Goal: Feedback & Contribution: Contribute content

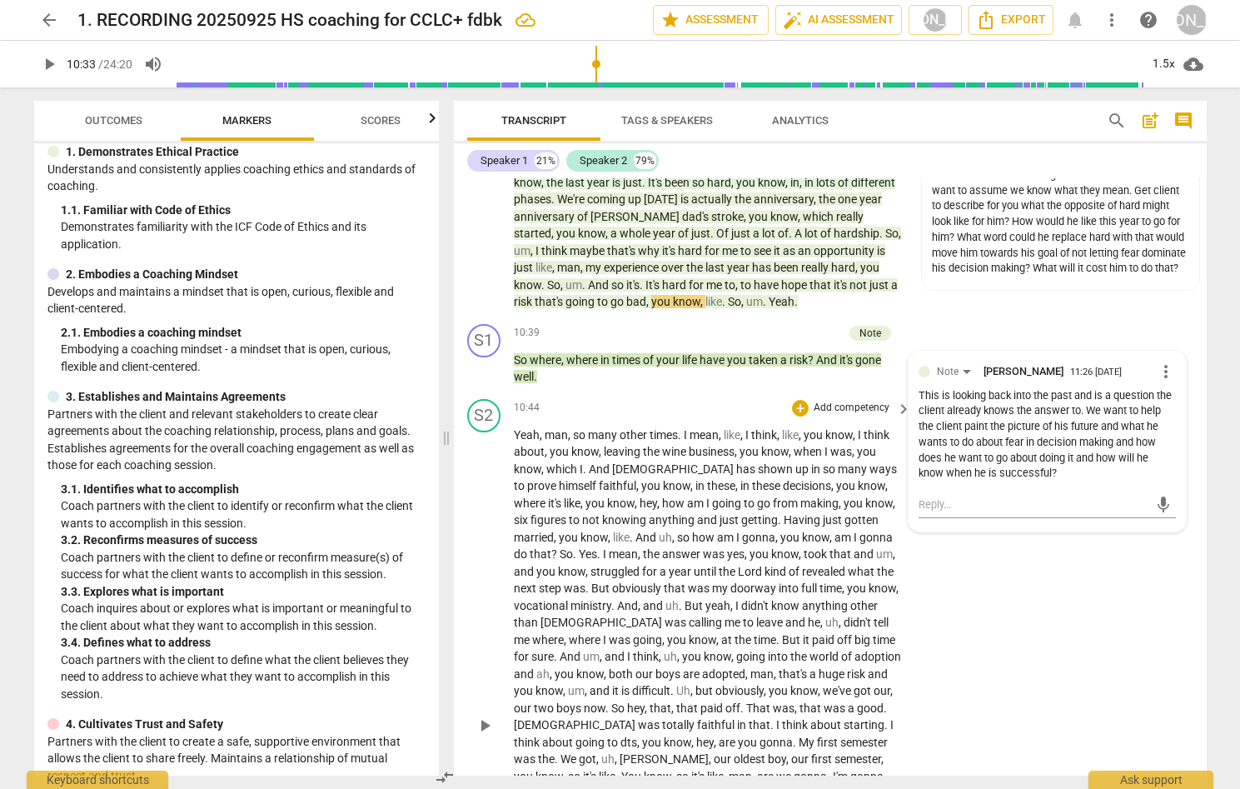
scroll to position [3039, 0]
click at [483, 715] on span "play_arrow" at bounding box center [485, 725] width 20 height 20
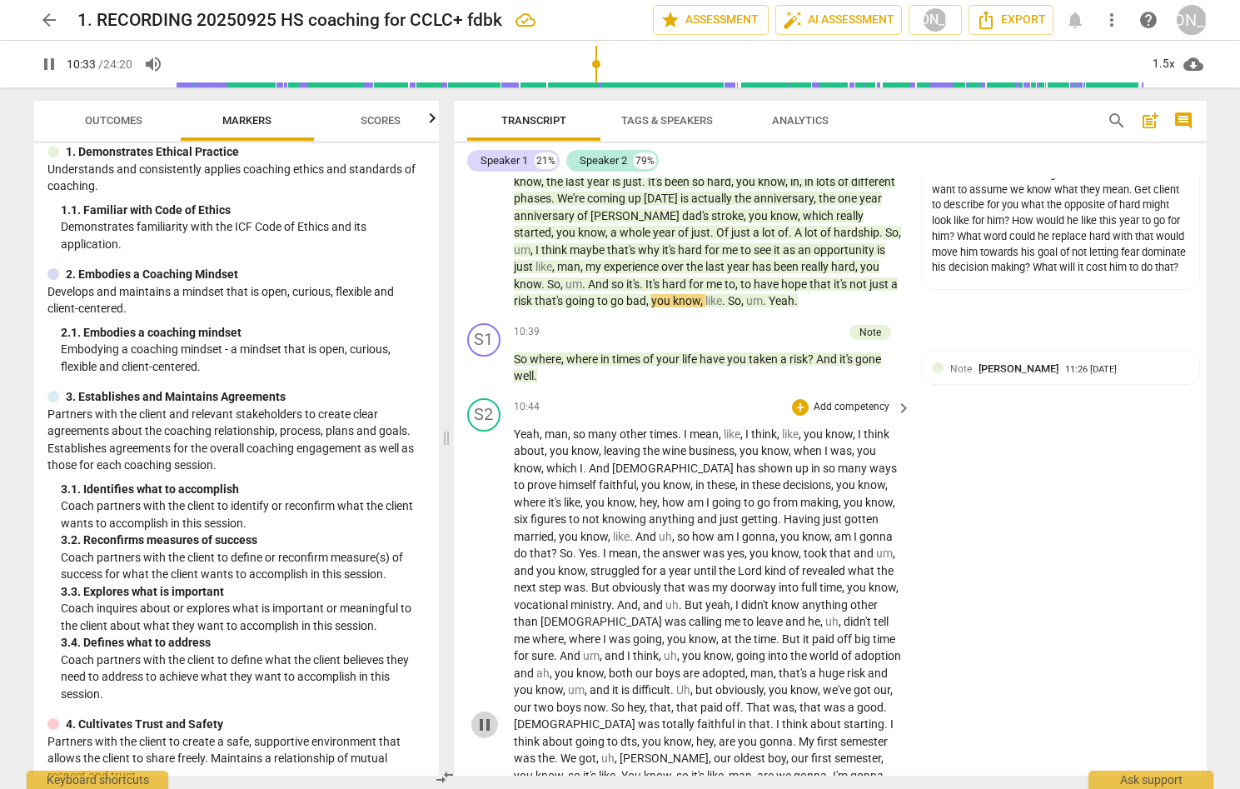
drag, startPoint x: 483, startPoint y: 699, endPoint x: 699, endPoint y: 658, distance: 219.5
click at [483, 715] on span "pause" at bounding box center [485, 725] width 20 height 20
click at [484, 715] on span "play_arrow" at bounding box center [485, 725] width 20 height 20
click at [483, 715] on span "pause" at bounding box center [485, 725] width 20 height 20
click at [486, 715] on span "play_arrow" at bounding box center [485, 725] width 20 height 20
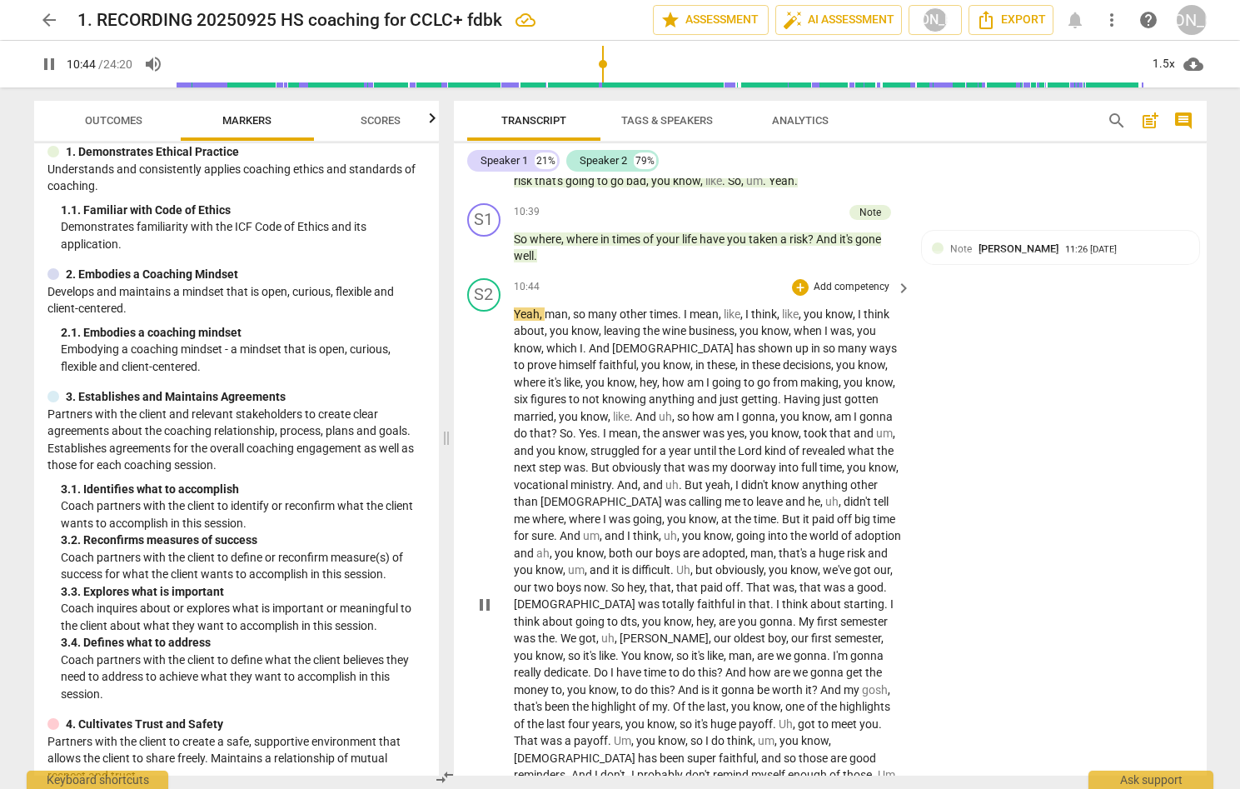
scroll to position [3164, 0]
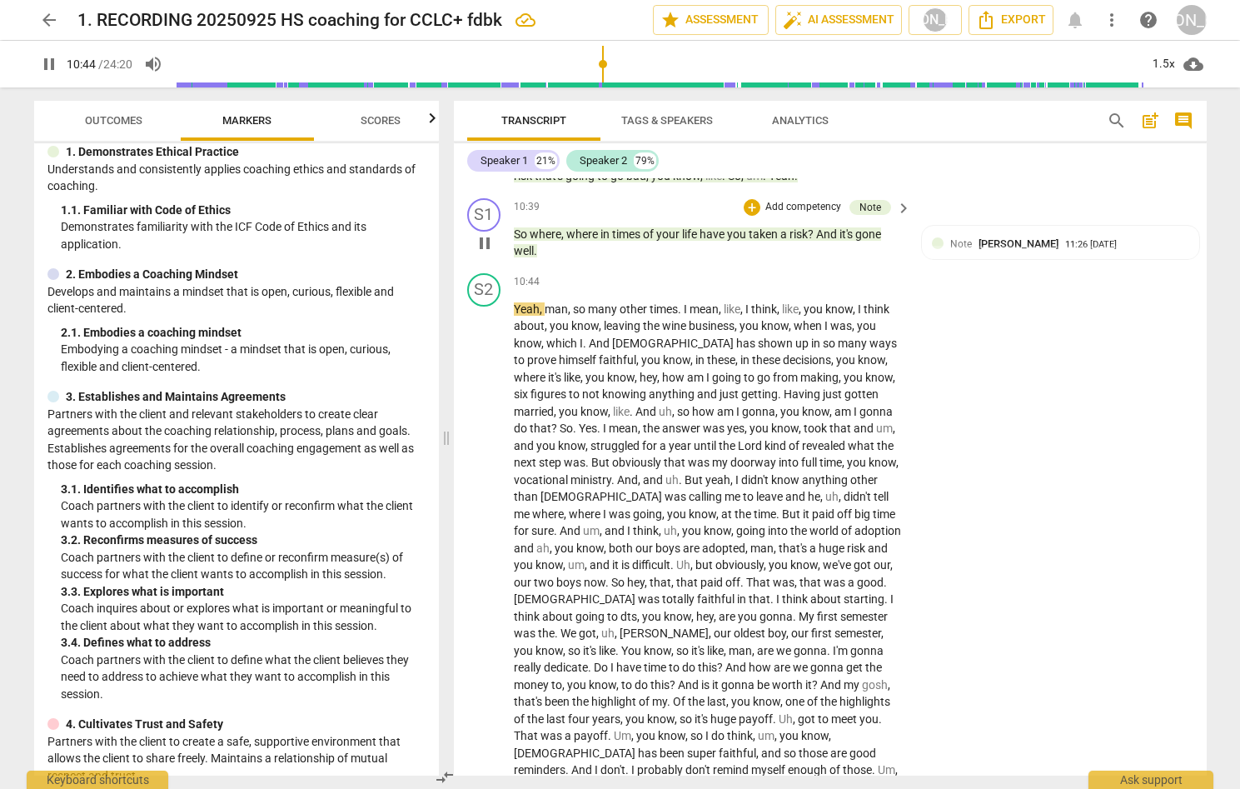
click at [485, 233] on span "pause" at bounding box center [485, 243] width 20 height 20
click at [486, 233] on span "play_arrow" at bounding box center [485, 243] width 20 height 20
click at [42, 65] on span "pause" at bounding box center [49, 64] width 20 height 20
click at [43, 62] on span "play_arrow" at bounding box center [49, 64] width 20 height 20
type input "639"
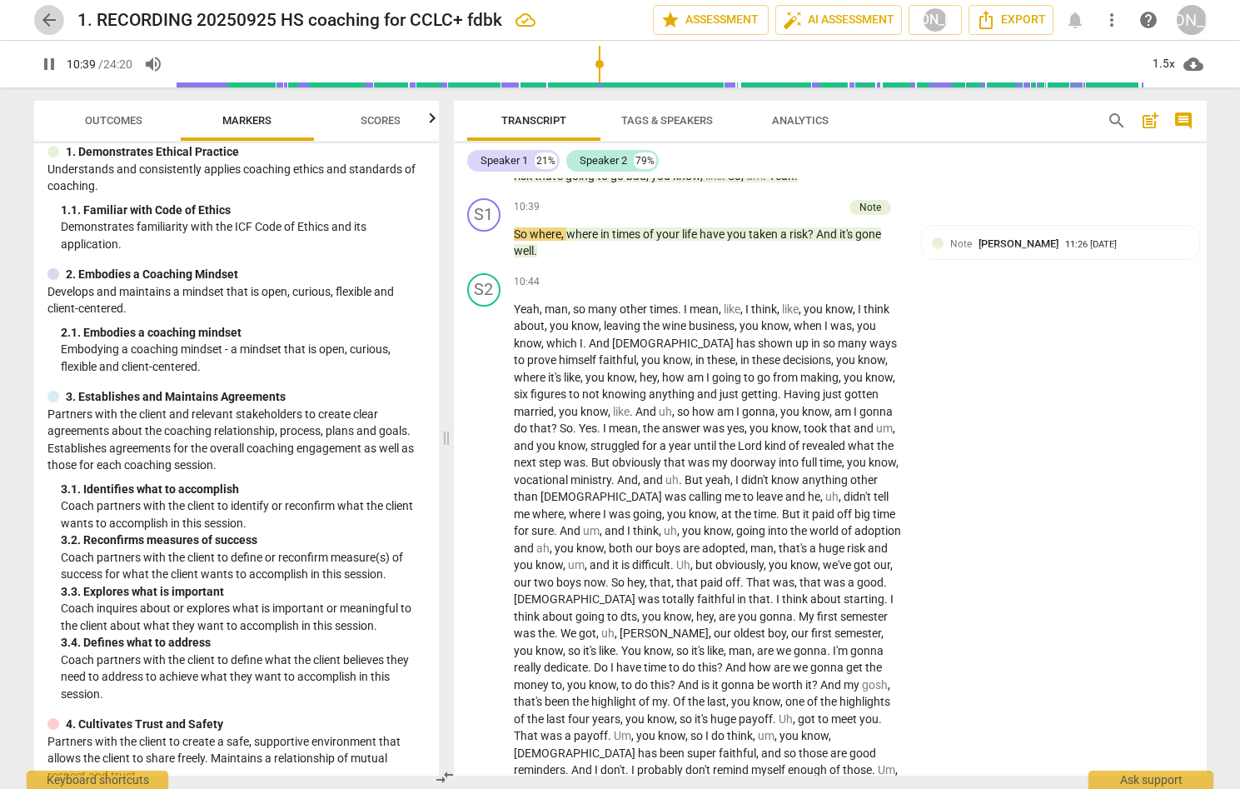
click at [46, 12] on span "arrow_back" at bounding box center [49, 20] width 20 height 20
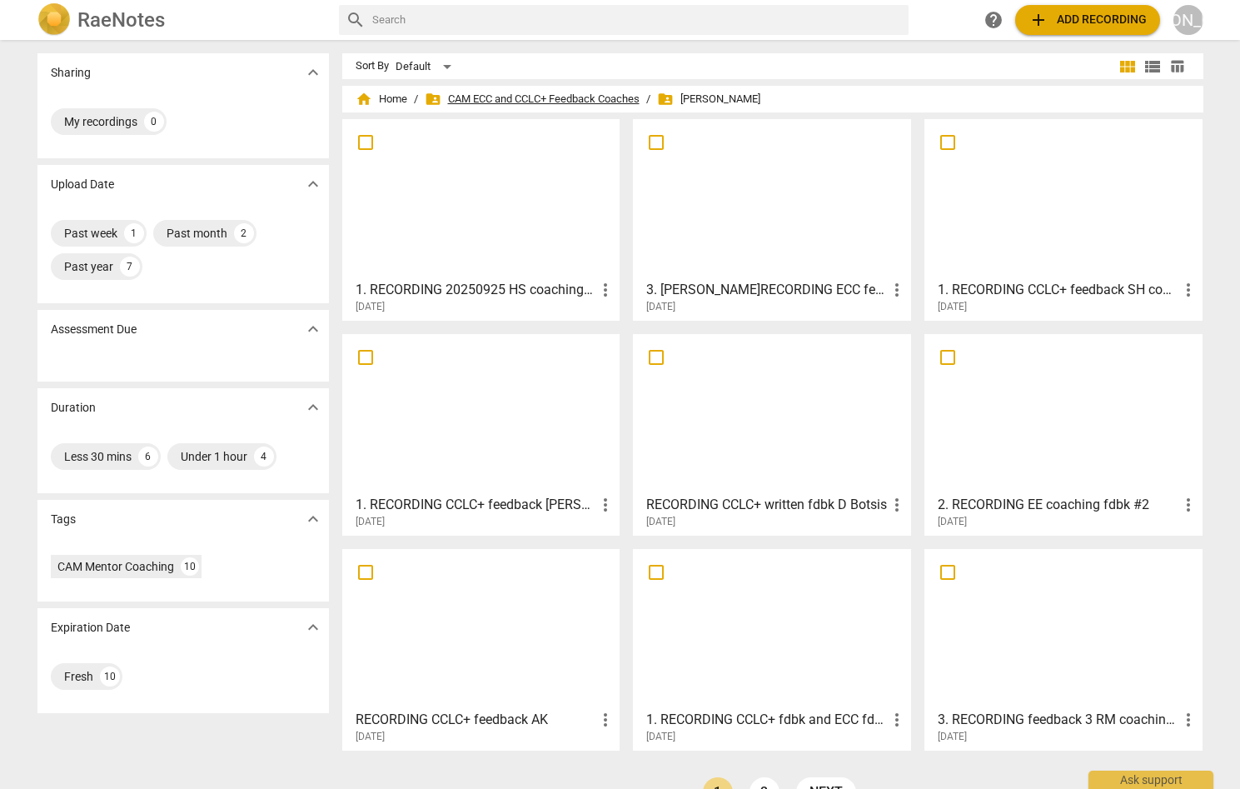
click at [471, 92] on span "folder_shared CAM ECC and CCLC+ Feedback Coaches" at bounding box center [532, 99] width 215 height 17
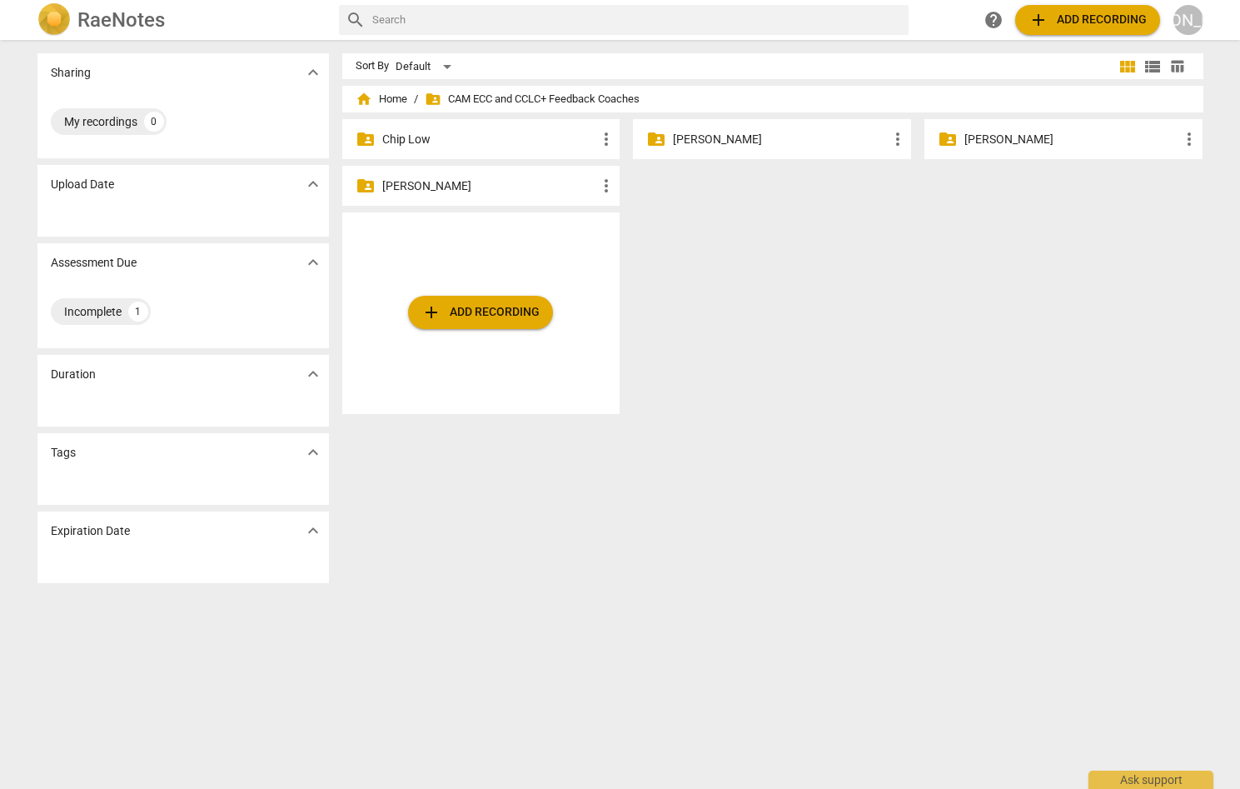
click at [717, 141] on p "[PERSON_NAME]" at bounding box center [780, 139] width 215 height 17
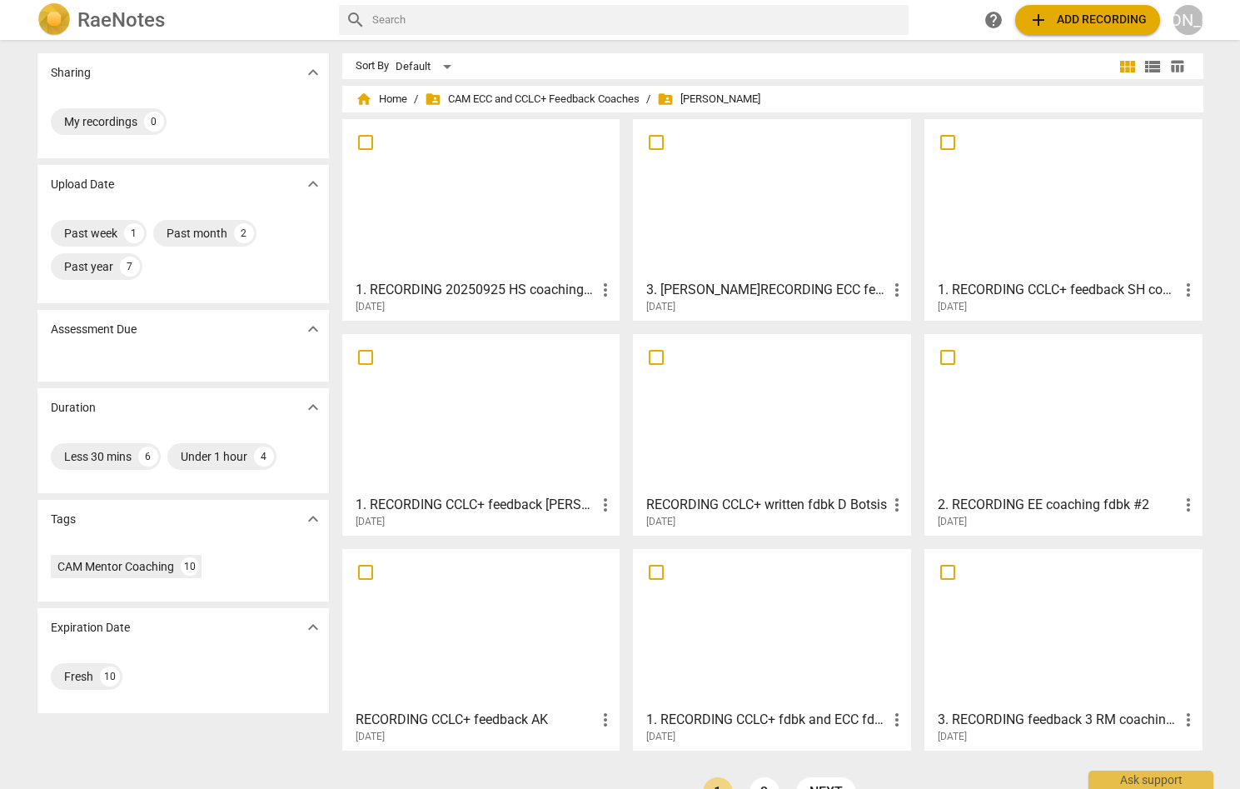
click at [486, 235] on div at bounding box center [481, 198] width 267 height 147
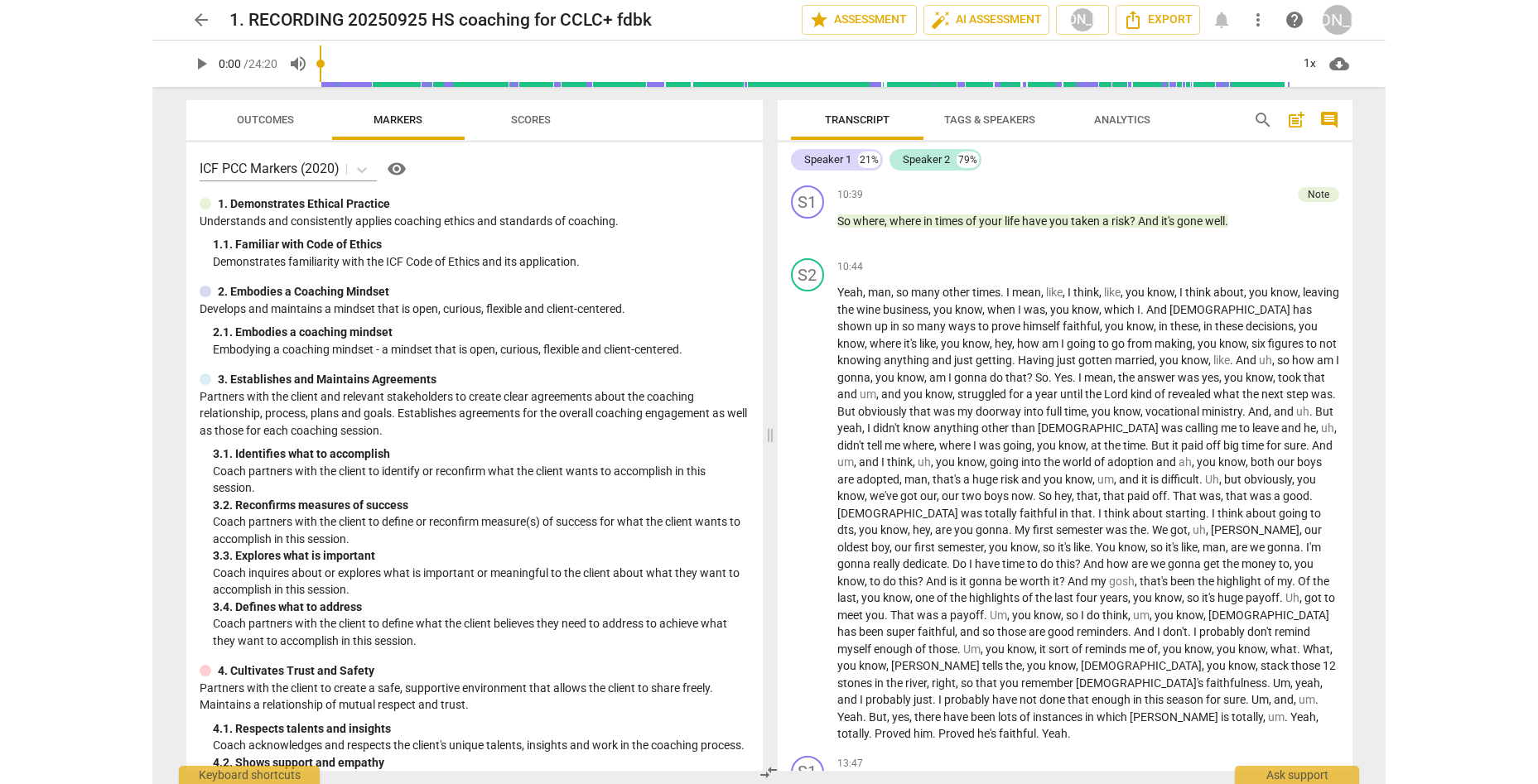
scroll to position [2740, 0]
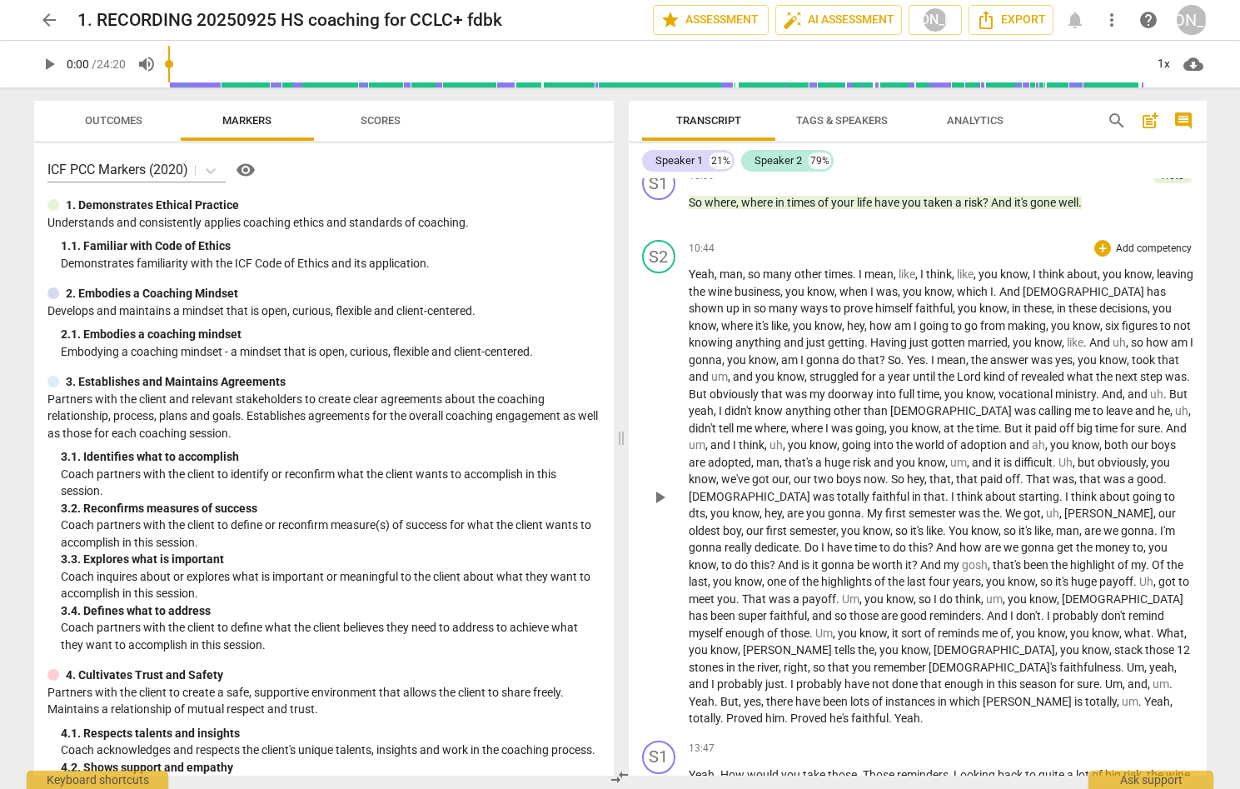
click at [655, 487] on span "play_arrow" at bounding box center [660, 497] width 20 height 20
click at [1164, 62] on div "1x" at bounding box center [1165, 64] width 32 height 27
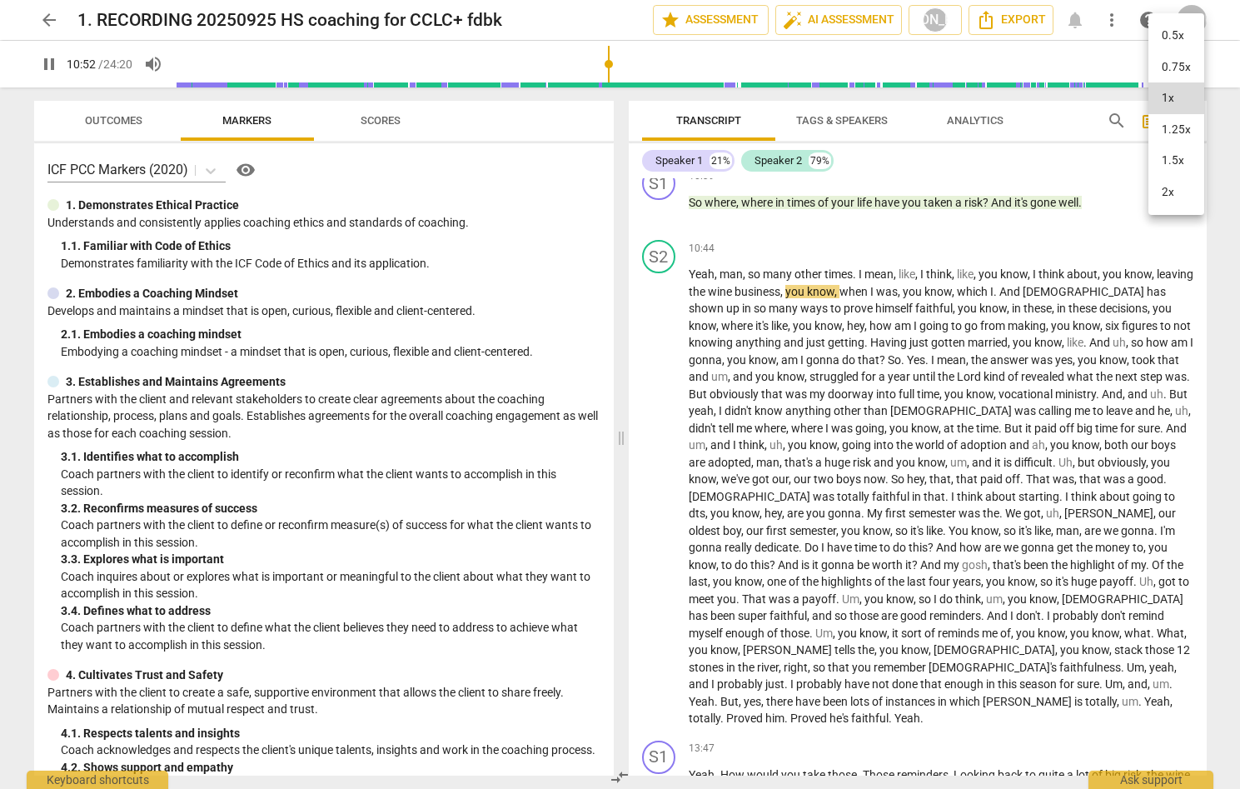
click at [1170, 124] on li "1.25x" at bounding box center [1177, 130] width 56 height 32
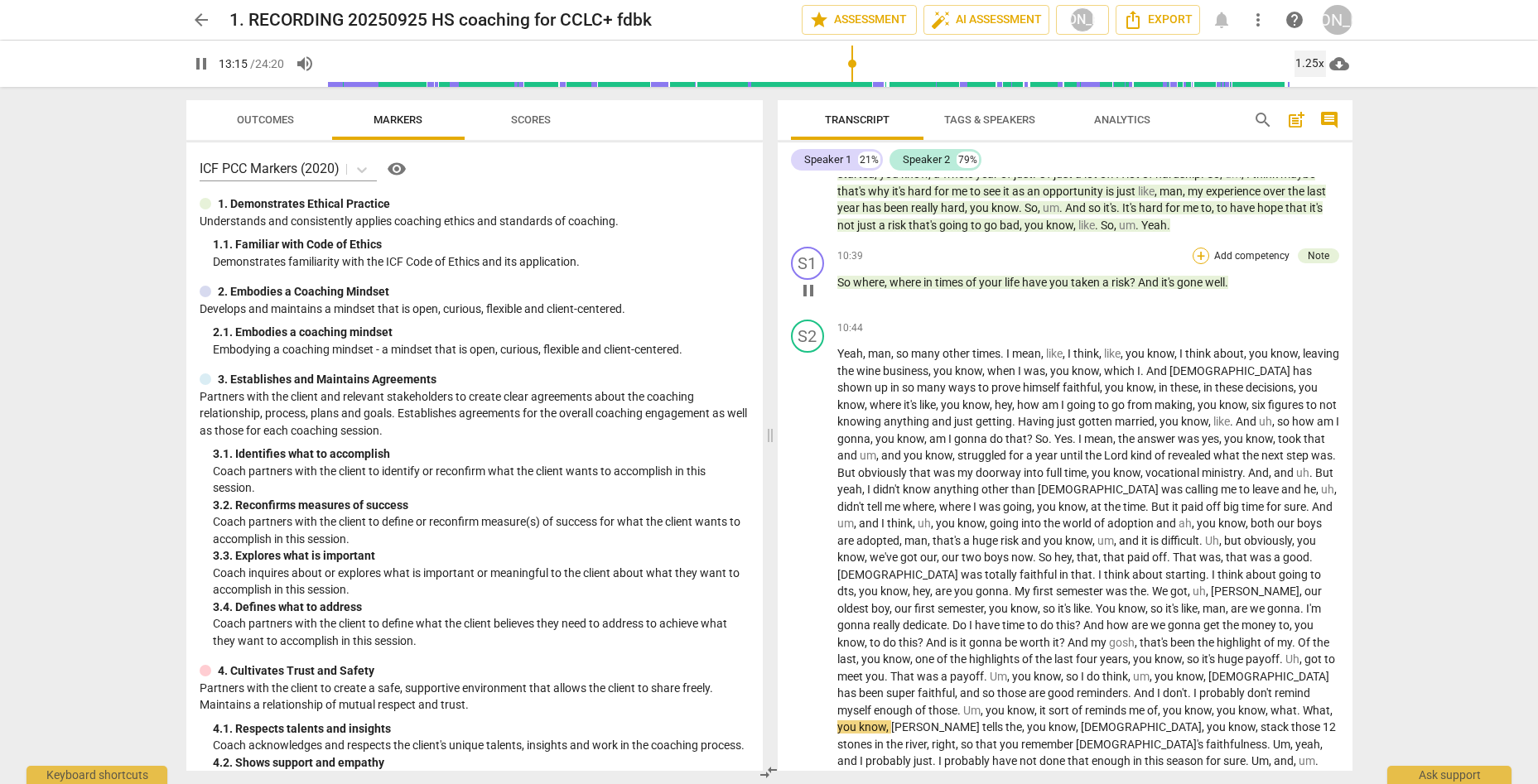
scroll to position [2656, 0]
click at [1232, 250] on div "Note" at bounding box center [1318, 257] width 22 height 15
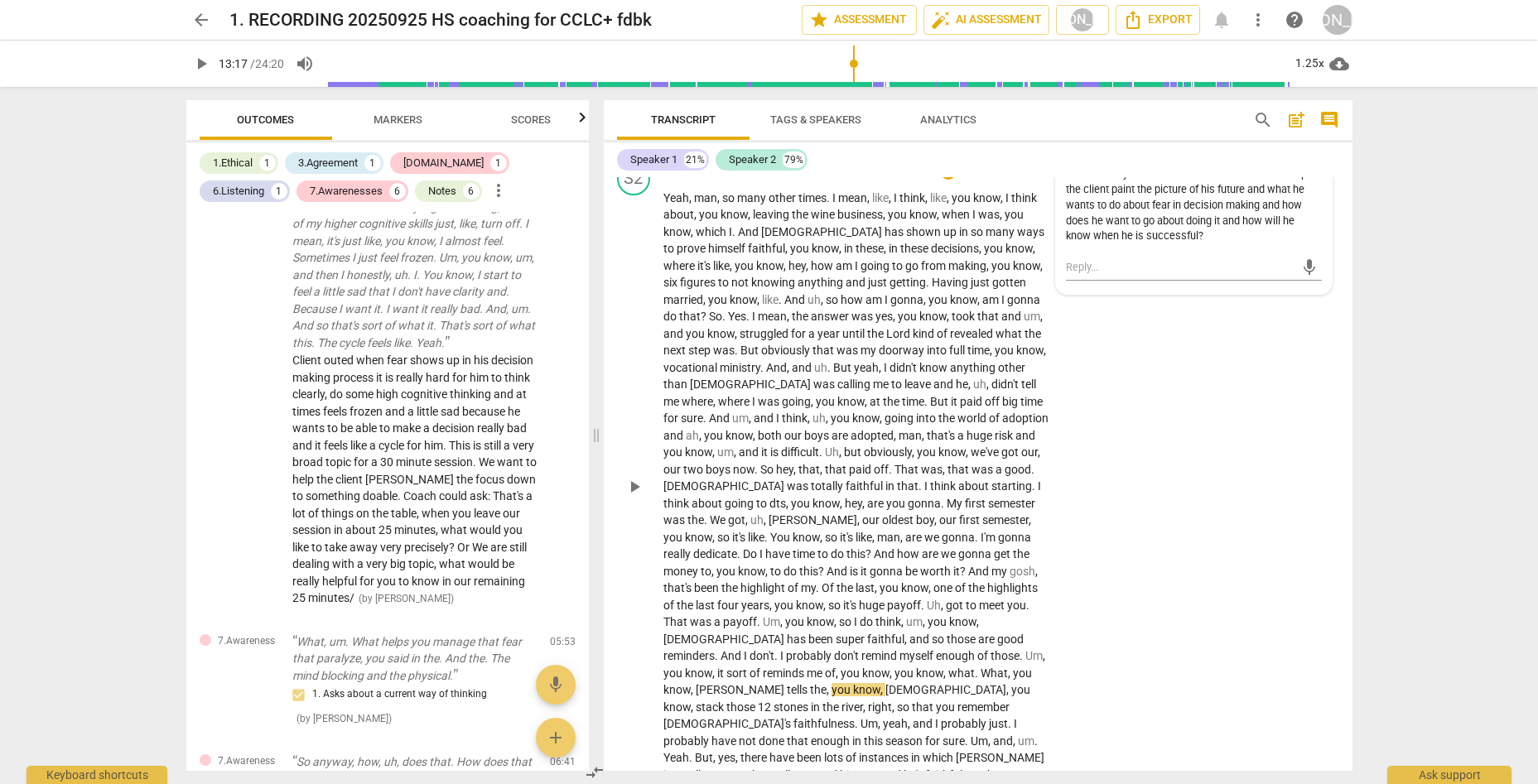
scroll to position [3256, 0]
click at [627, 470] on button "play_arrow" at bounding box center [634, 483] width 27 height 27
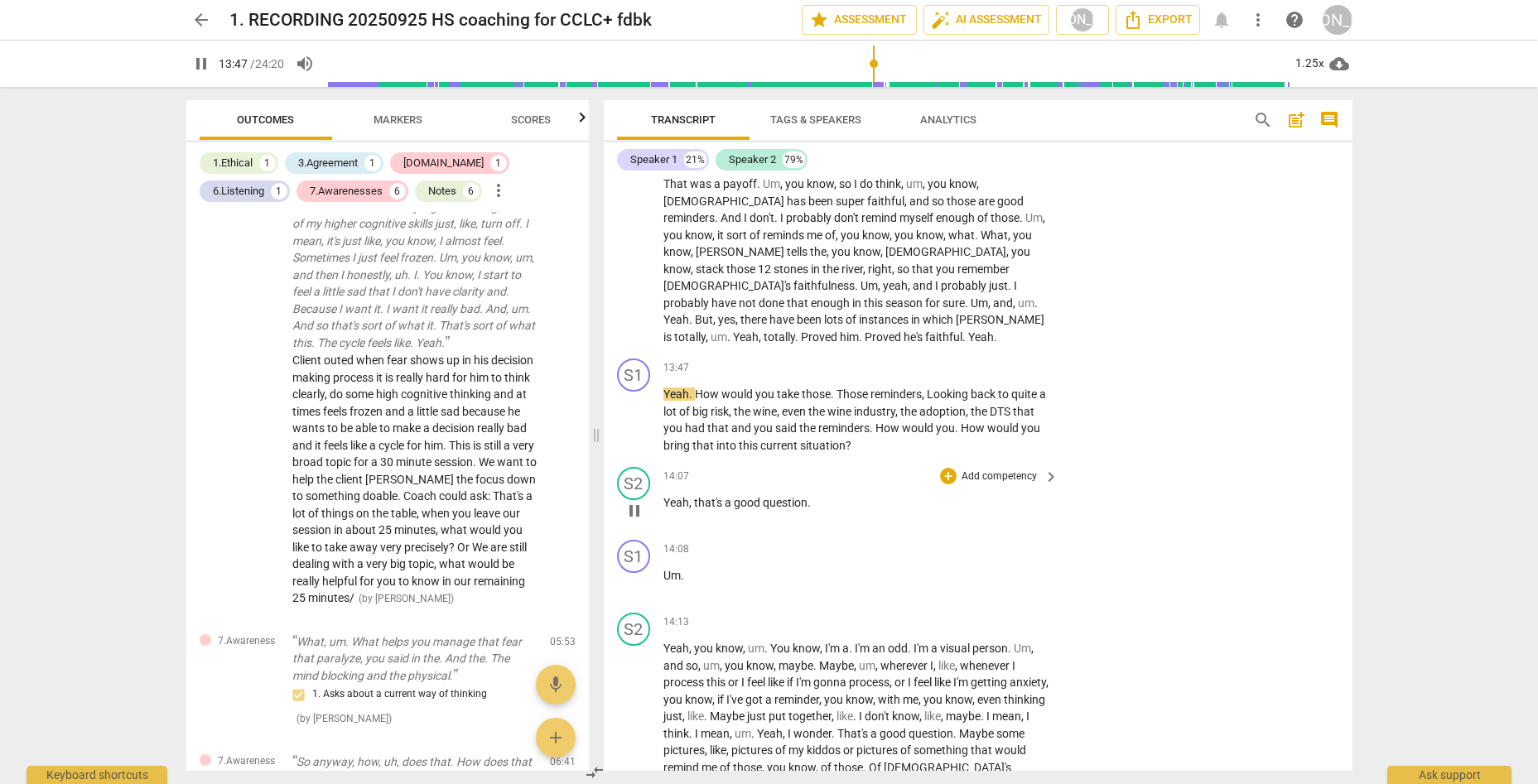
scroll to position [3696, 0]
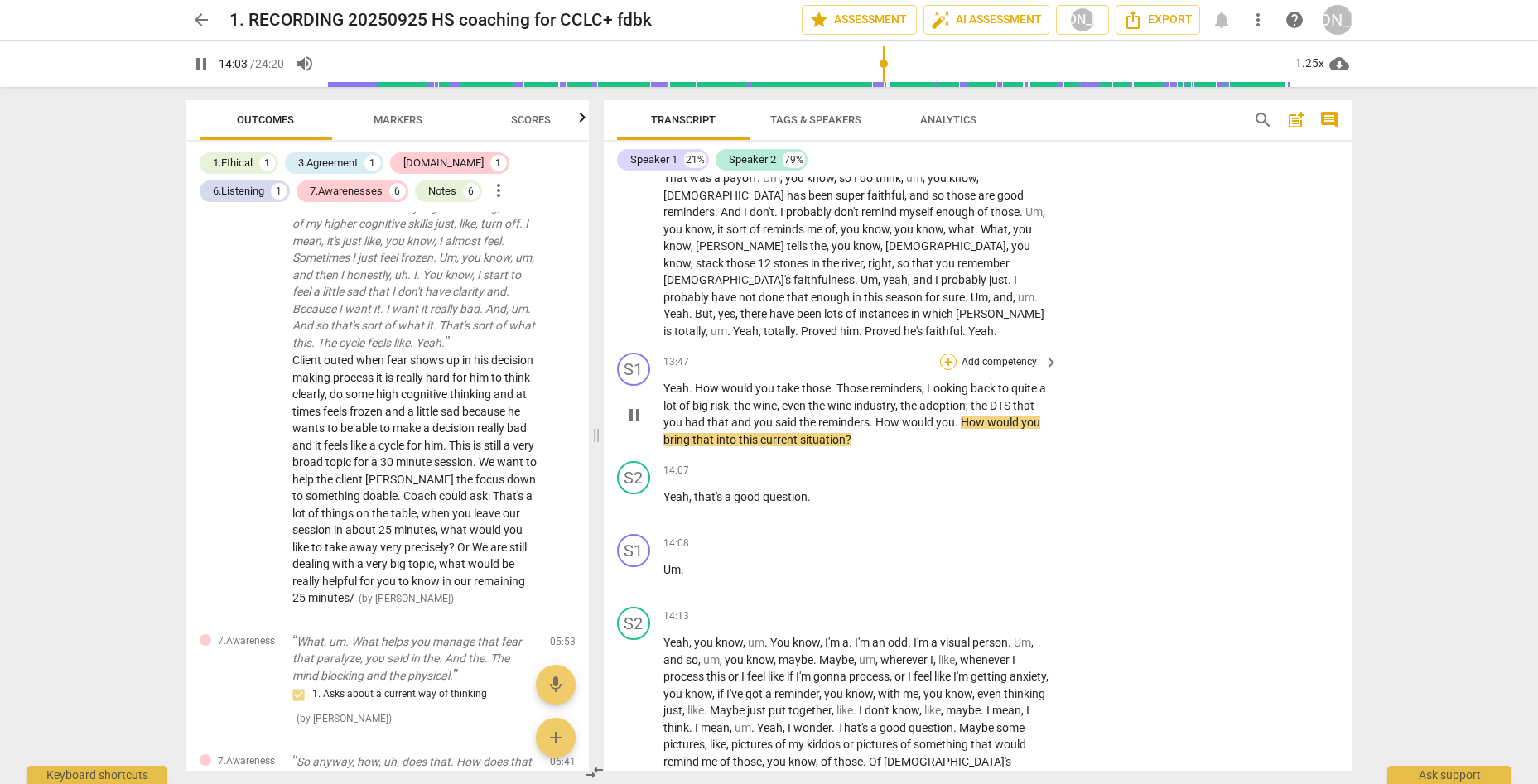
click at [943, 354] on div "+" at bounding box center [947, 362] width 17 height 17
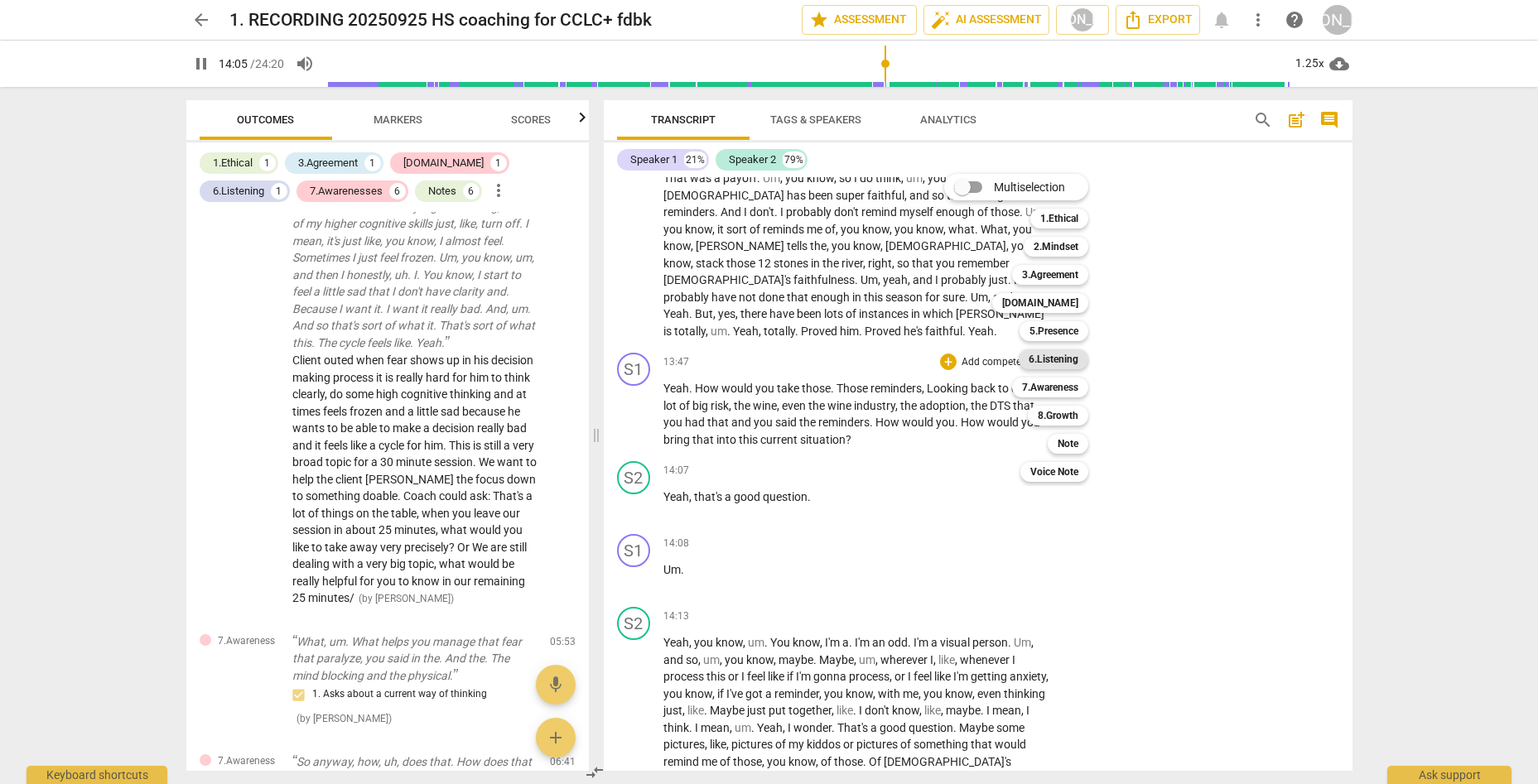
click at [1067, 356] on b "6.Listening" at bounding box center [1053, 359] width 50 height 20
type input "846"
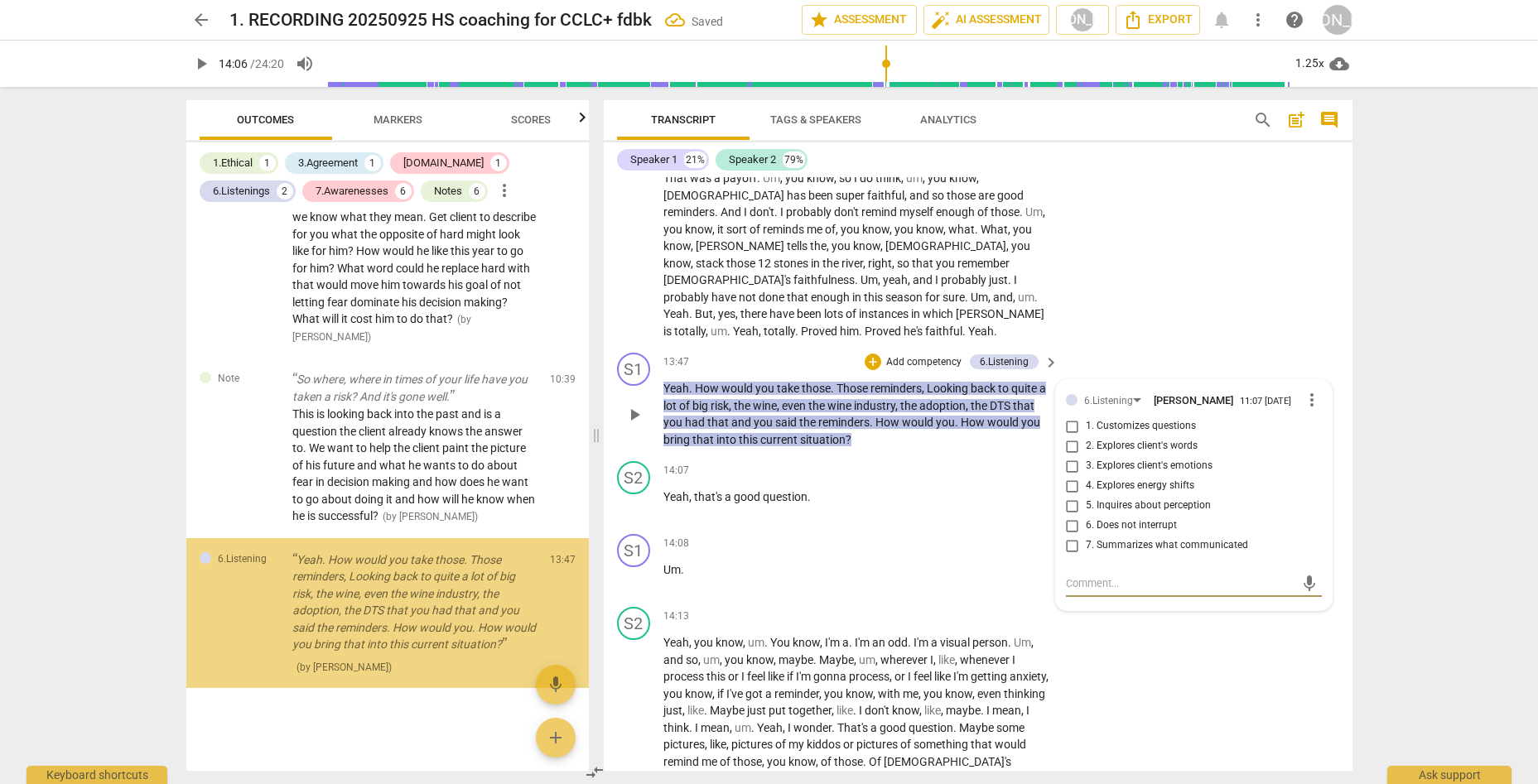
drag, startPoint x: 1070, startPoint y: 518, endPoint x: 1078, endPoint y: 529, distance: 13.6
click at [1072, 536] on input "7. Summarizes what communicated" at bounding box center [1072, 546] width 27 height 20
checkbox input "true"
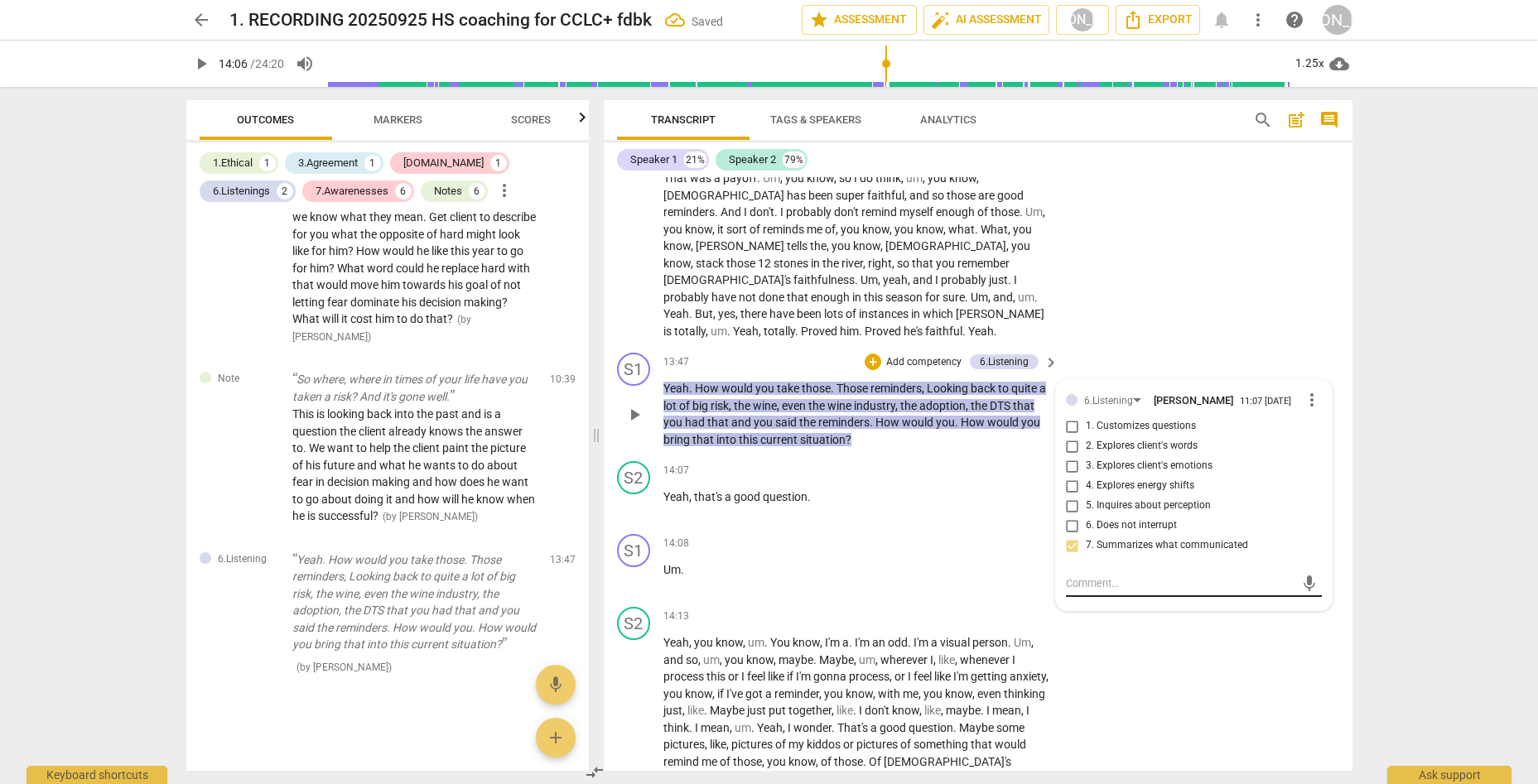
click at [1090, 570] on div "mic" at bounding box center [1193, 583] width 256 height 27
click at [1090, 575] on textarea at bounding box center [1180, 583] width 230 height 16
type textarea "n"
type textarea "ni"
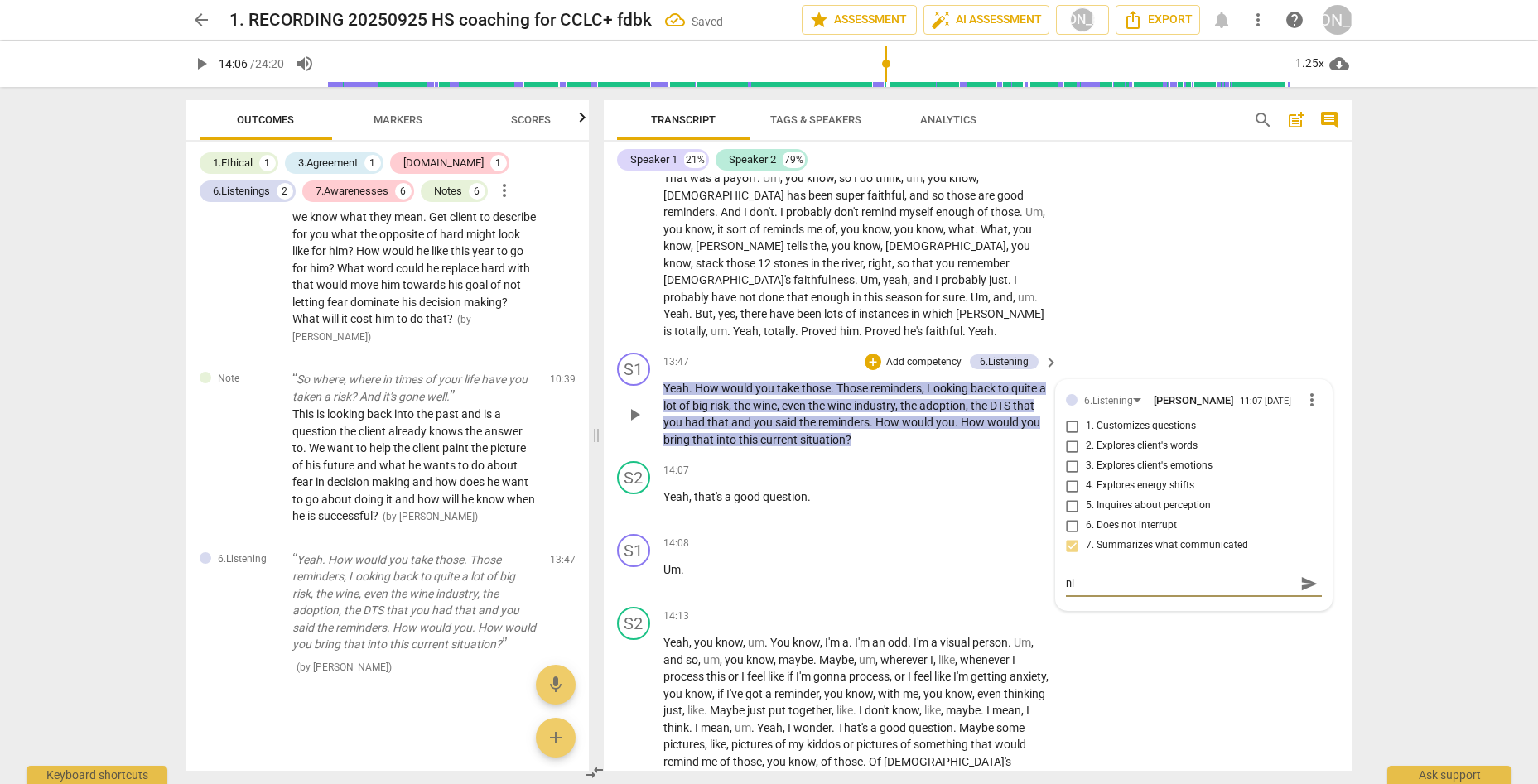
type textarea "nic"
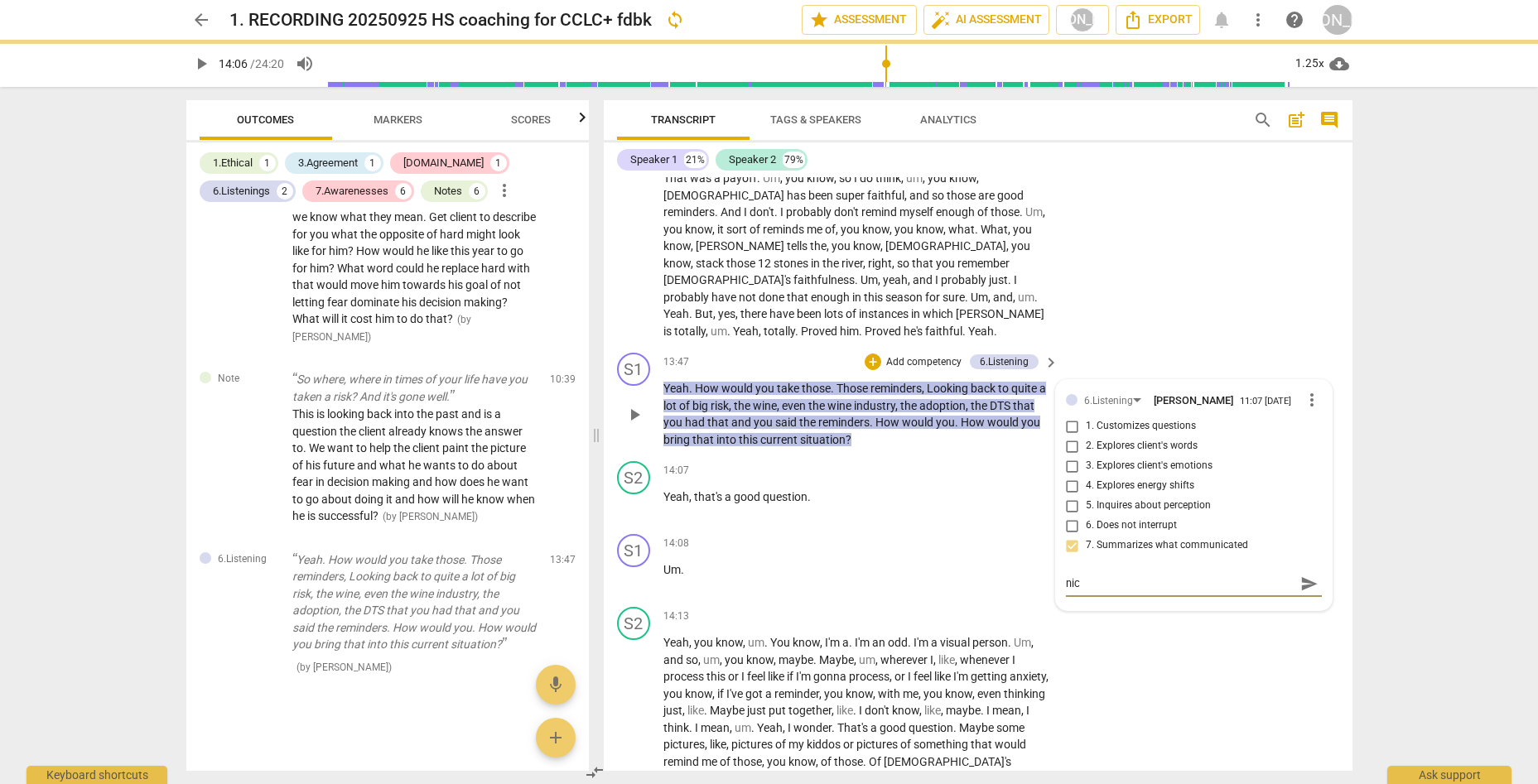
type textarea "nice"
type textarea "nice j"
type textarea "nice jo"
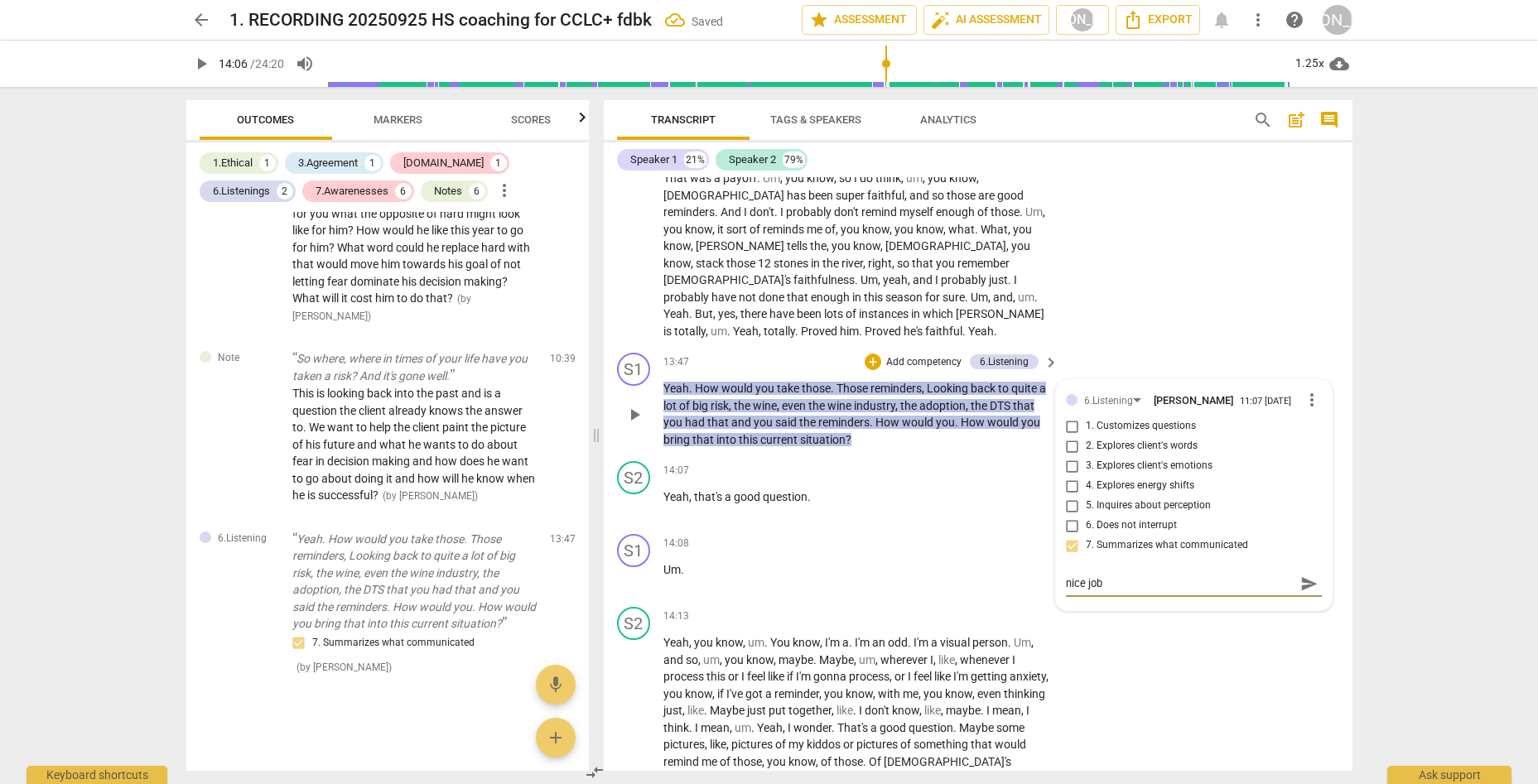
type textarea "nice job"
type textarea "nice job o"
type textarea "nice job of"
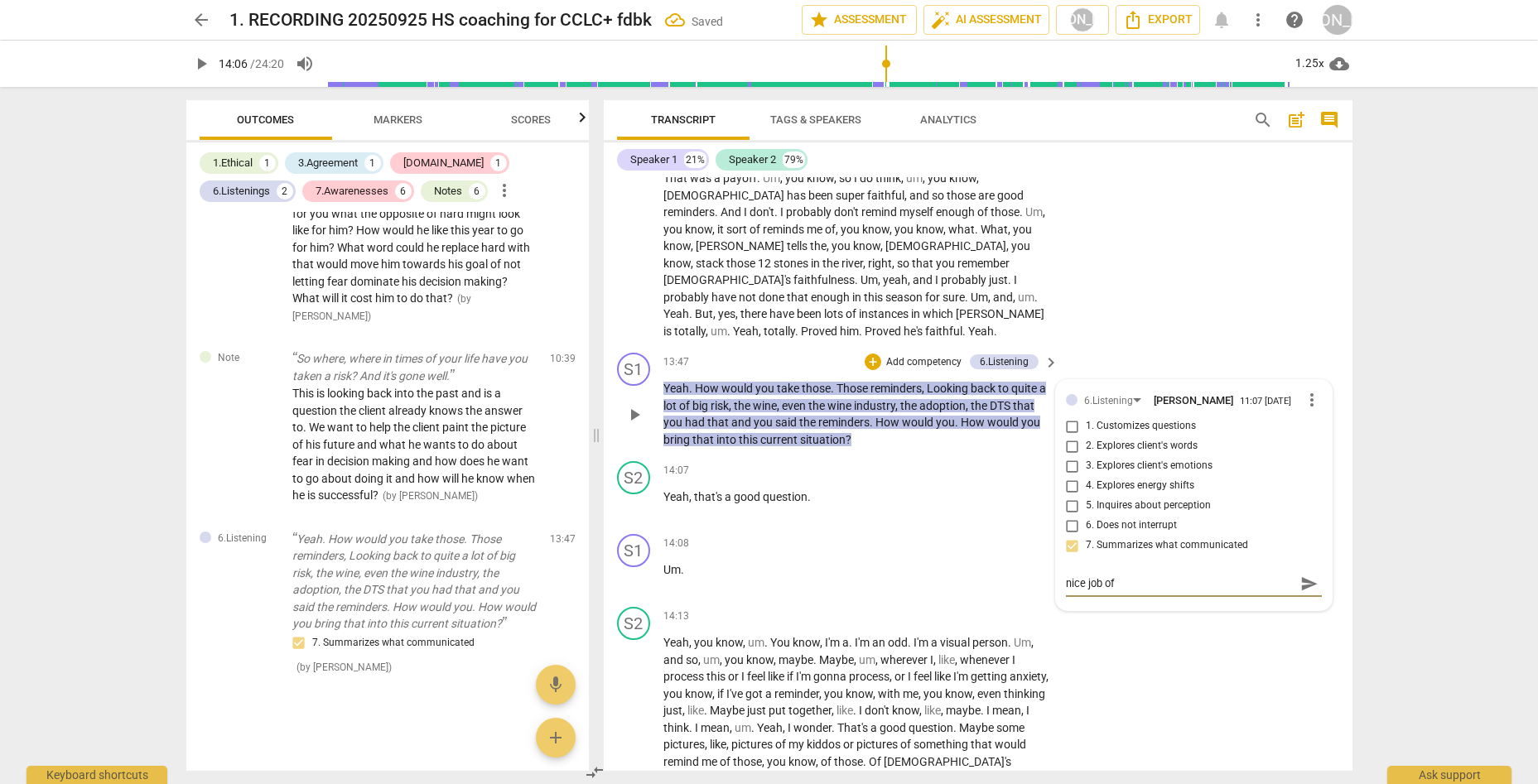
type textarea "nice job of"
type textarea "nice job of s"
type textarea "nice job of su"
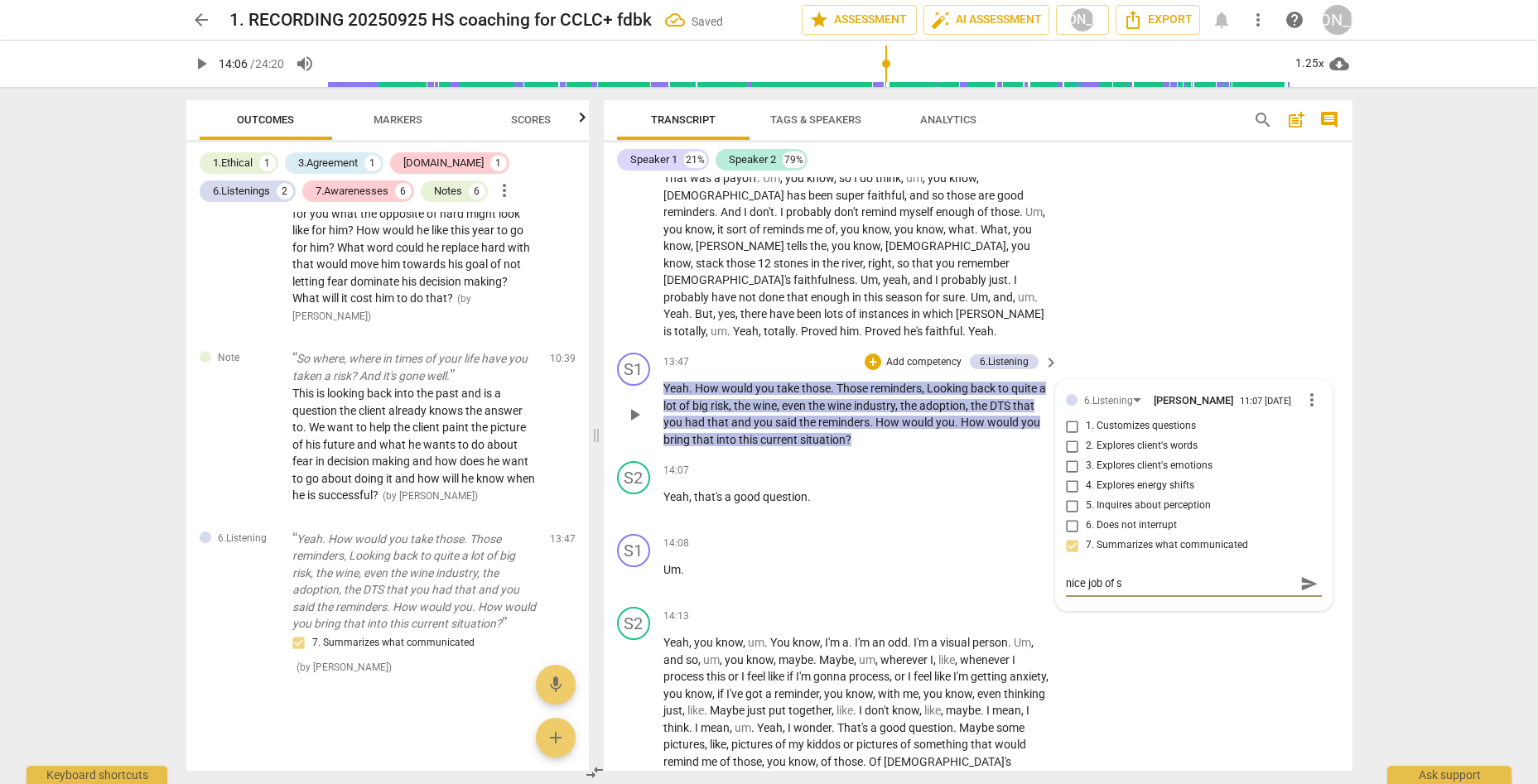
type textarea "nice job of su"
type textarea "nice job of suc"
type textarea "nice job of succ"
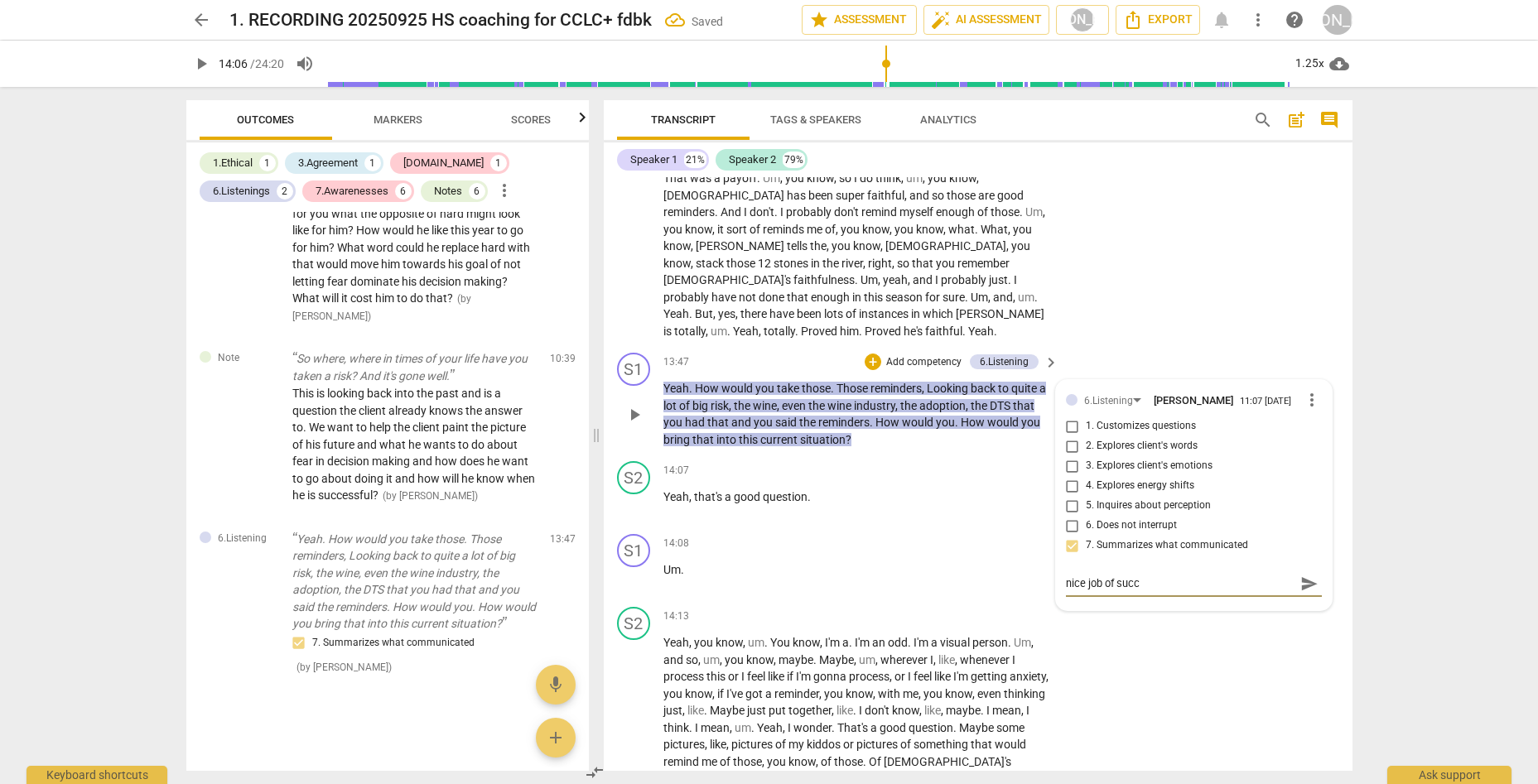
type textarea "nice job of [PERSON_NAME]"
type textarea "nice job of succinc"
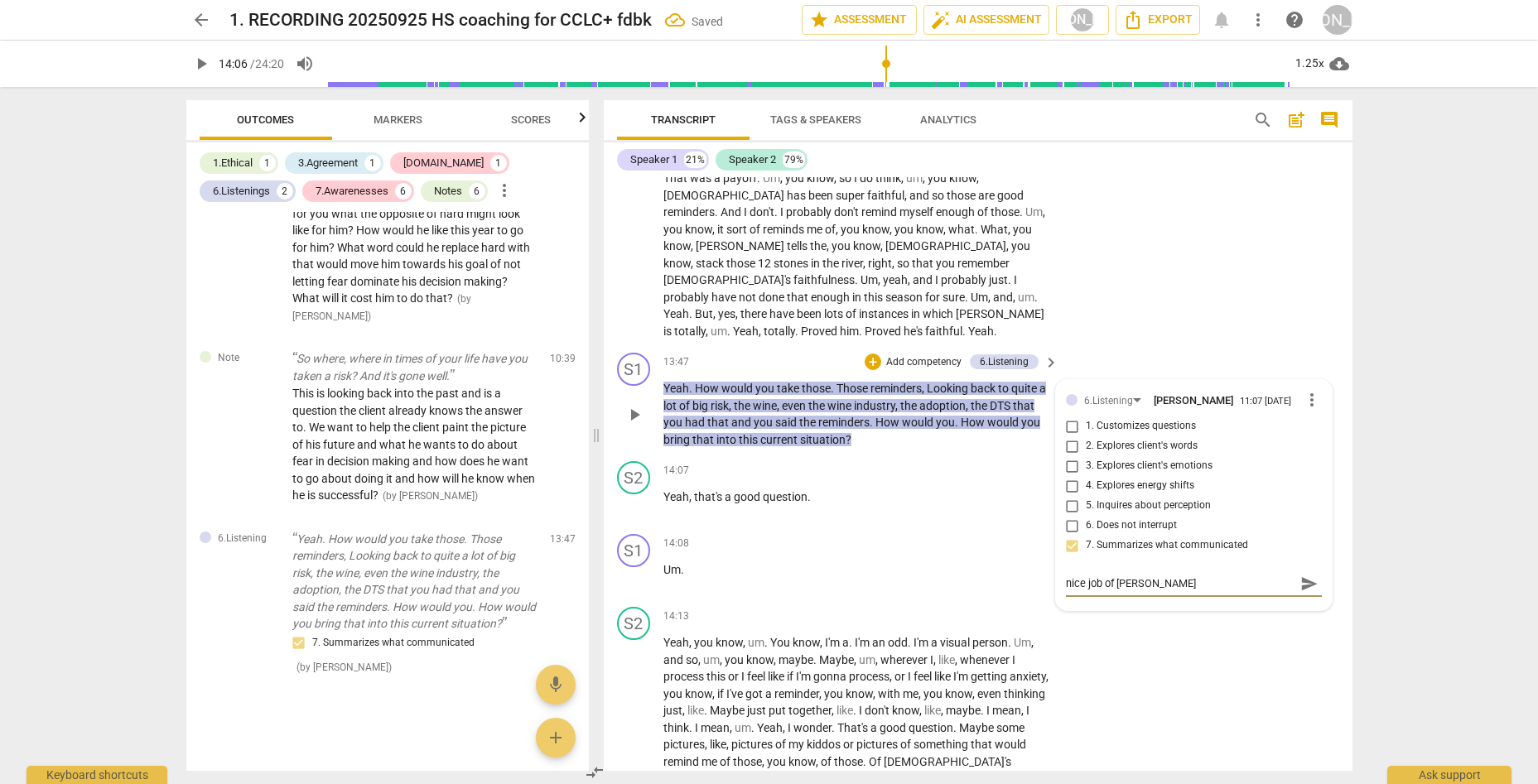
type textarea "nice job of succinc"
type textarea "nice job of succinct"
type textarea "nice job of succinctl"
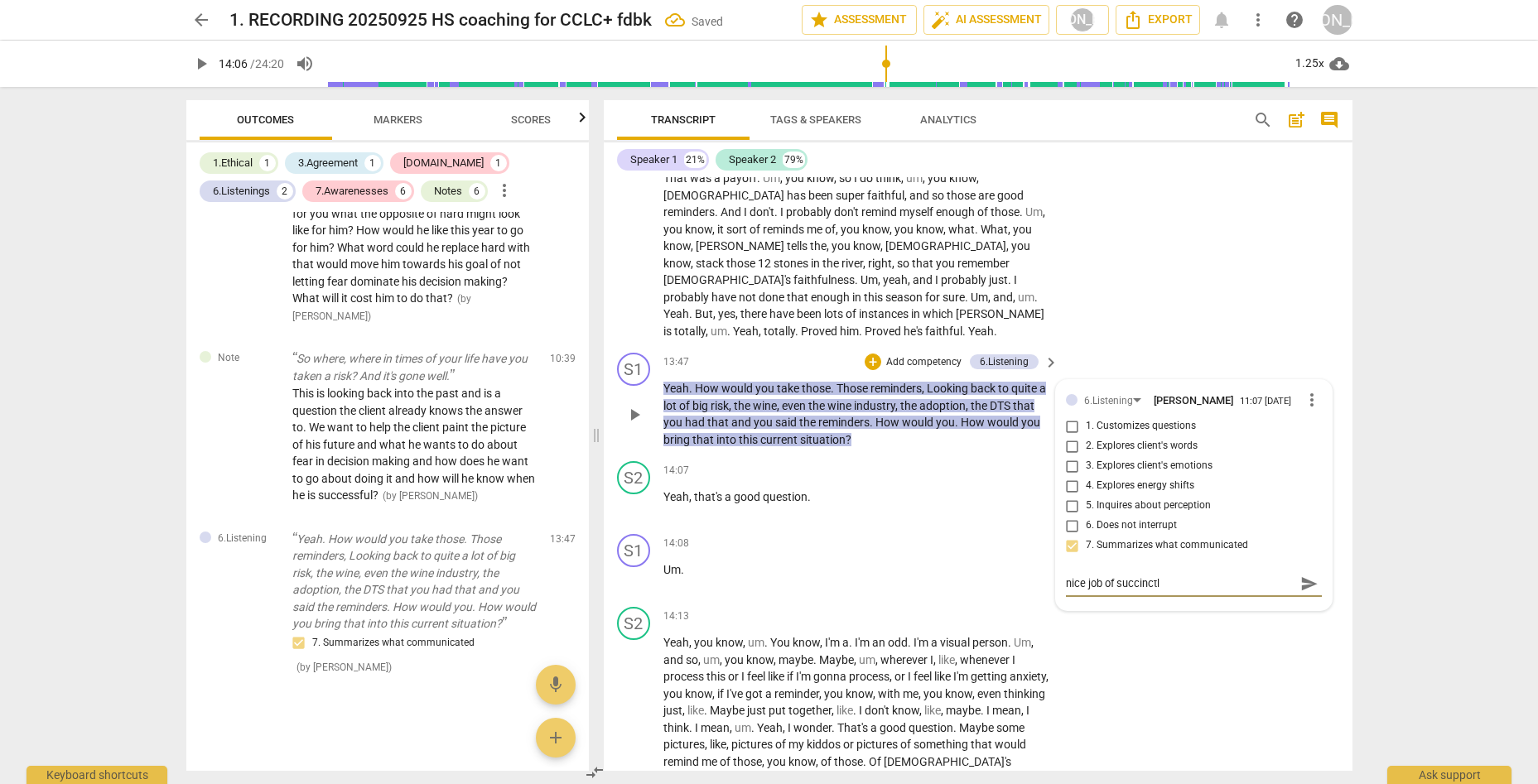
type textarea "nice job of succinctly"
type textarea "nice job of succinctly s"
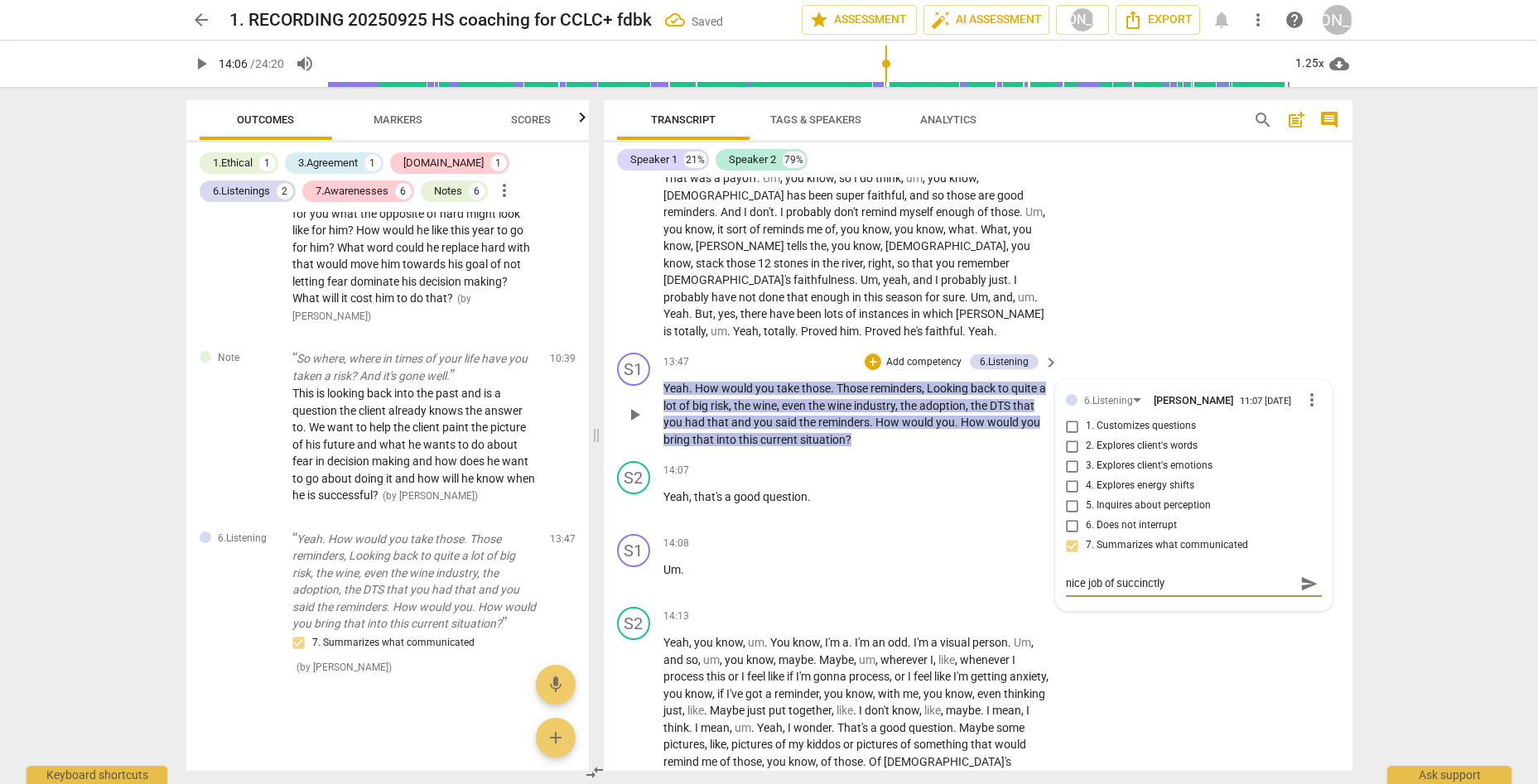
type textarea "nice job of succinctly s"
type textarea "nice job of succinctly su"
type textarea "nice job of succinctly sum"
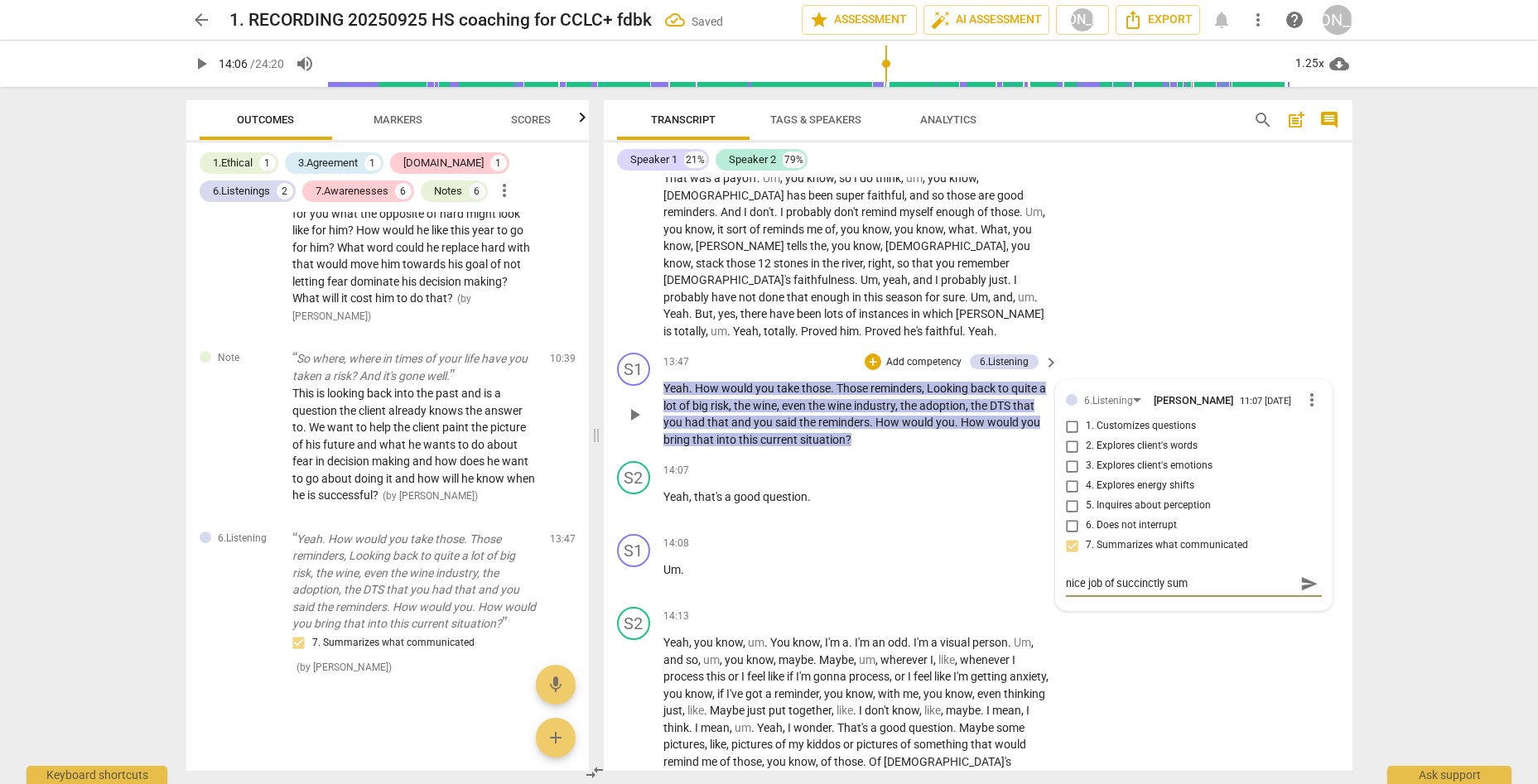
type textarea "nice job of succinctly summ"
type textarea "nice job of succinctly summa"
type textarea "nice job of succinctly [PERSON_NAME]"
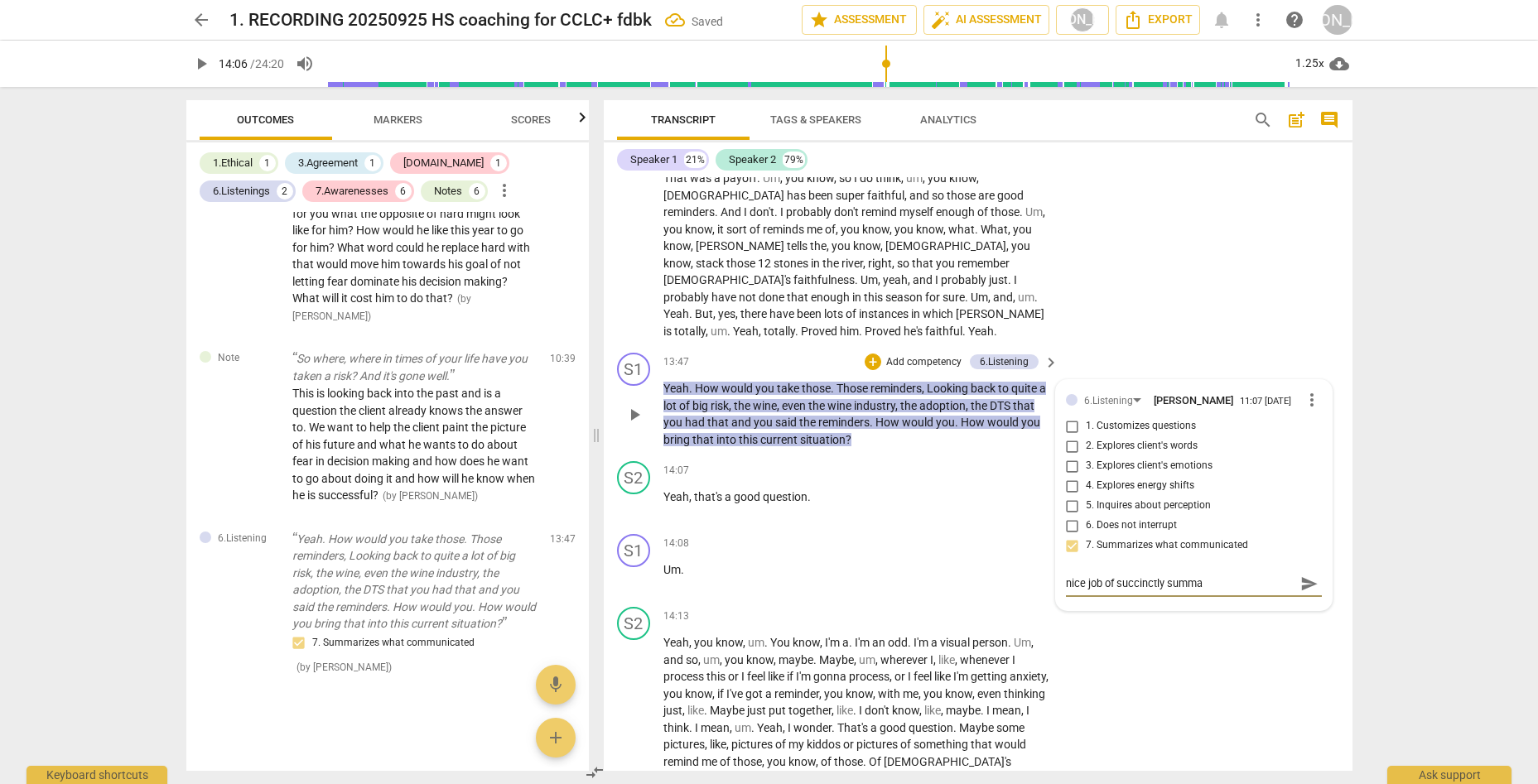
type textarea "nice job of succinctly [PERSON_NAME]"
type textarea "nice job of succinctly summari"
type textarea "nice job of succinctly summariz"
type textarea "nice job of succinctly summarizi"
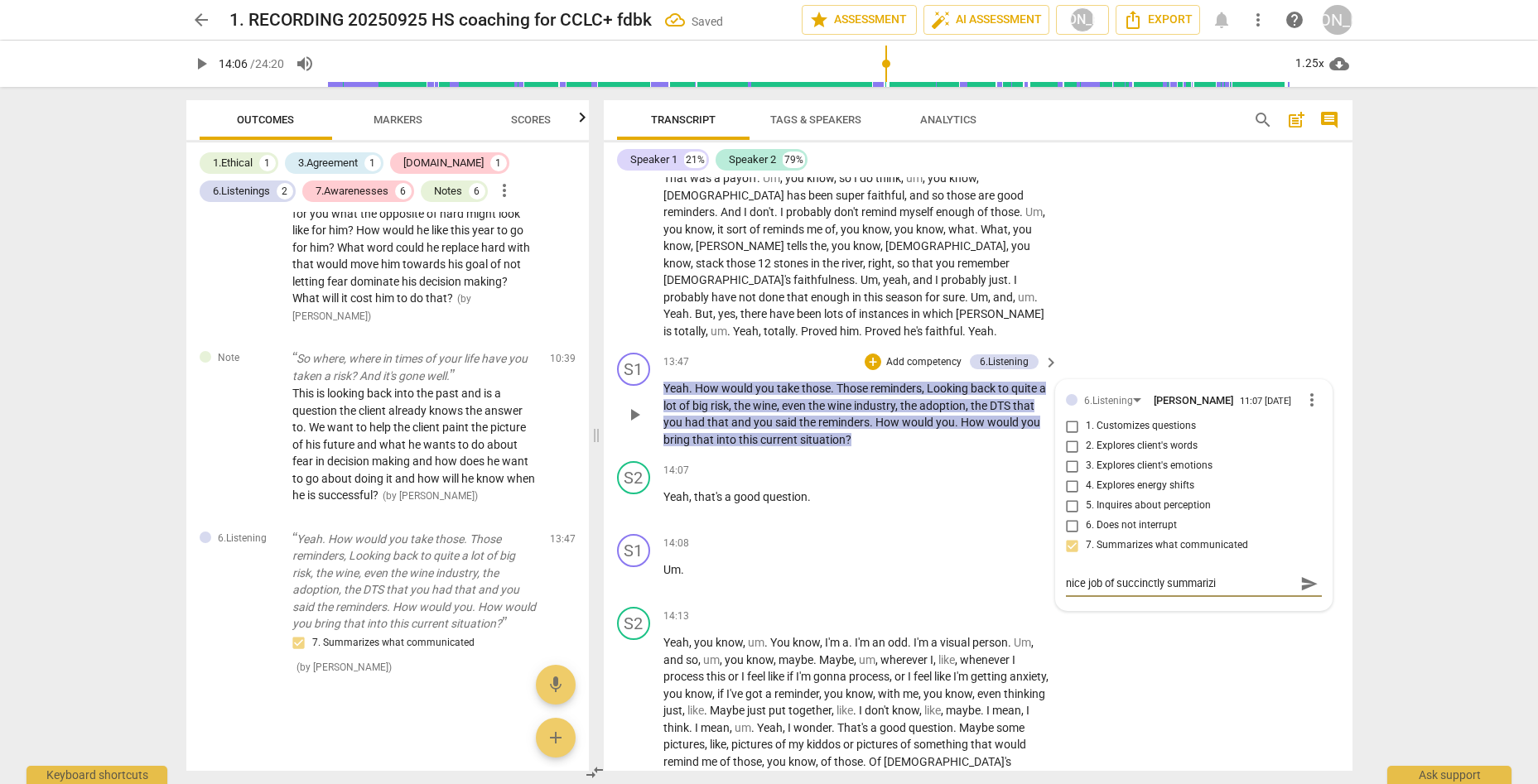
type textarea "nice job of succinctly summarizin"
type textarea "nice job of succinctly summarizing"
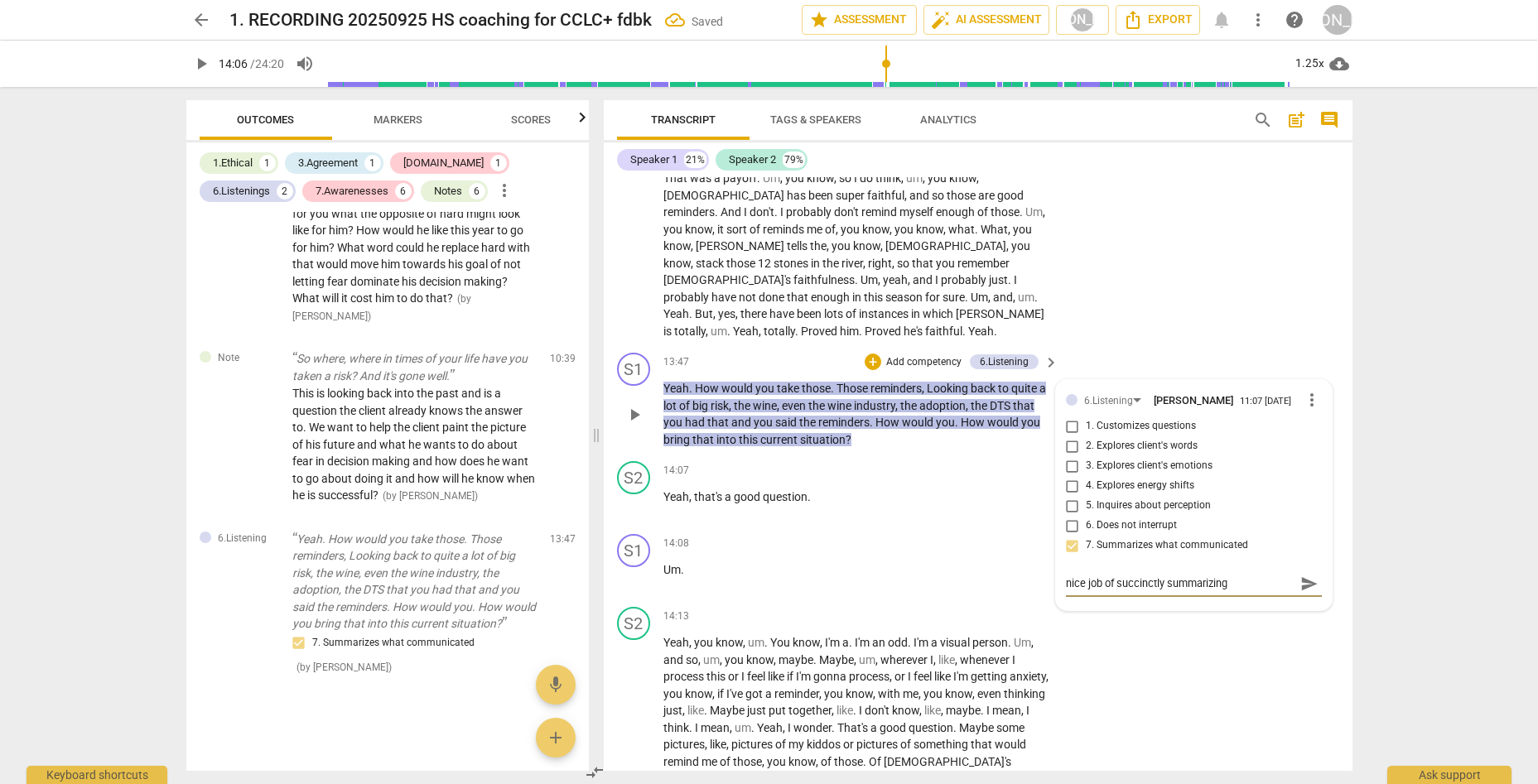
type textarea "nice job of succinctly summarizing"
type textarea "nice job of succinctly summarizing f"
type textarea "nice job of succinctly summarizing fo"
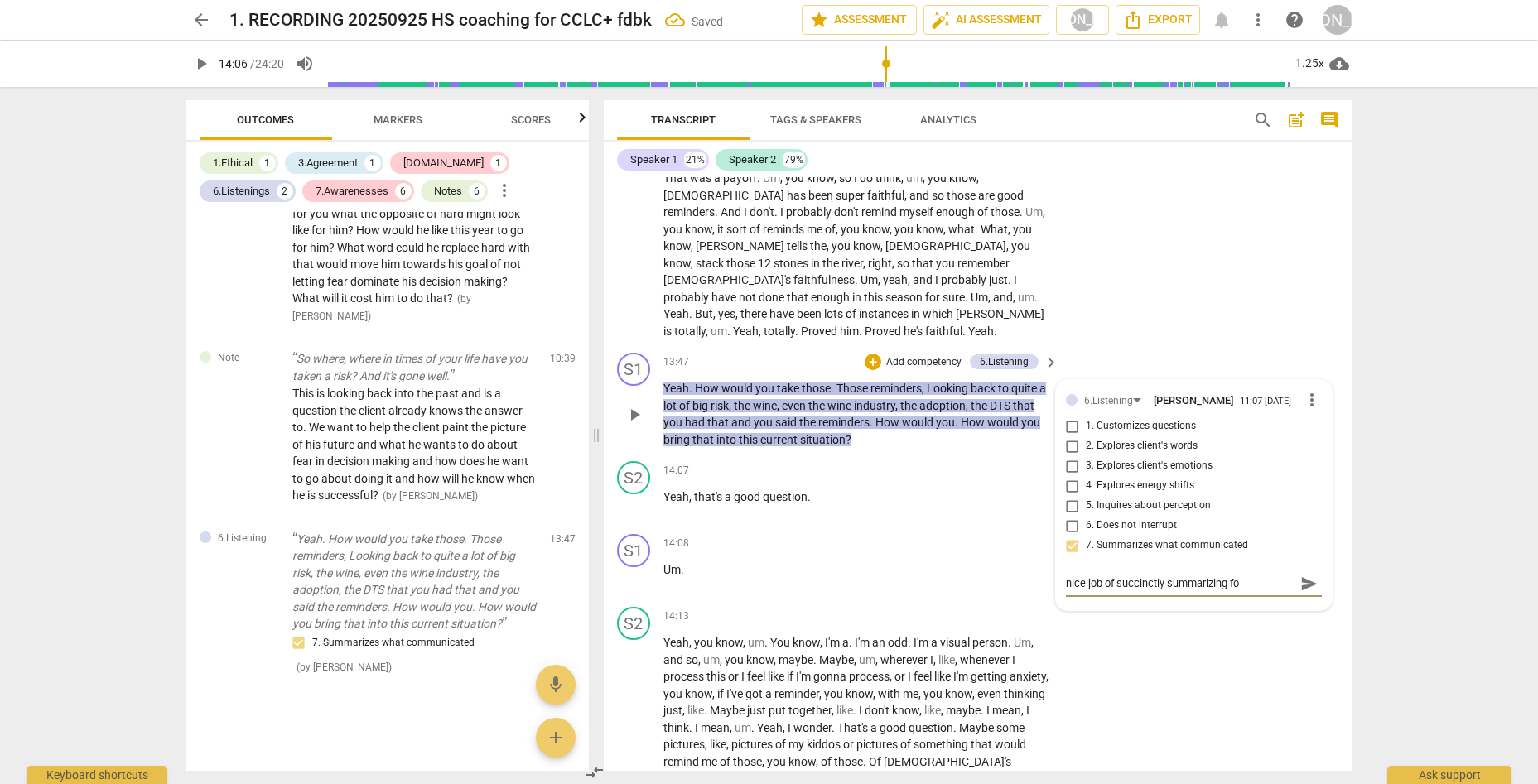
type textarea "nice job of succinctly summarizing for"
type textarea "nice job of succinctly summarizing for c"
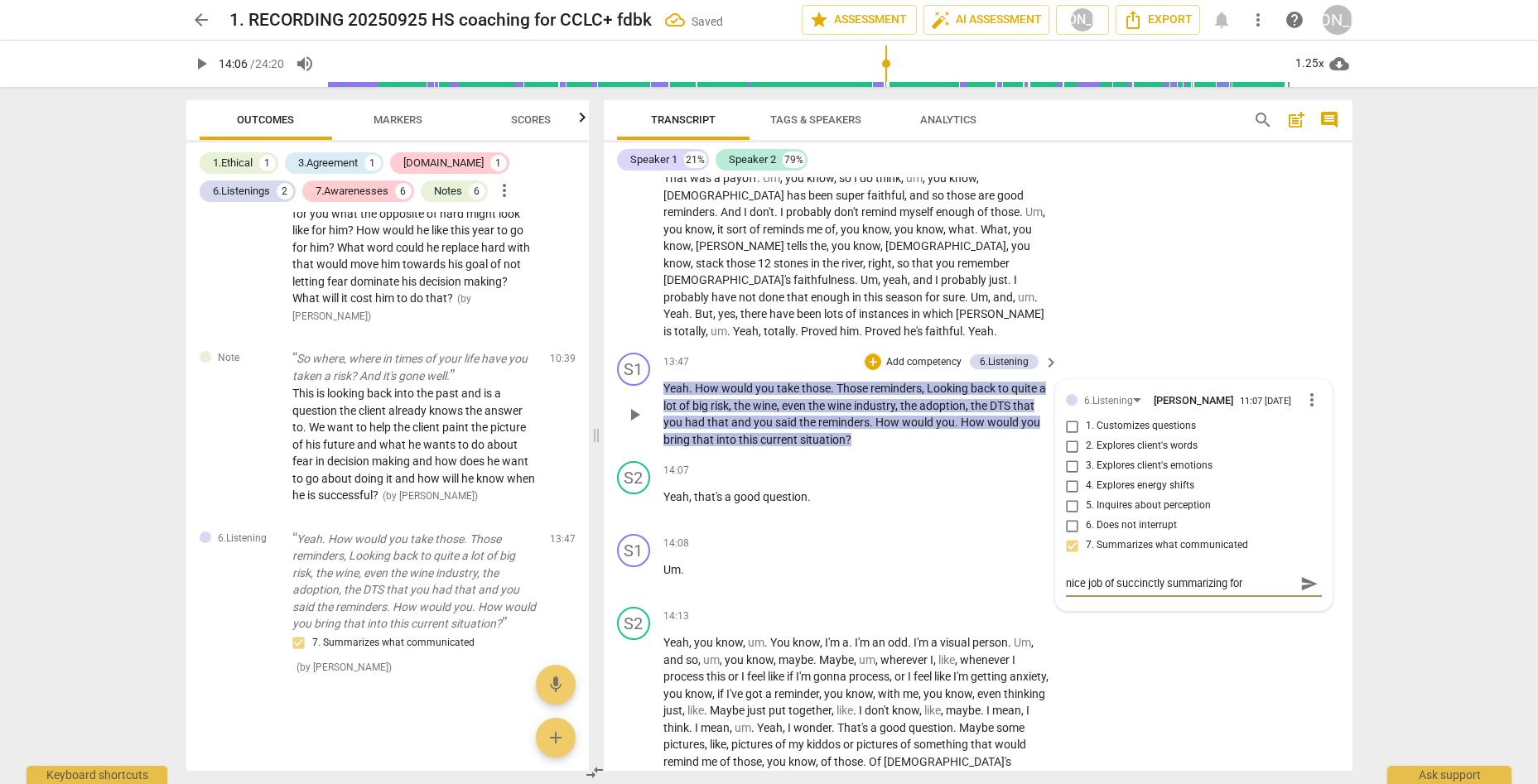
type textarea "nice job of succinctly summarizing for c"
type textarea "nice job of succinctly summarizing for cl"
type textarea "nice job of succinctly summarizing for cli"
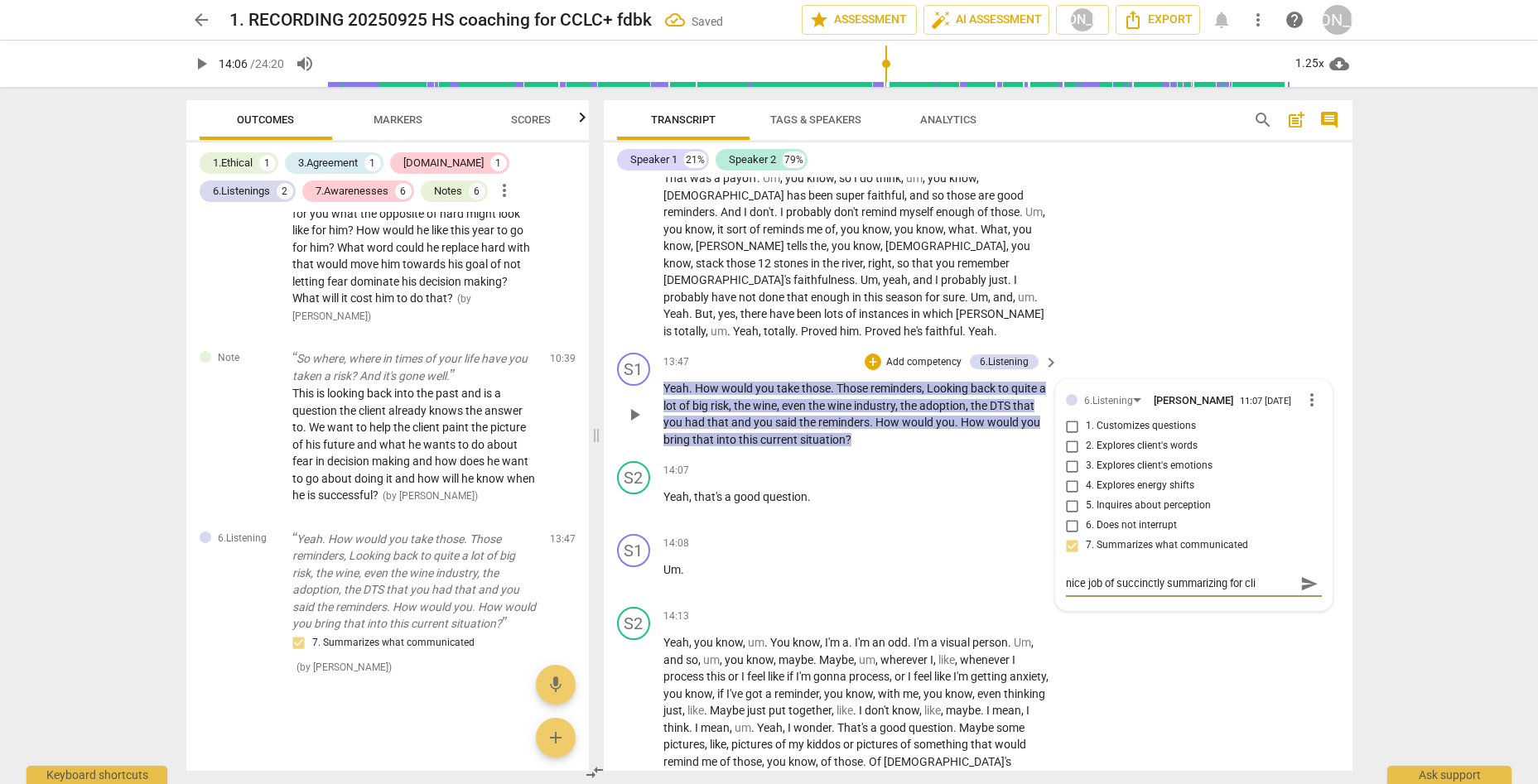
type textarea "nice job of succinctly summarizing for clie"
type textarea "nice job of succinctly summarizing for clien"
type textarea "nice job of succinctly summarizing for client"
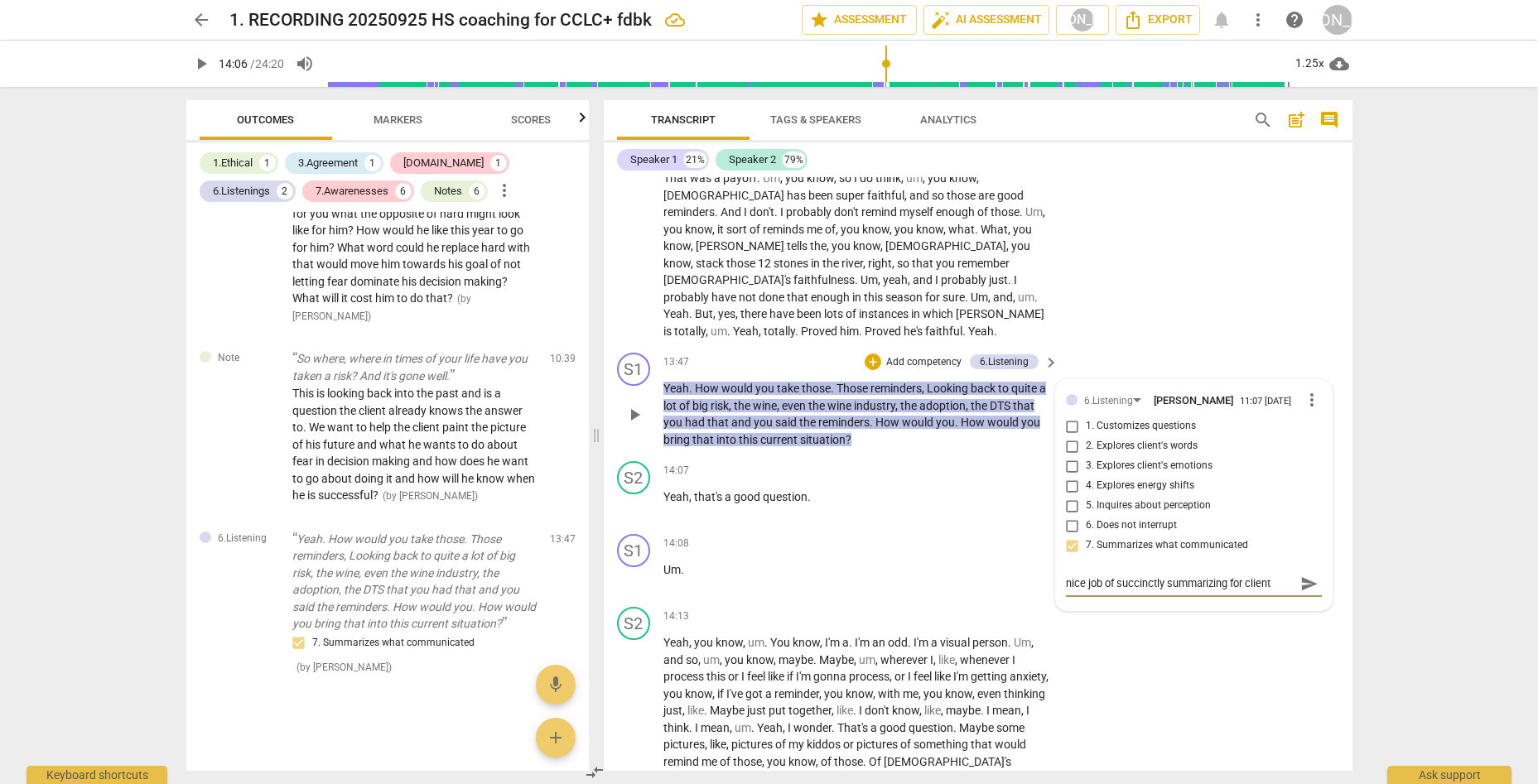
type textarea "nice job of succinctly summarizing for client"
type textarea "nice job of succinctly summarizing for client t"
type textarea "nice job of succinctly summarizing for client to"
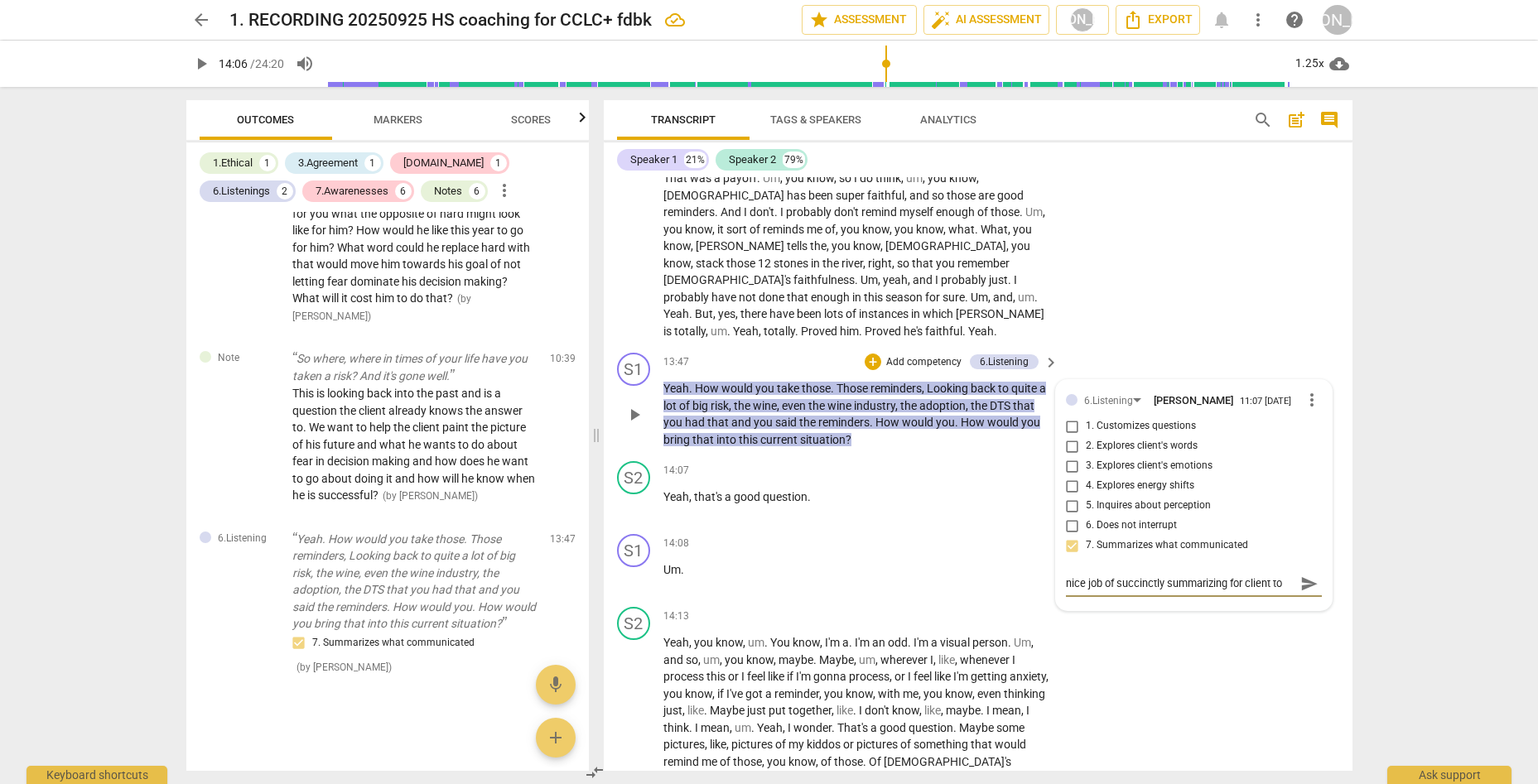
type textarea "nice job of succinctly summarizing for client to"
type textarea "nice job of succinctly summarizing for client to h"
type textarea "nice job of succinctly summarizing for client to he"
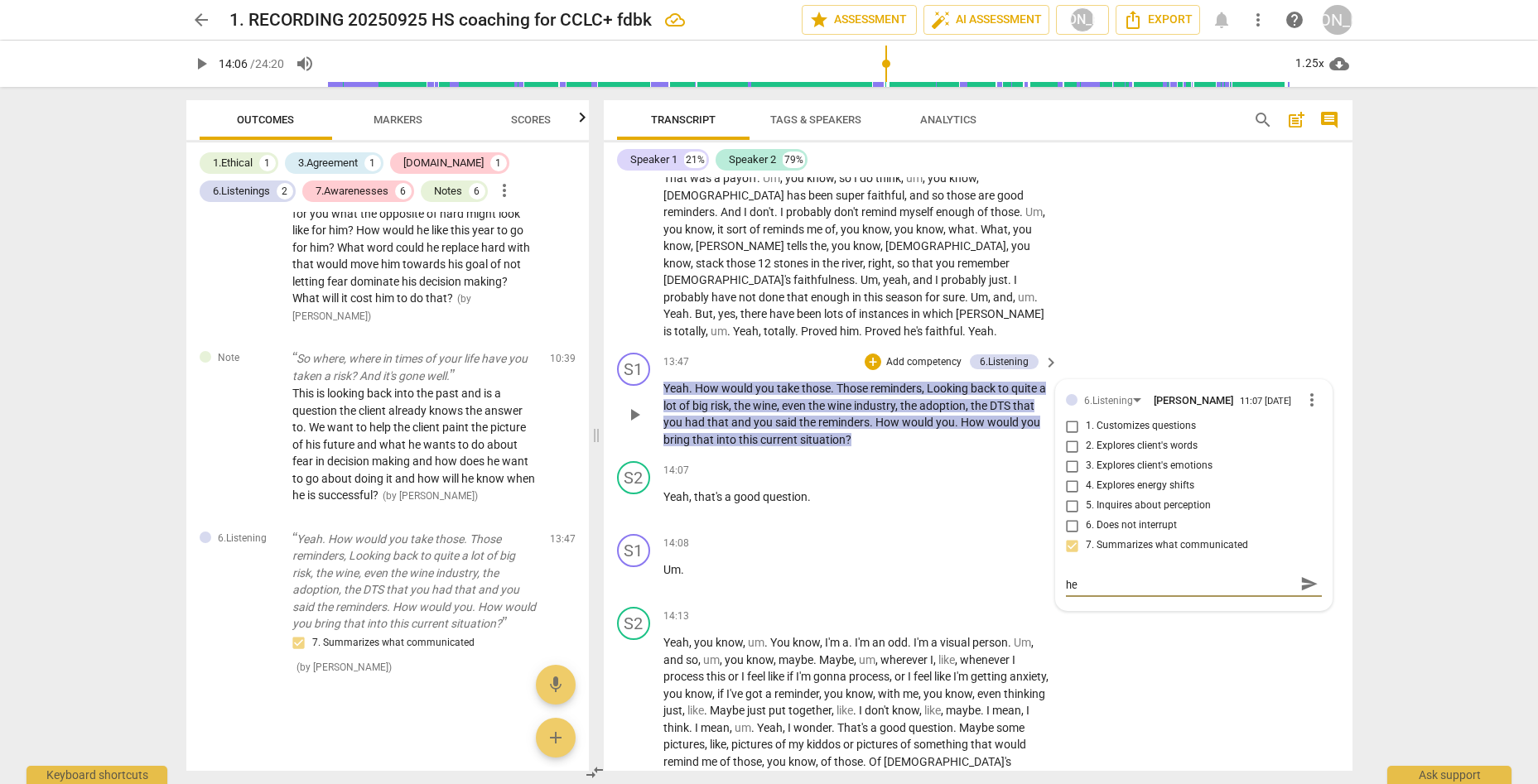
type textarea "nice job of succinctly summarizing for client to [PERSON_NAME]"
type textarea "nice job of succinctly summarizing for client to help"
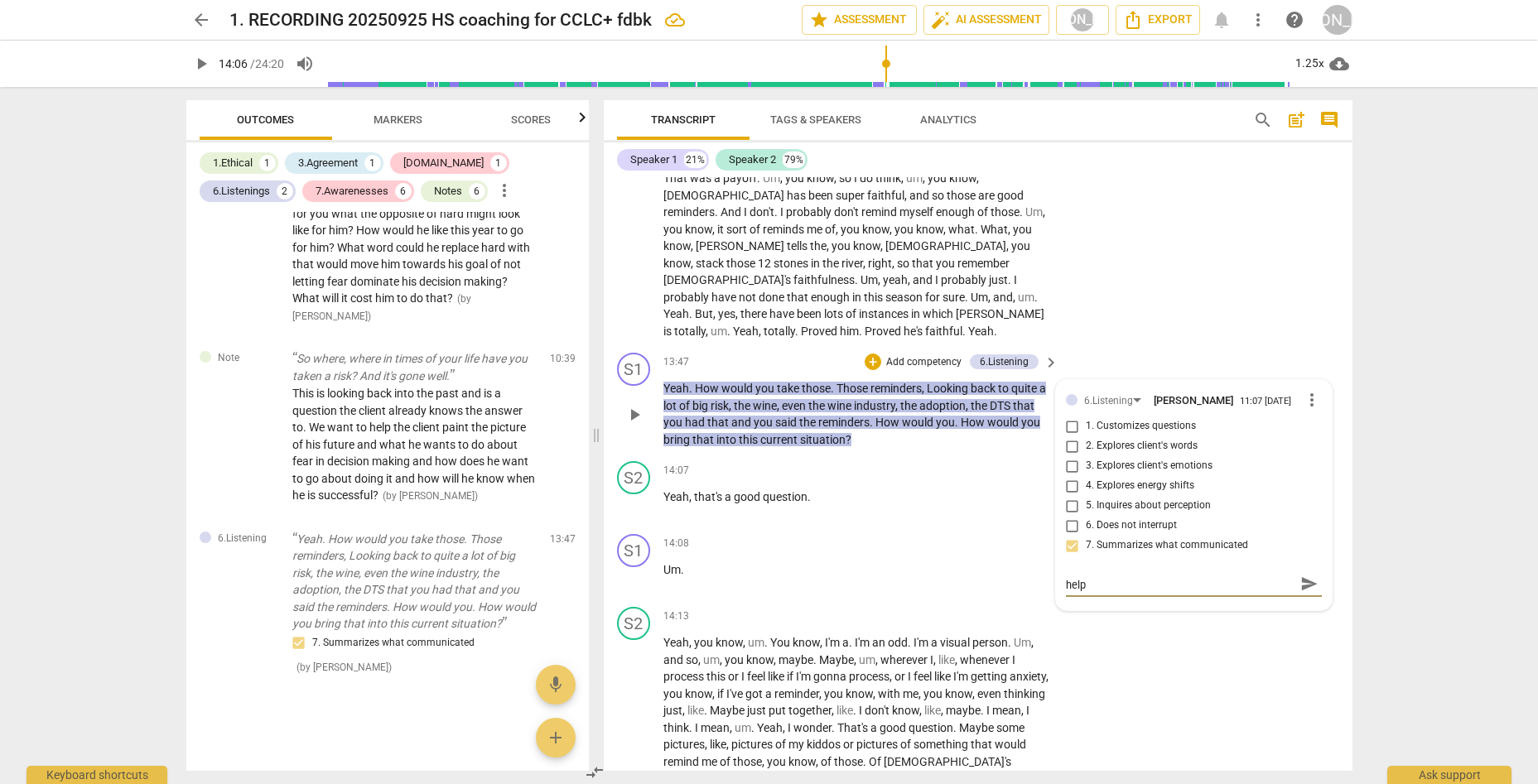
type textarea "nice job of succinctly summarizing for client to help"
type textarea "nice job of succinctly summarizing for client to help t"
type textarea "nice job of succinctly summarizing for client to help th"
type textarea "nice job of succinctly summarizing for client to help the"
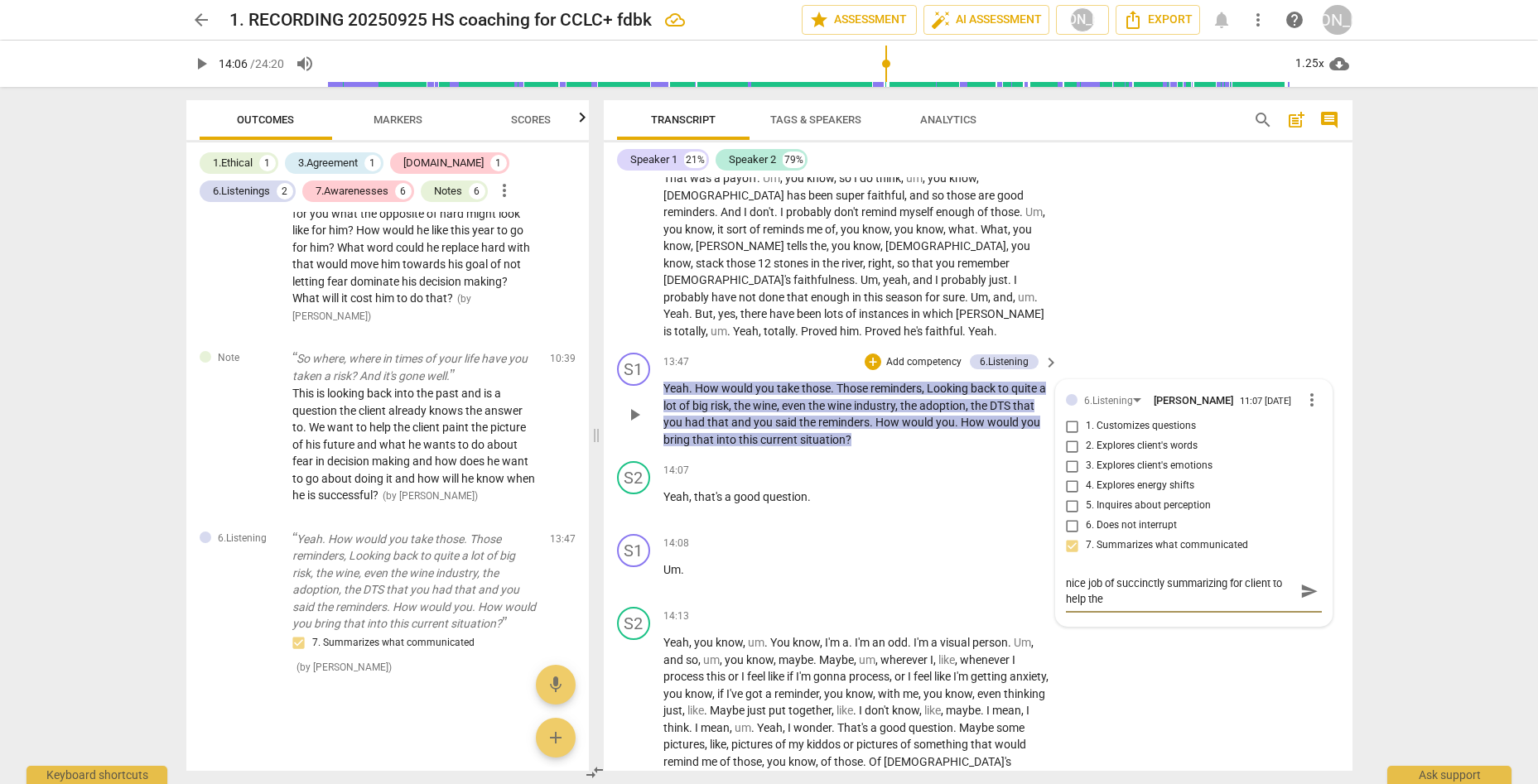
type textarea "nice job of succinctly summarizing for client to help them"
type textarea "nice job of succinctly summarizing for client to help them m"
type textarea "nice job of succinctly summarizing for client to help them mo"
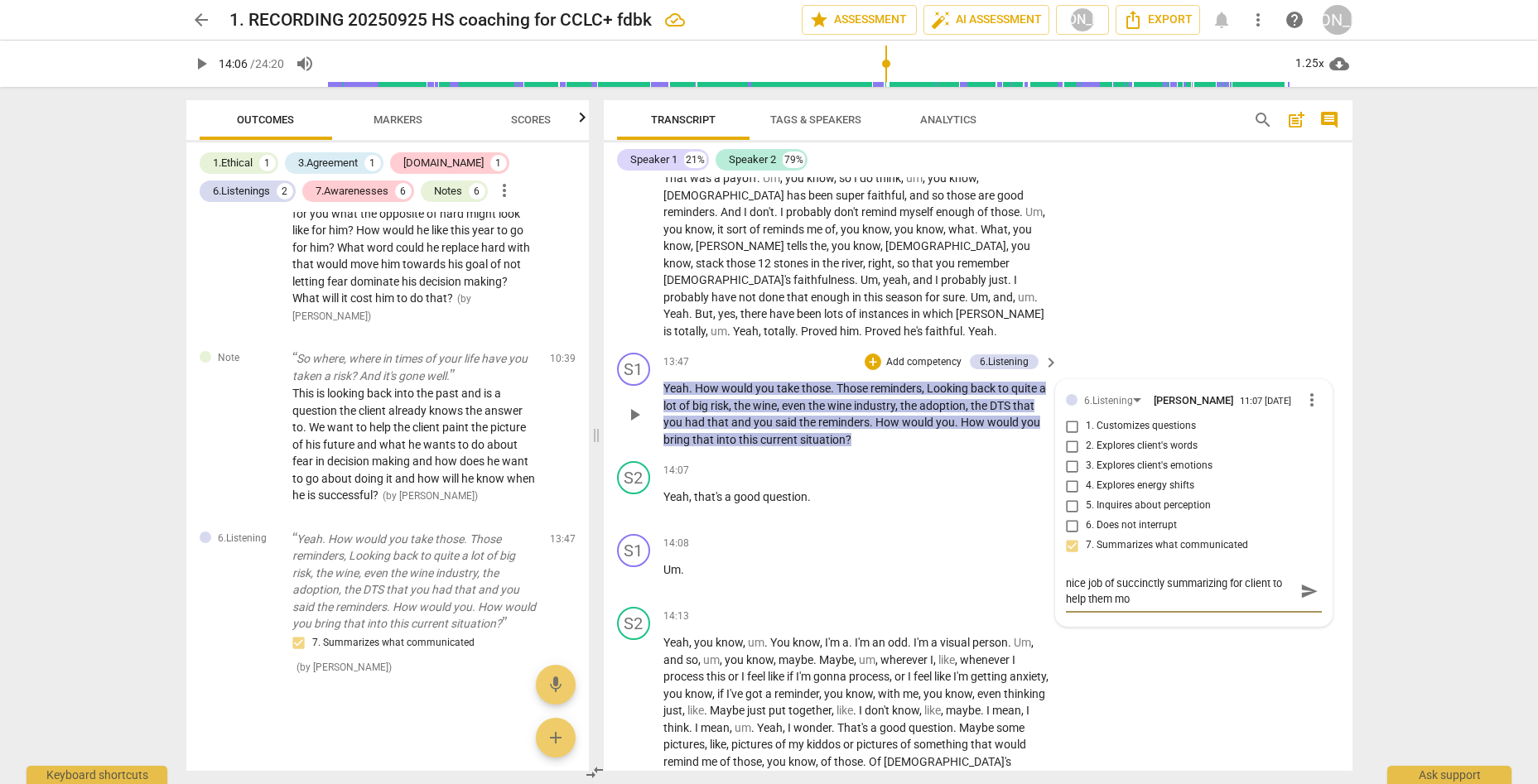
type textarea "nice job of succinctly summarizing for client to help them mov"
type textarea "nice job of succinctly summarizing for client to help them move"
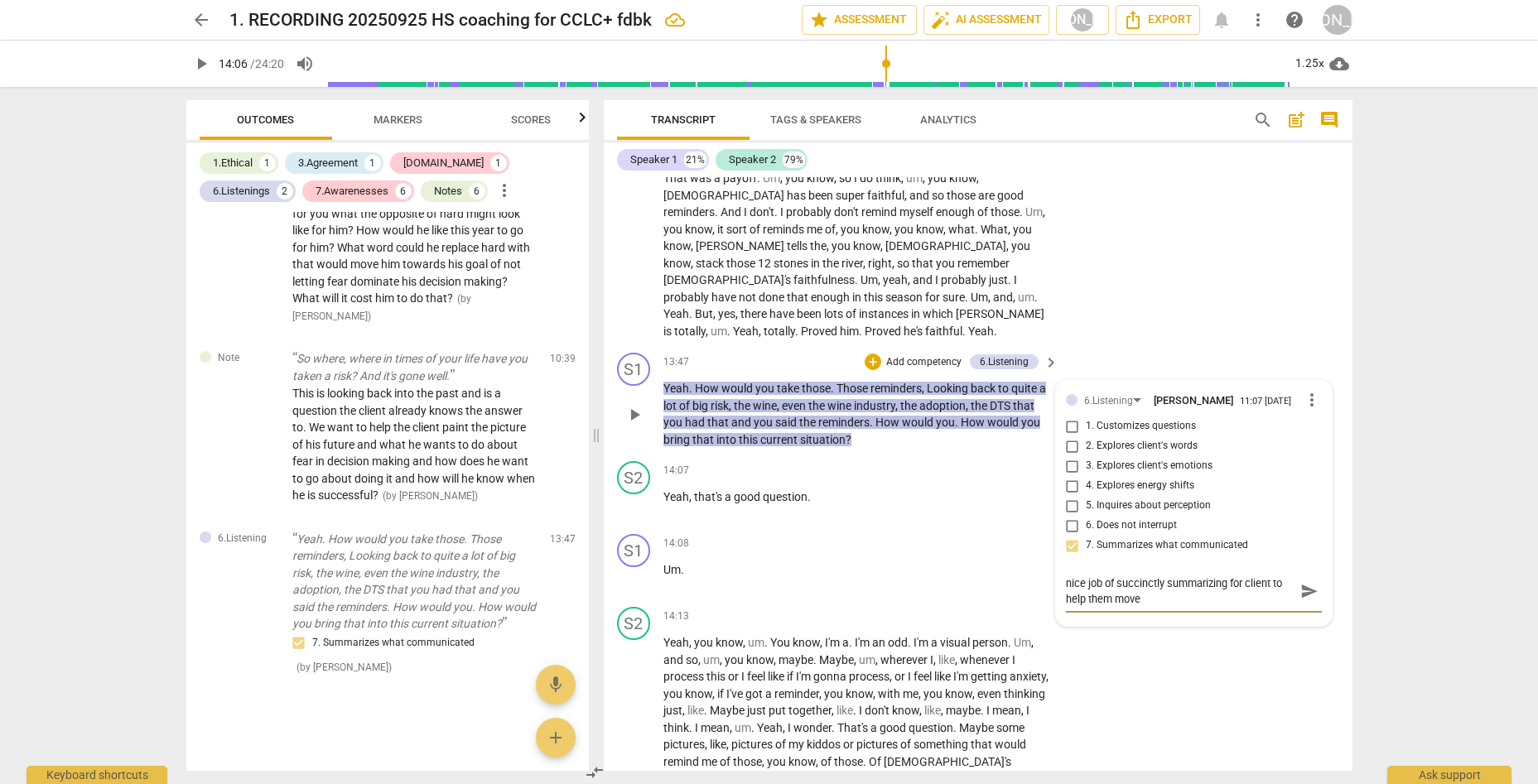
type textarea "nice job of succinctly summarizing for client to help them move"
type textarea "nice job of succinctly summarizing for client to help them move f"
type textarea "nice job of succinctly summarizing for client to help them move fo"
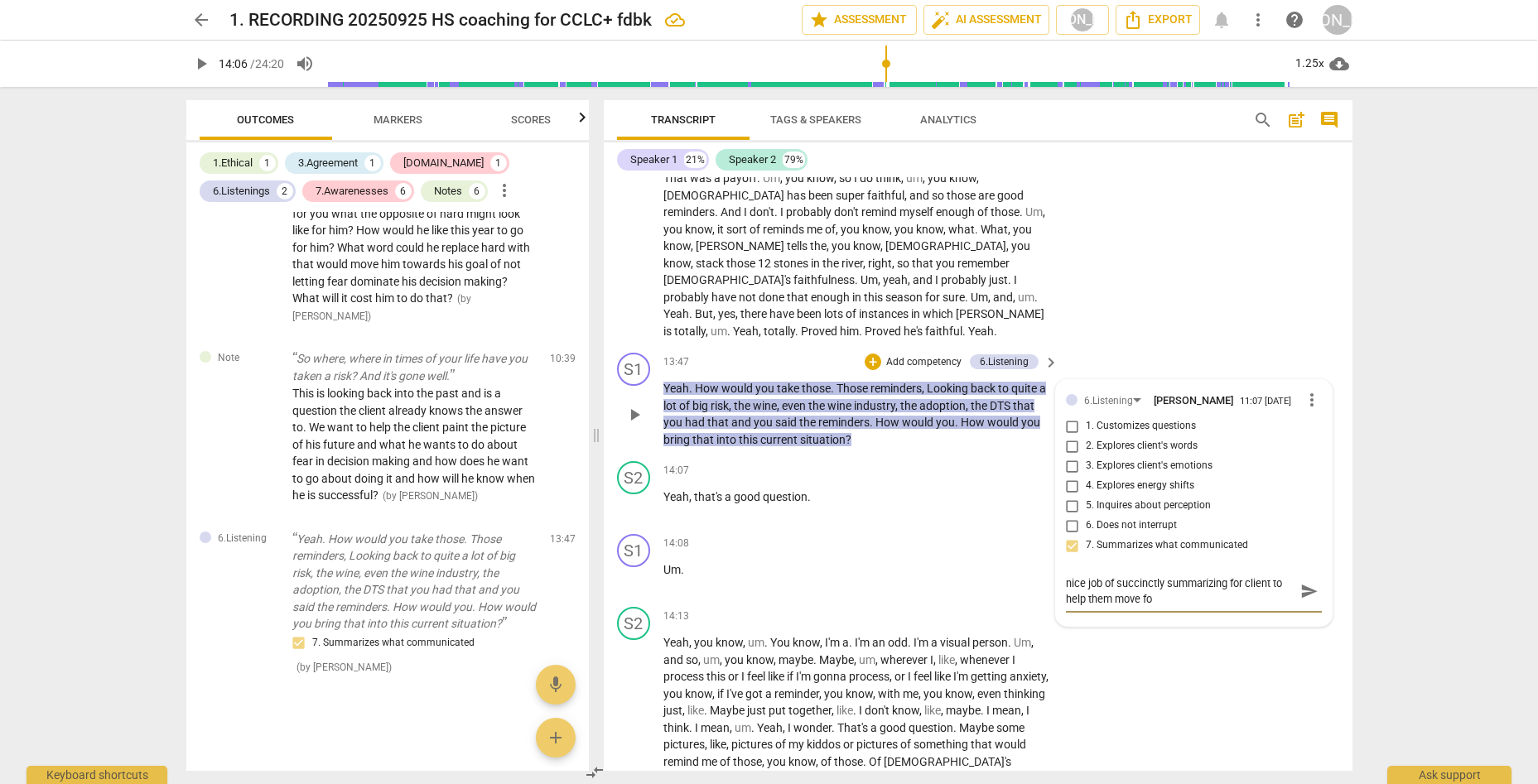
type textarea "nice job of succinctly summarizing for client to help them move for"
type textarea "nice job of succinctly summarizing for client to help them move fors"
type textarea "nice job of succinctly summarizing for client to help them move for"
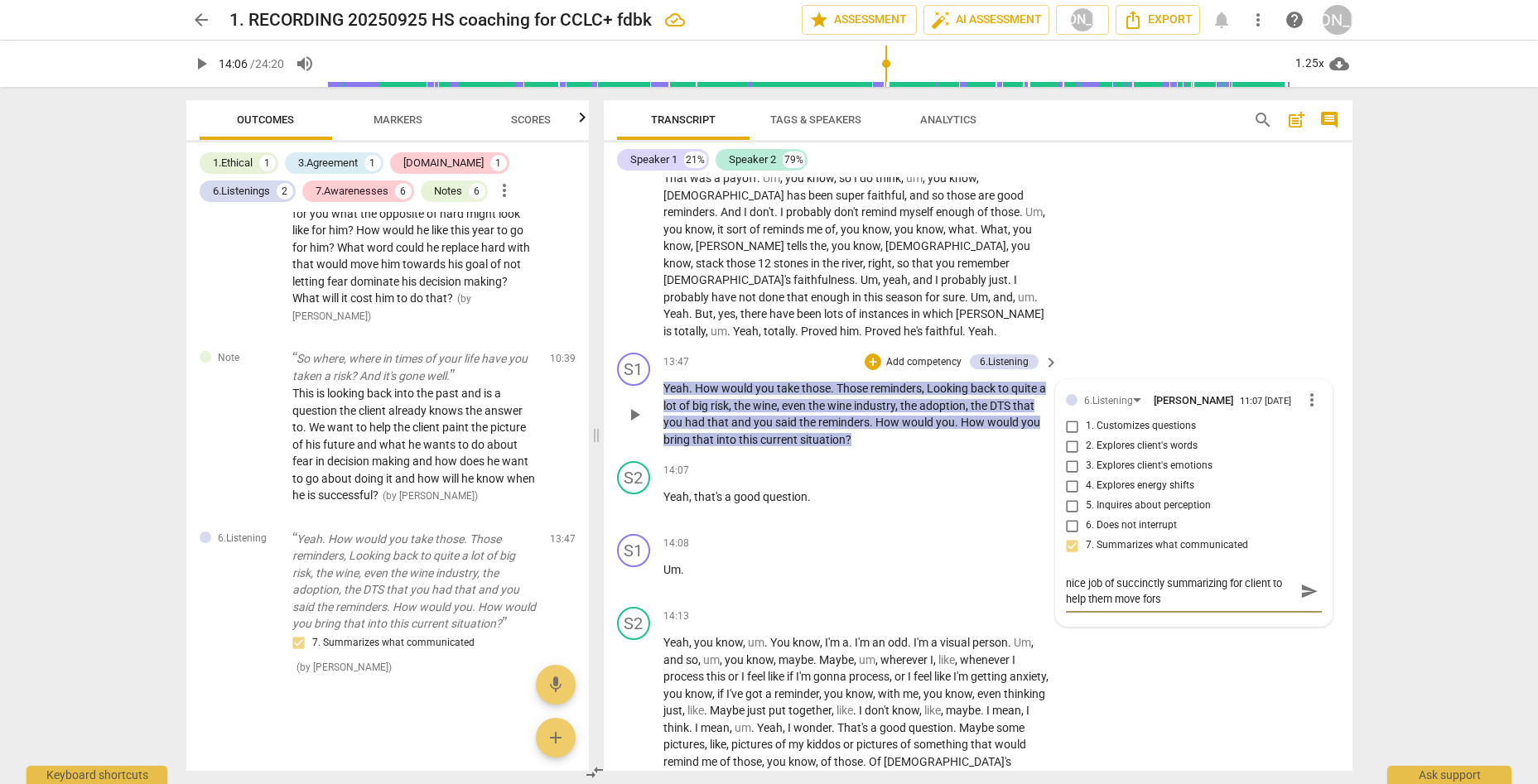
type textarea "nice job of succinctly summarizing for client to help them move for"
type textarea "nice job of succinctly summarizing for client to help them move forw"
type textarea "nice job of succinctly summarizing for client to help them move forwa"
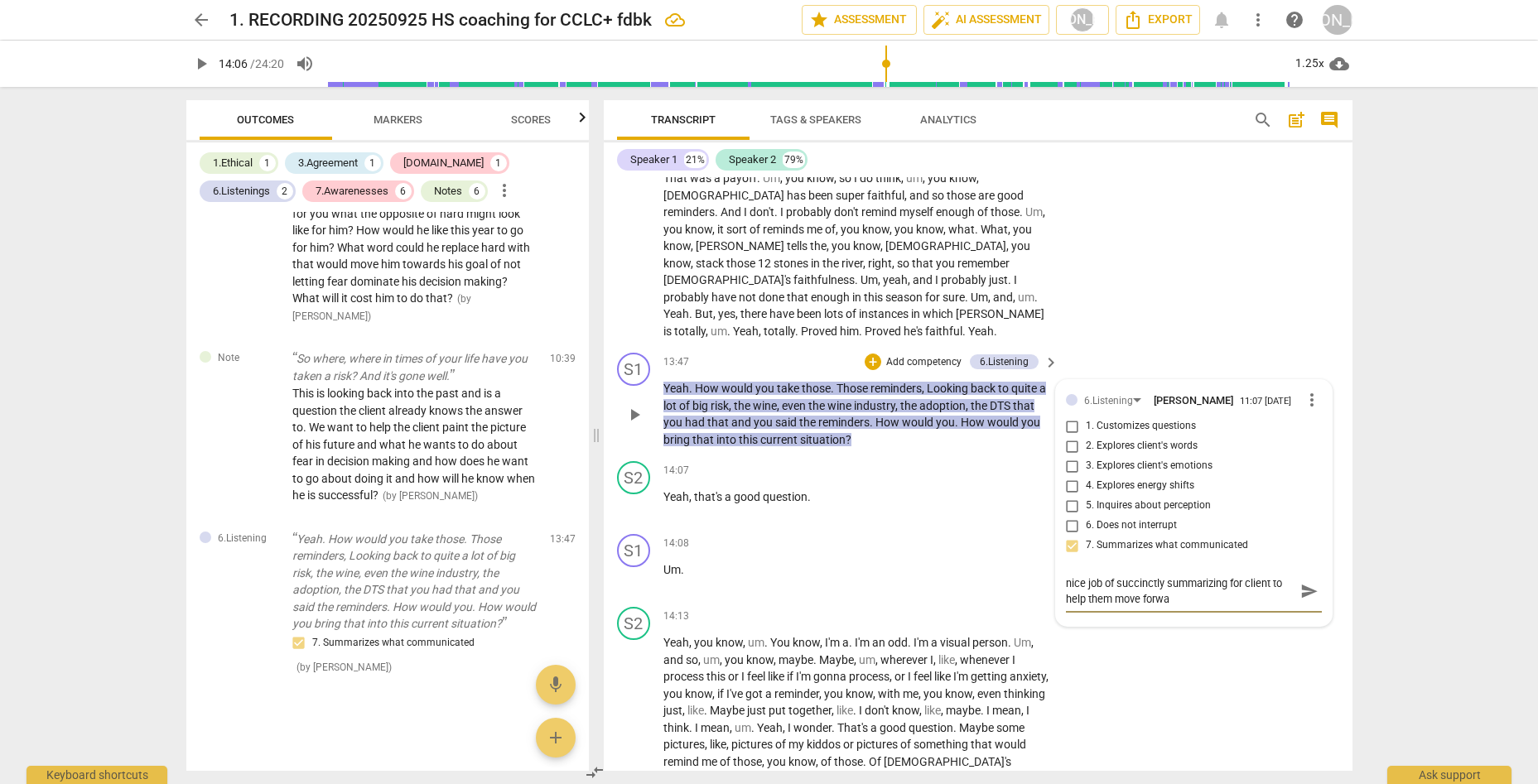
type textarea "nice job of succinctly summarizing for client to help them move forwar"
type textarea "nice job of succinctly summarizing for client to help them move forward"
type textarea "nice job of succinctly summarizing for client to help them move forward."
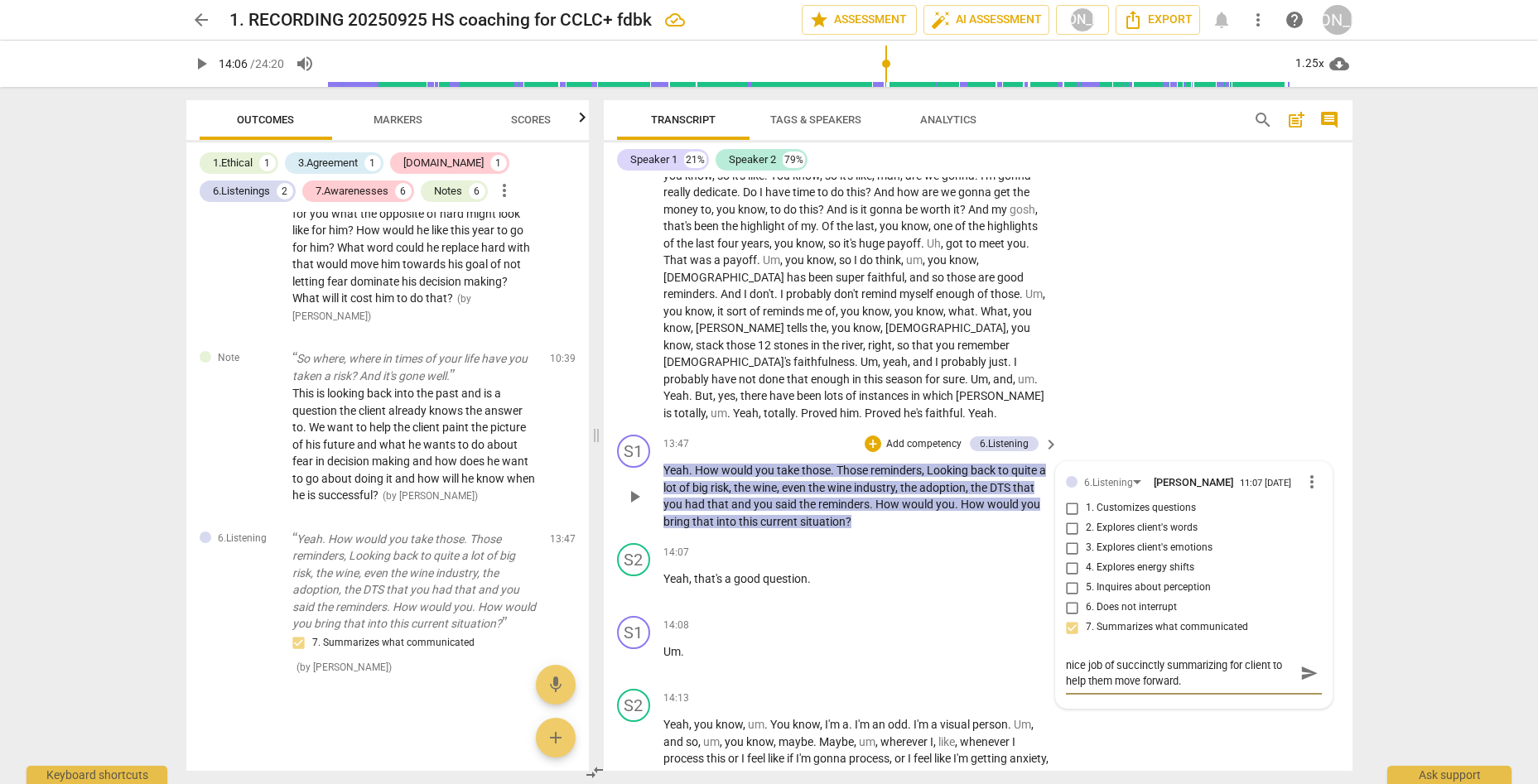
scroll to position [3620, 0]
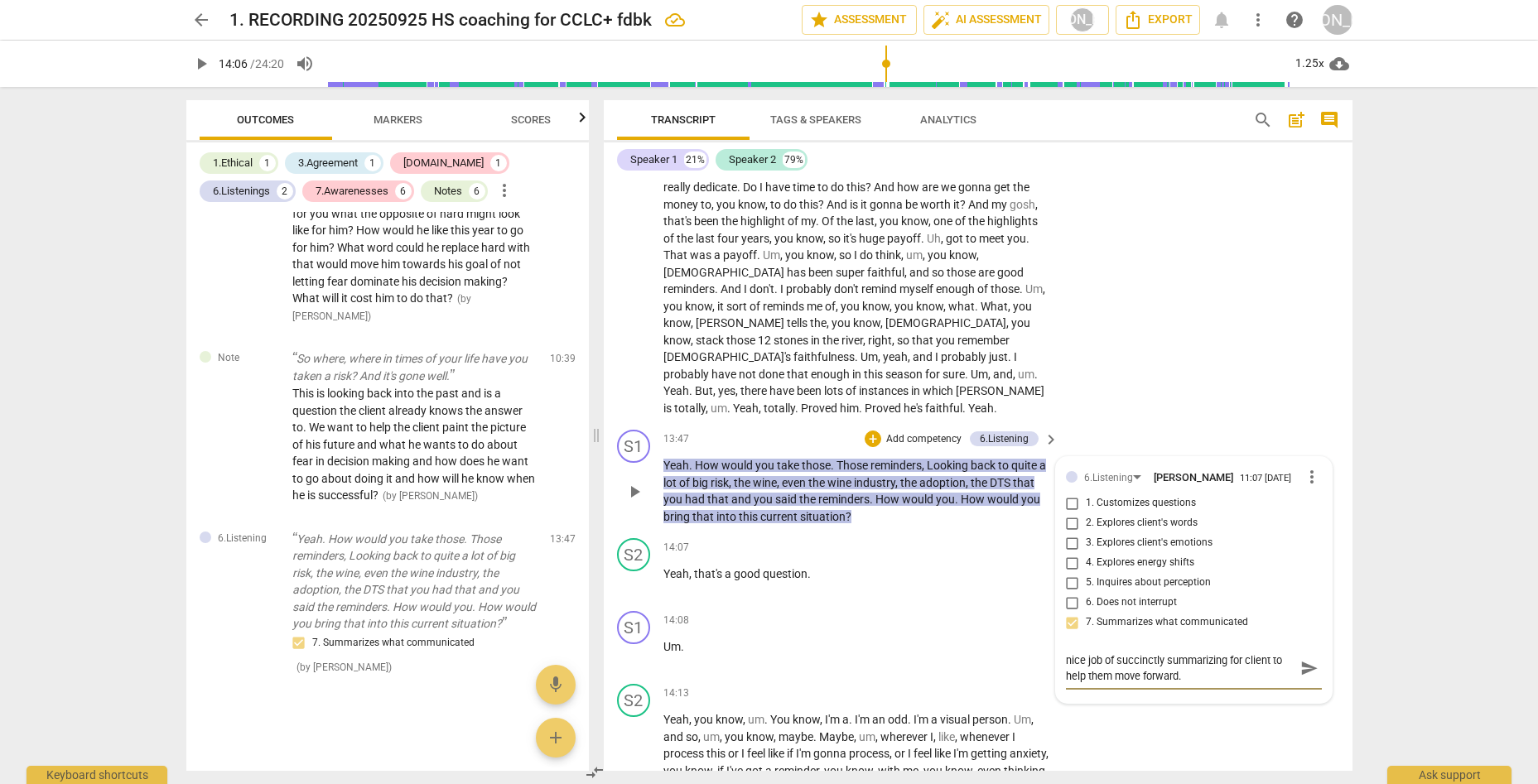
type textarea "nice job of succinctly summarizing for client to help them move forward."
click at [1232, 659] on span "send" at bounding box center [1309, 668] width 18 height 18
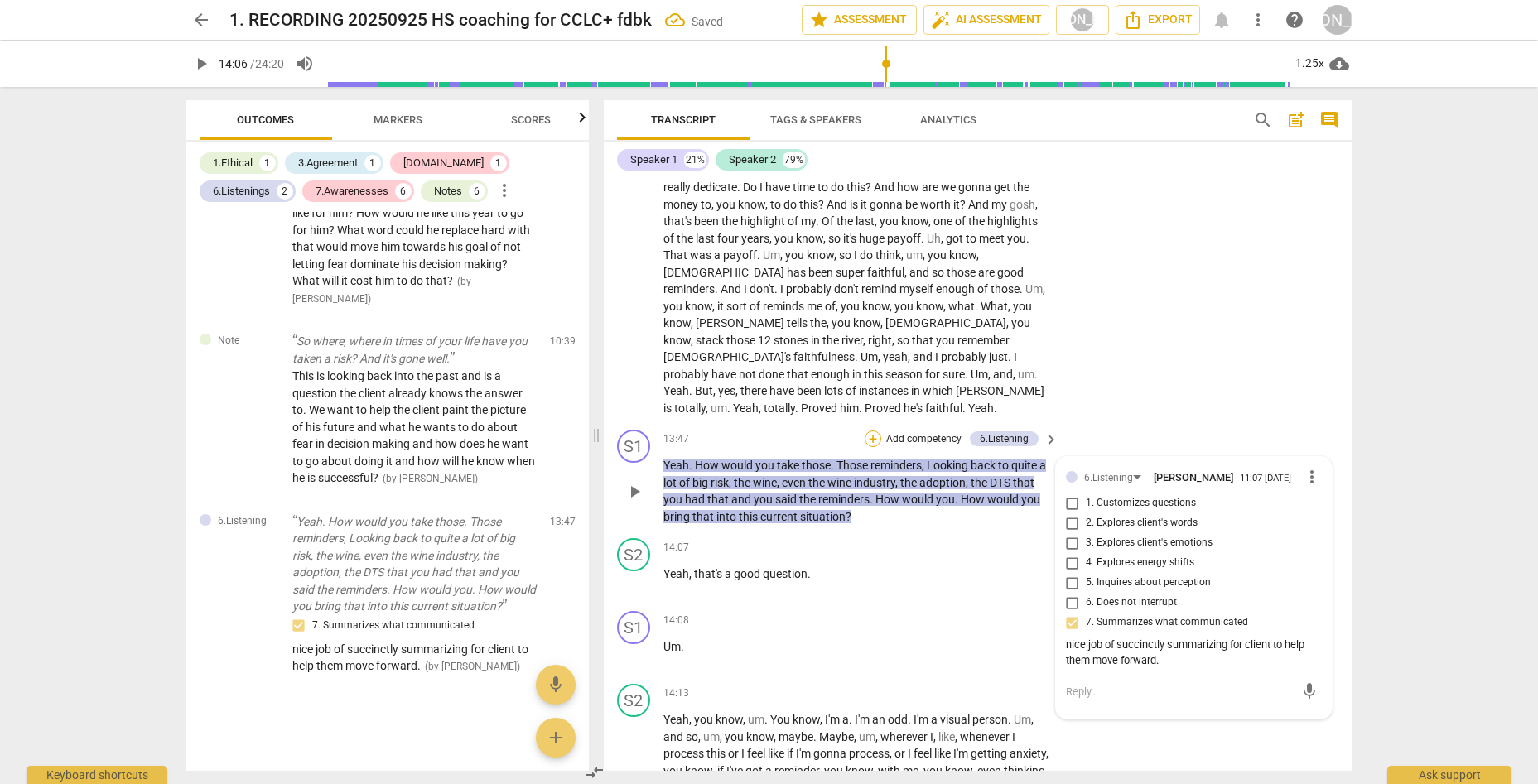
click at [877, 430] on div "+" at bounding box center [873, 438] width 17 height 17
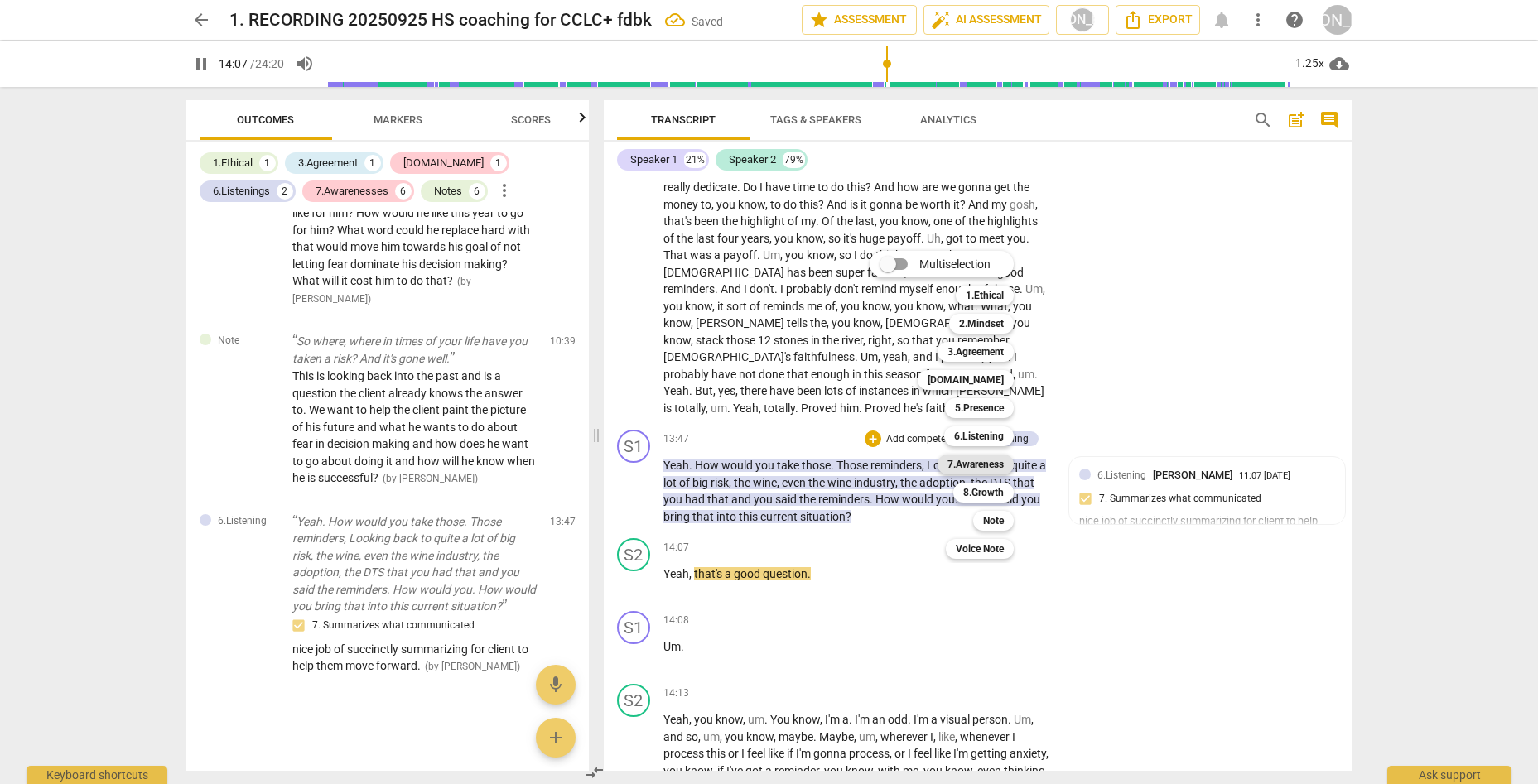
click at [990, 465] on b "7.Awareness" at bounding box center [975, 464] width 57 height 20
type input "848"
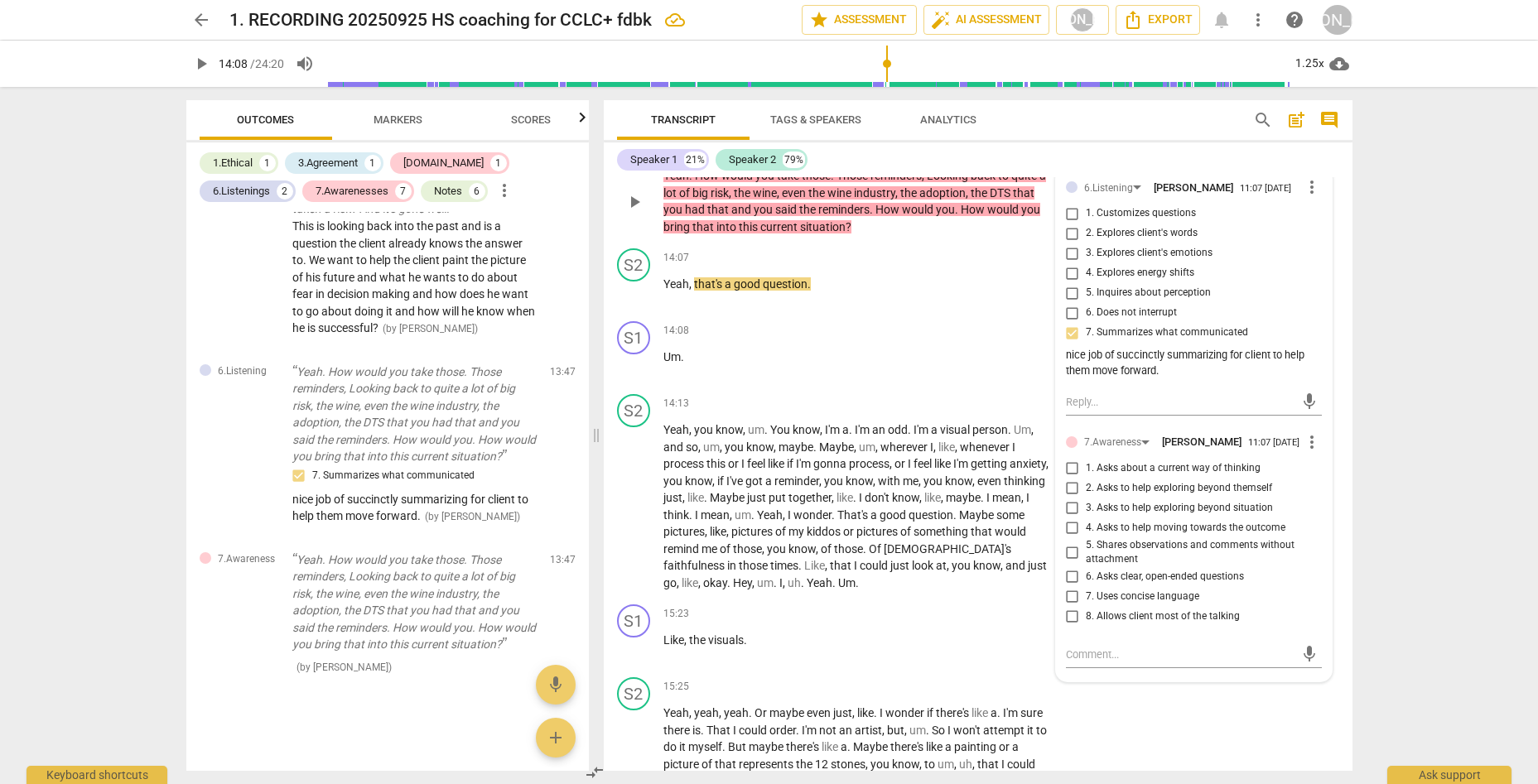
scroll to position [3911, 0]
click at [1066, 497] on input "3. Asks to help exploring beyond situation" at bounding box center [1072, 507] width 27 height 20
checkbox input "true"
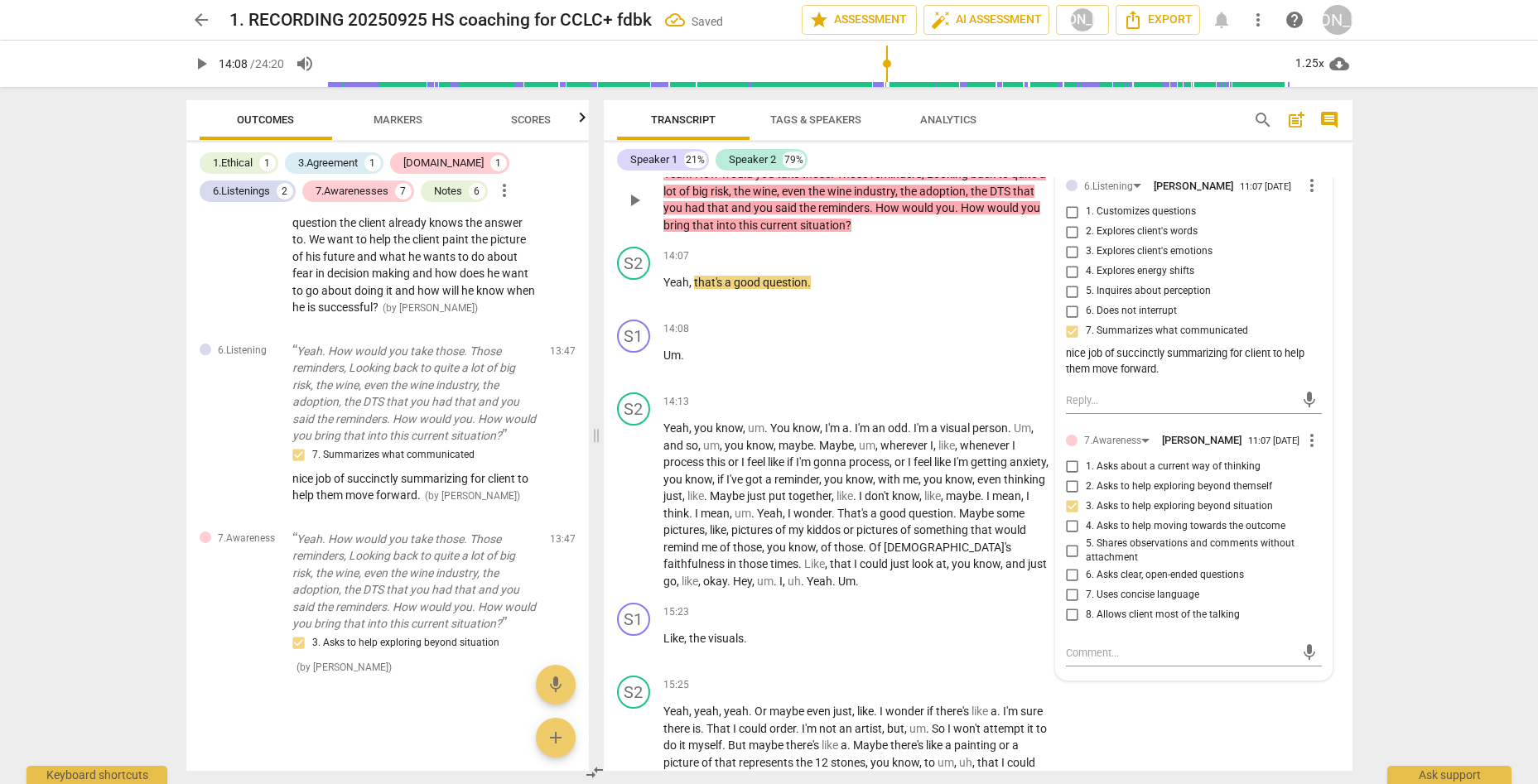
click at [1071, 517] on input "4. Asks to help moving towards the outcome" at bounding box center [1072, 527] width 27 height 20
checkbox input "true"
click at [1097, 645] on textarea at bounding box center [1180, 653] width 230 height 16
type textarea "G"
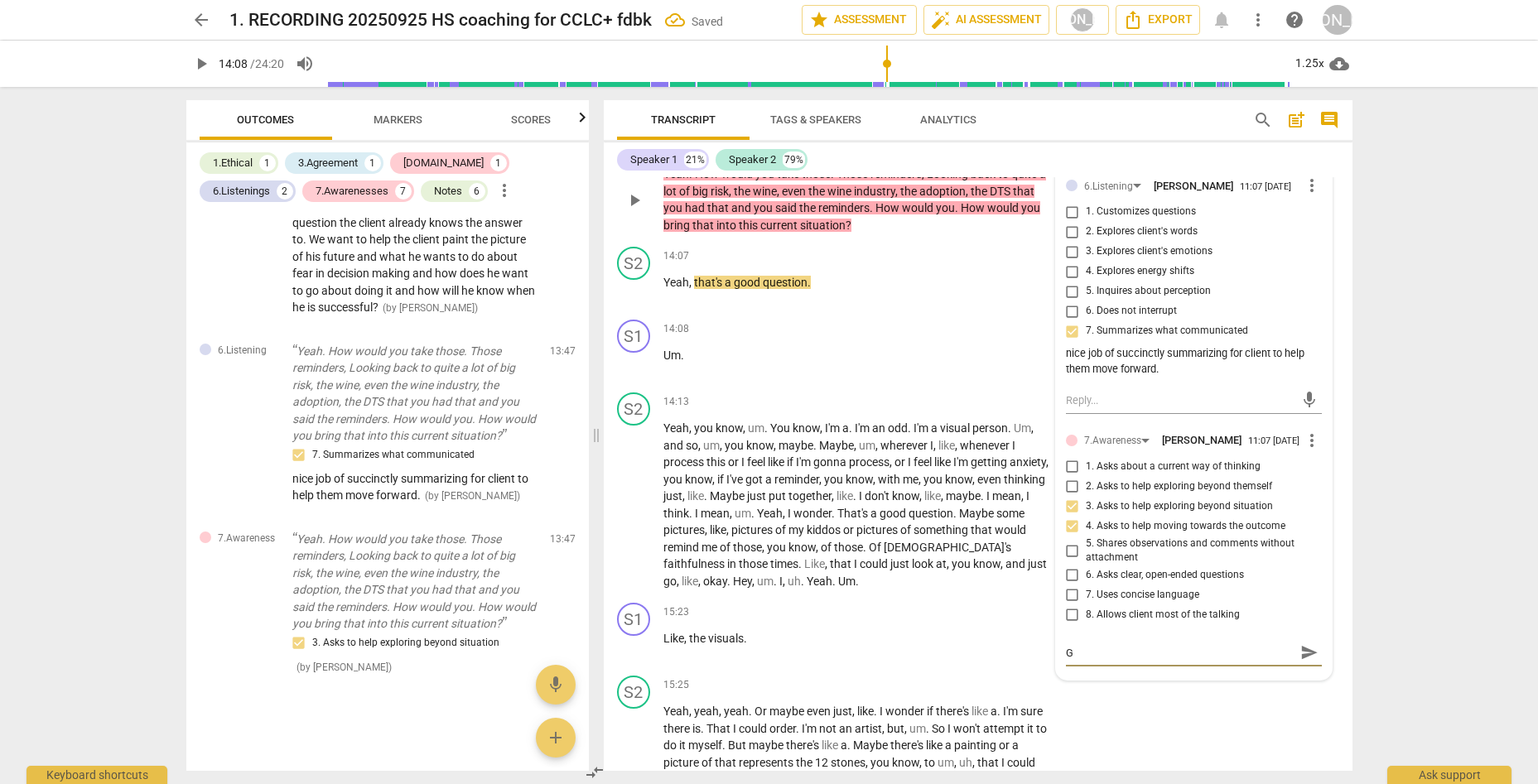
type textarea "Gr"
type textarea "Gre"
type textarea "Grea"
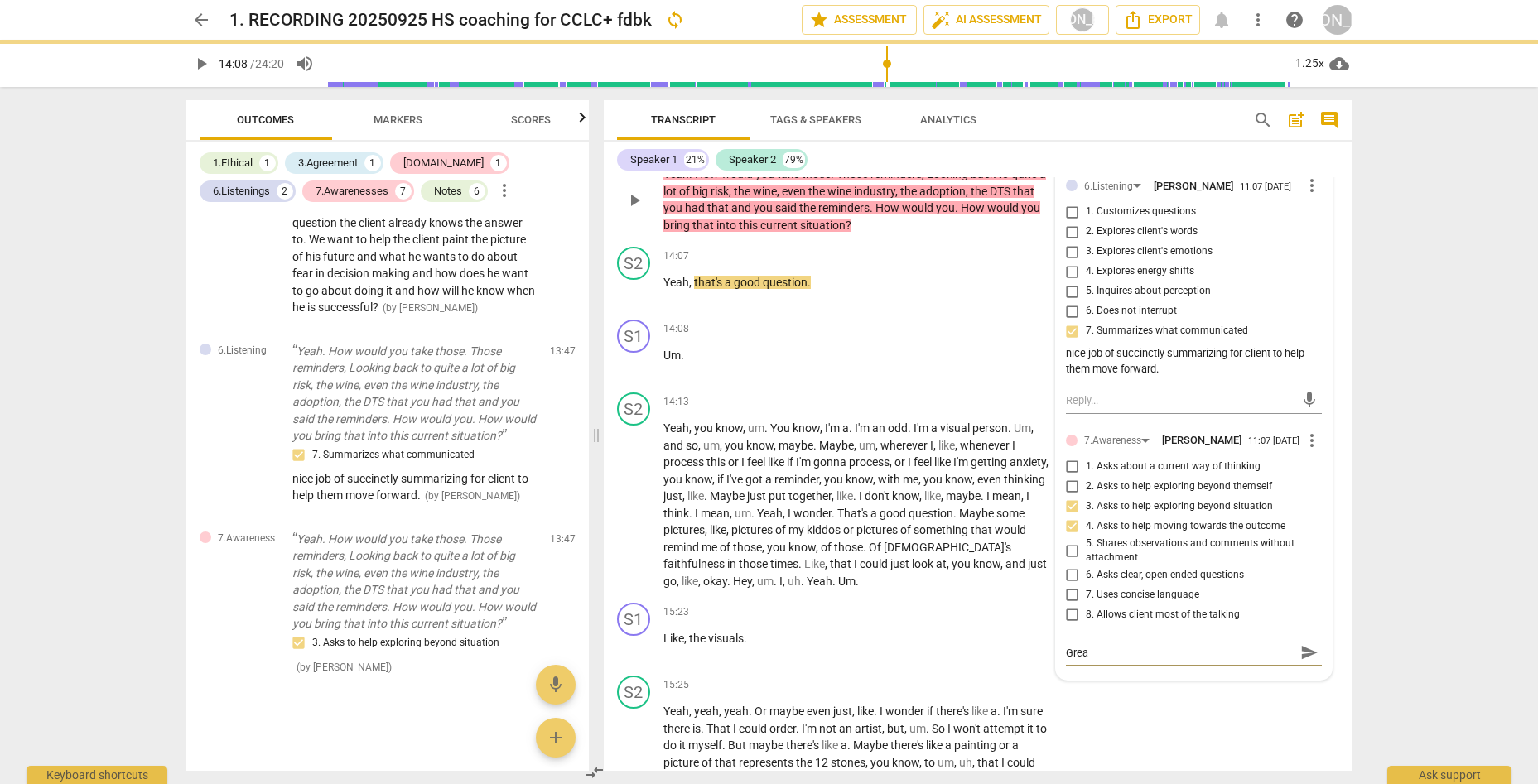
type textarea "Great"
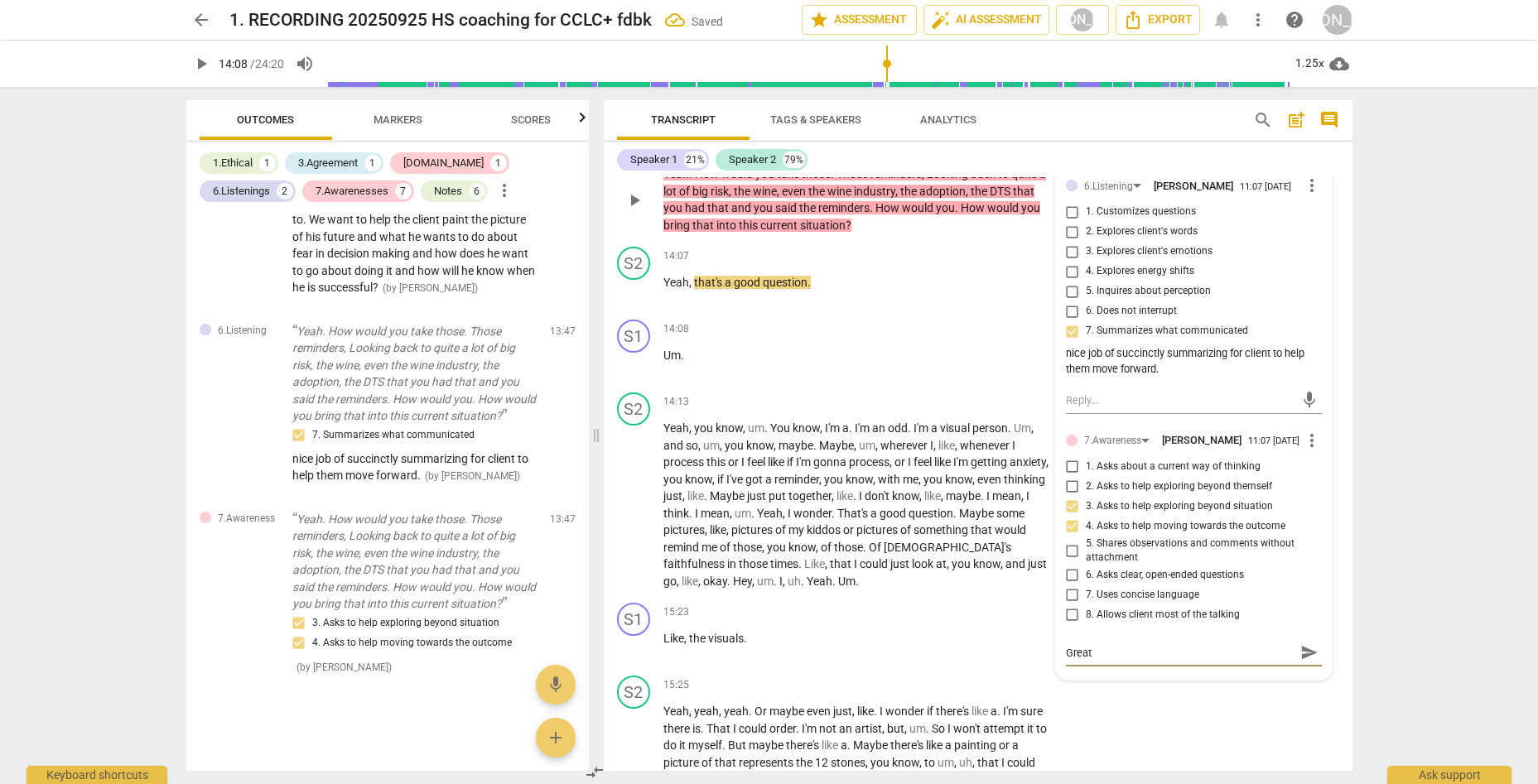
type textarea "Great q"
type textarea "Great qu"
type textarea "Great que"
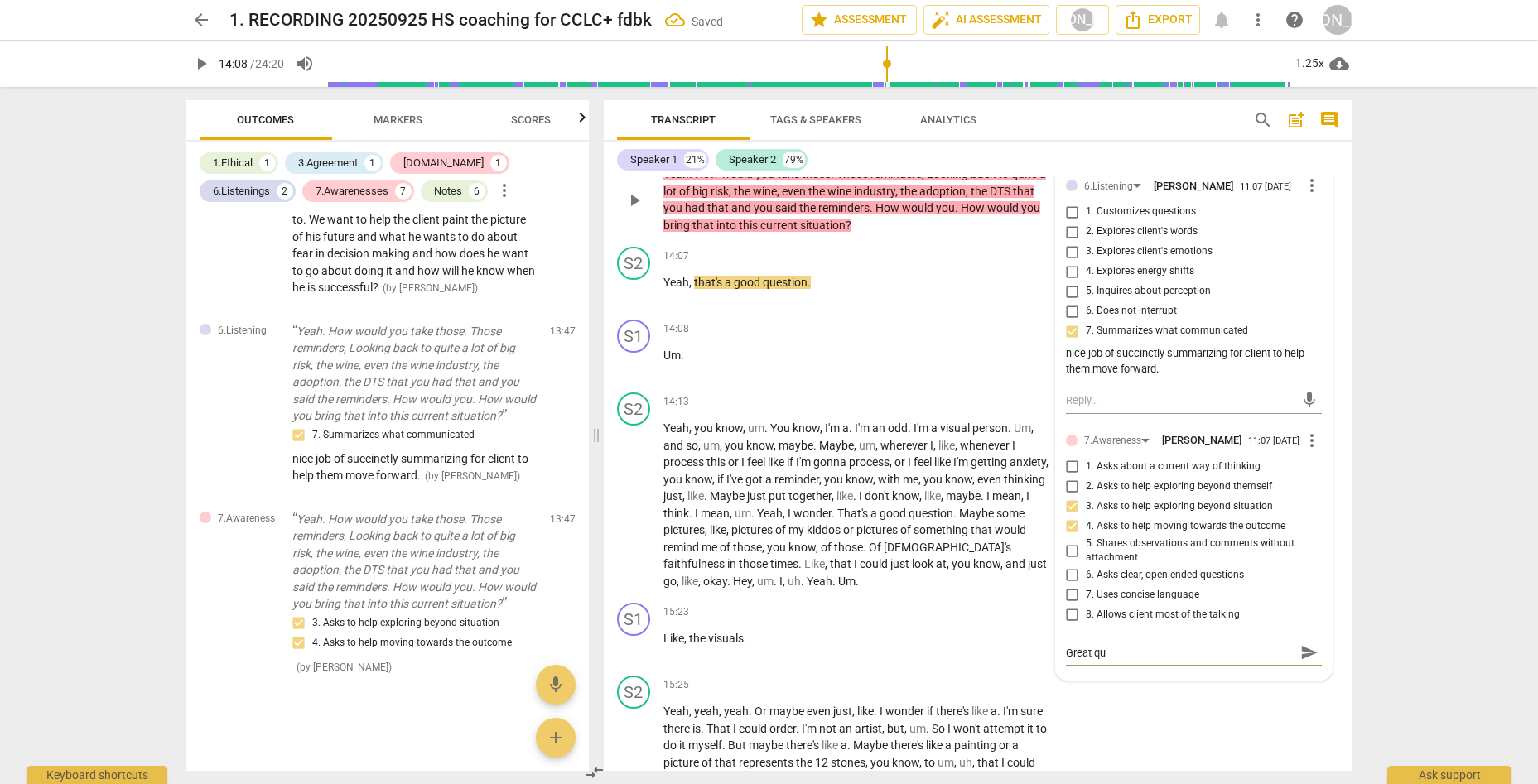
type textarea "Great que"
type textarea "Great ques"
type textarea "Great quest"
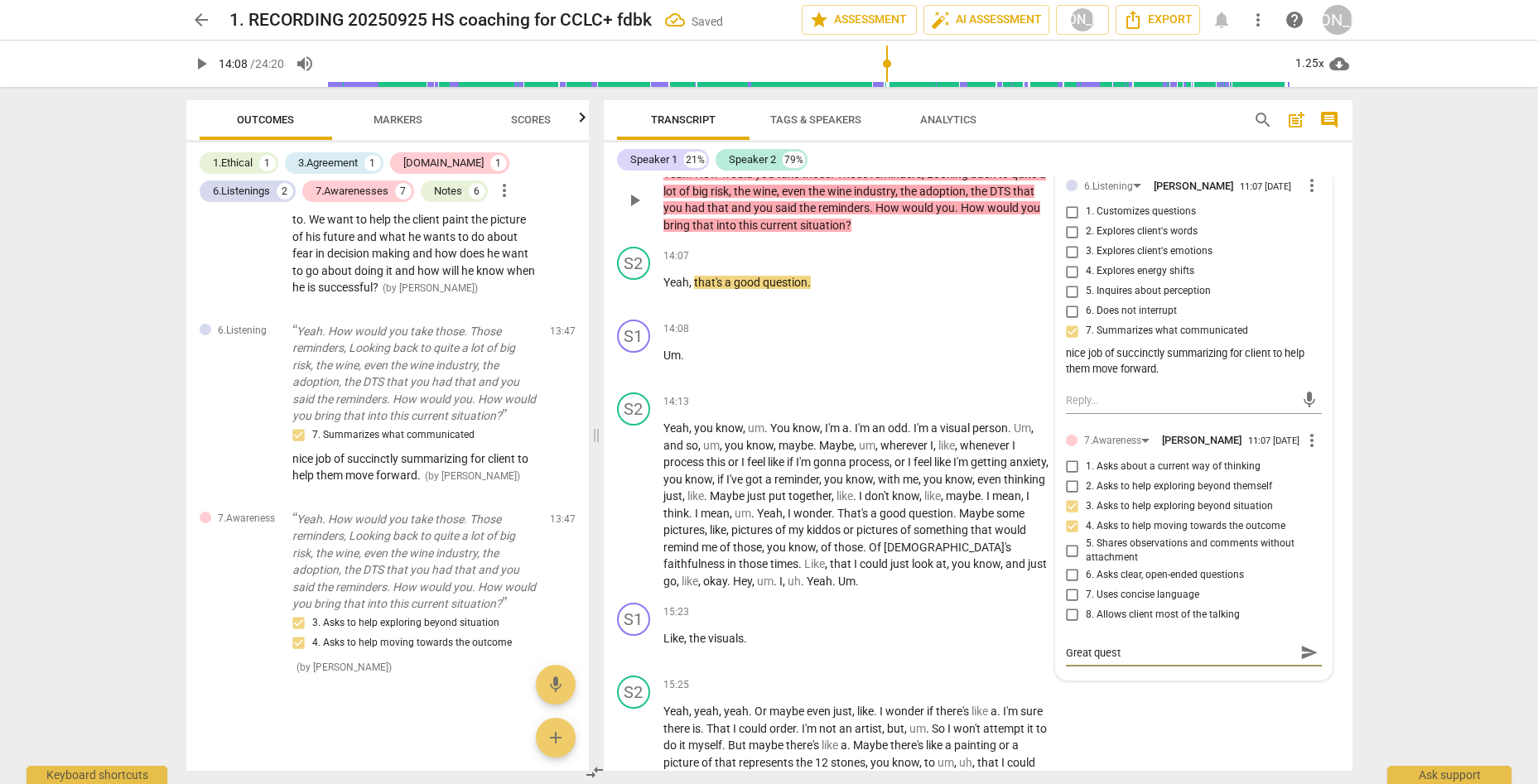
type textarea "Great questi"
type textarea "Great questio"
type textarea "Great question"
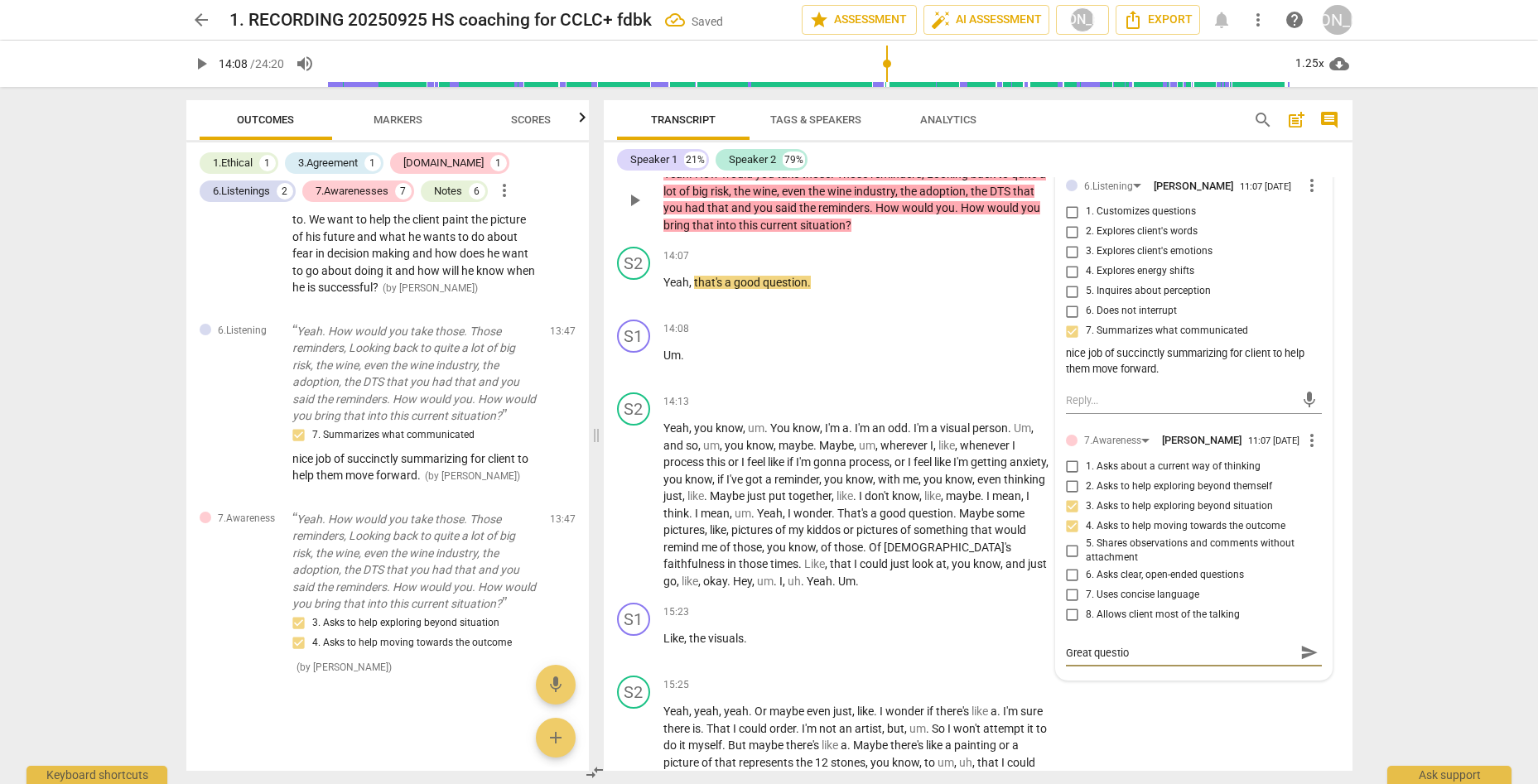
type textarea "Great question"
type textarea "Great question t"
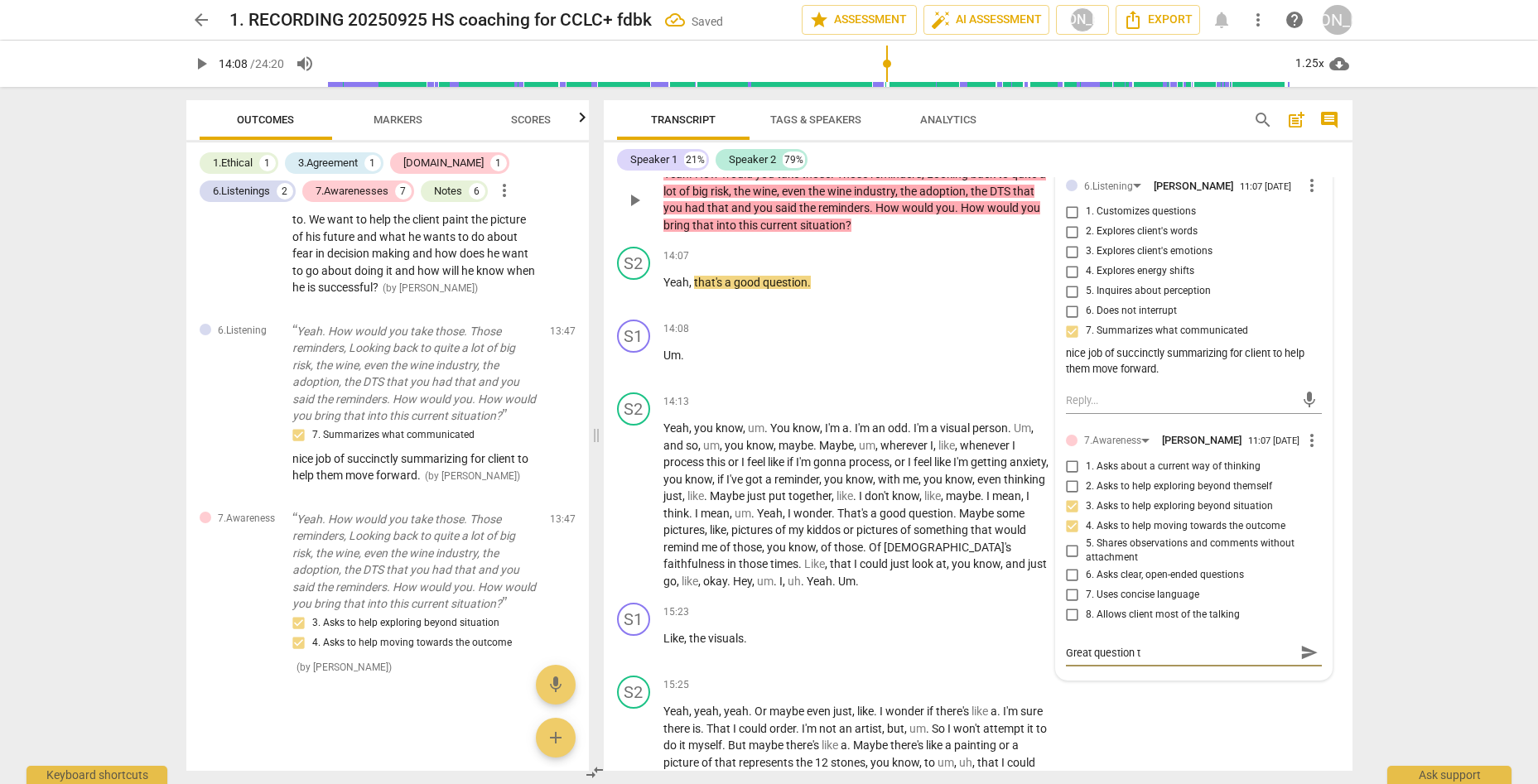
type textarea "Great question th"
type textarea "Great question tha"
type textarea "Great question that"
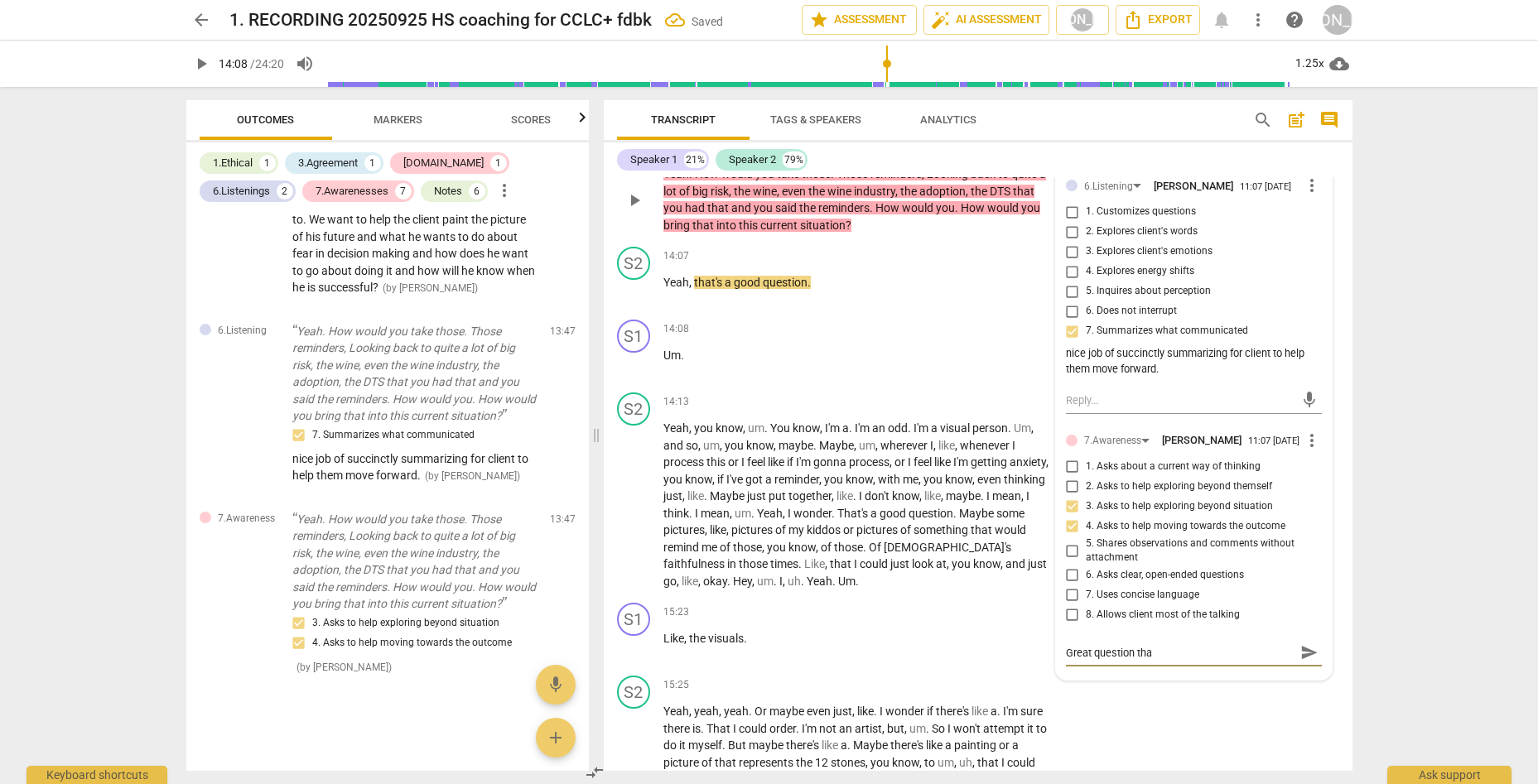
type textarea "Great question that"
type textarea "Great question that m"
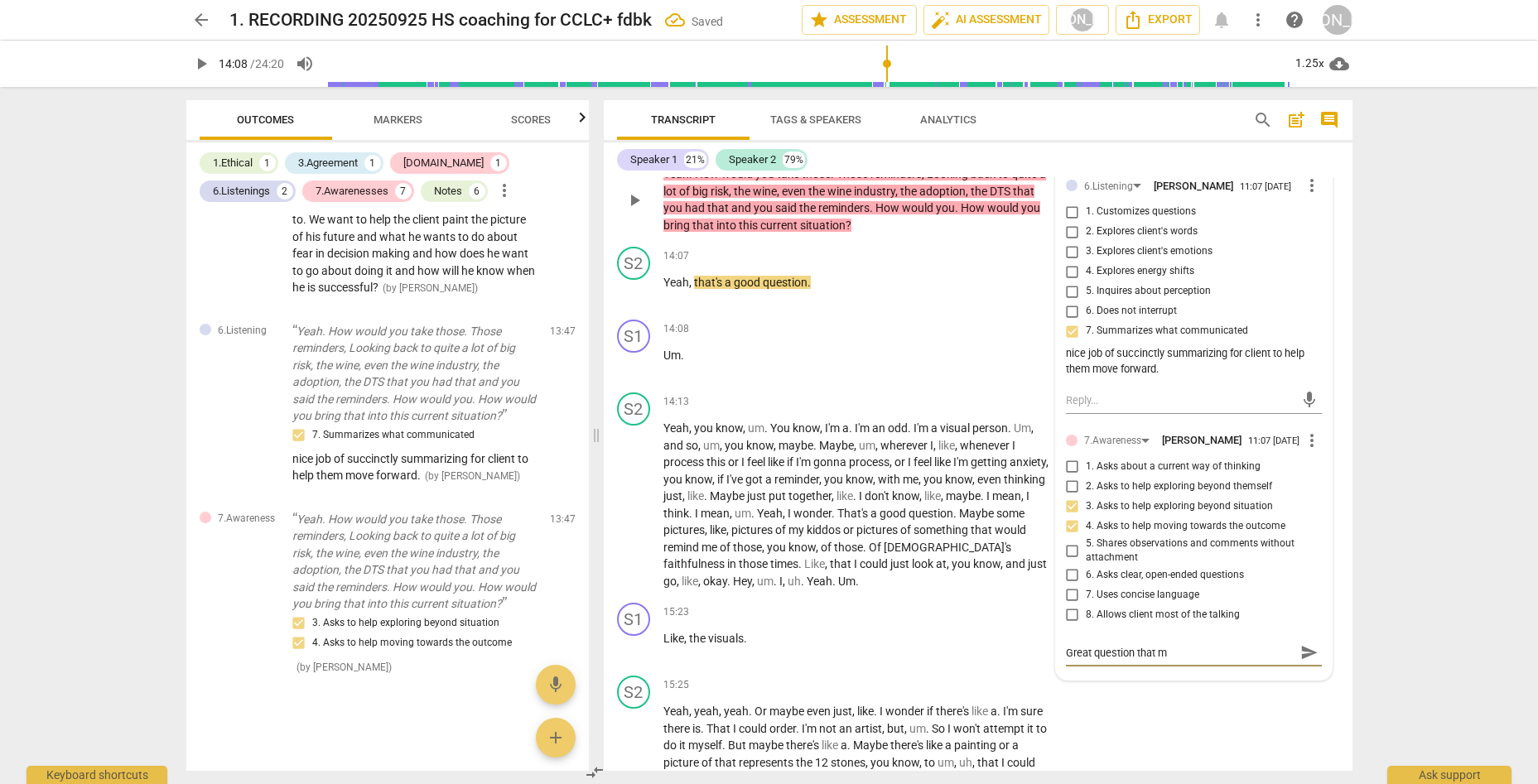
type textarea "Great question that ma"
type textarea "Great question that mad"
type textarea "Great question that made"
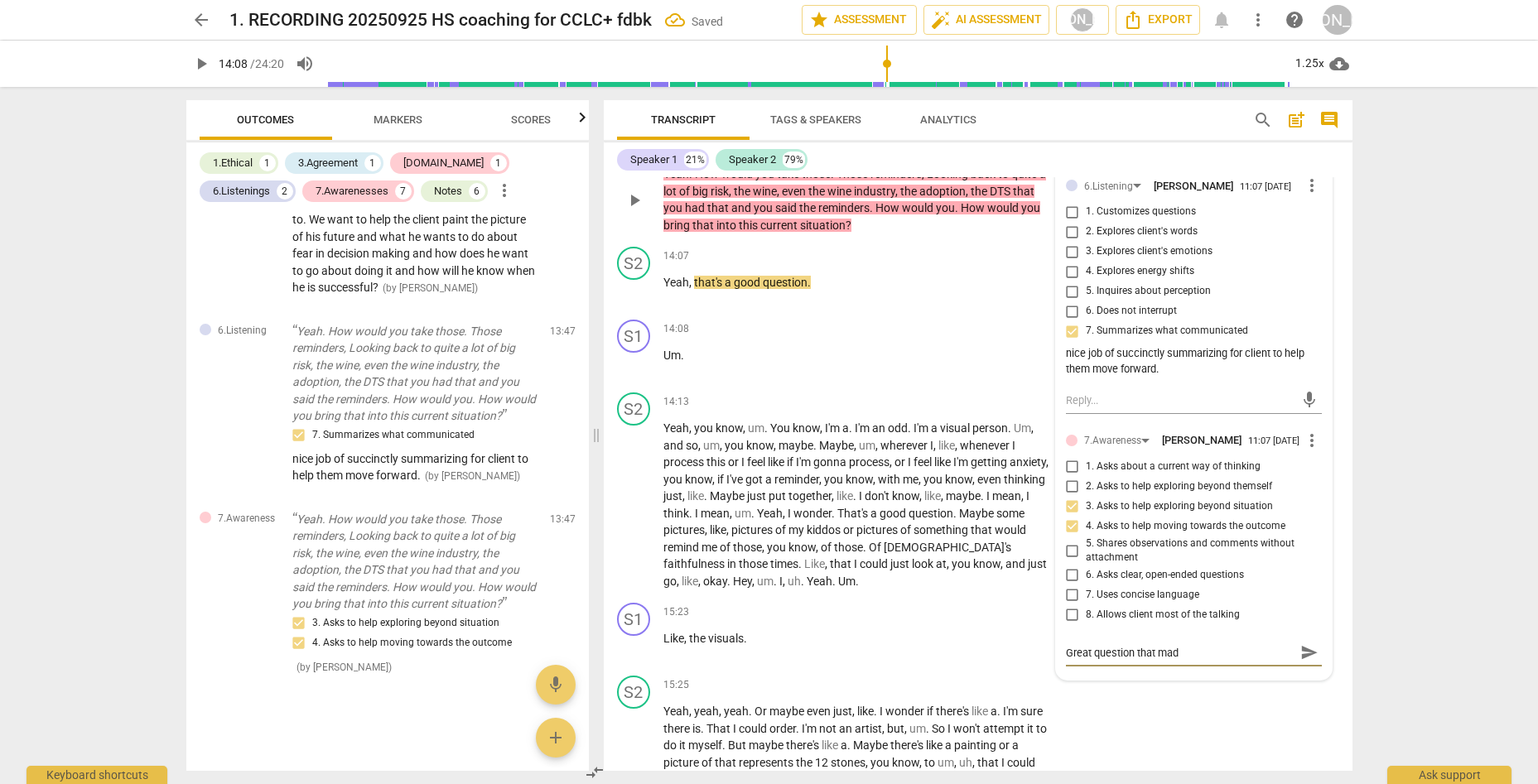
type textarea "Great question that made"
type textarea "Great question that made t"
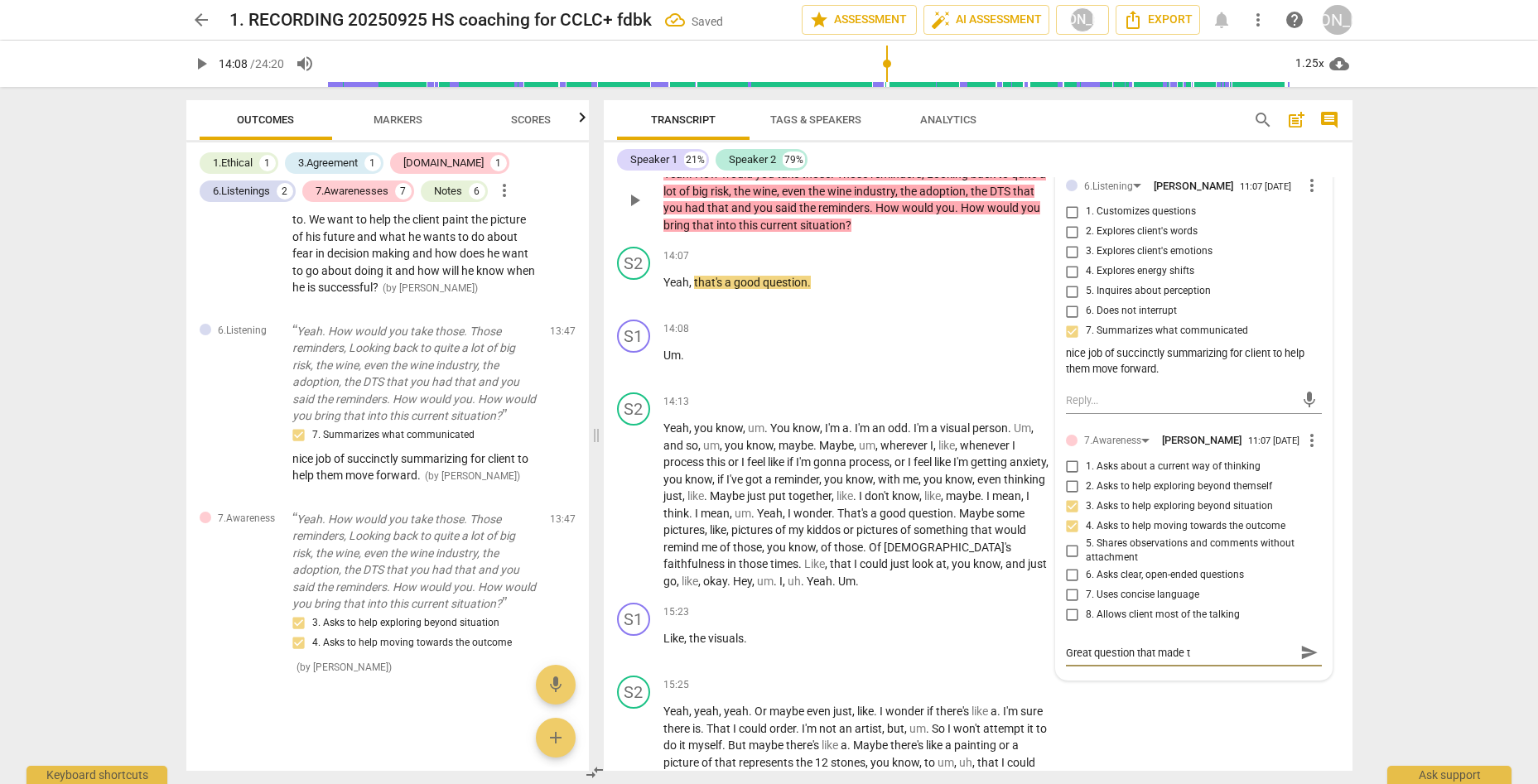
type textarea "Great question that made th"
type textarea "Great question that made the"
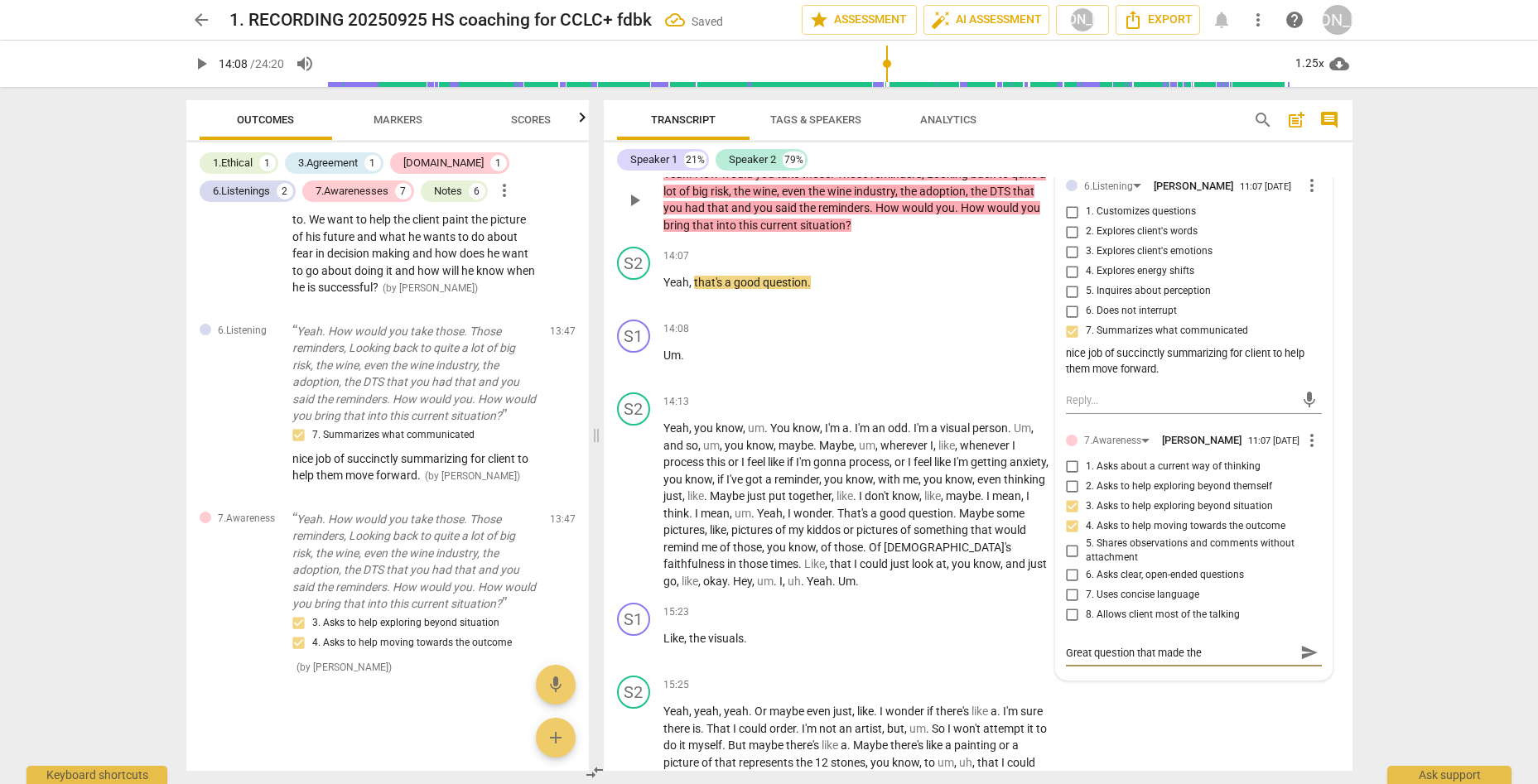
type textarea "Great question that made the"
type textarea "Great question that made the c"
type textarea "Great question that made the cl"
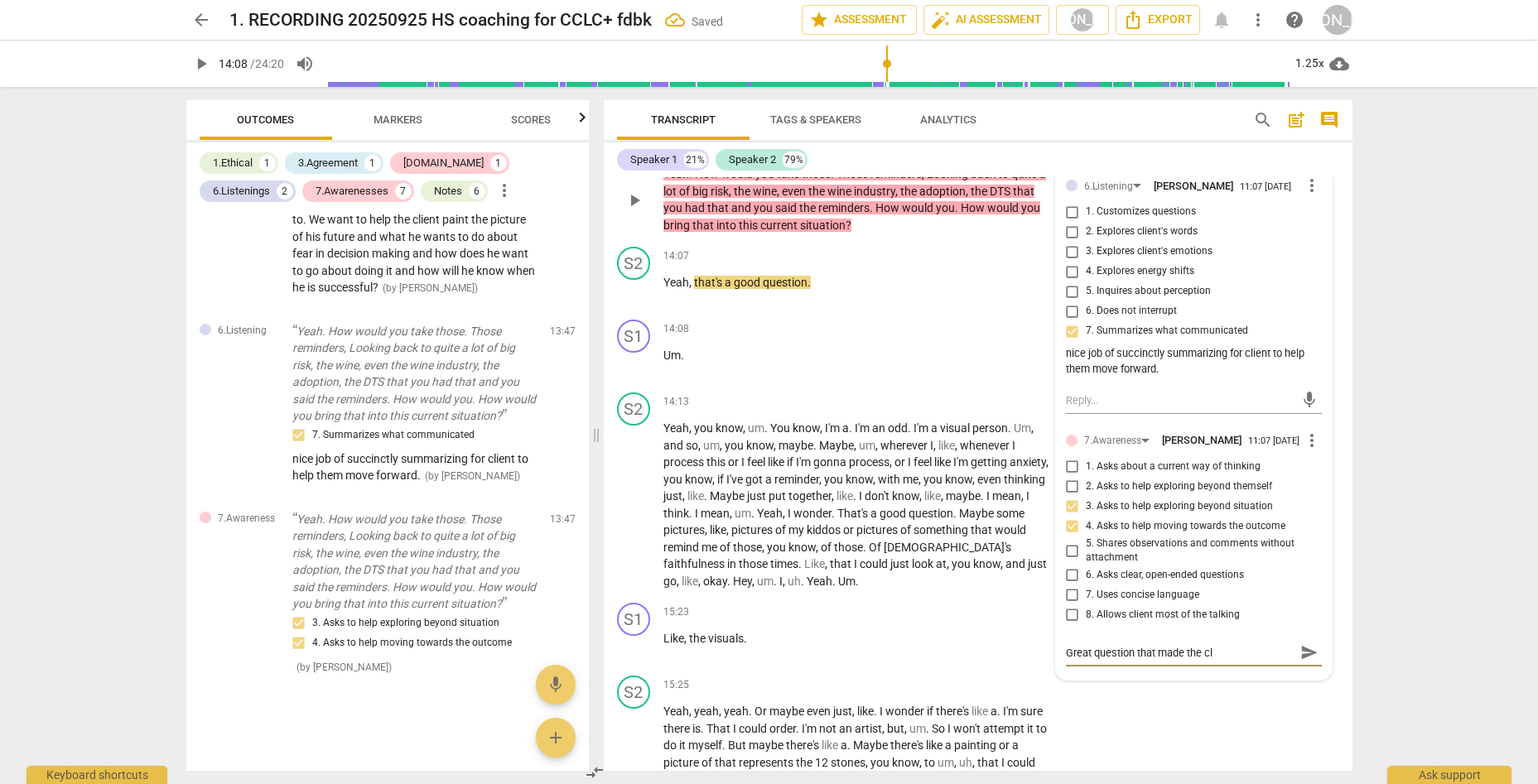
type textarea "Great question that made the cli"
type textarea "Great question that made the clie"
type textarea "Great question that made the clien"
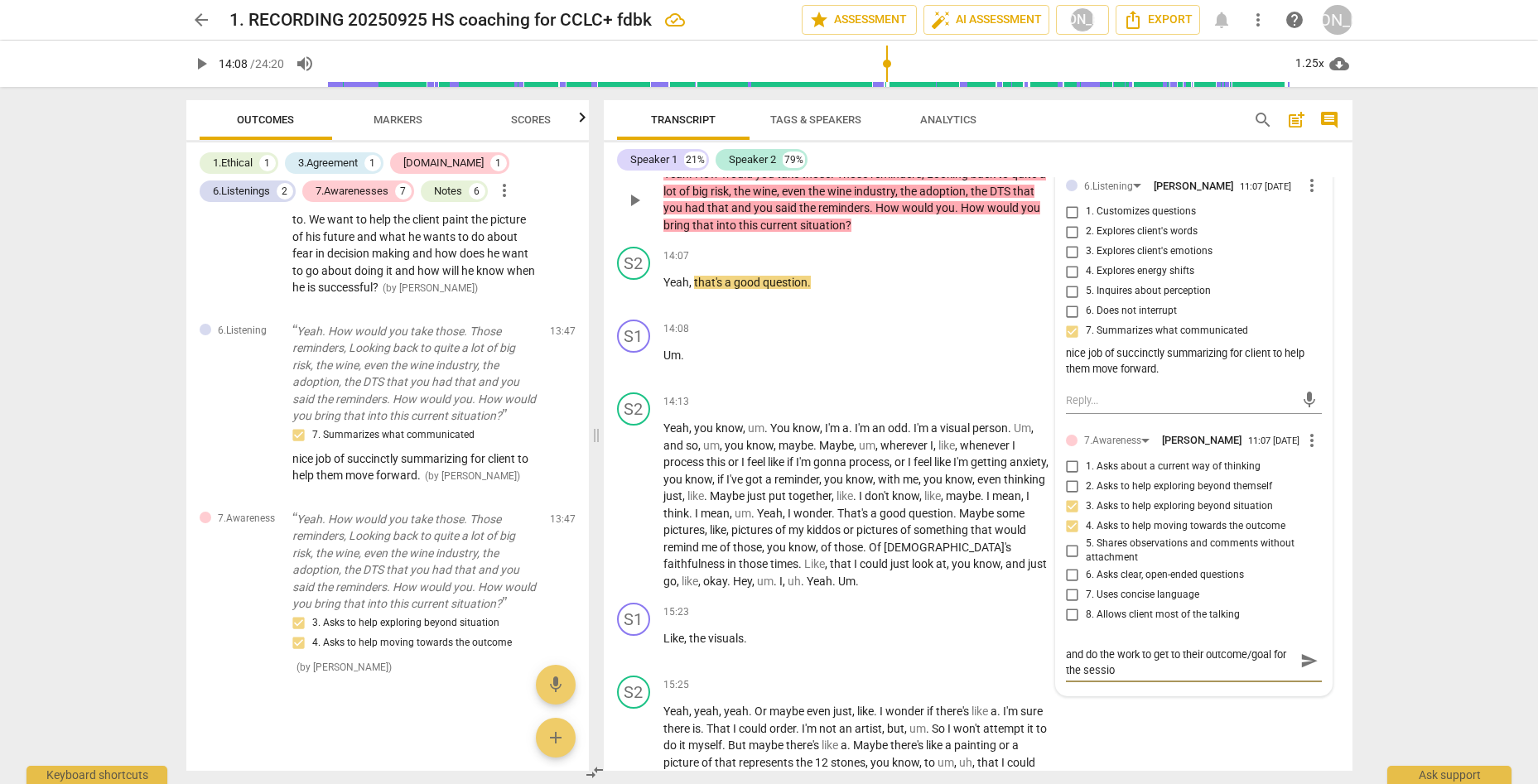
scroll to position [0, 0]
click at [1232, 659] on span "send" at bounding box center [1309, 668] width 18 height 18
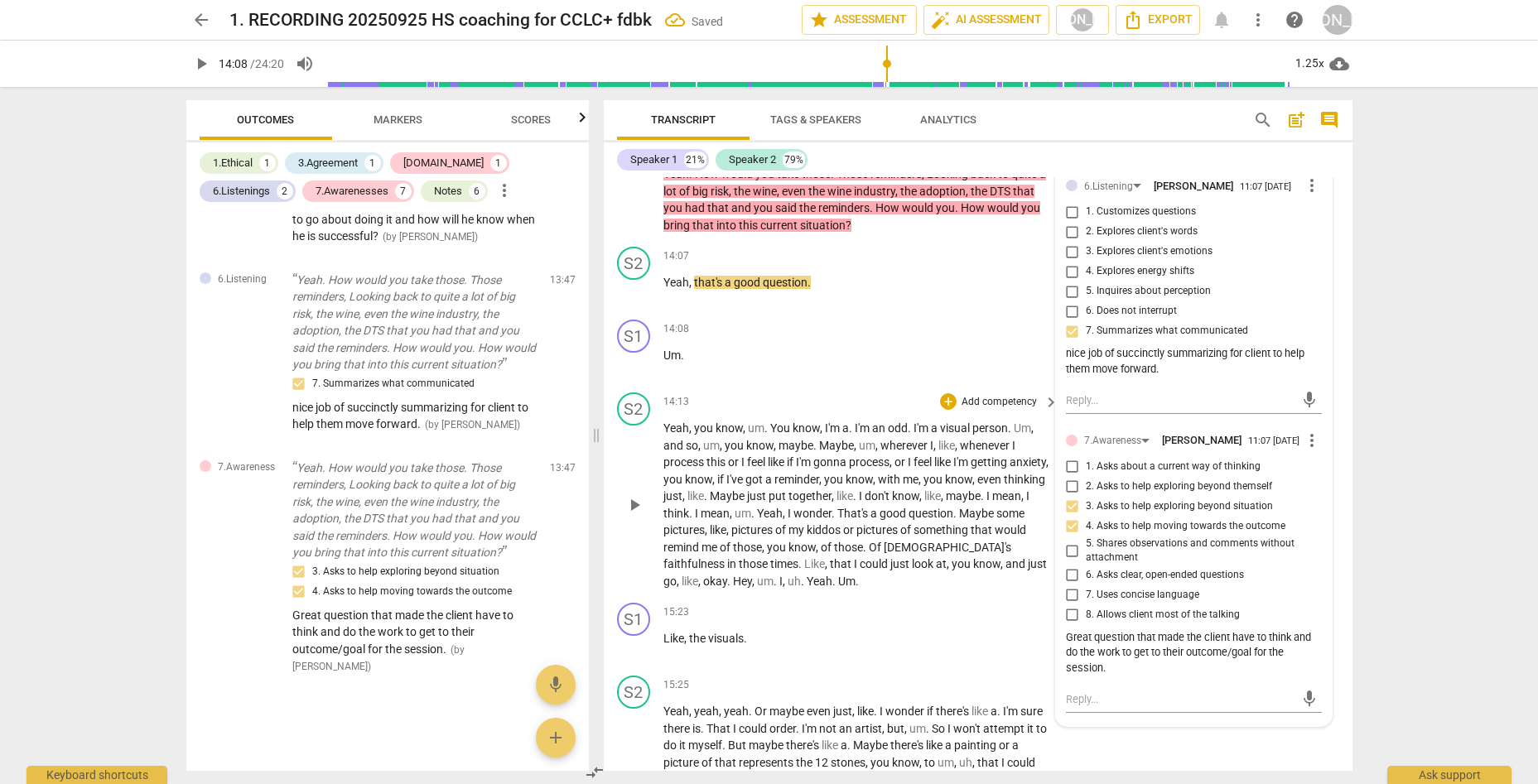
click at [632, 495] on span "play_arrow" at bounding box center [634, 505] width 20 height 20
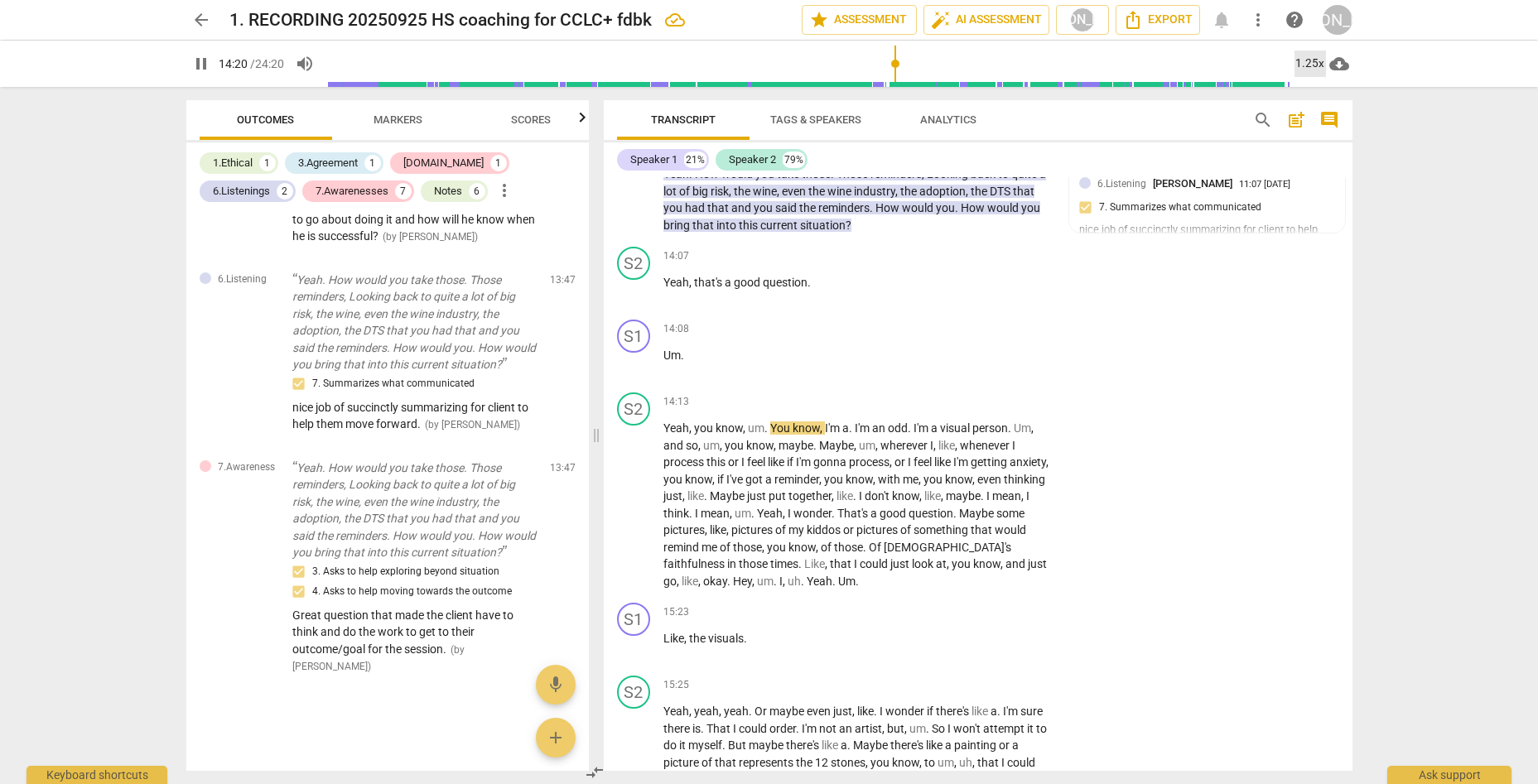
click at [1232, 57] on div "1.25x" at bounding box center [1310, 64] width 32 height 27
click at [1232, 155] on li "1.5x" at bounding box center [1322, 160] width 56 height 32
click at [947, 393] on div "+" at bounding box center [947, 401] width 17 height 17
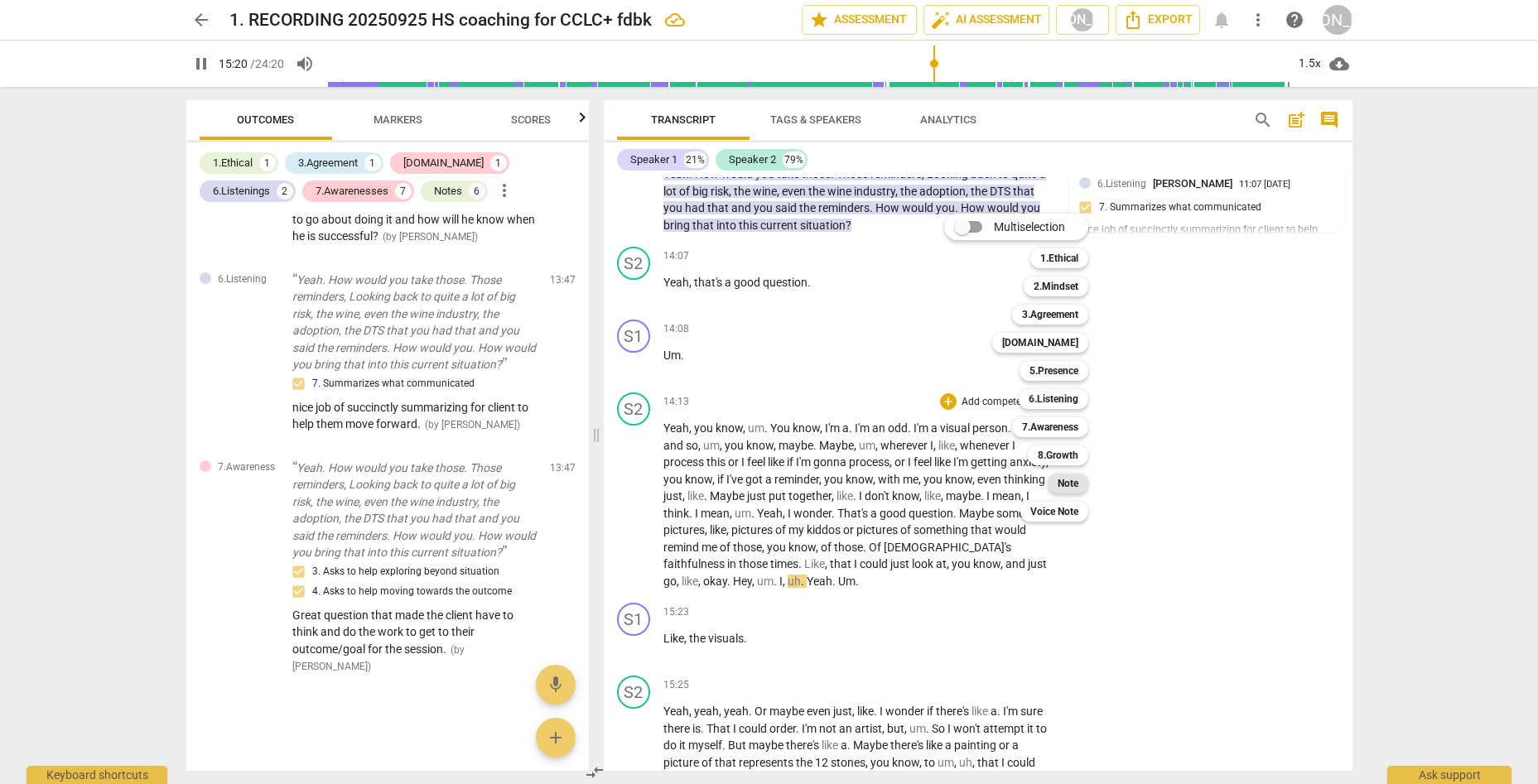
click at [1078, 478] on b "Note" at bounding box center [1068, 483] width 21 height 20
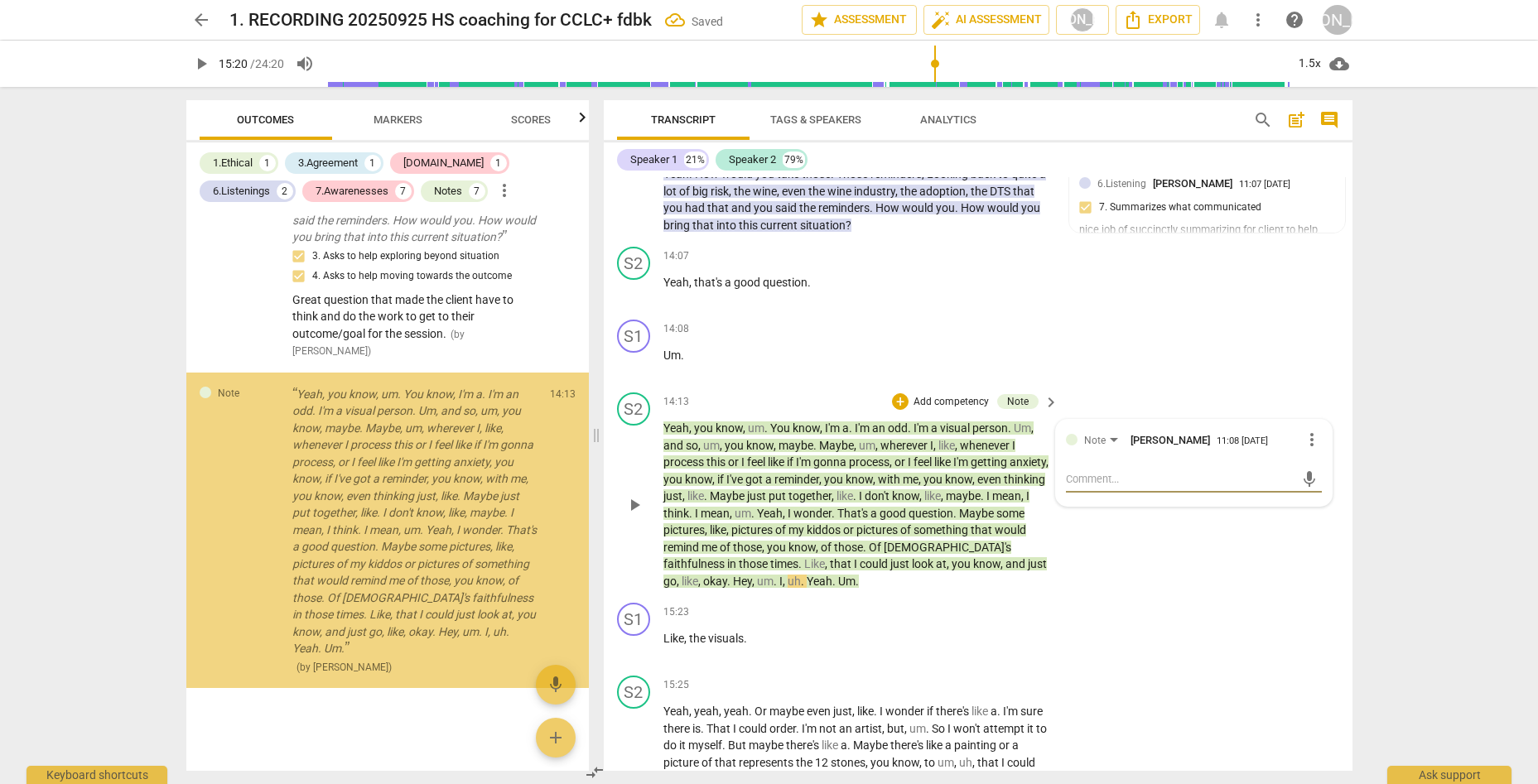
scroll to position [5414, 0]
click at [1108, 471] on textarea at bounding box center [1180, 479] width 230 height 16
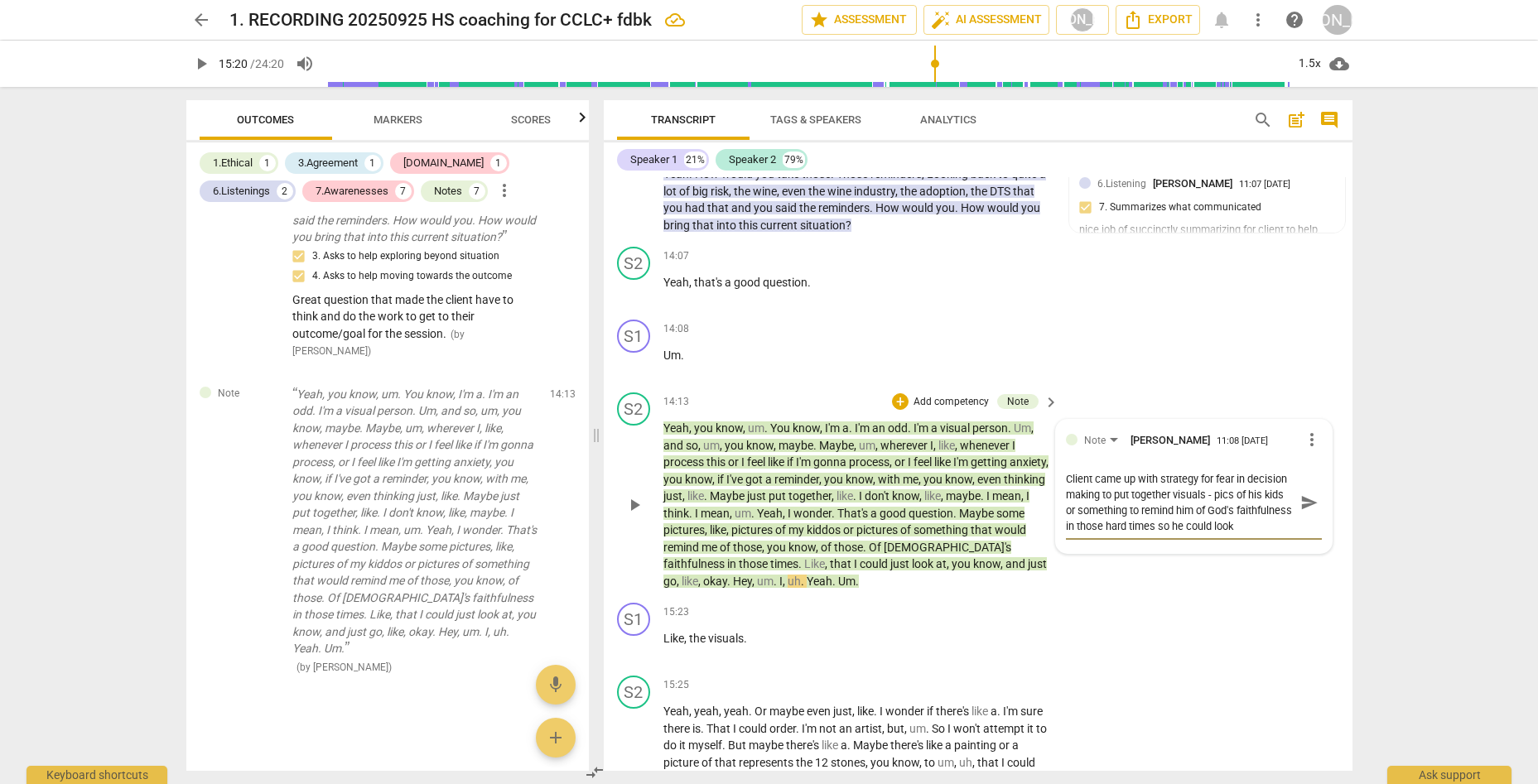
scroll to position [14, 0]
click at [1232, 493] on span "send" at bounding box center [1309, 502] width 18 height 18
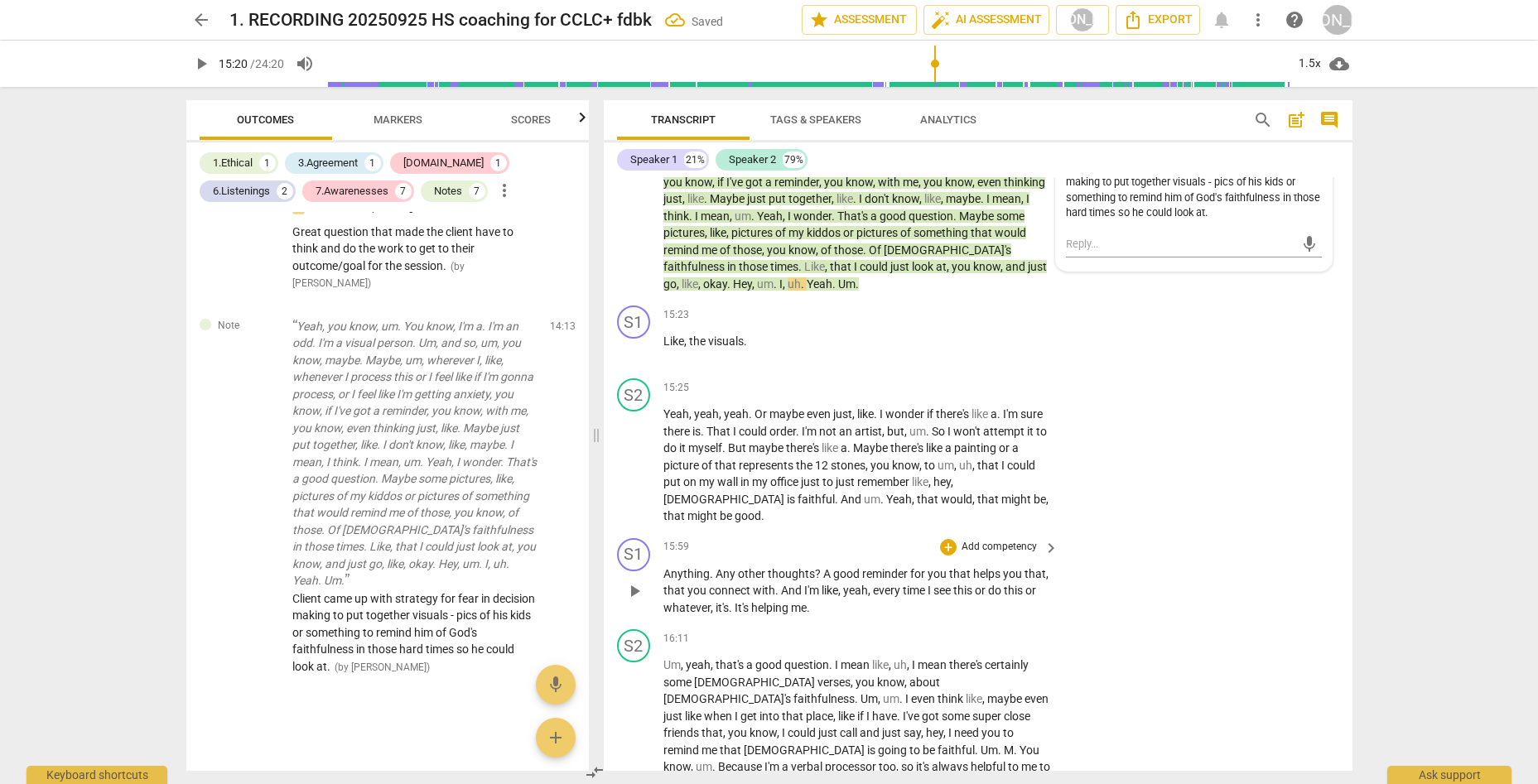
scroll to position [4252, 0]
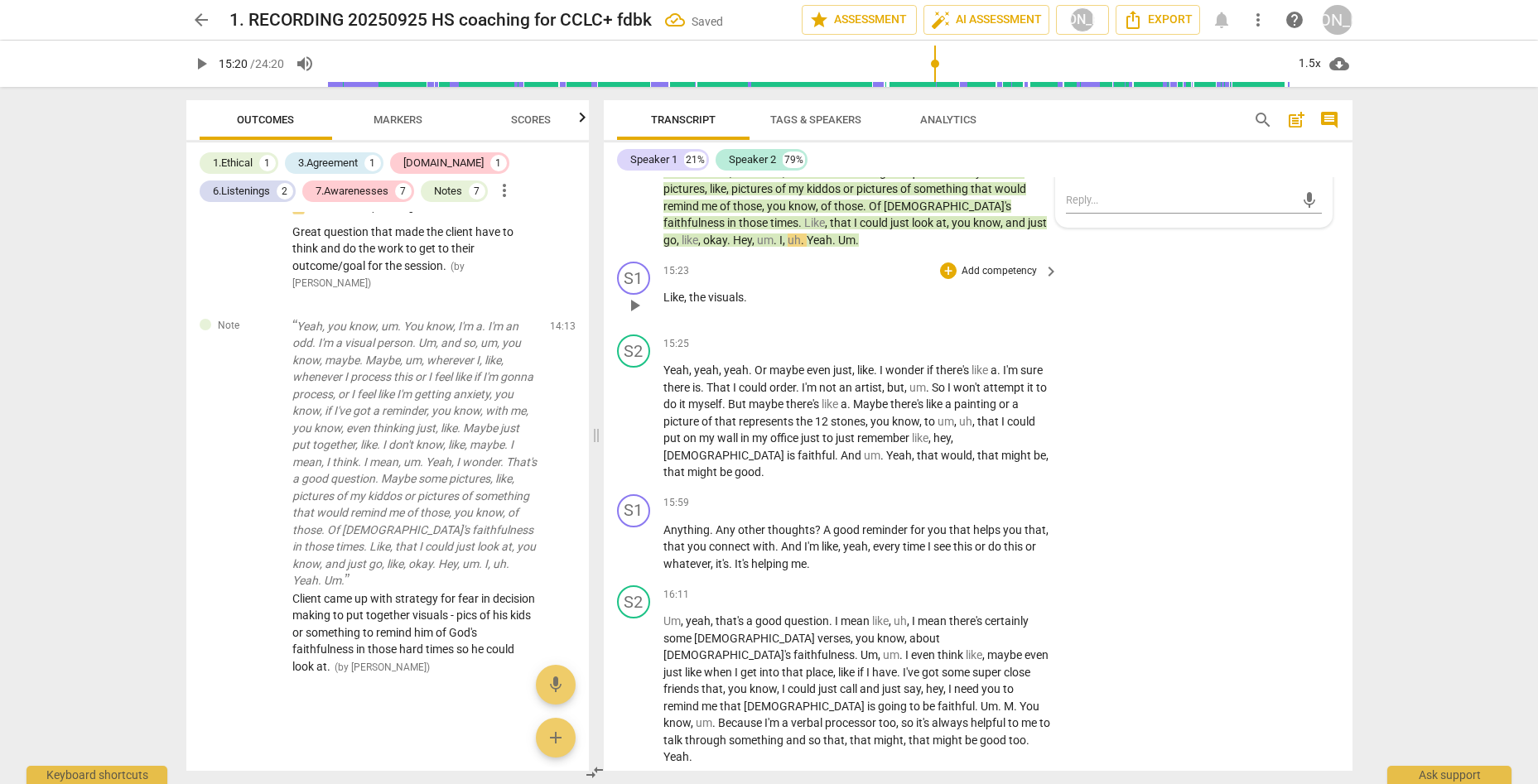
drag, startPoint x: 625, startPoint y: 265, endPoint x: 634, endPoint y: 274, distance: 12.7
click at [626, 295] on span "play_arrow" at bounding box center [634, 305] width 20 height 20
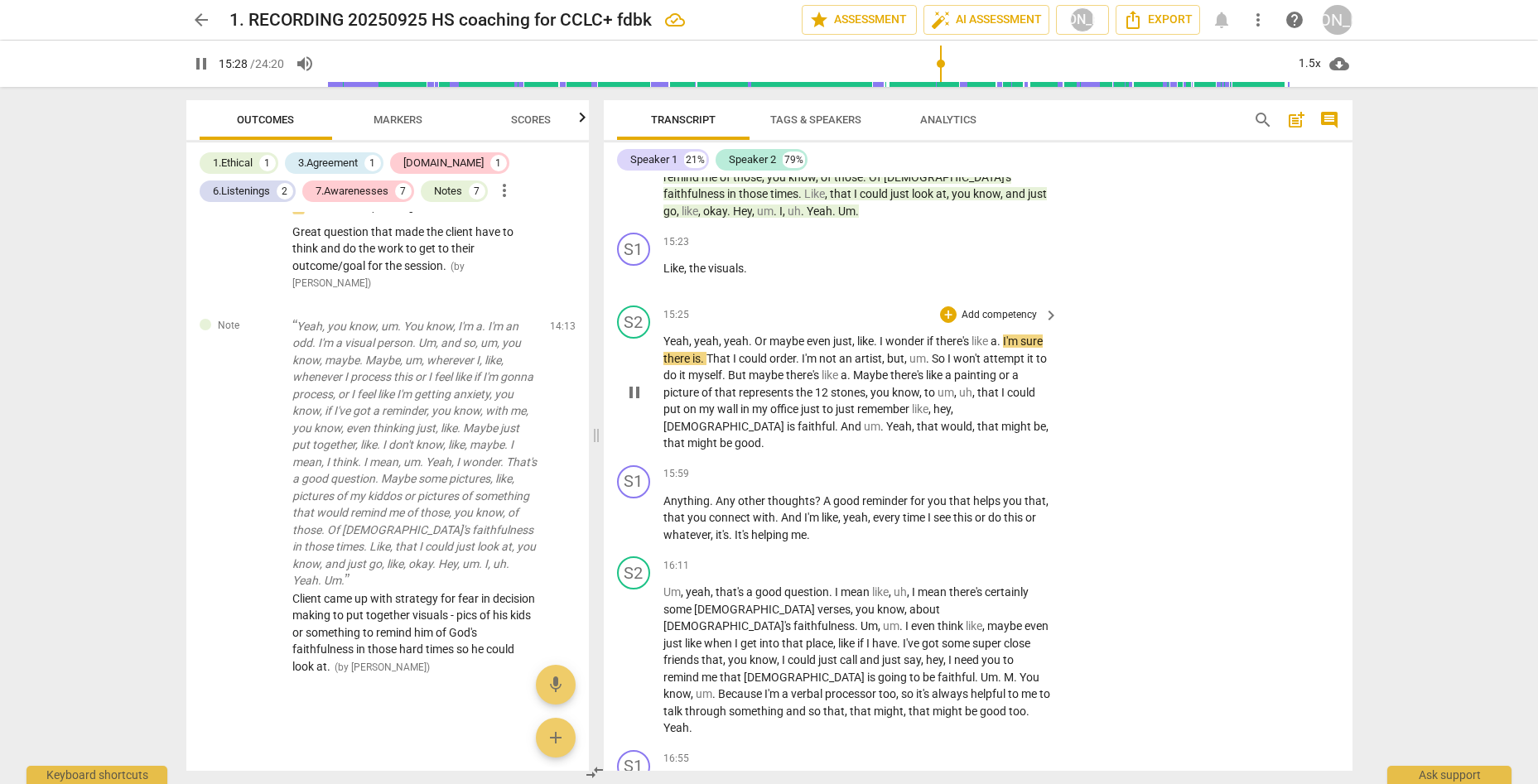
scroll to position [4282, 0]
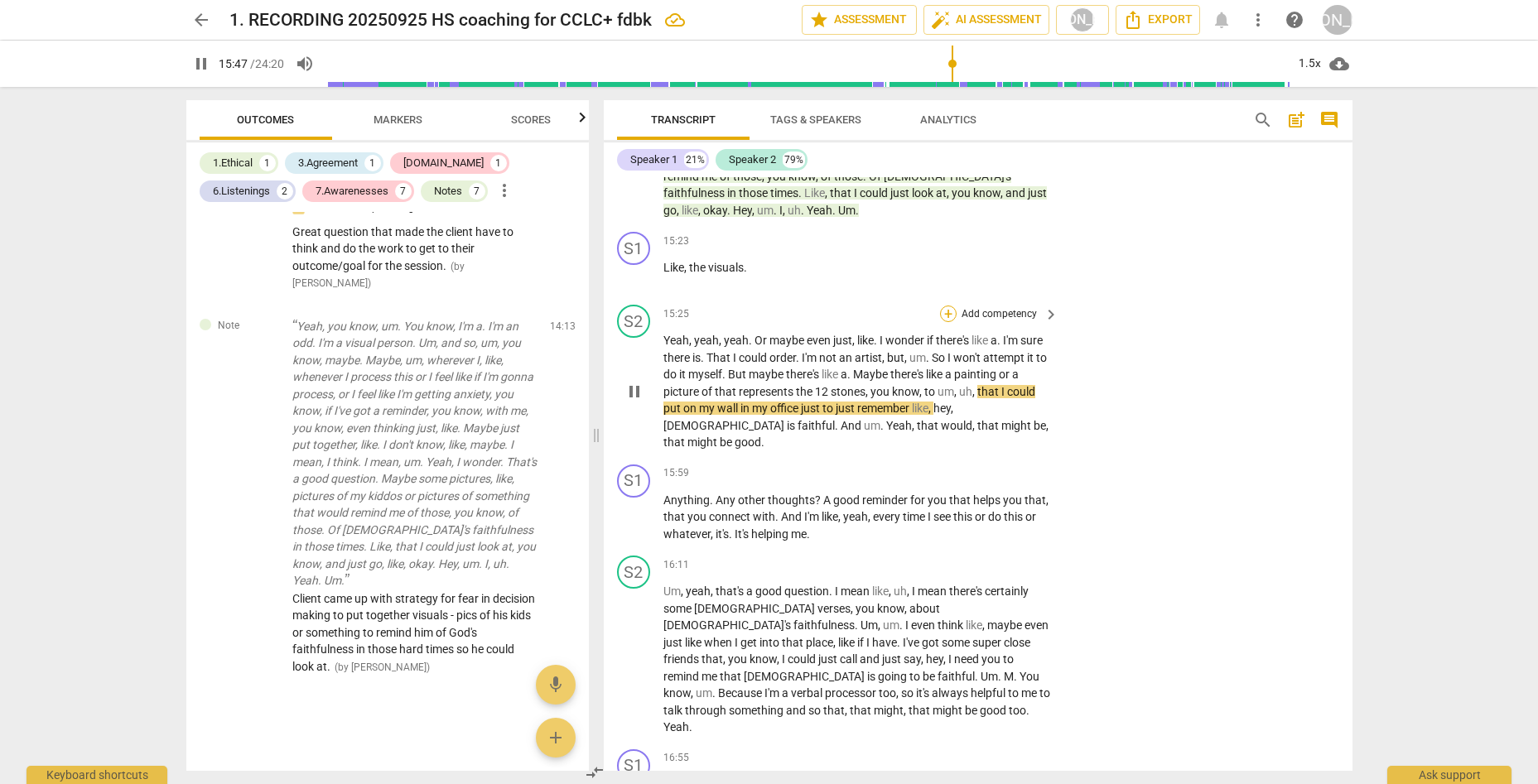
click at [943, 305] on div "+" at bounding box center [947, 313] width 17 height 17
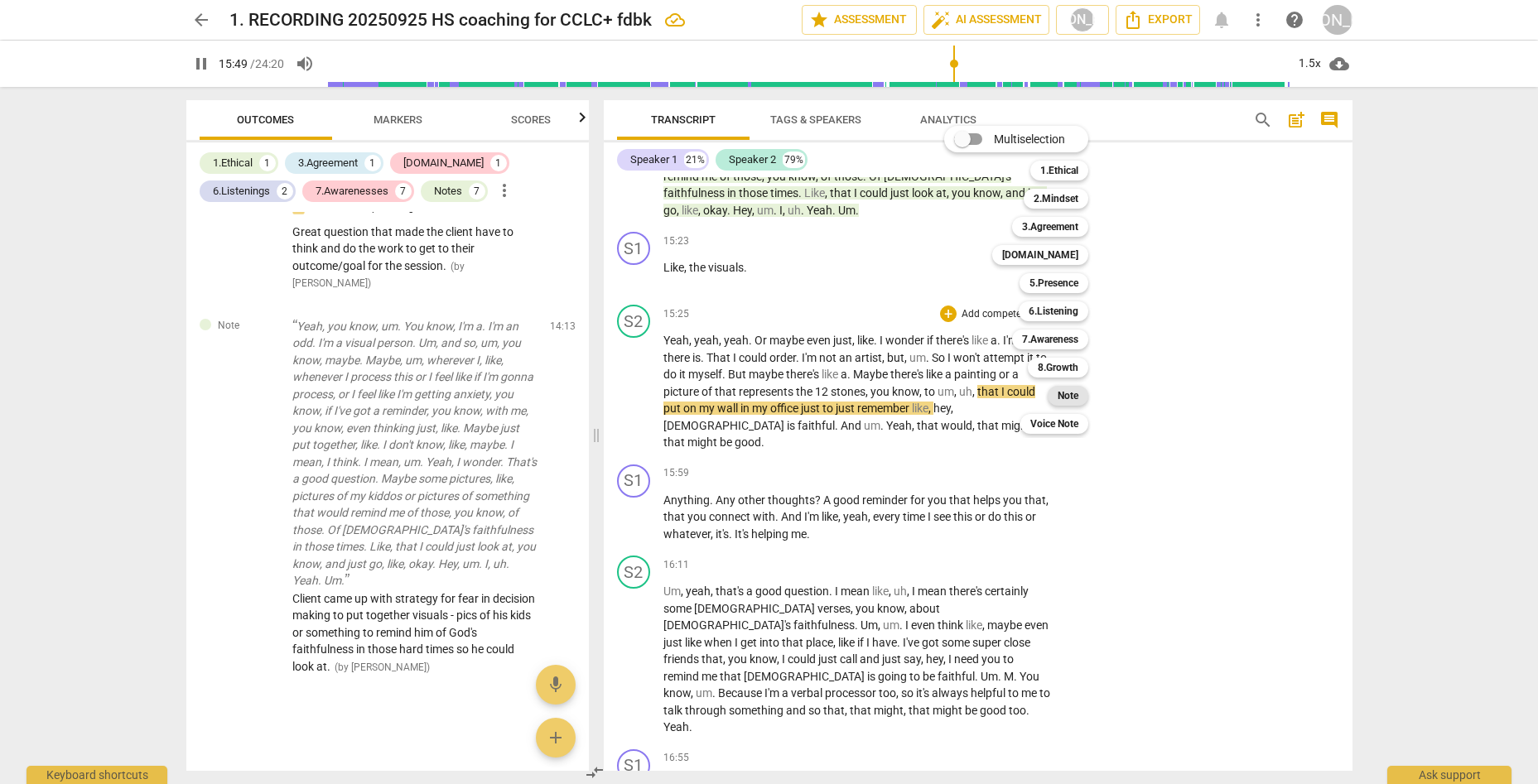
click at [1070, 389] on b "Note" at bounding box center [1068, 395] width 21 height 20
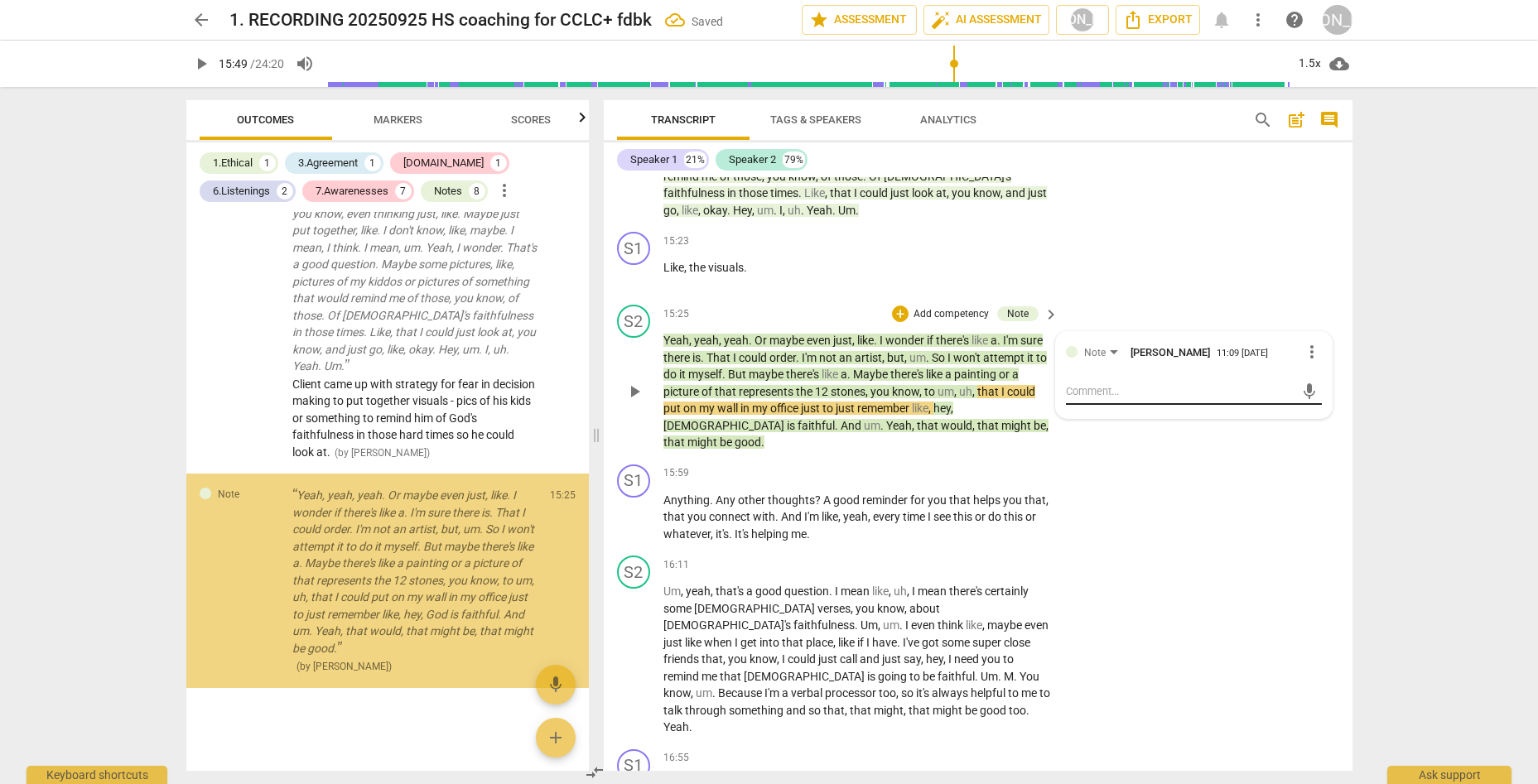
scroll to position [5696, 0]
click at [1110, 384] on textarea at bounding box center [1180, 392] width 230 height 16
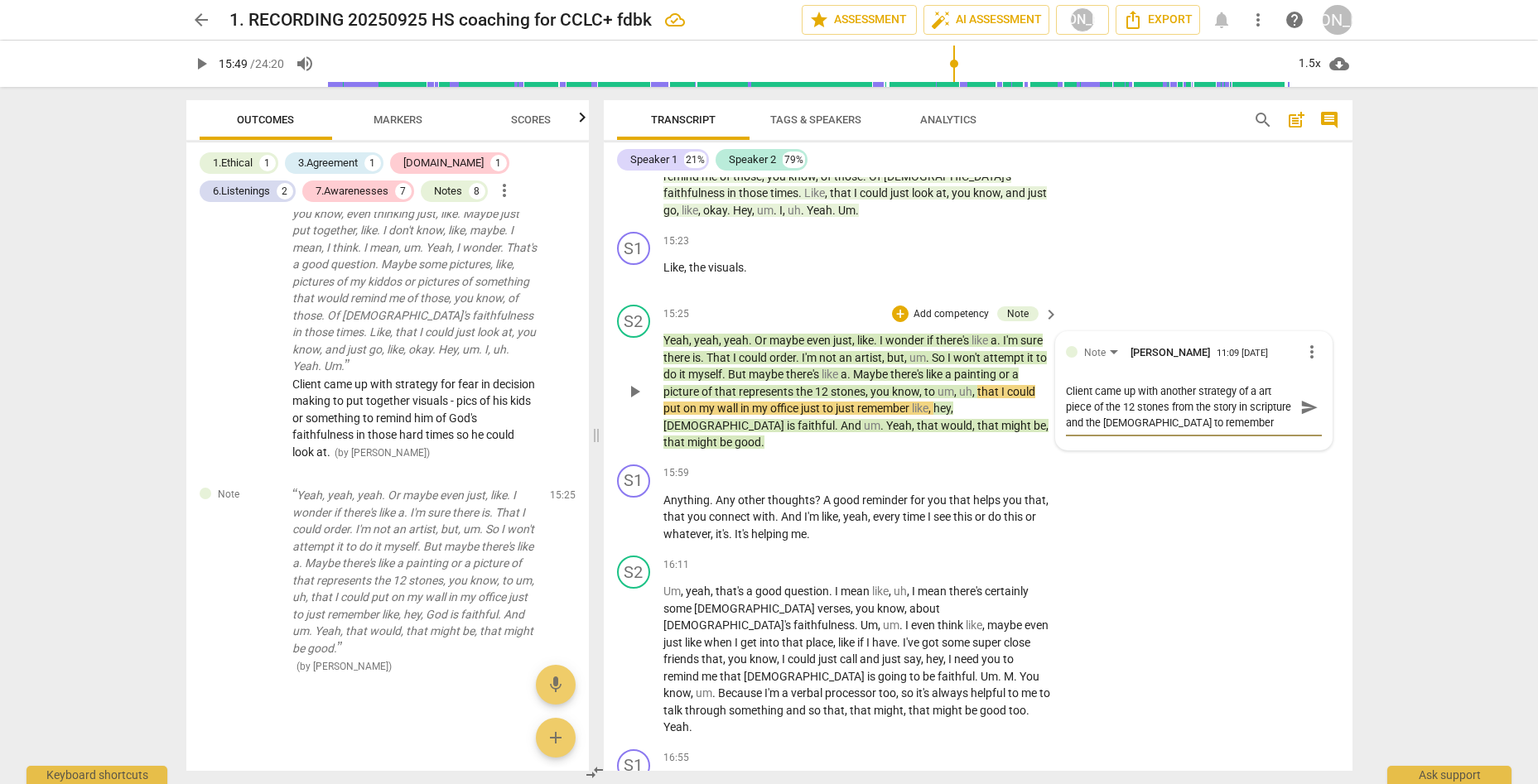
scroll to position [14, 0]
click at [637, 508] on span "play_arrow" at bounding box center [634, 518] width 20 height 20
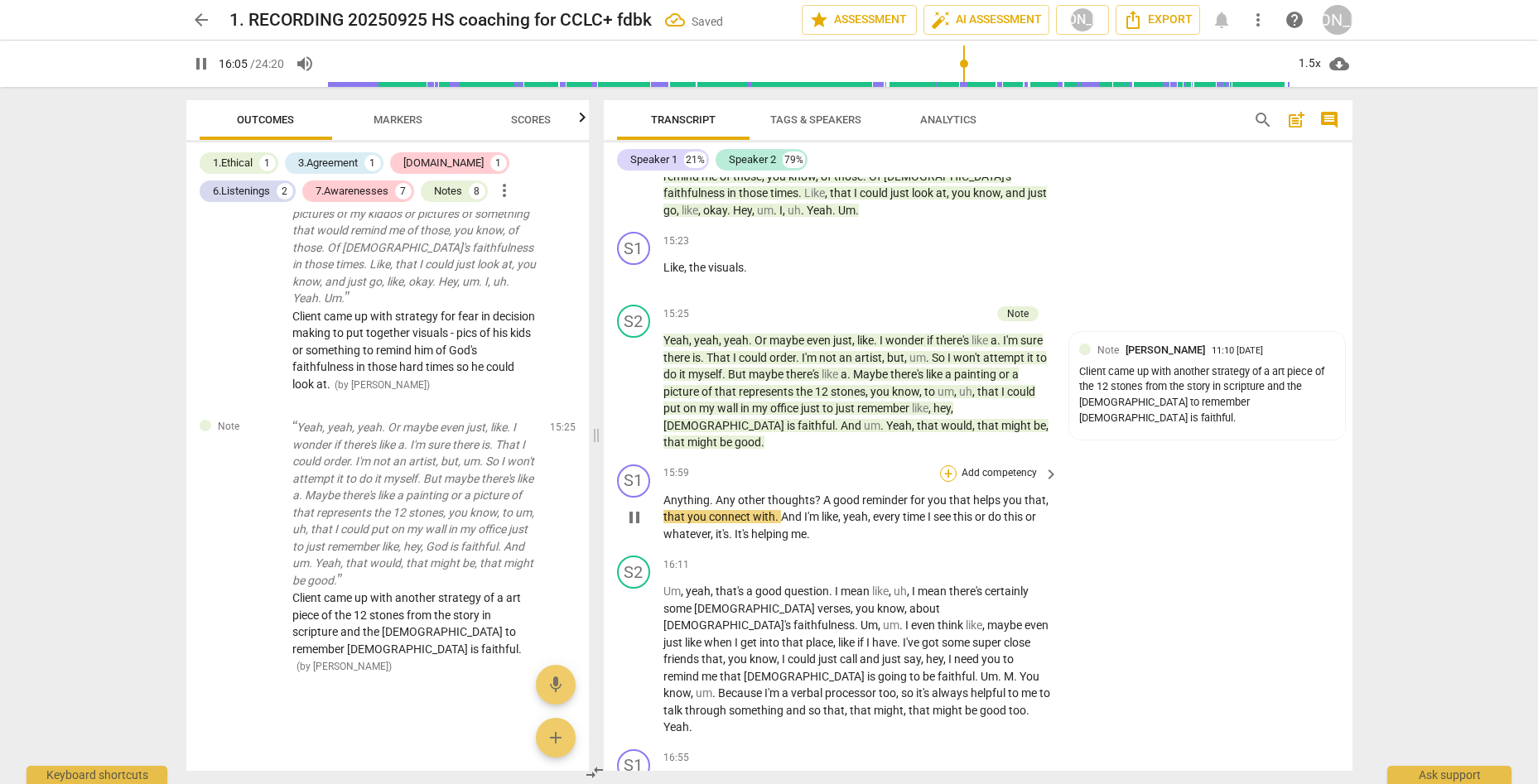
click at [946, 465] on div "+" at bounding box center [947, 473] width 17 height 17
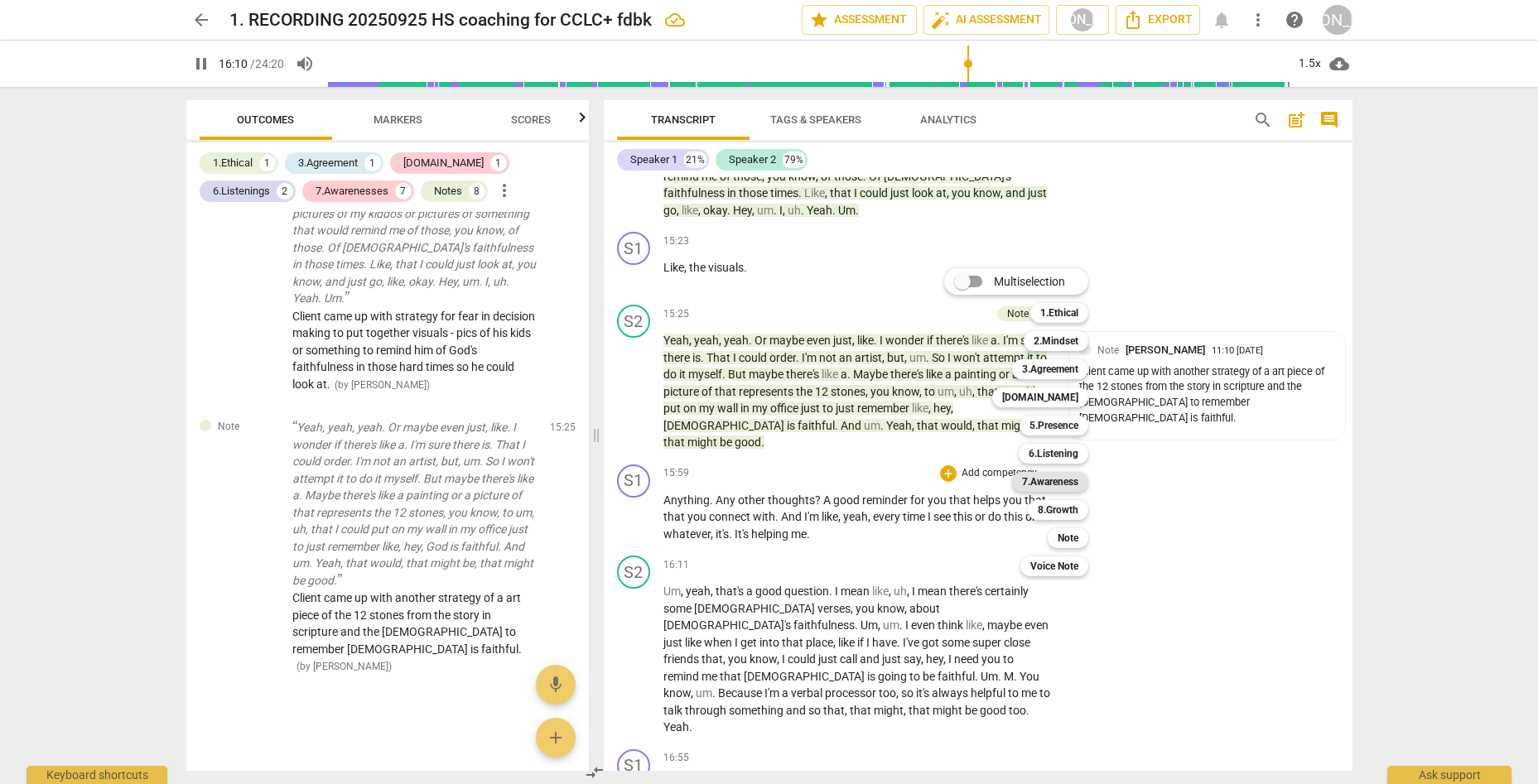
click at [1067, 479] on b "7.Awareness" at bounding box center [1050, 482] width 57 height 20
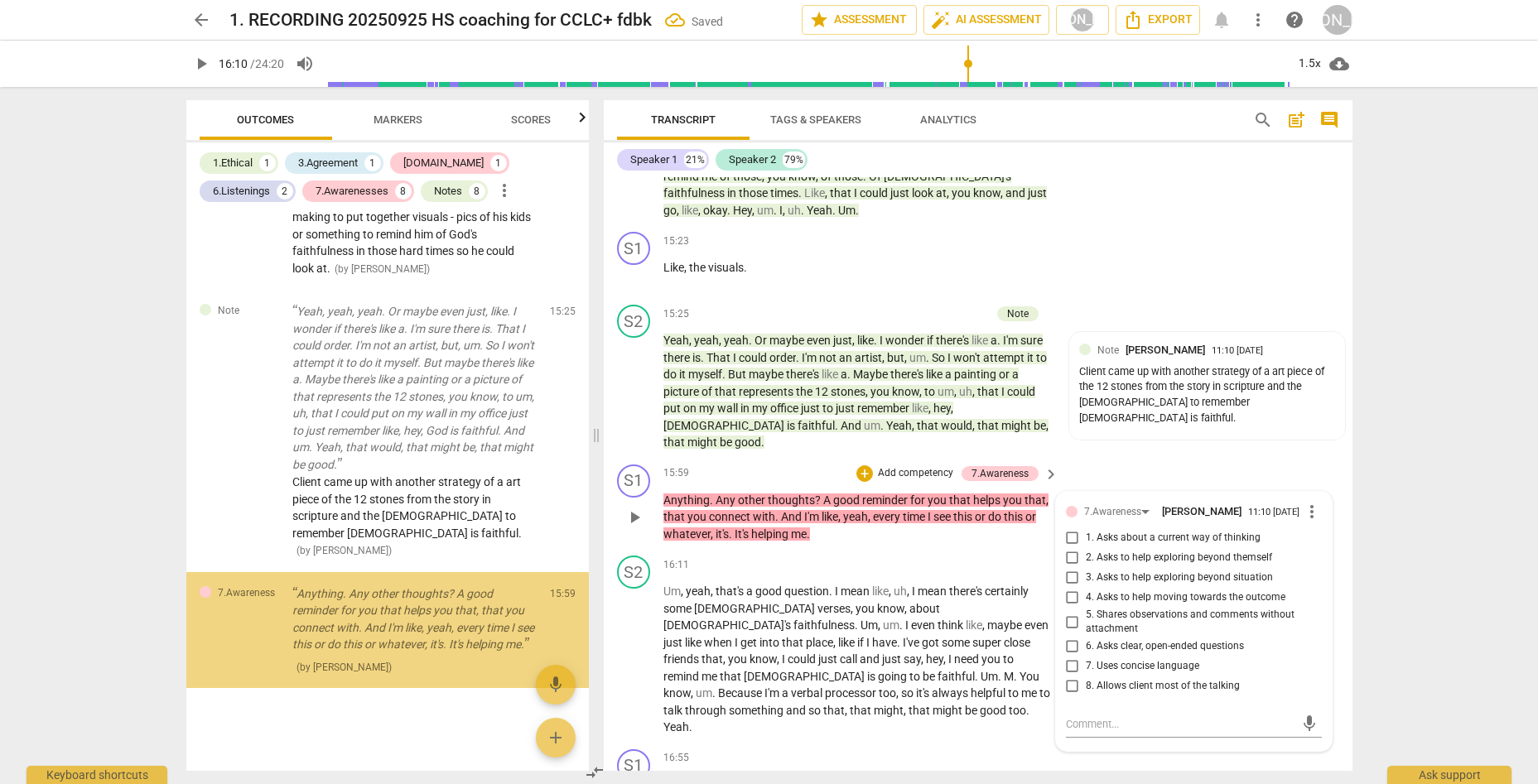
scroll to position [5880, 0]
click at [1067, 636] on input "6. Asks clear, open-ended questions" at bounding box center [1072, 646] width 27 height 20
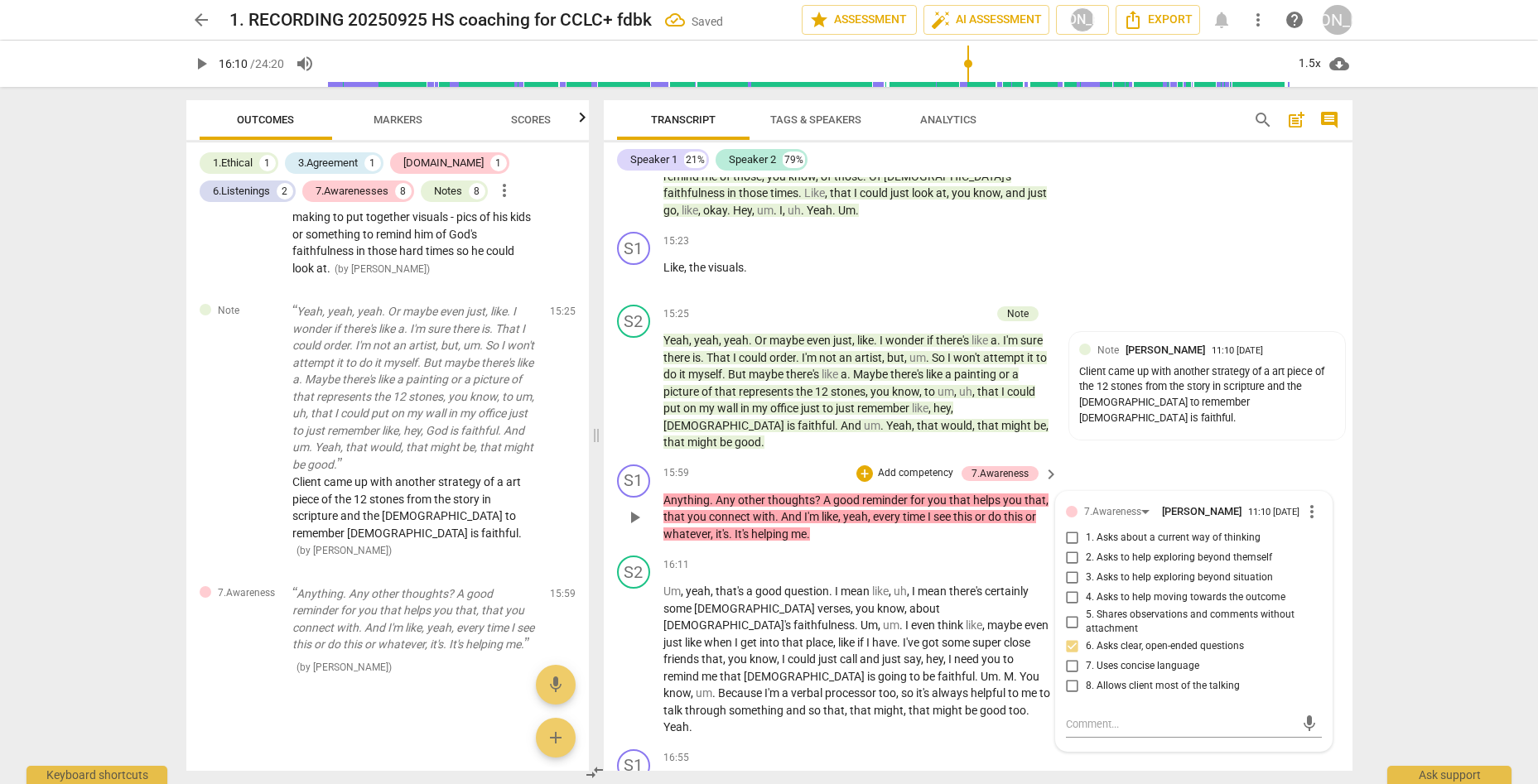
click at [1068, 636] on input "6. Asks clear, open-ended questions" at bounding box center [1072, 646] width 27 height 20
click at [1066, 656] on input "7. Uses concise language" at bounding box center [1072, 666] width 27 height 20
click at [1068, 656] on input "7. Uses concise language" at bounding box center [1072, 666] width 27 height 20
drag, startPoint x: 1077, startPoint y: 676, endPoint x: 1100, endPoint y: 643, distance: 40.2
click at [1077, 715] on textarea at bounding box center [1180, 723] width 230 height 16
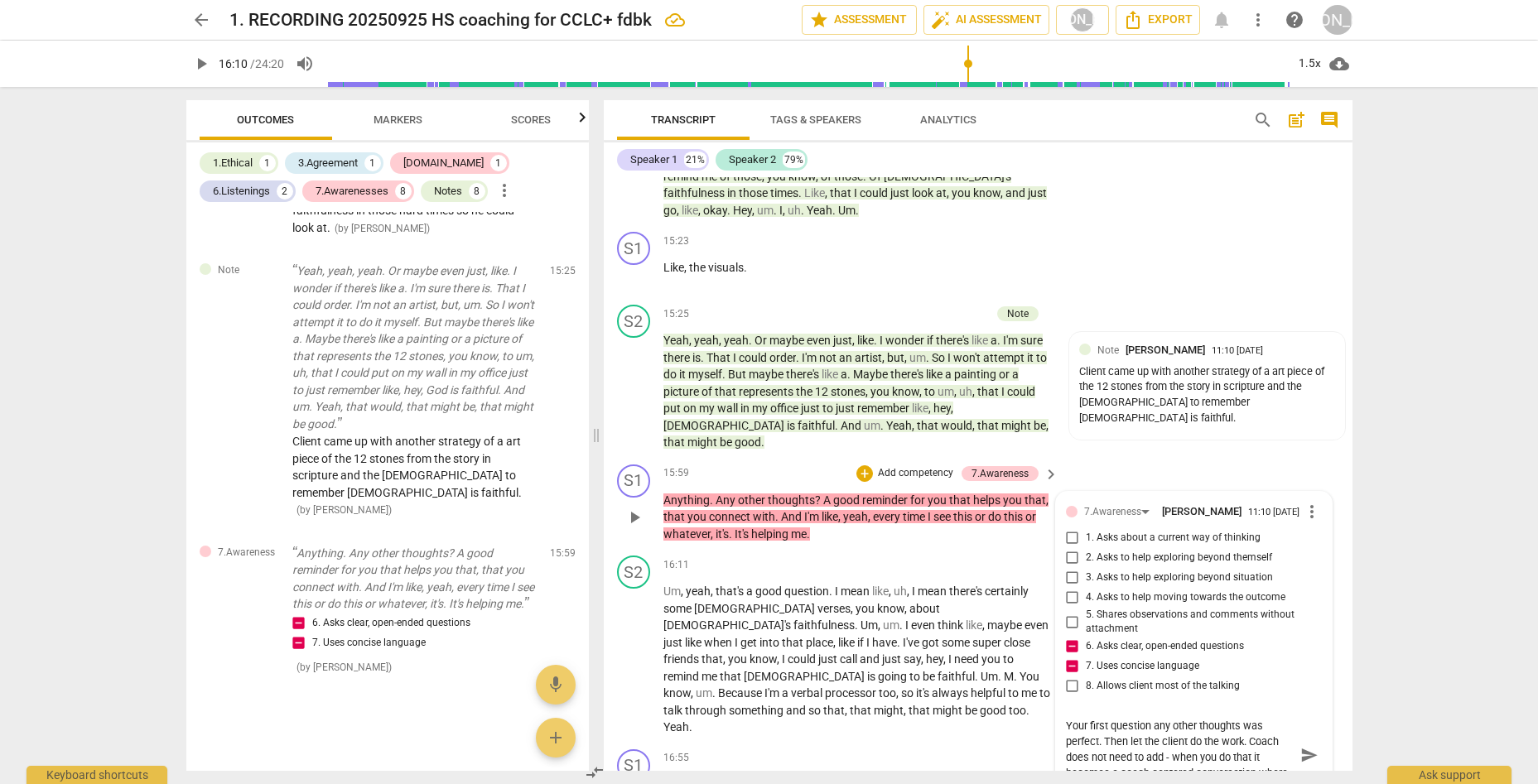
scroll to position [0, 0]
drag, startPoint x: 1302, startPoint y: 715, endPoint x: 1232, endPoint y: 682, distance: 77.4
click at [1232, 754] on span "send" at bounding box center [1309, 763] width 18 height 18
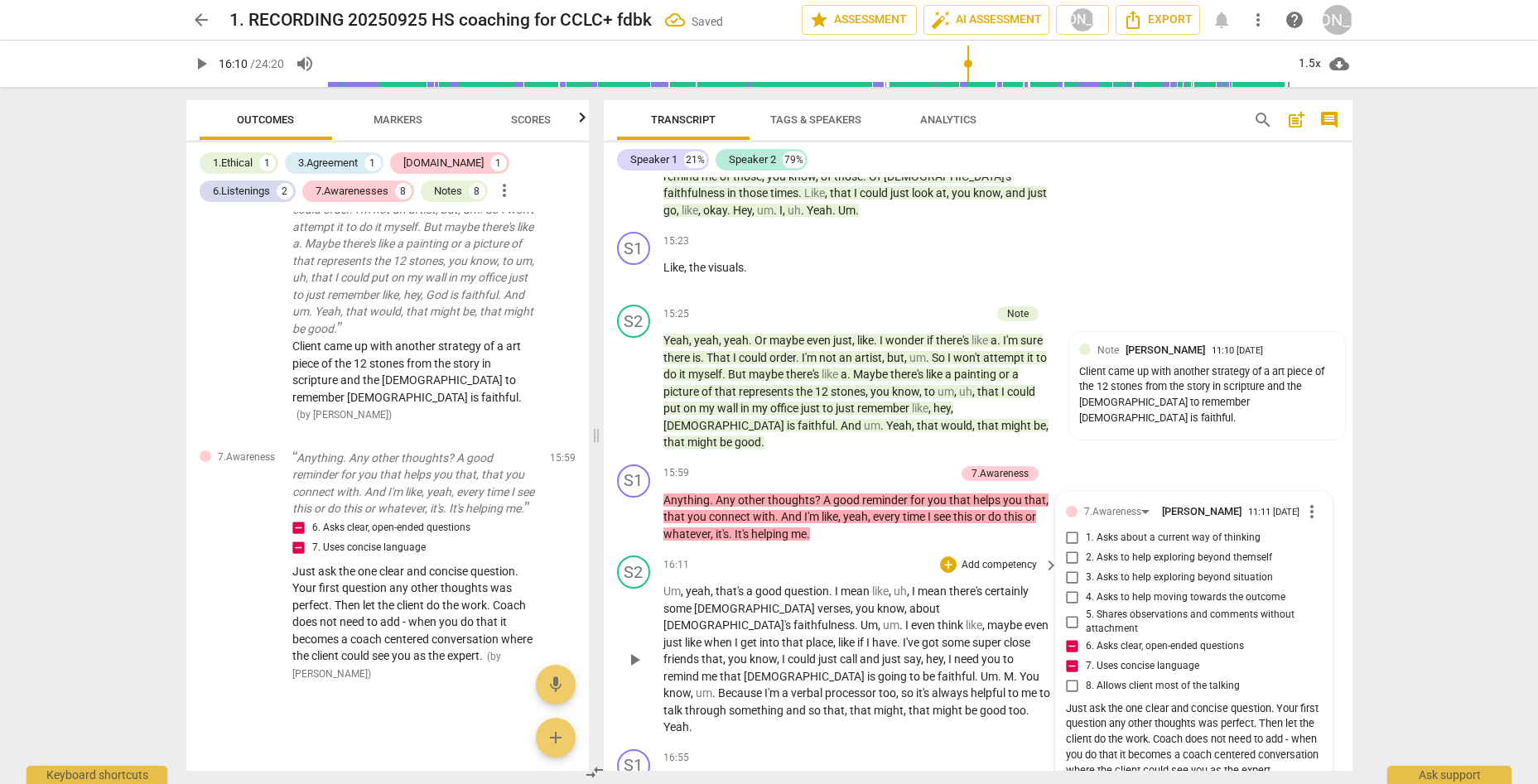
click at [632, 650] on span "play_arrow" at bounding box center [634, 660] width 20 height 20
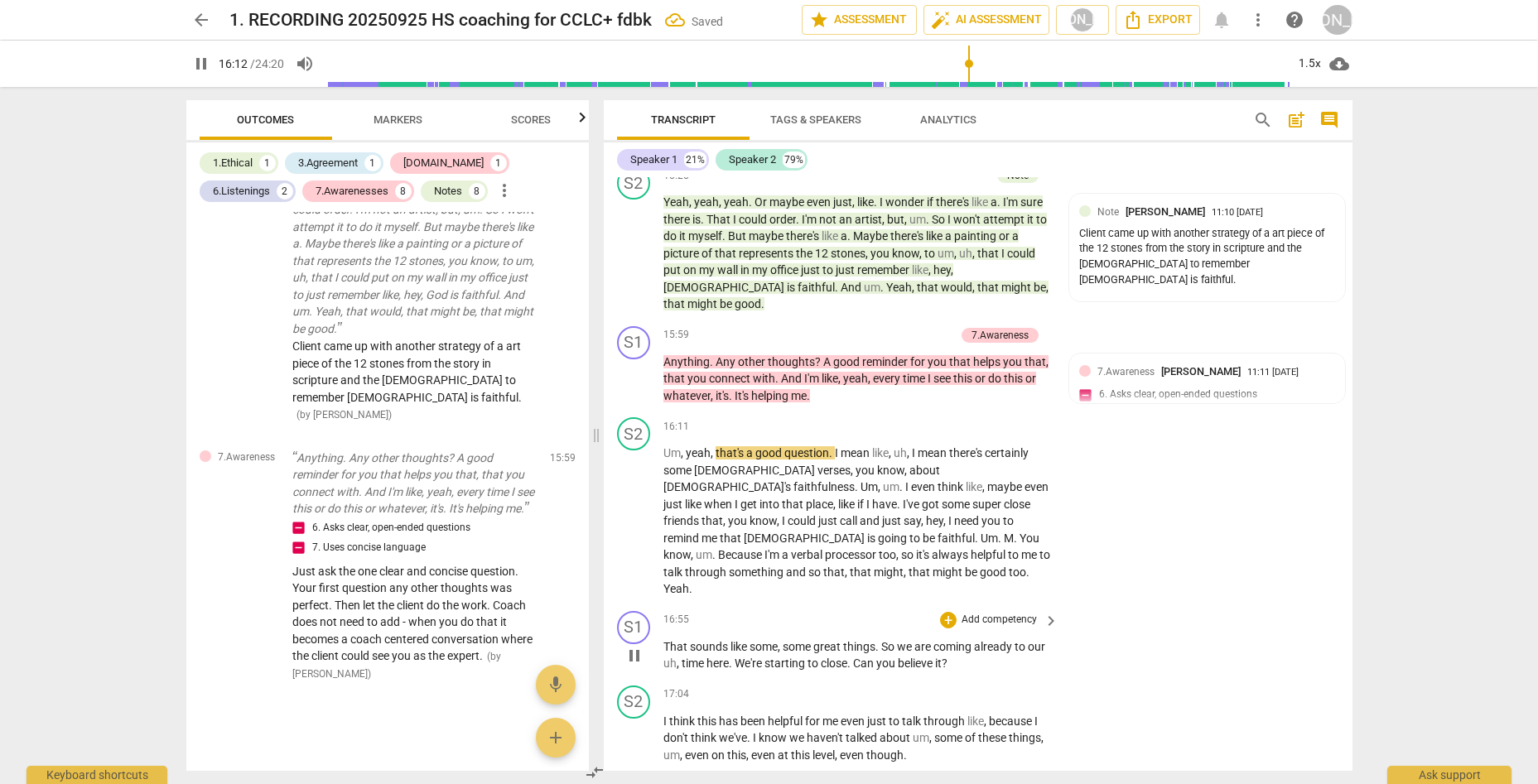
scroll to position [4422, 0]
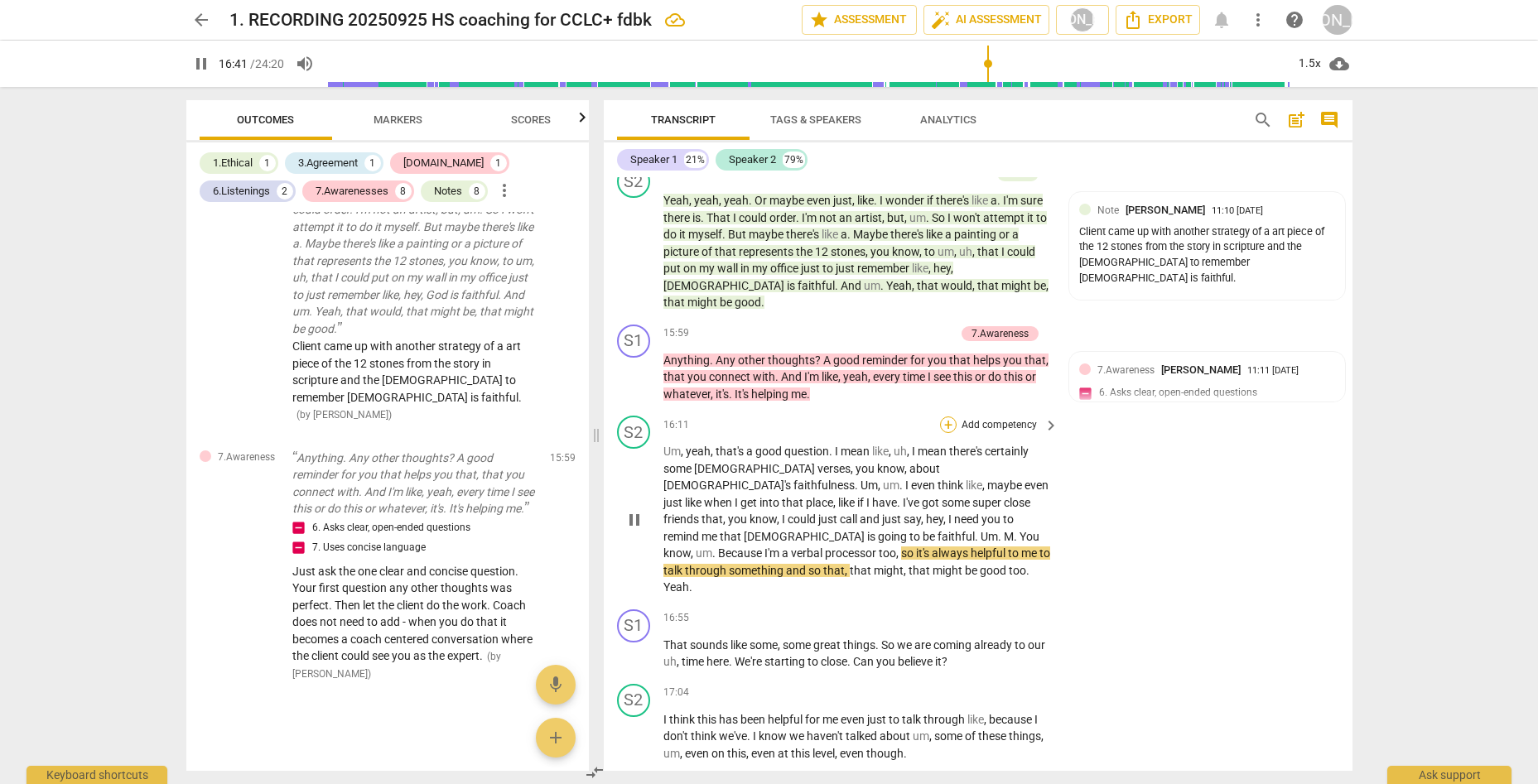
click at [941, 416] on div "+" at bounding box center [947, 424] width 17 height 17
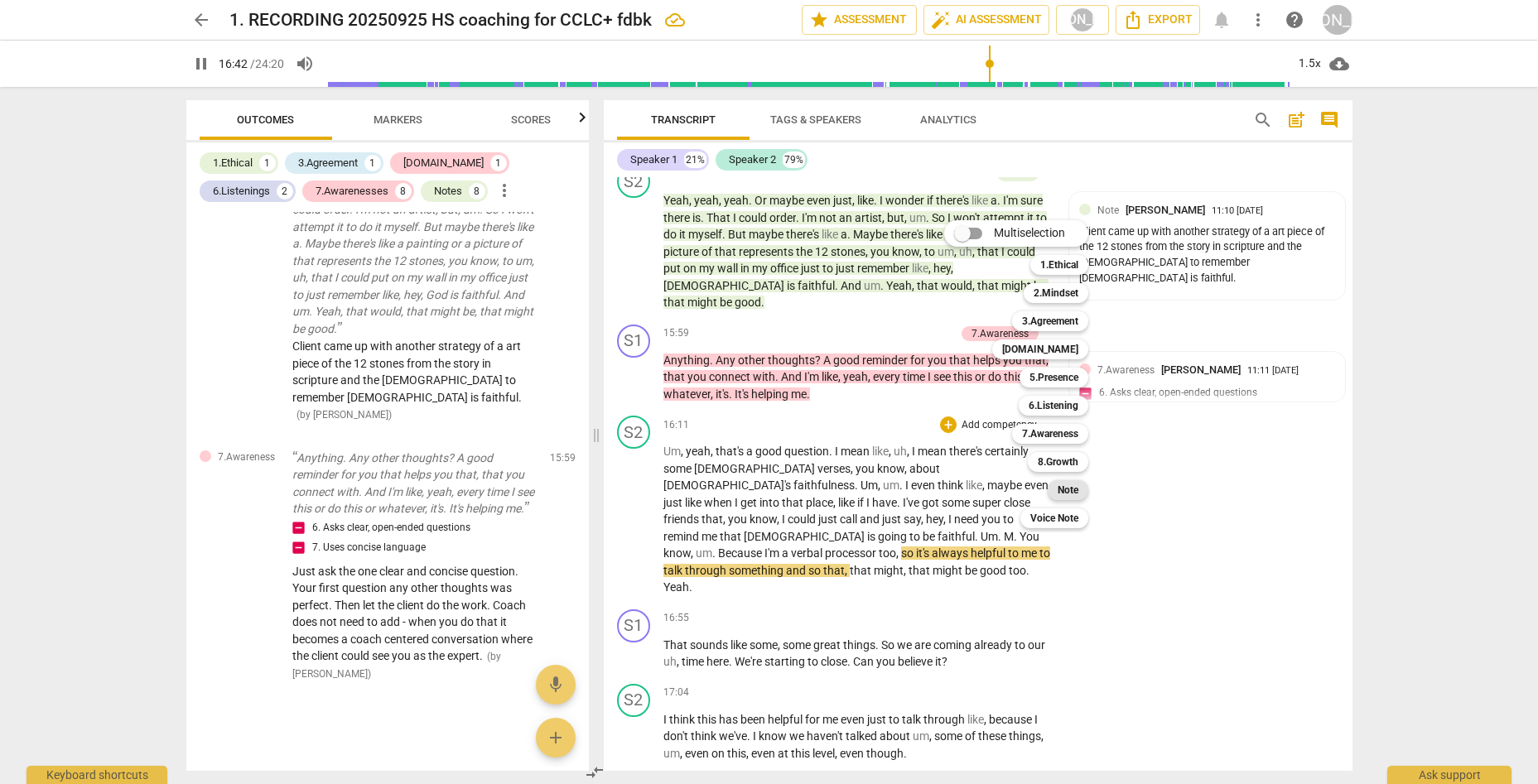
click at [1064, 491] on b "Note" at bounding box center [1068, 490] width 21 height 20
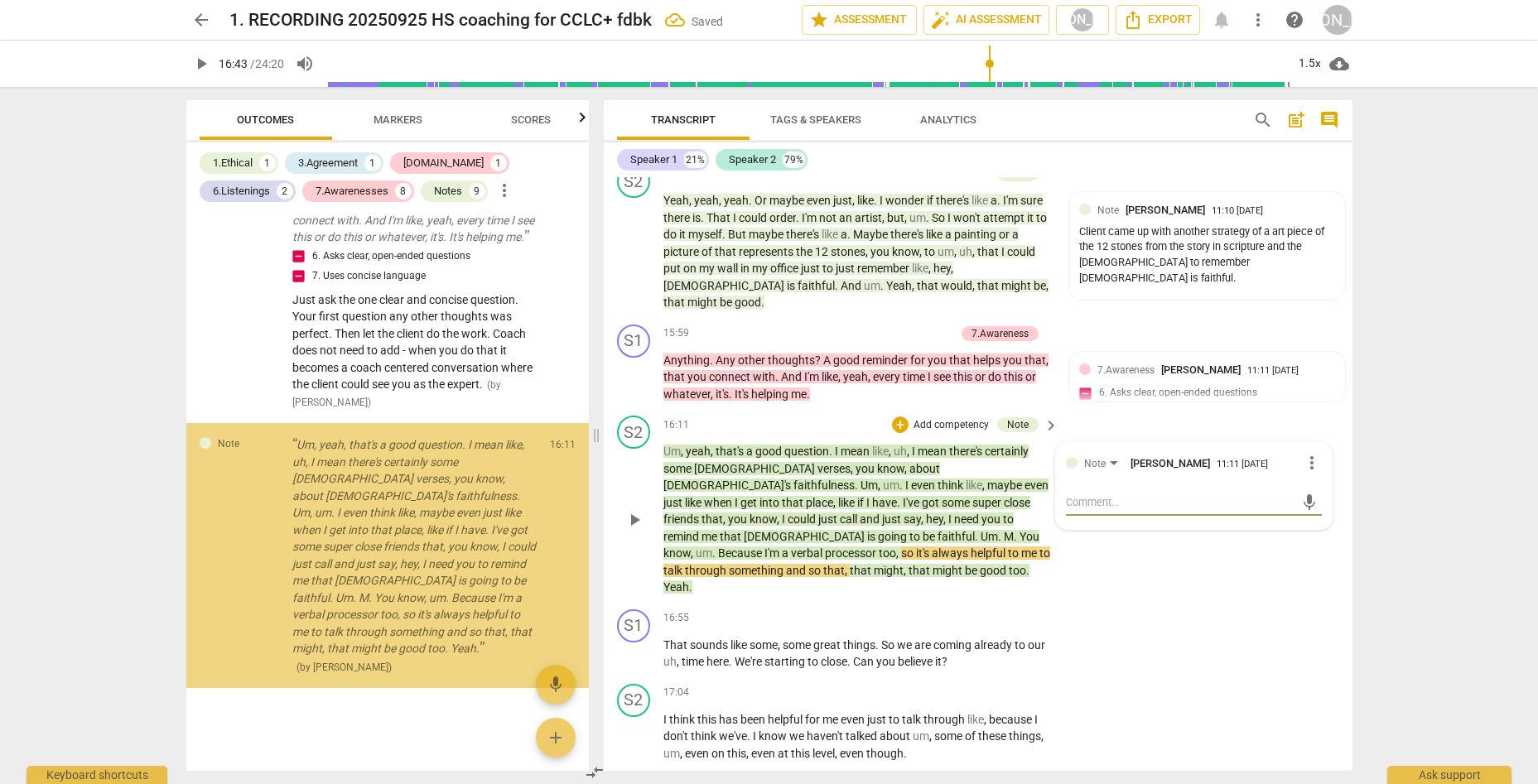
scroll to position [6270, 0]
click at [1105, 494] on textarea at bounding box center [1180, 502] width 230 height 16
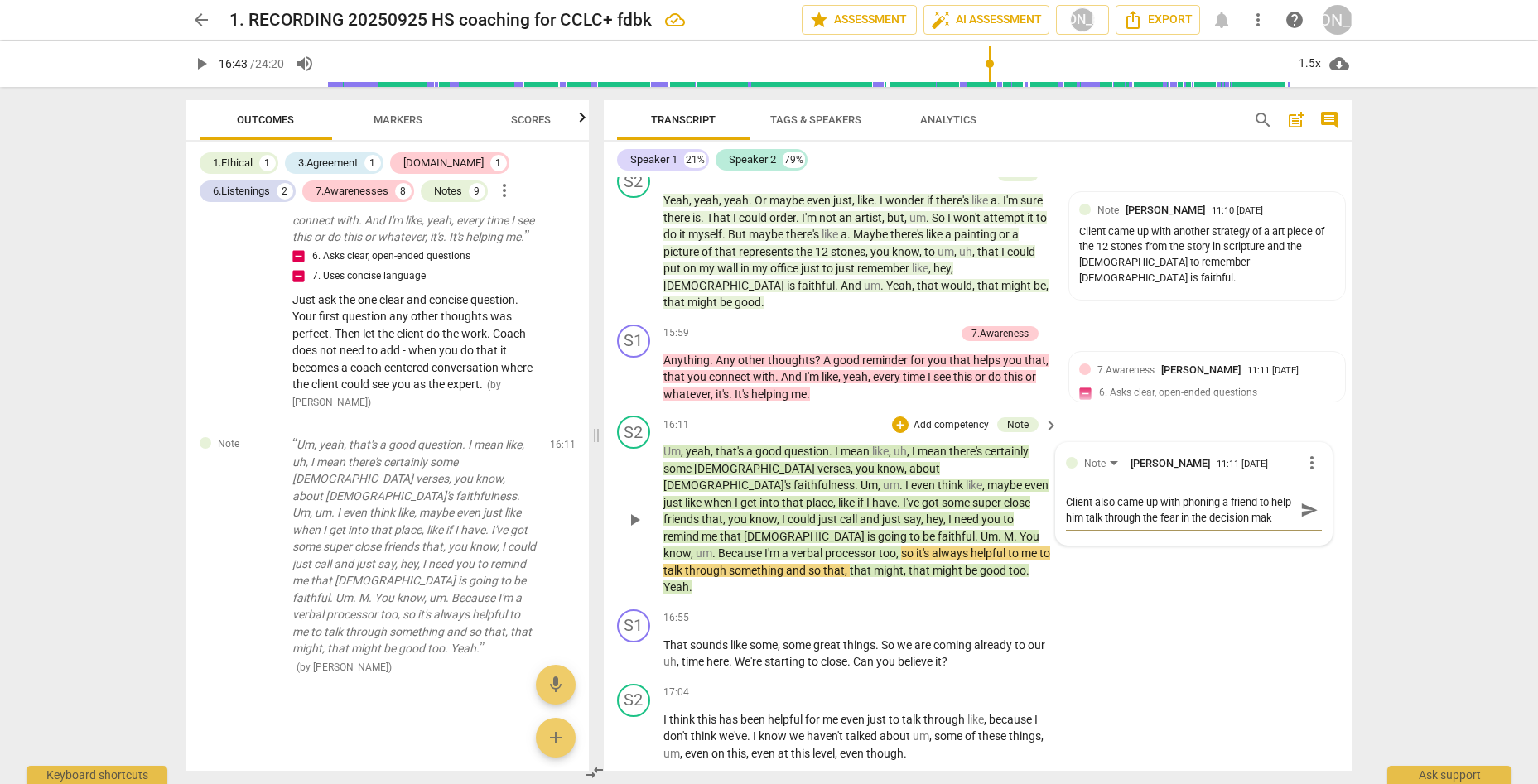
scroll to position [14, 0]
click at [1232, 500] on span "send" at bounding box center [1309, 510] width 24 height 20
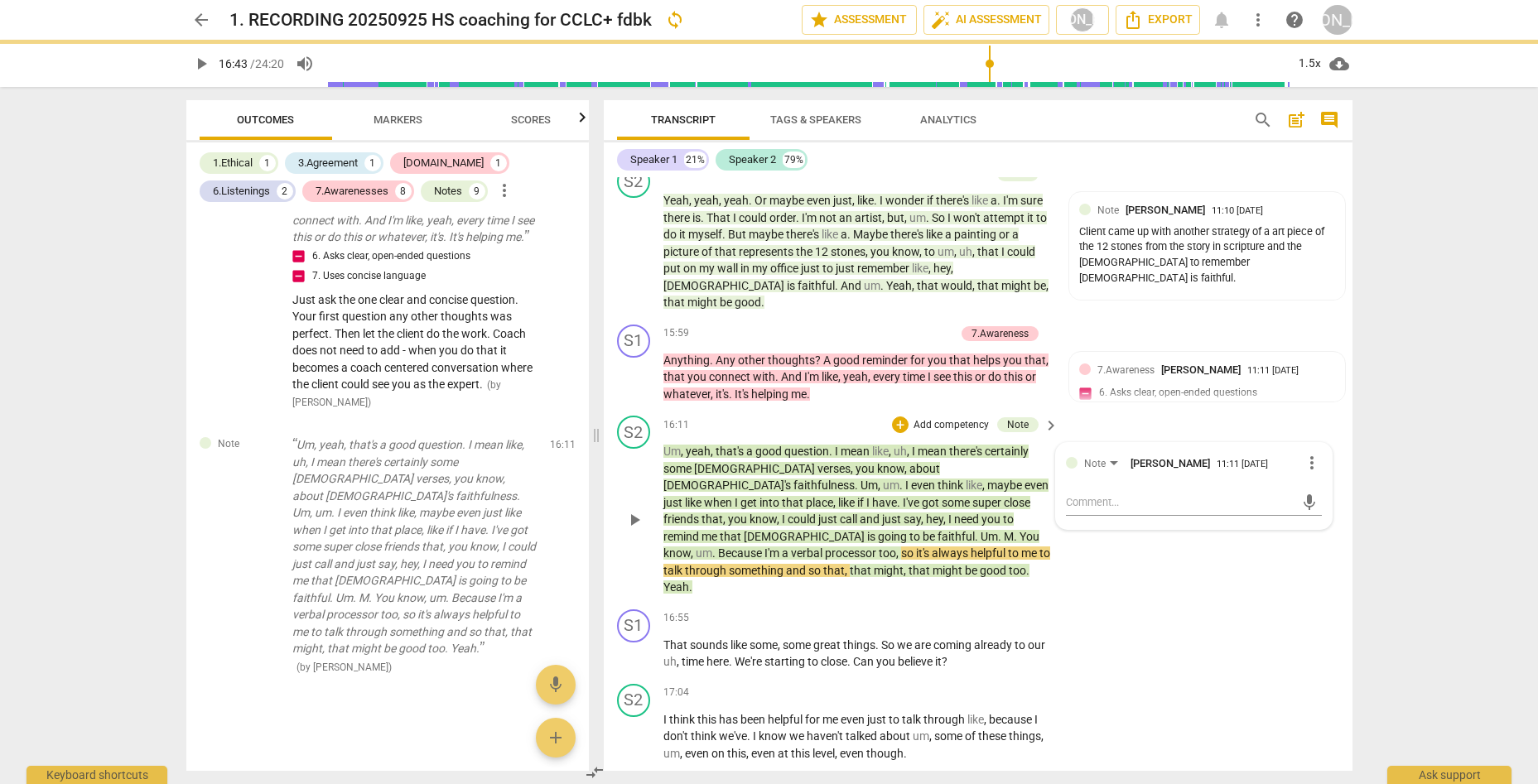
scroll to position [0, 0]
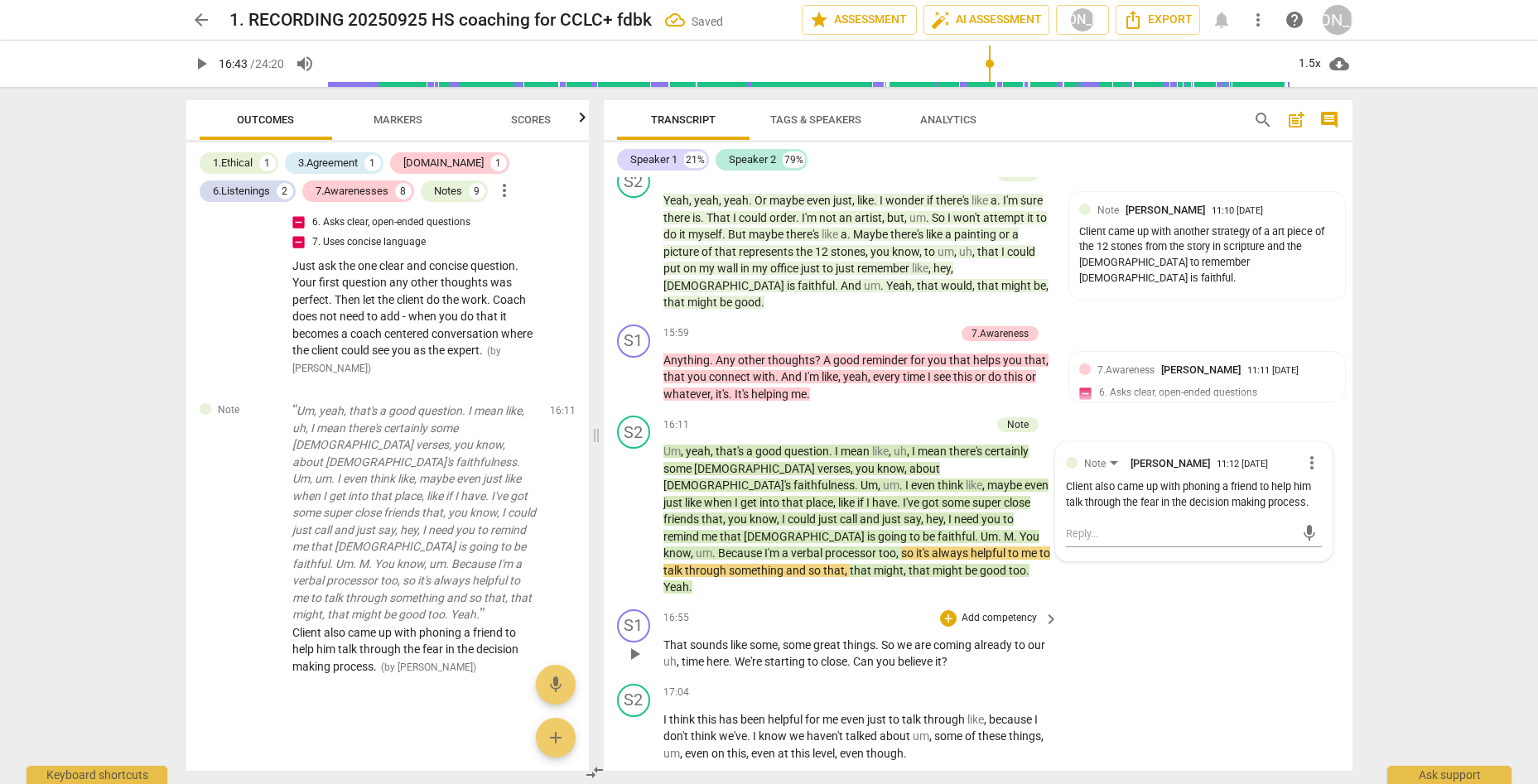
click at [631, 644] on span "play_arrow" at bounding box center [634, 654] width 20 height 20
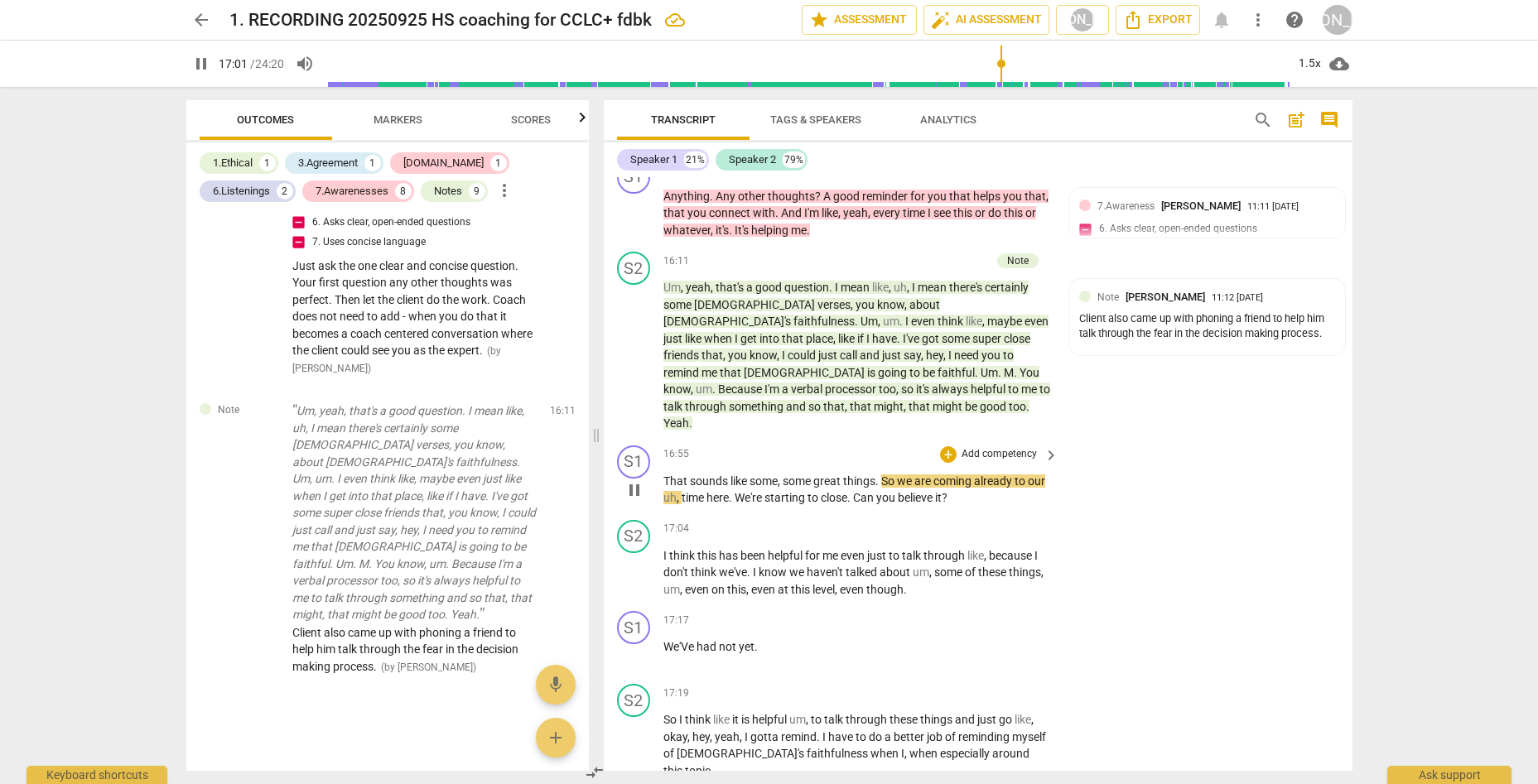
scroll to position [4592, 0]
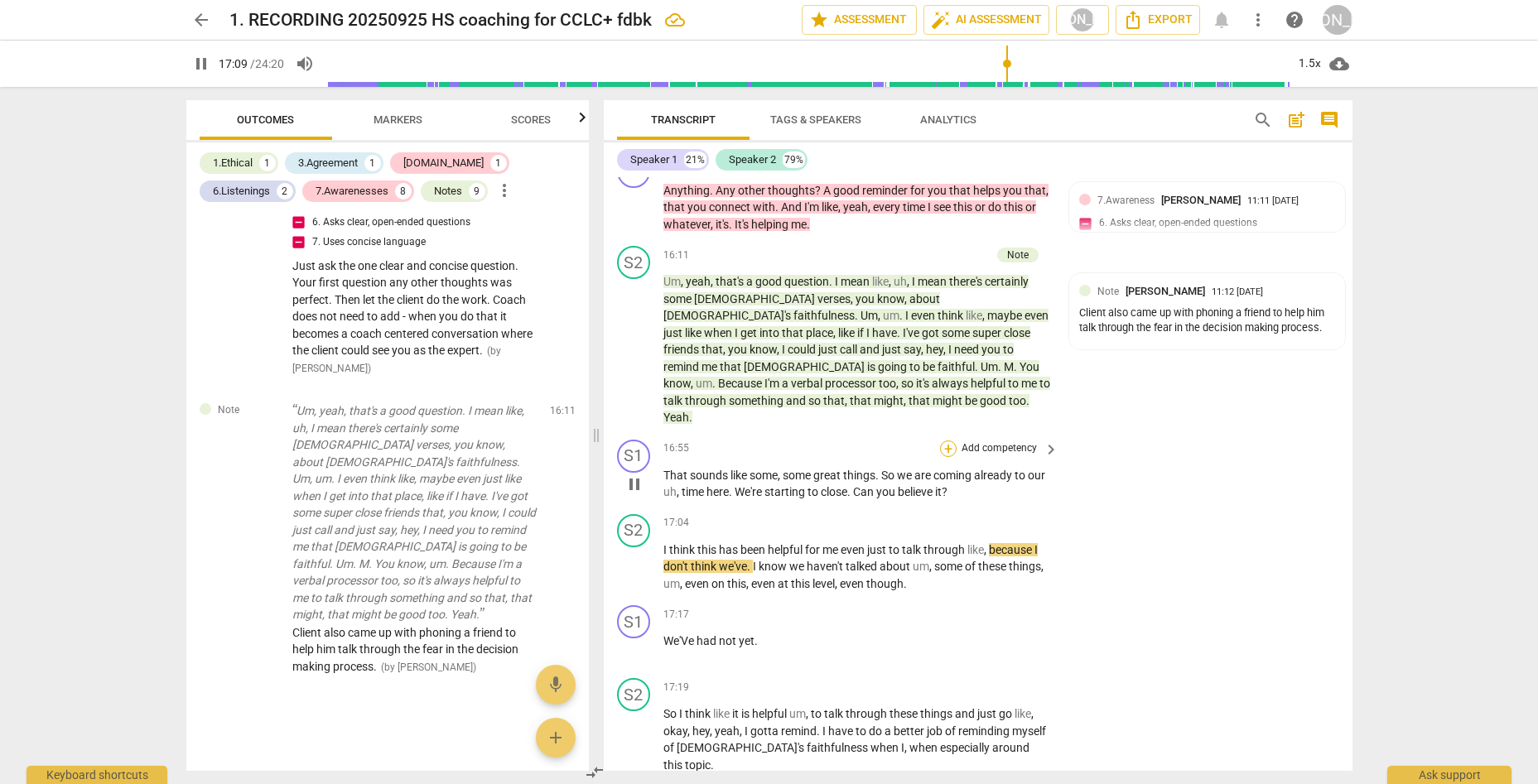
click at [943, 440] on div "+" at bounding box center [947, 448] width 17 height 17
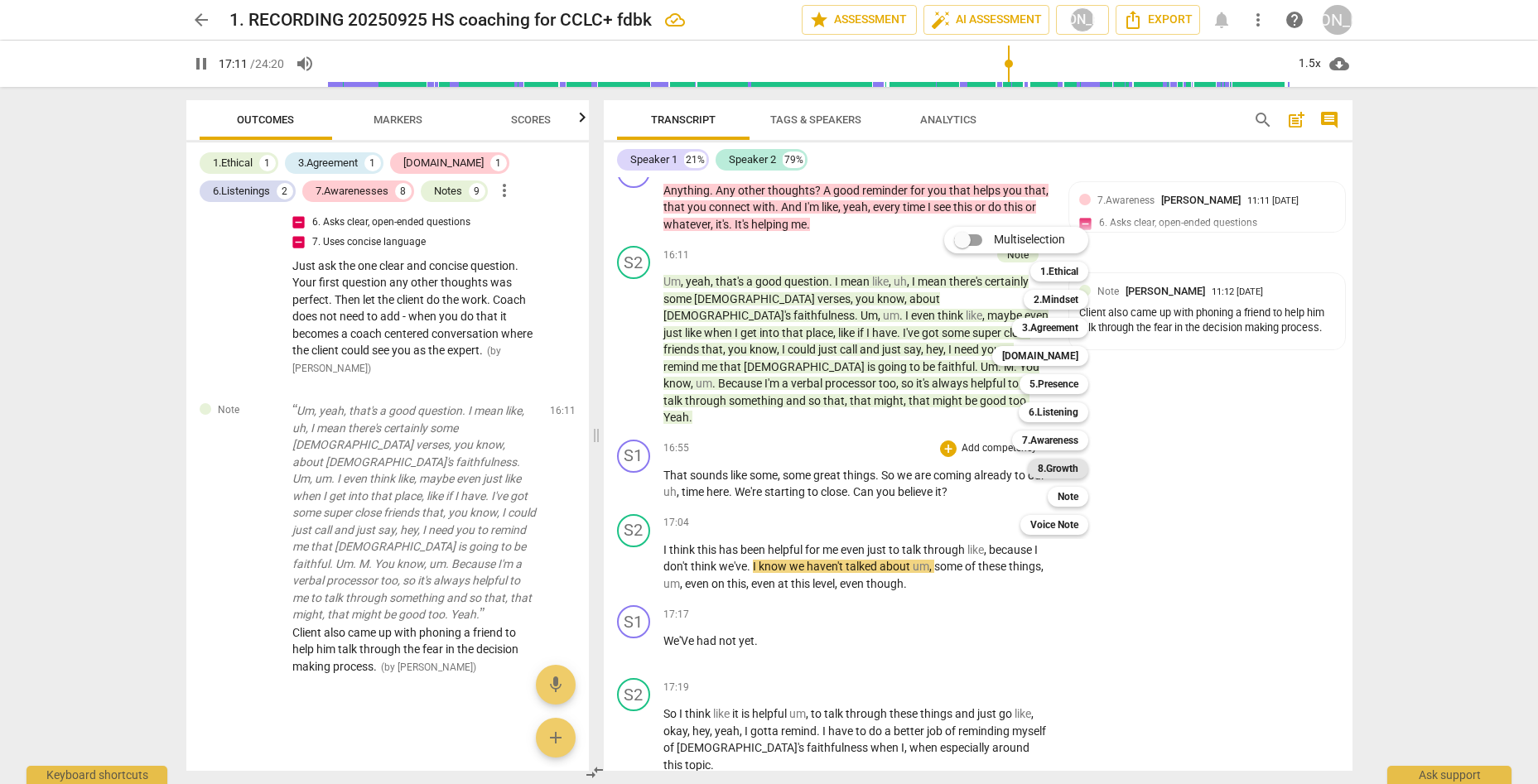
click at [1071, 464] on b "8.Growth" at bounding box center [1058, 468] width 41 height 20
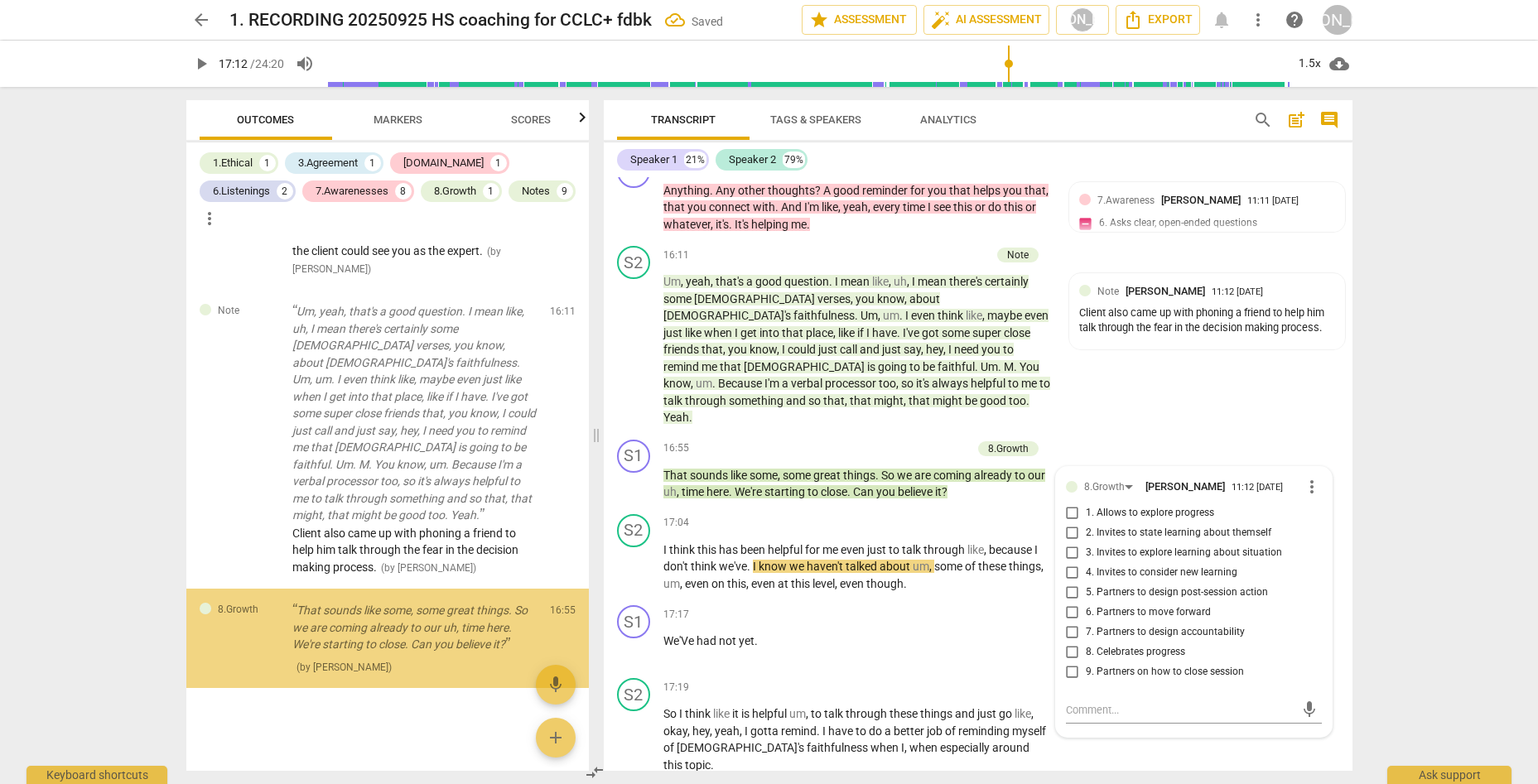
scroll to position [6403, 0]
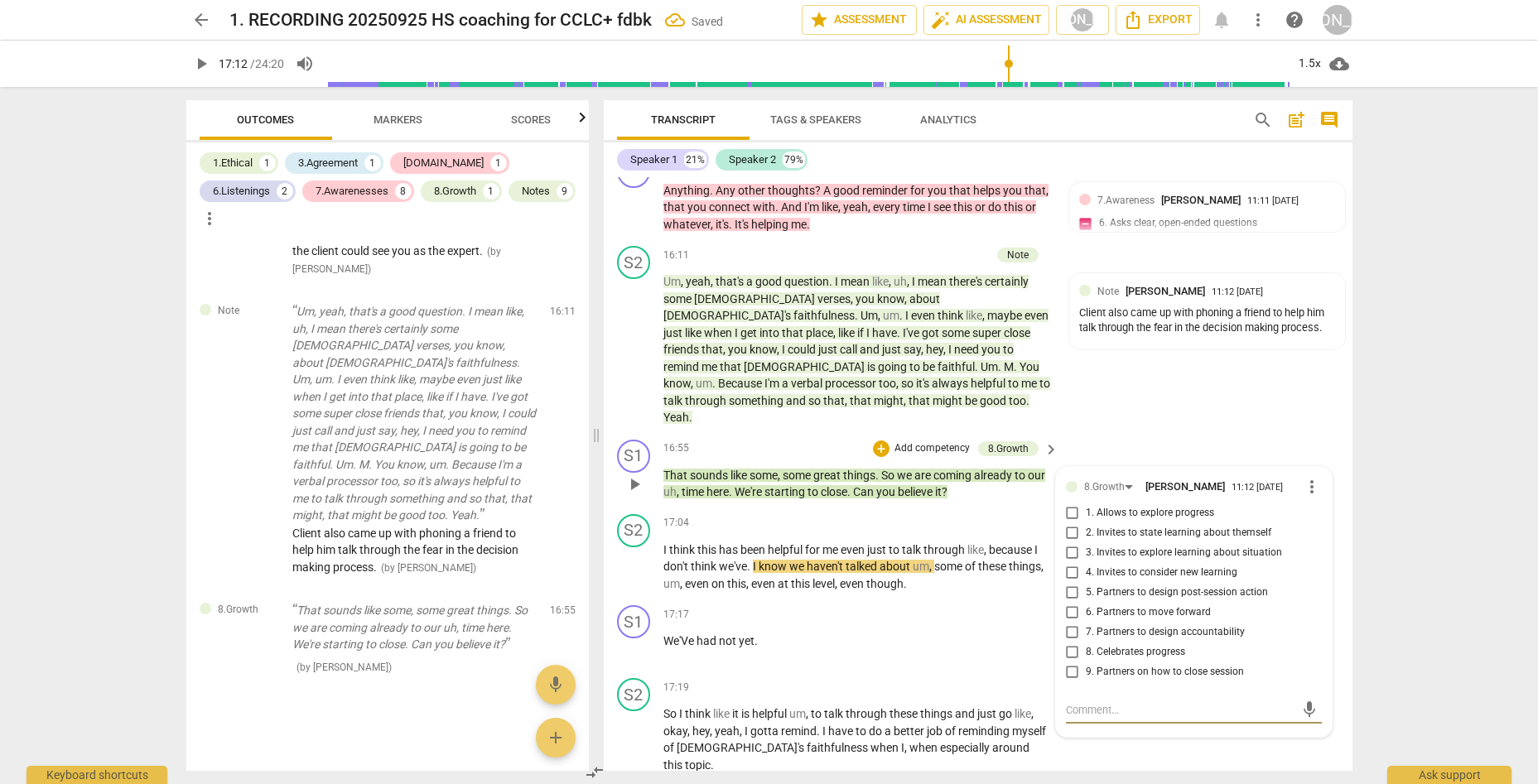
click at [1072, 662] on input "9. Partners on how to close session" at bounding box center [1072, 672] width 27 height 20
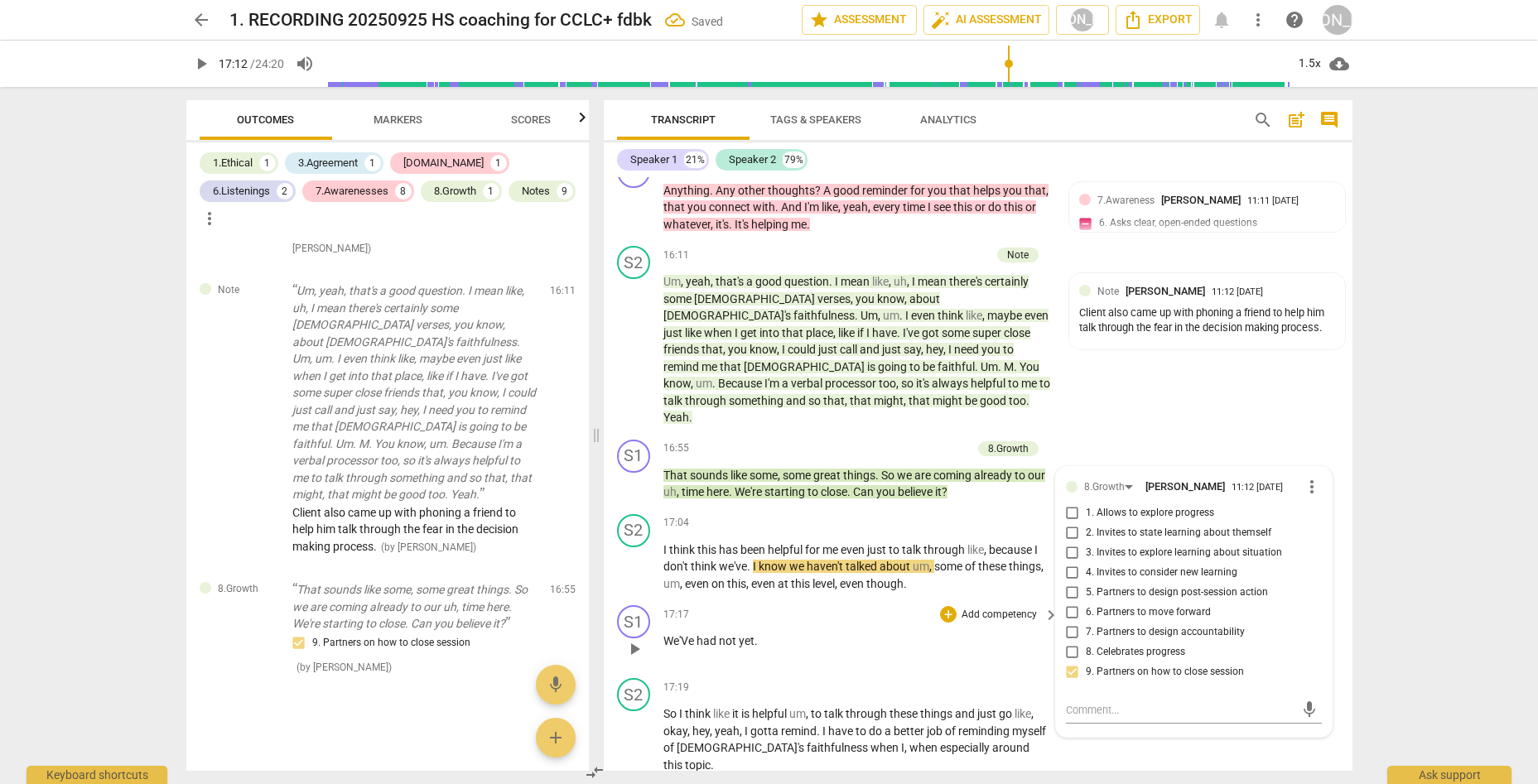
click at [635, 639] on span "play_arrow" at bounding box center [634, 649] width 20 height 20
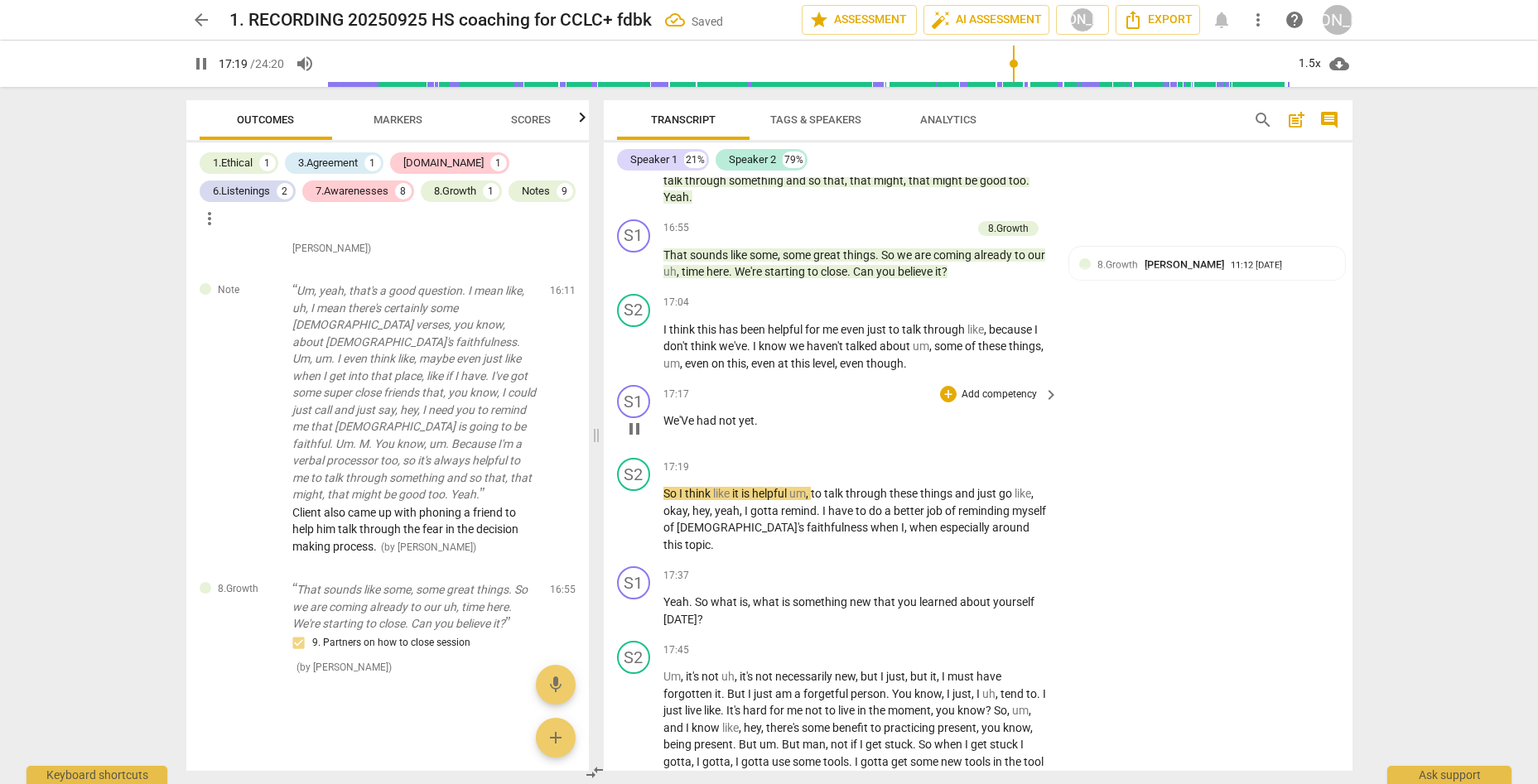
scroll to position [4818, 0]
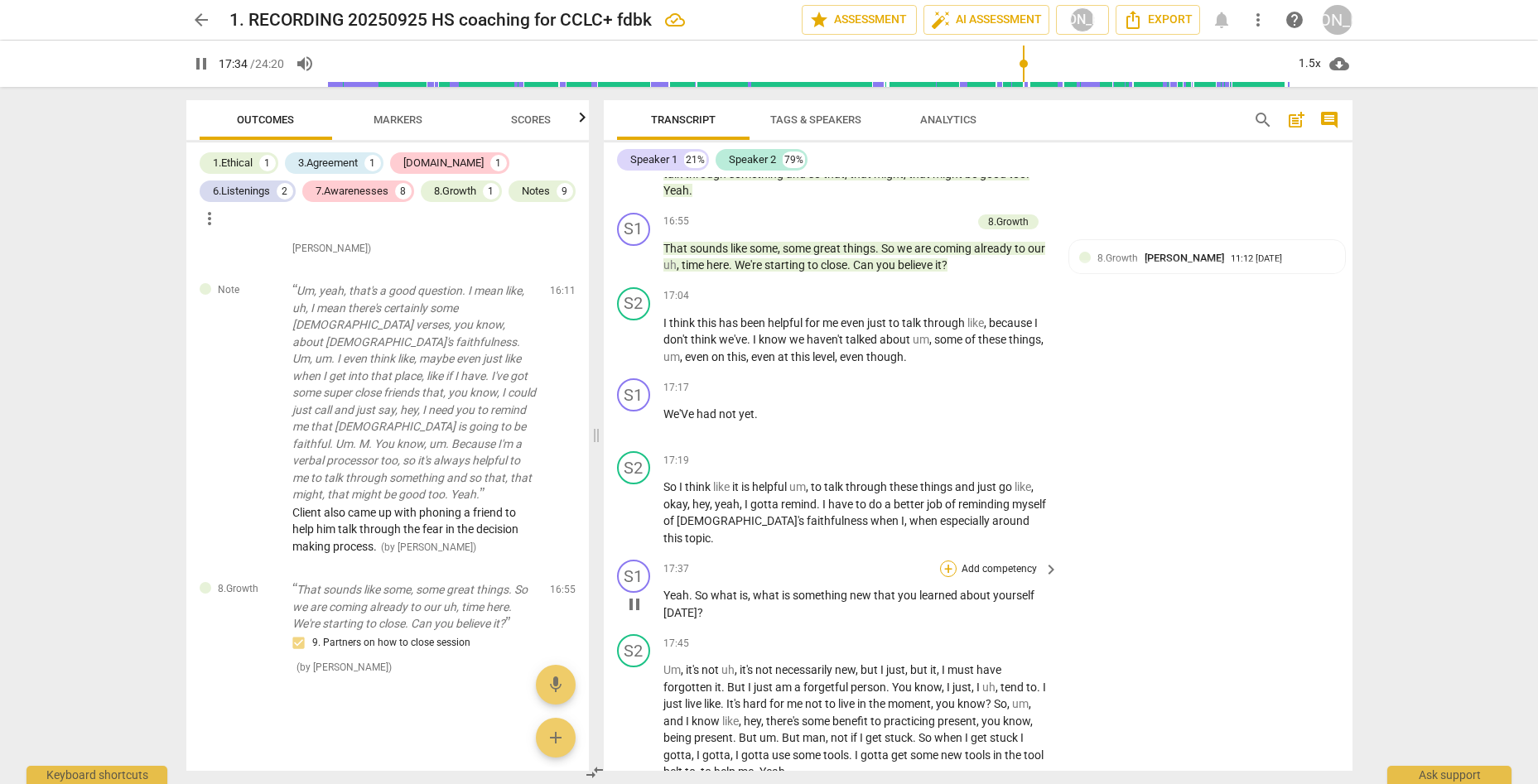
click at [946, 560] on div "+" at bounding box center [947, 568] width 17 height 17
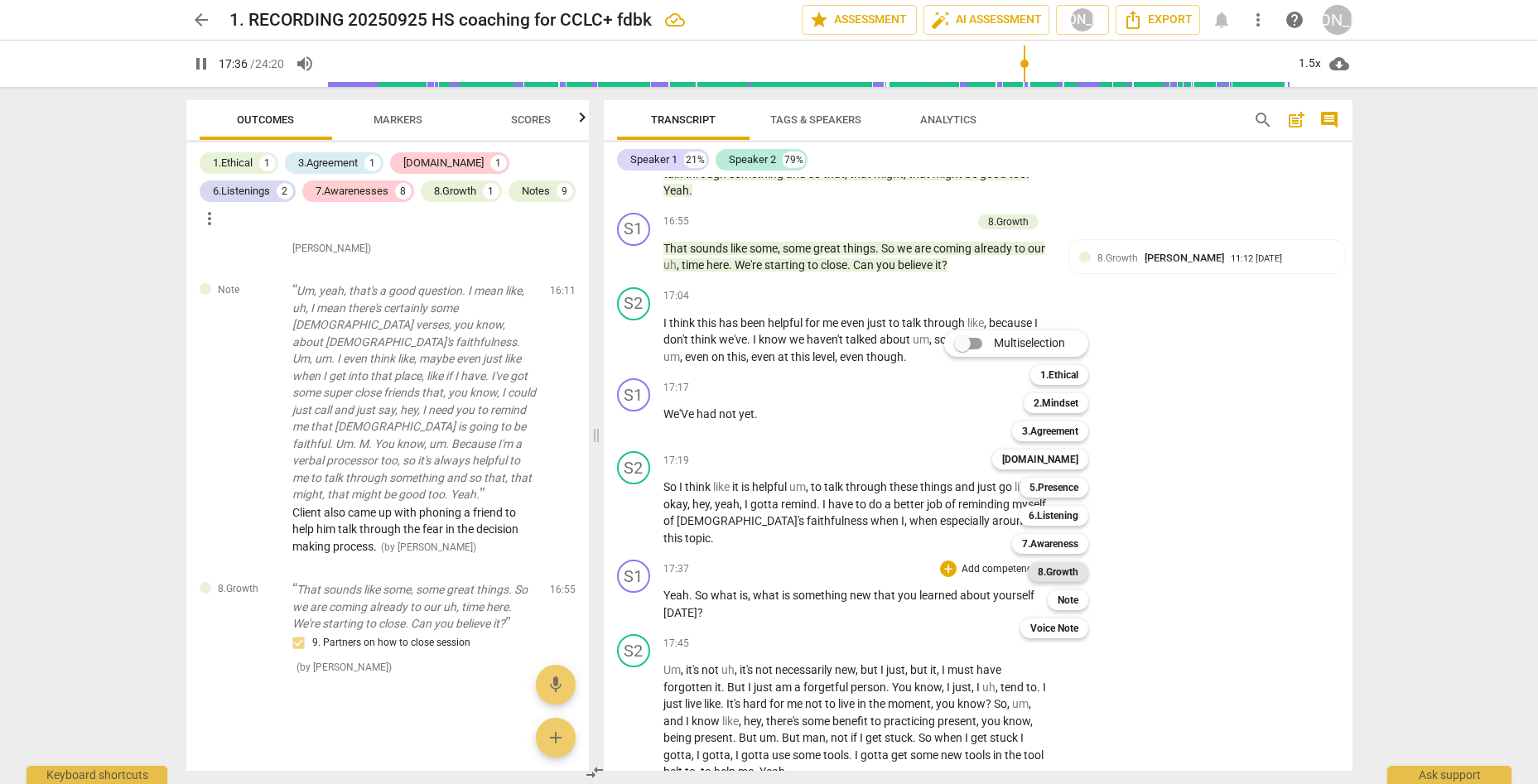
click at [1054, 568] on b "8.Growth" at bounding box center [1058, 572] width 41 height 20
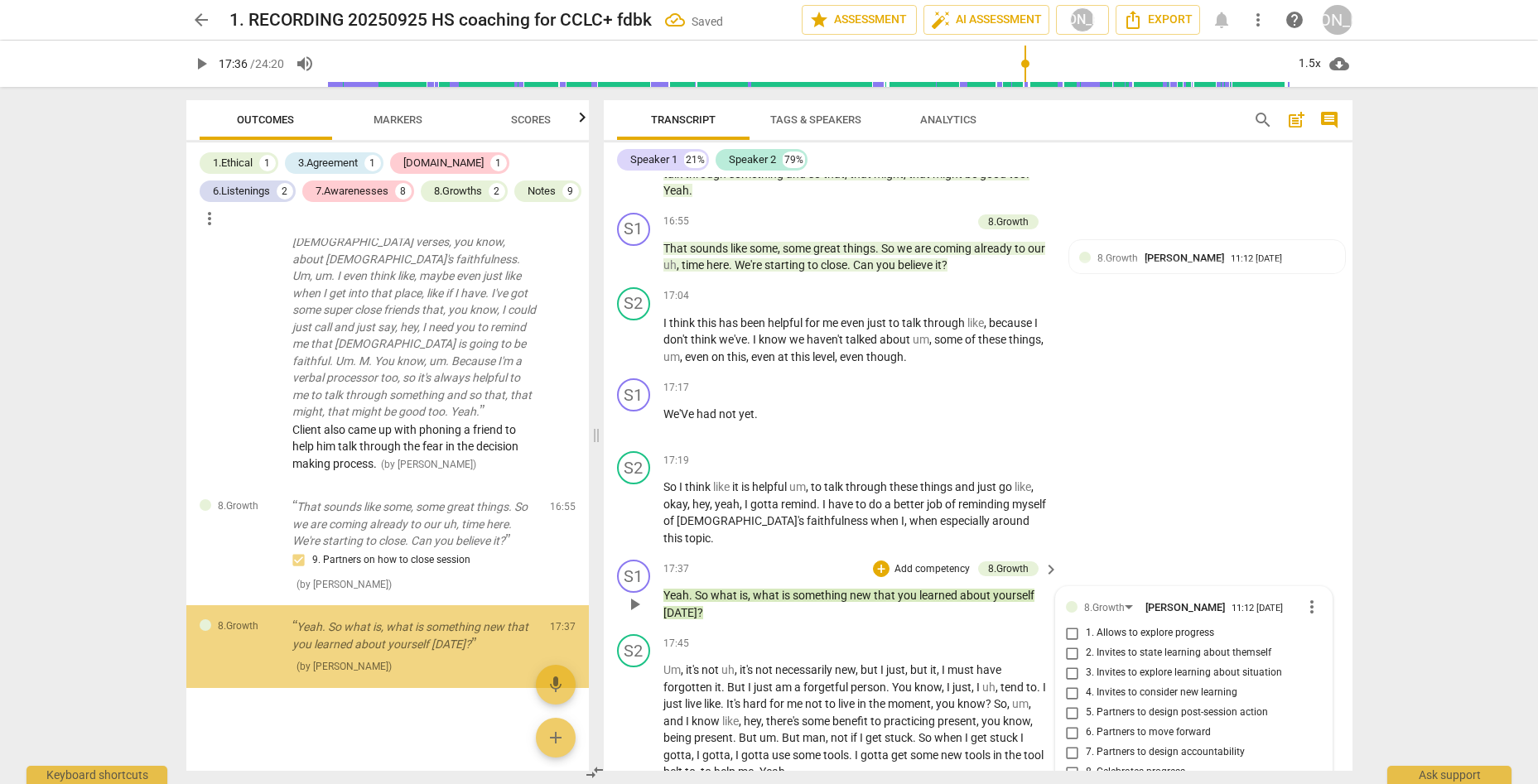
scroll to position [6507, 0]
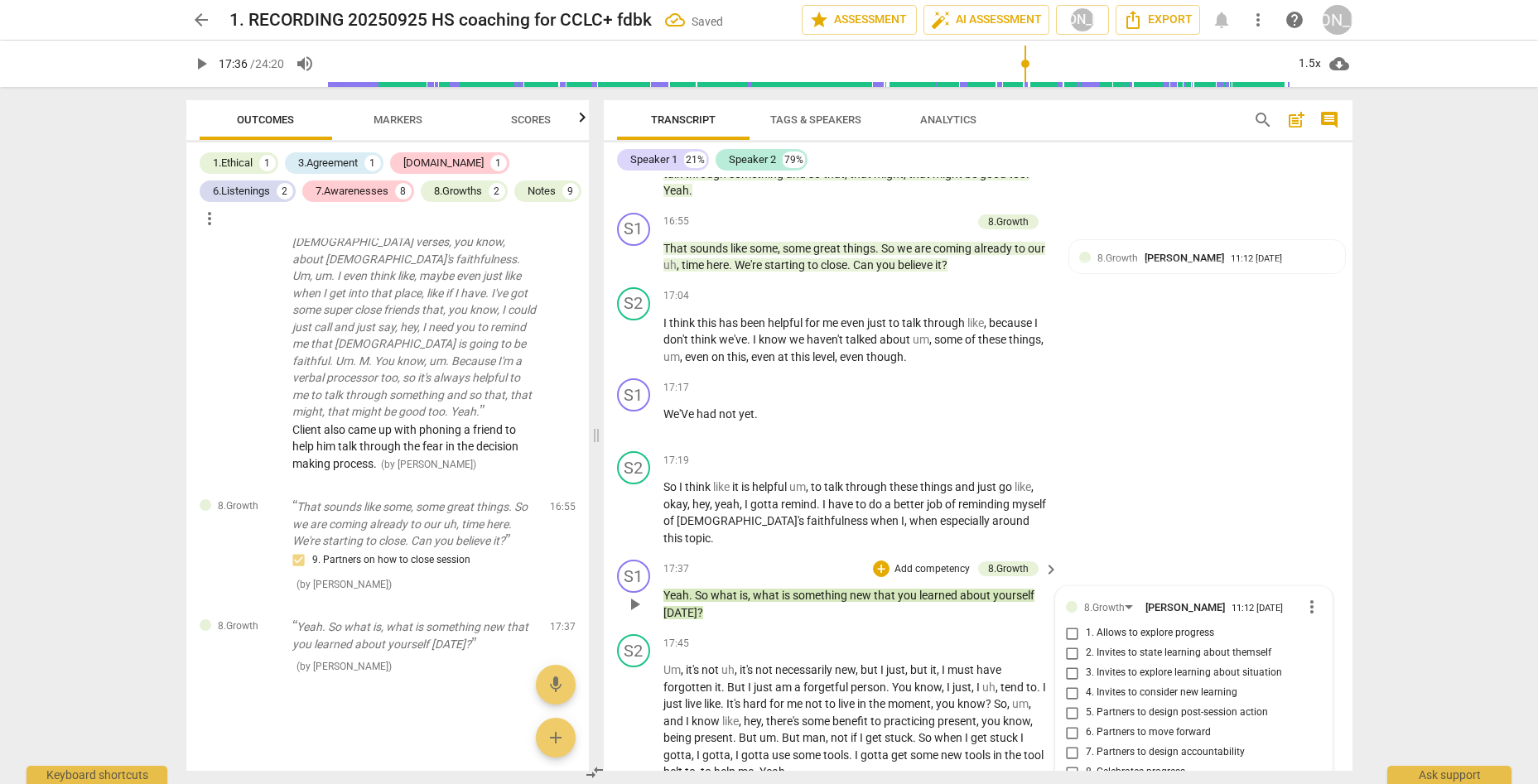
click at [1071, 683] on input "4. Invites to consider new learning" at bounding box center [1072, 693] width 27 height 20
click at [627, 710] on span "play_arrow" at bounding box center [634, 720] width 20 height 20
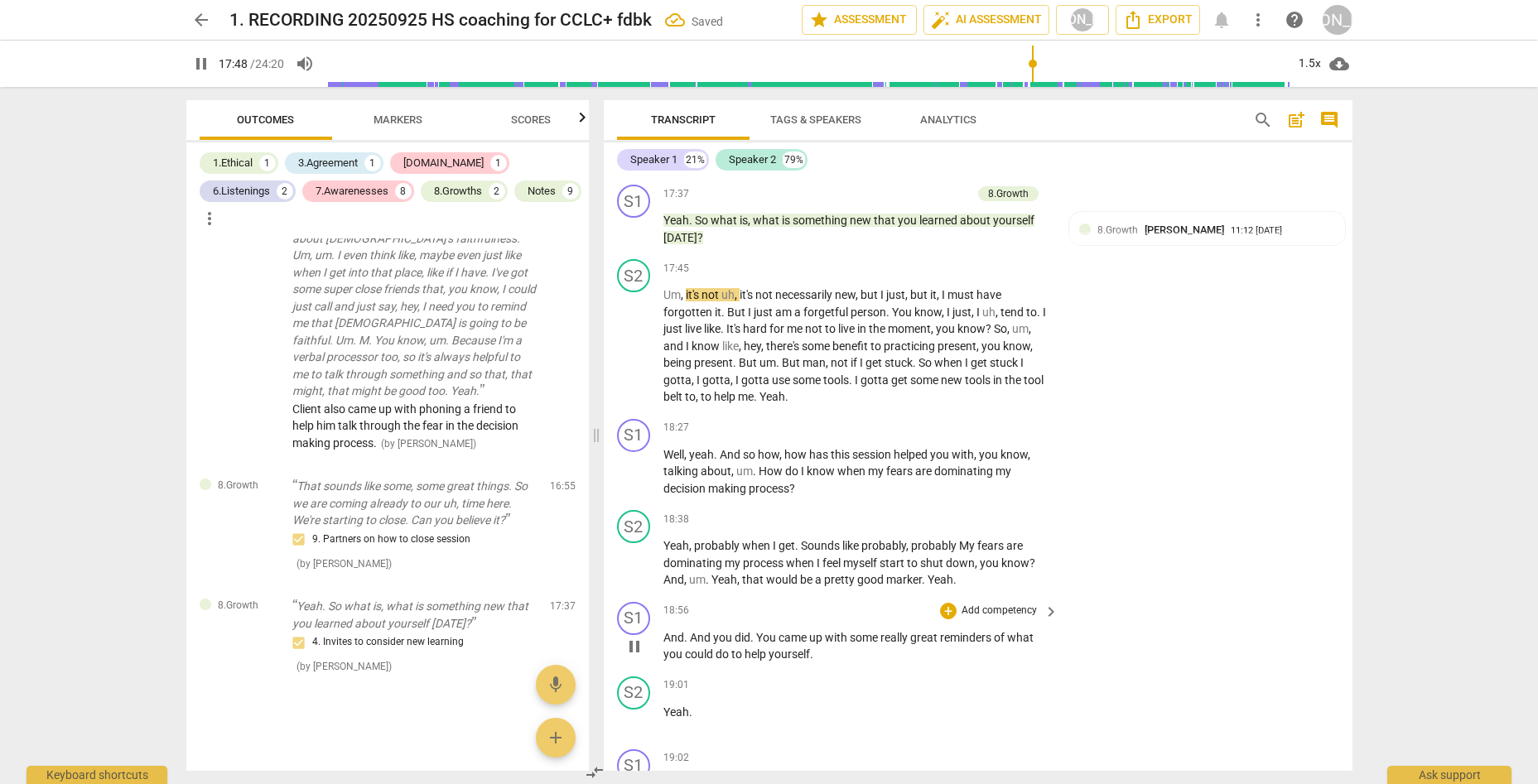
scroll to position [5195, 0]
click at [943, 418] on div "+" at bounding box center [947, 426] width 17 height 17
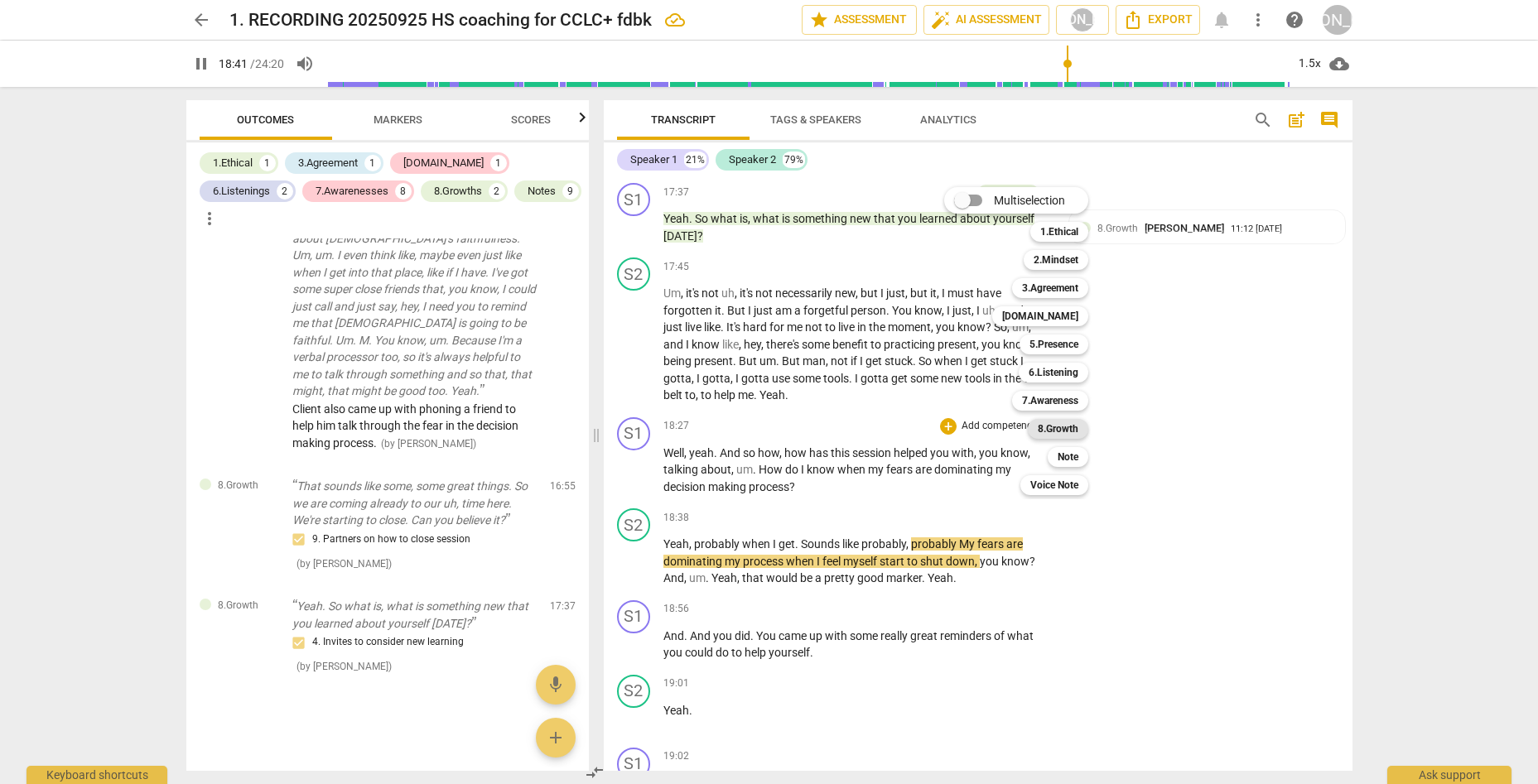
click at [1069, 420] on b "8.Growth" at bounding box center [1058, 428] width 41 height 20
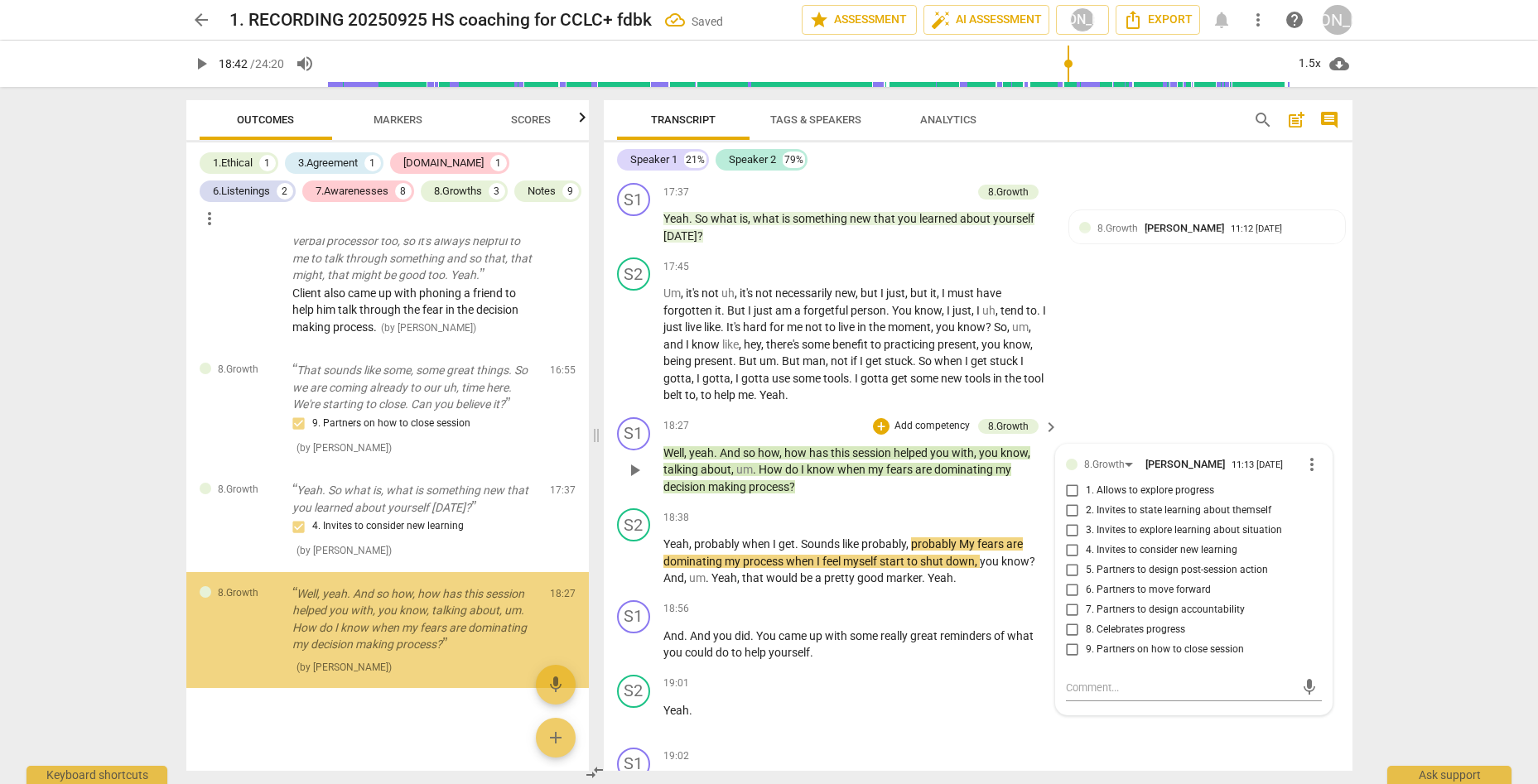
scroll to position [6643, 0]
click at [1068, 521] on input "3. Invites to explore learning about situation" at bounding box center [1072, 531] width 27 height 20
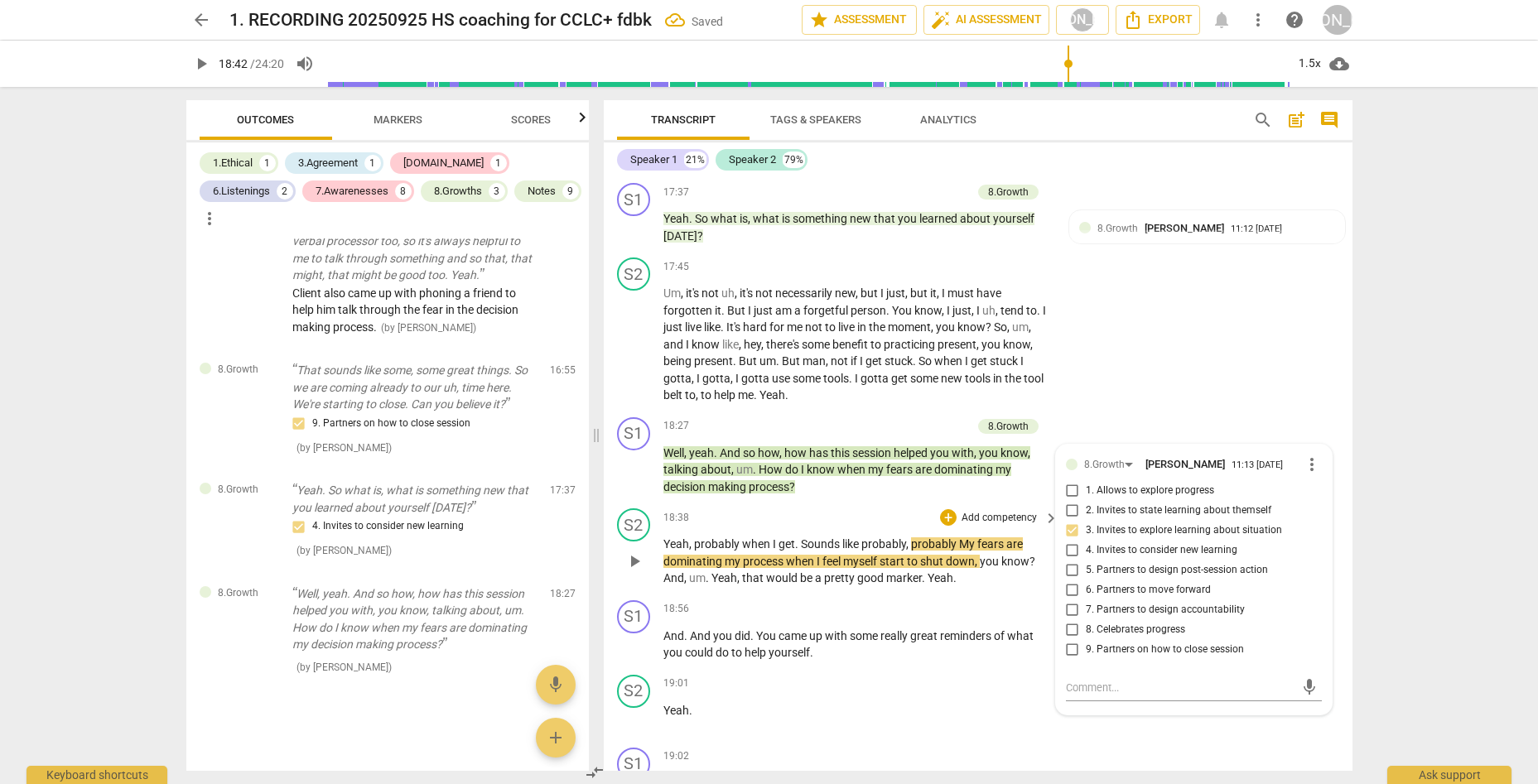
click at [625, 551] on span "play_arrow" at bounding box center [634, 561] width 20 height 20
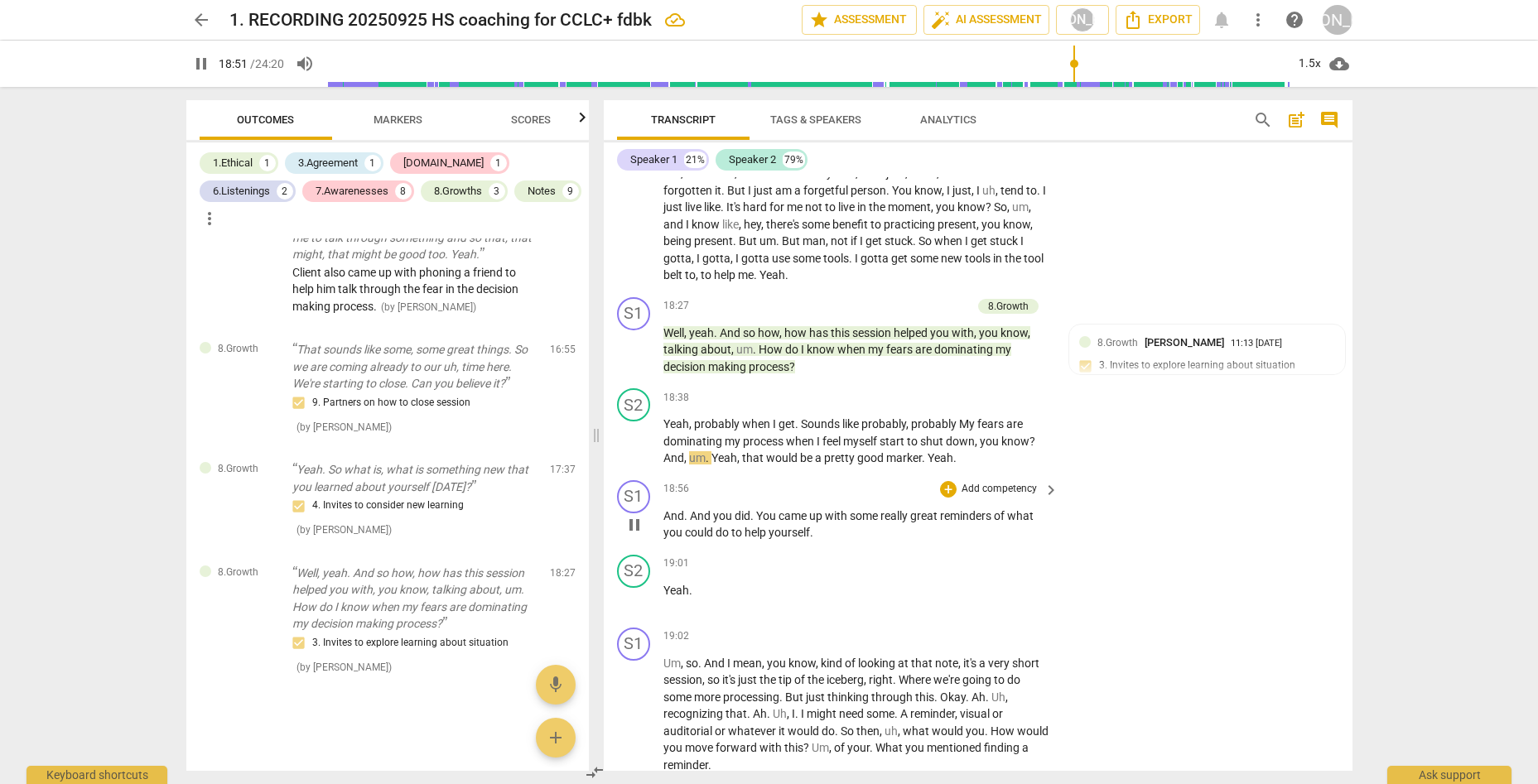
scroll to position [5320, 0]
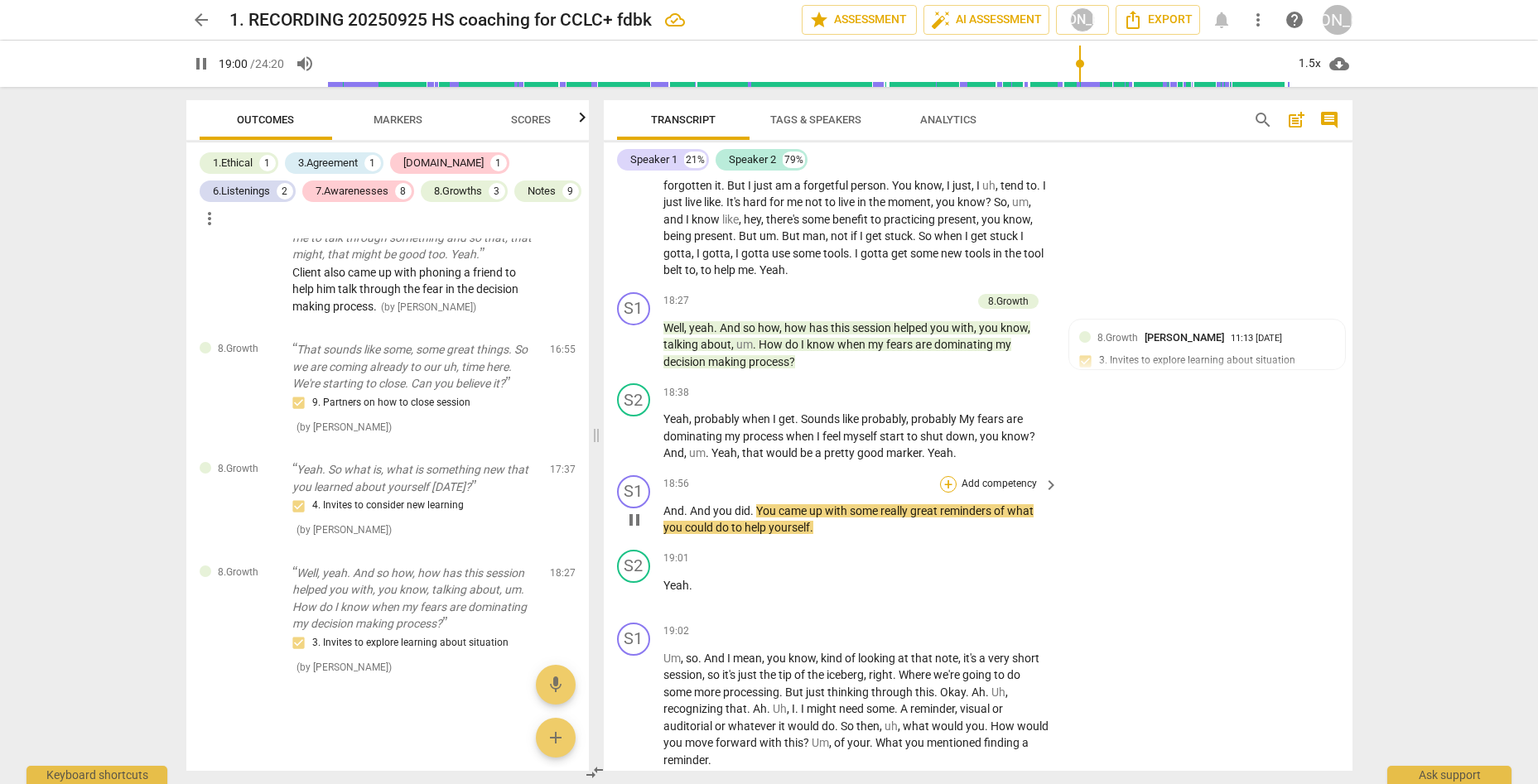
click at [948, 476] on div "+" at bounding box center [947, 484] width 17 height 17
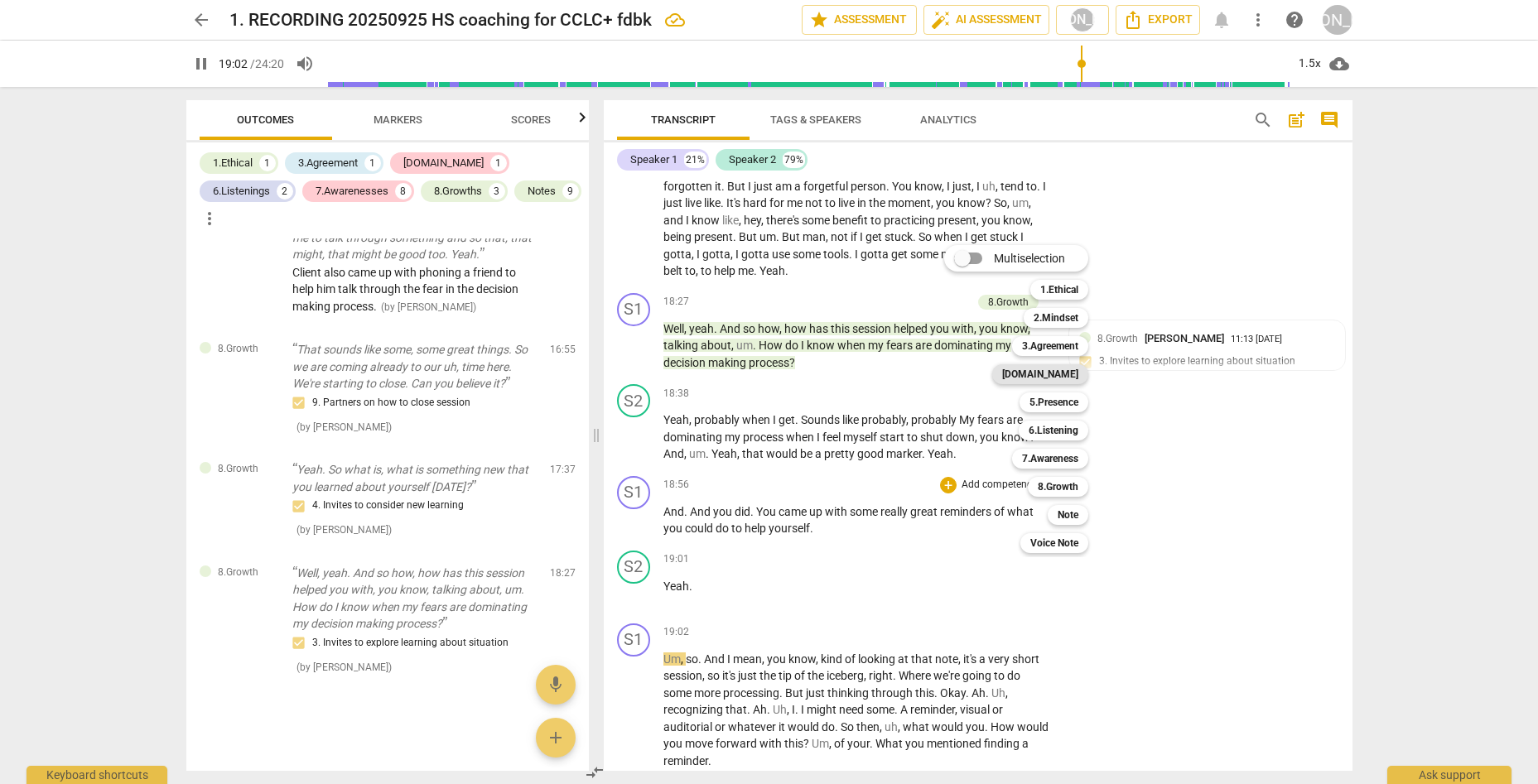
click at [1063, 374] on b "[DOMAIN_NAME]" at bounding box center [1040, 374] width 77 height 20
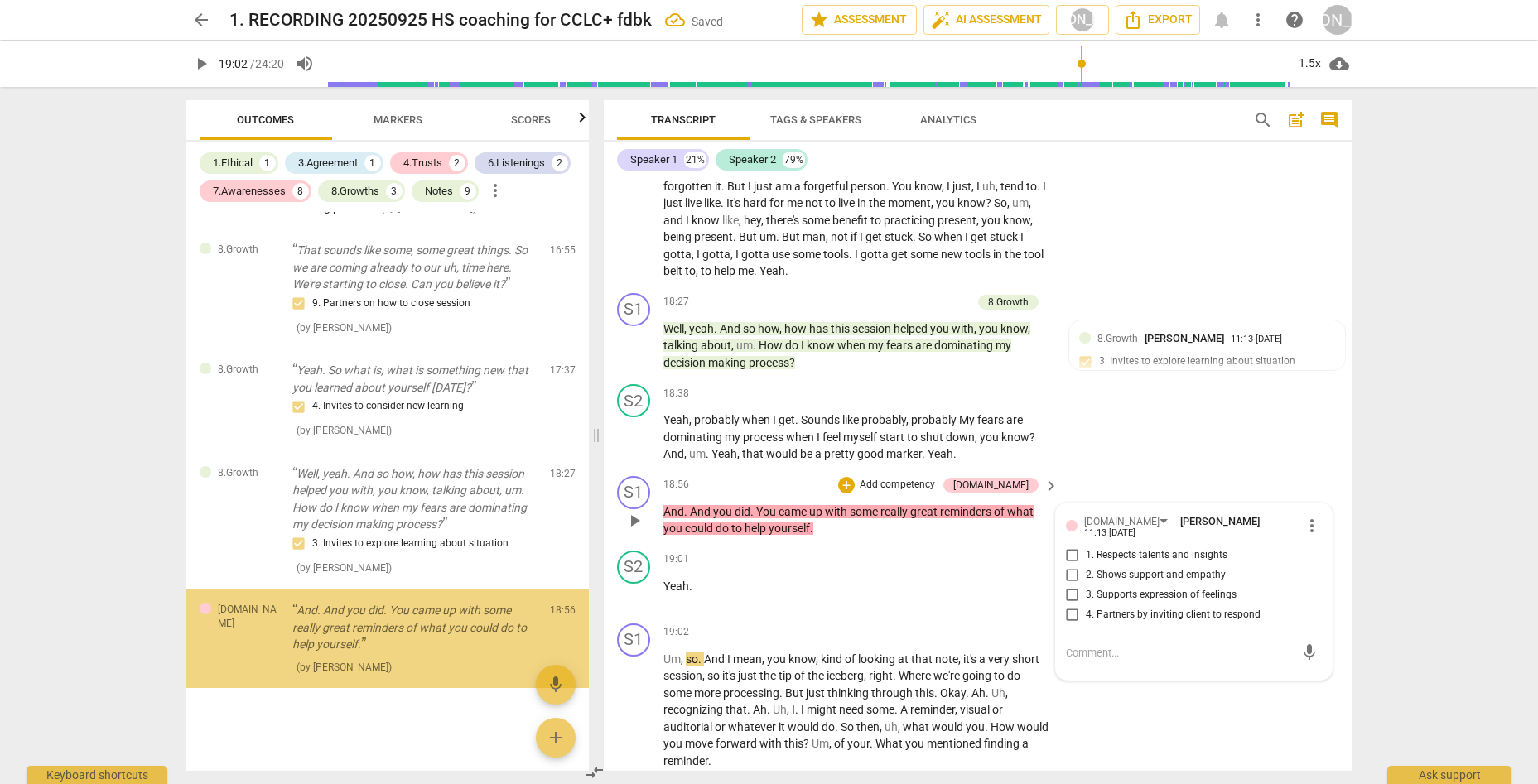
scroll to position [6763, 0]
click at [1065, 565] on input "2. Shows support and empathy" at bounding box center [1072, 575] width 27 height 20
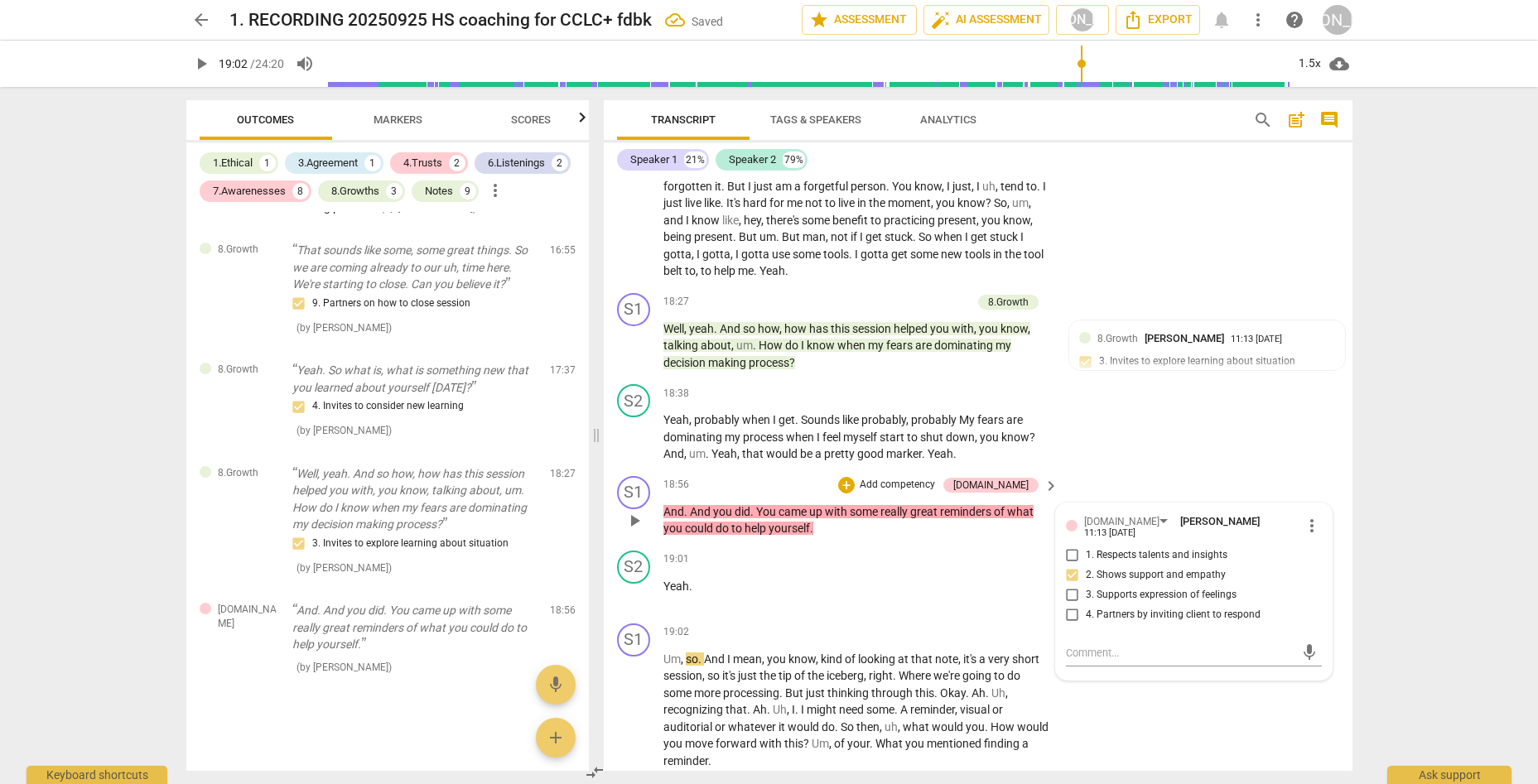
click at [1068, 546] on input "1. Respects talents and insights" at bounding box center [1072, 555] width 27 height 20
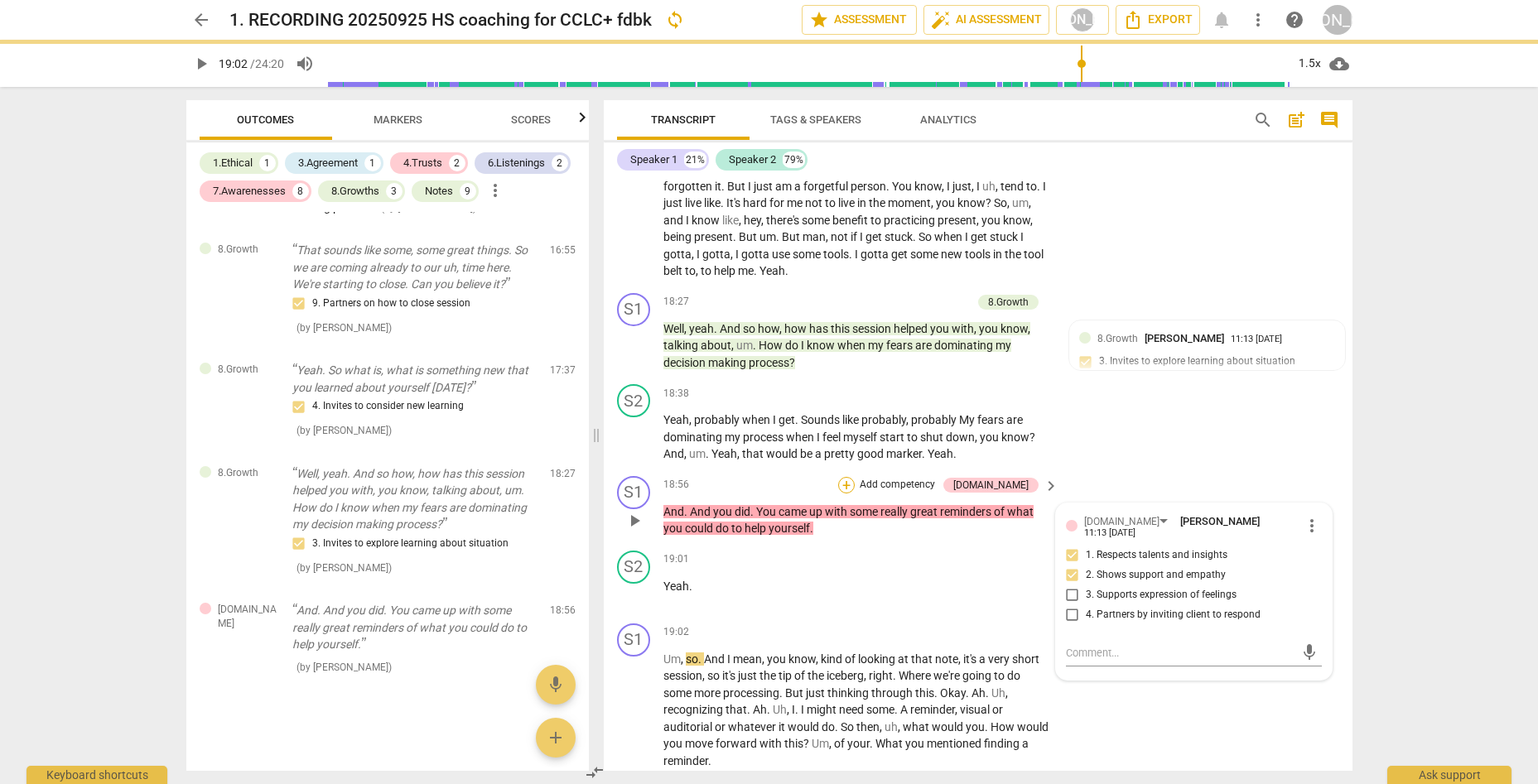
click at [855, 477] on div "+" at bounding box center [846, 485] width 17 height 17
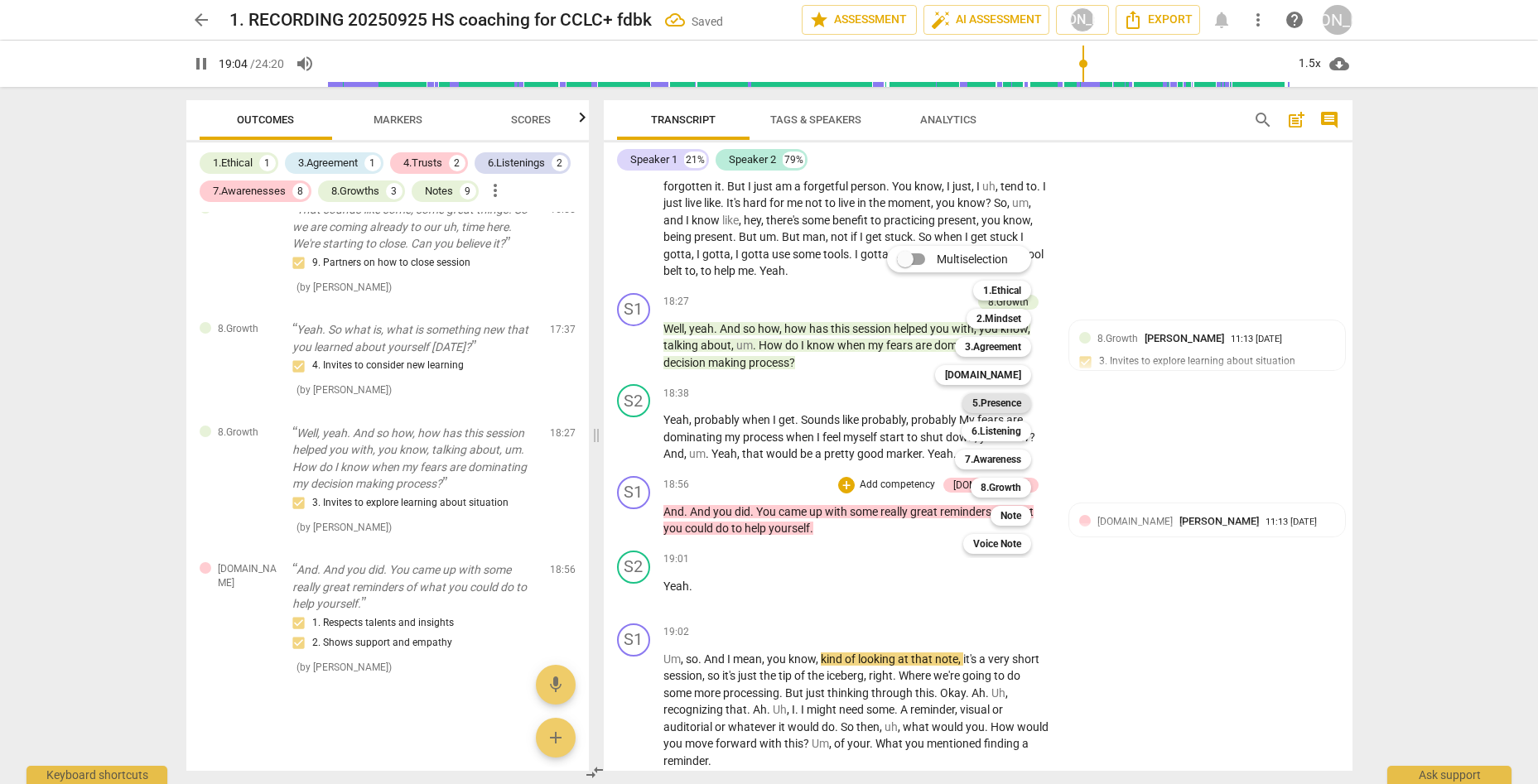
click at [1011, 403] on b "5.Presence" at bounding box center [996, 403] width 49 height 20
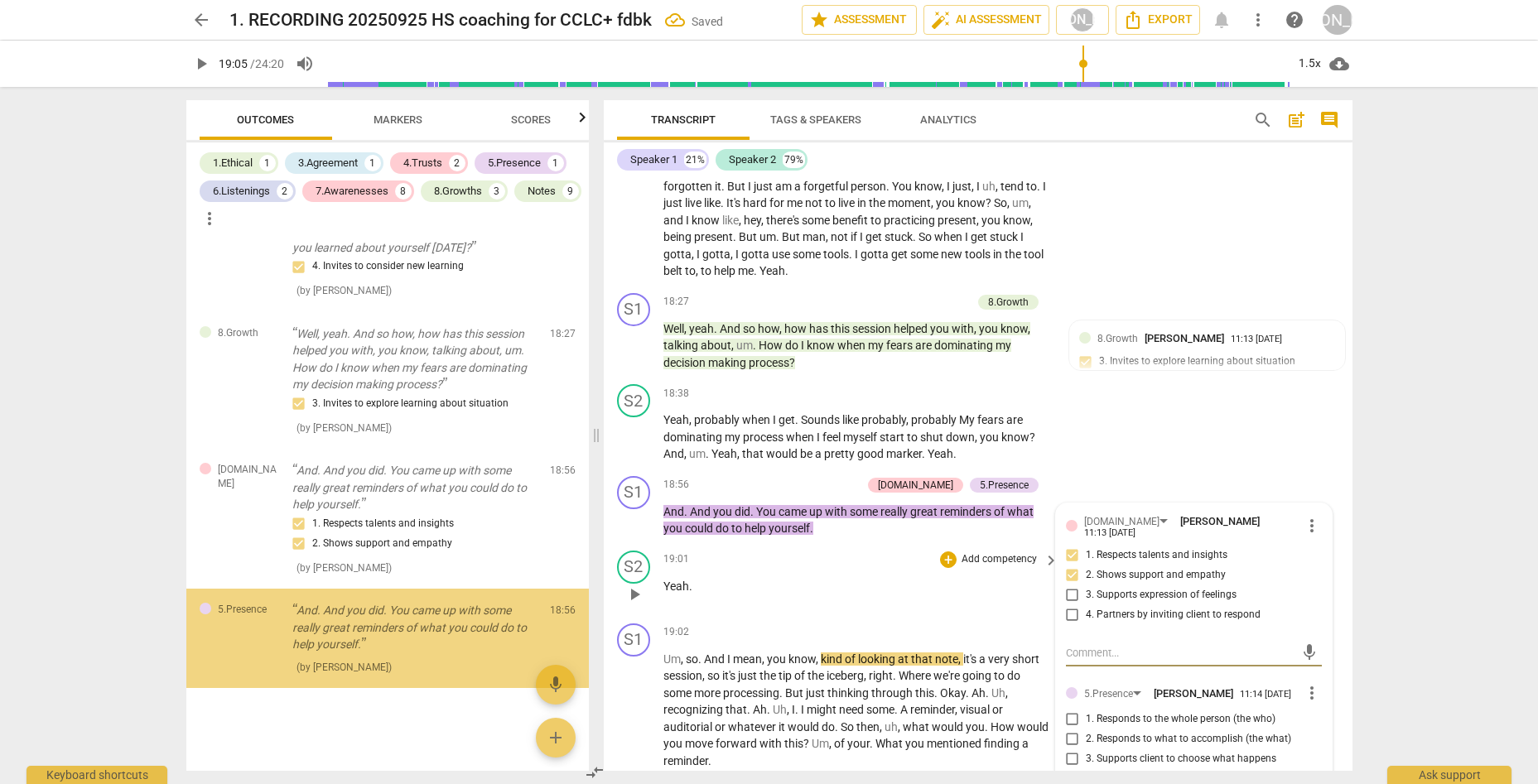
scroll to position [6931, 0]
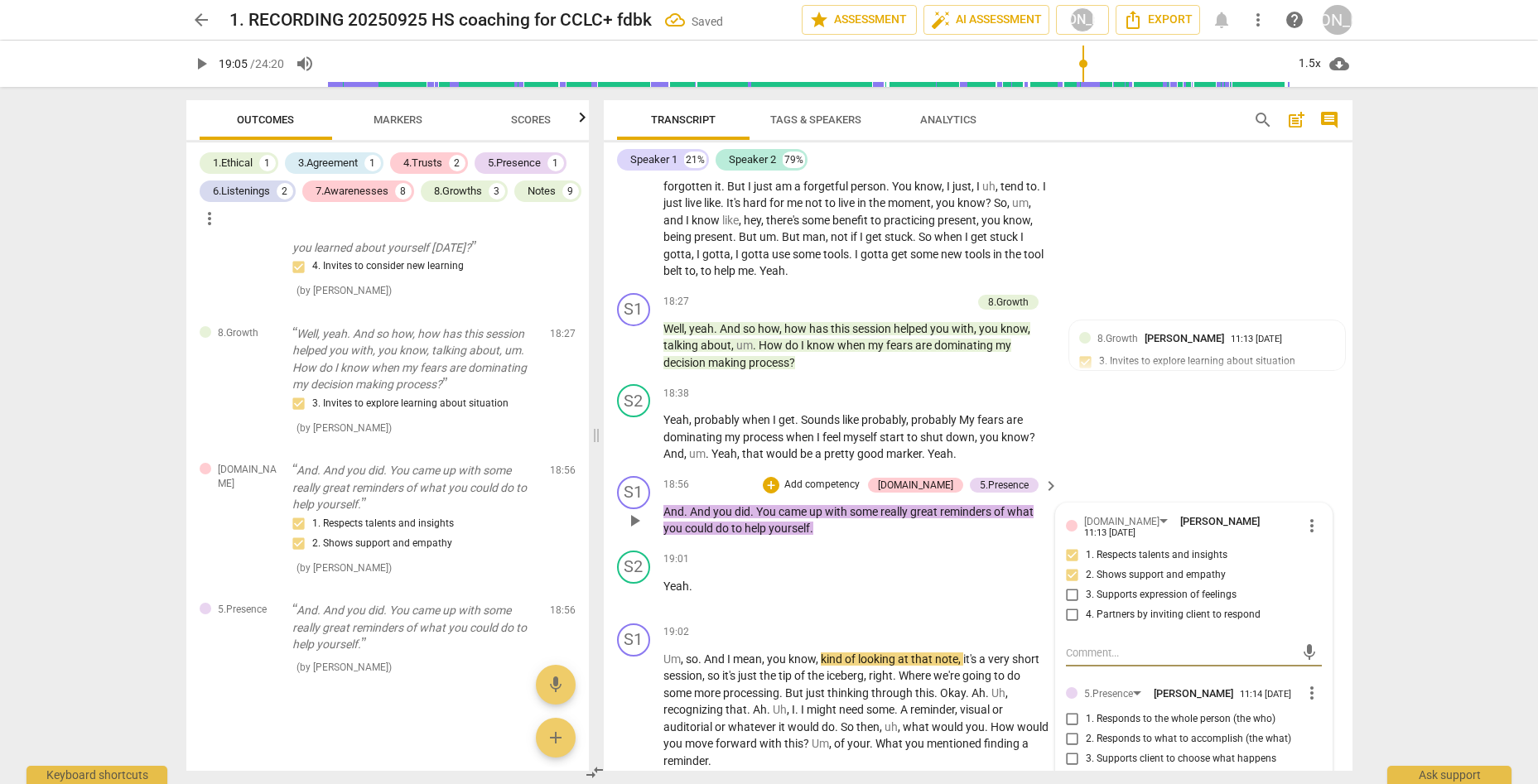
click at [1068, 709] on input "1. Responds to the whole person (the who)" at bounding box center [1072, 719] width 27 height 20
click at [1070, 749] on input "3. Supports client to choose what happens" at bounding box center [1072, 759] width 27 height 20
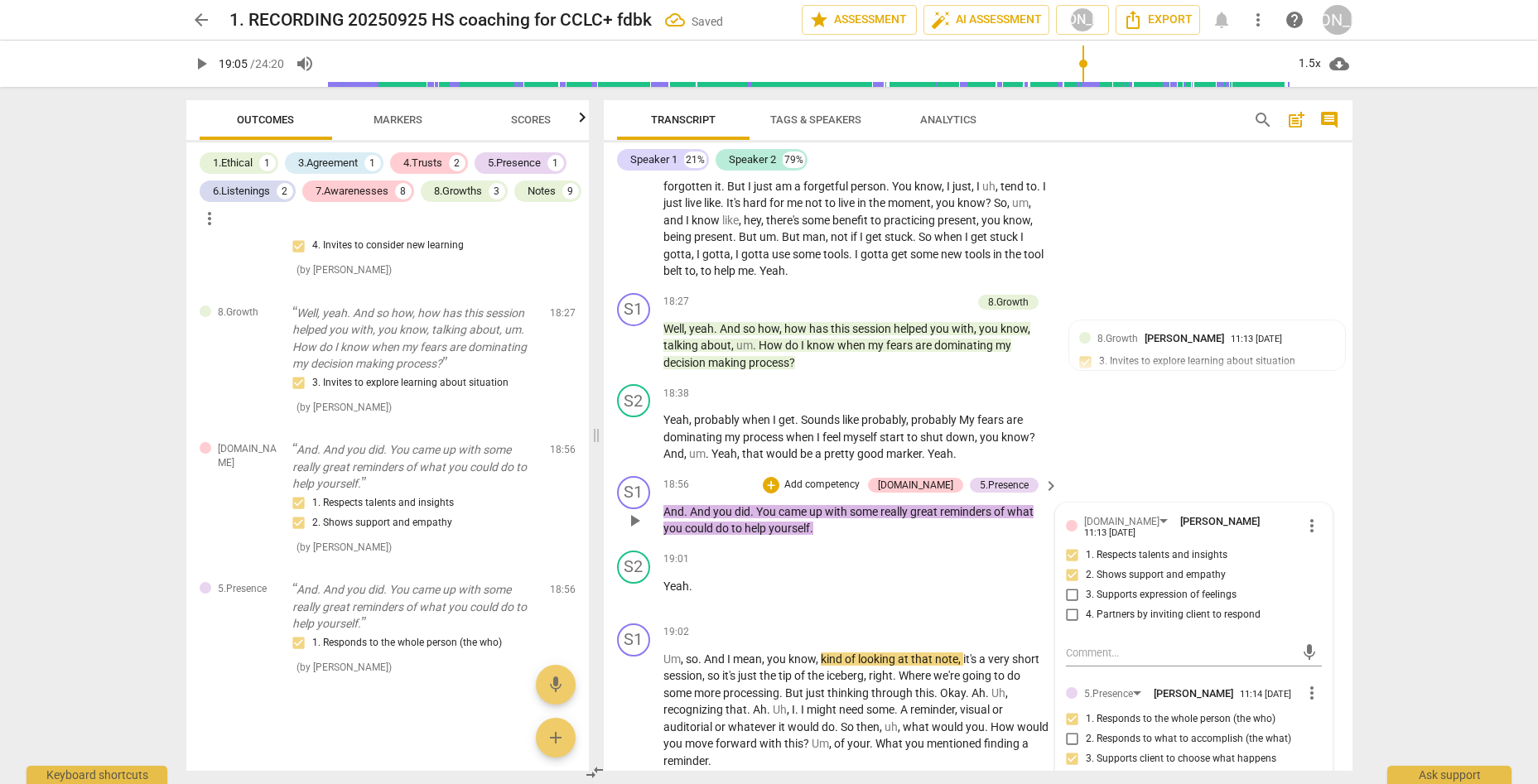
click at [1068, 729] on input "2. Responds to what to accomplish (the what)" at bounding box center [1072, 739] width 27 height 20
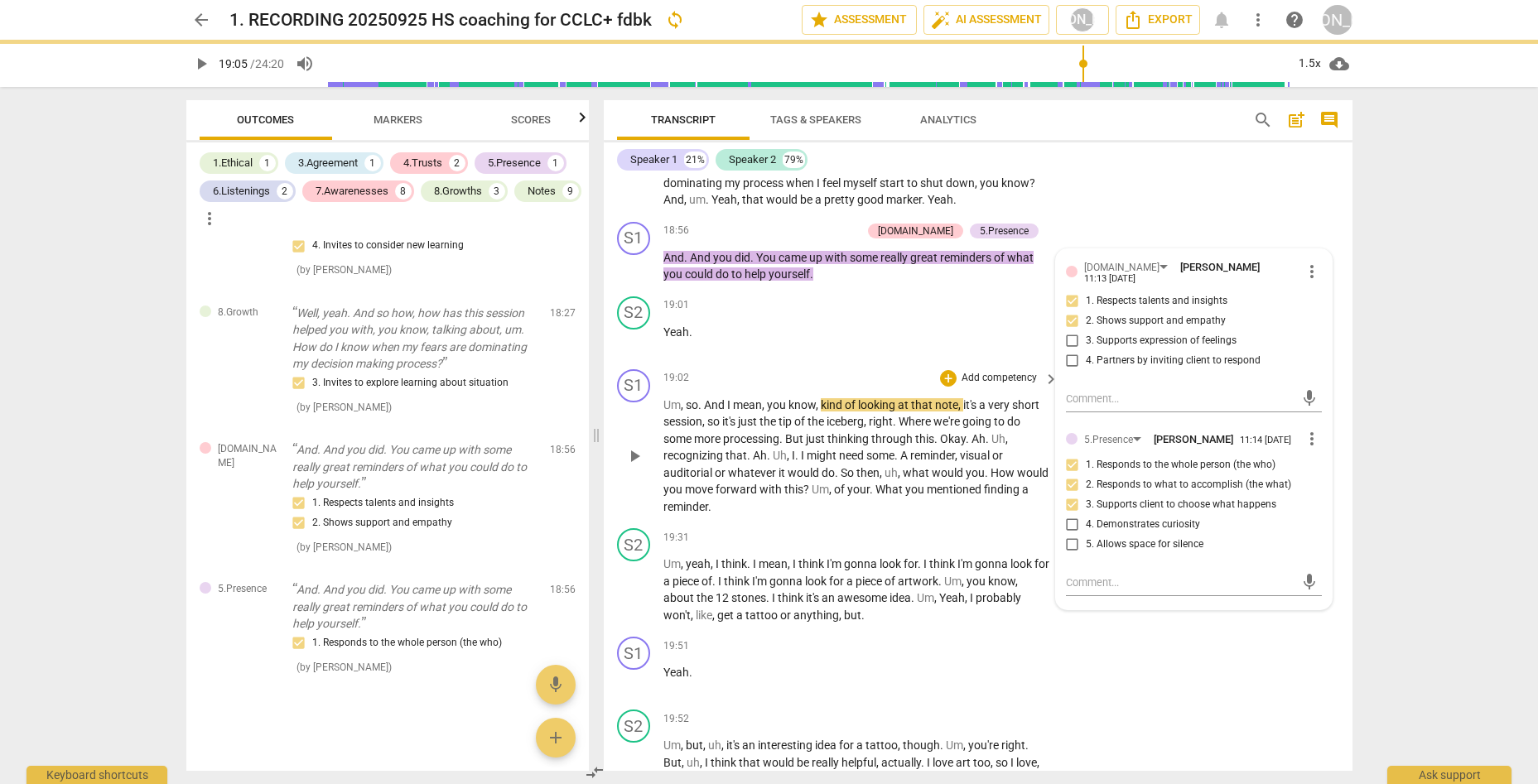
scroll to position [5638, 0]
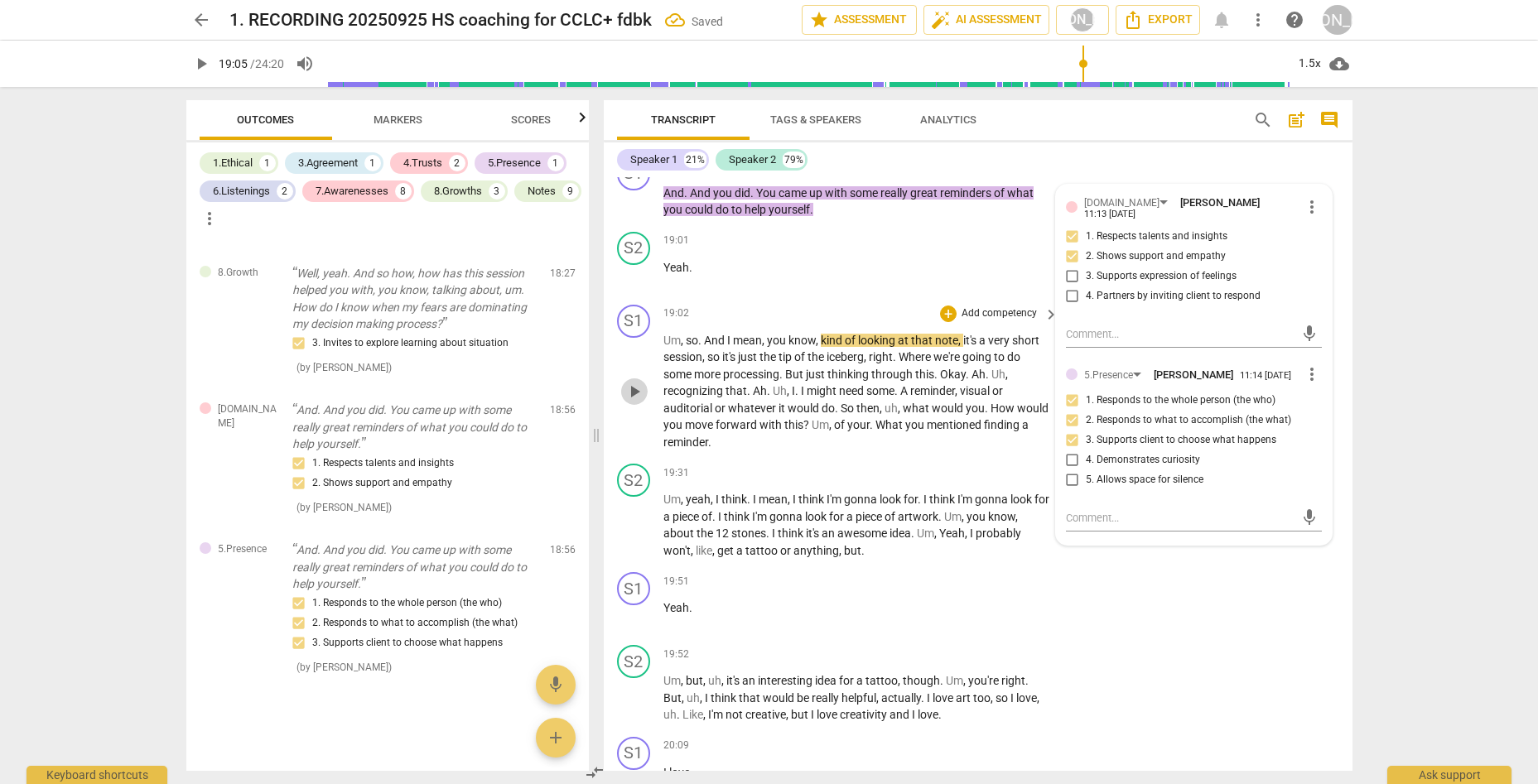
click at [631, 382] on span "play_arrow" at bounding box center [634, 392] width 20 height 20
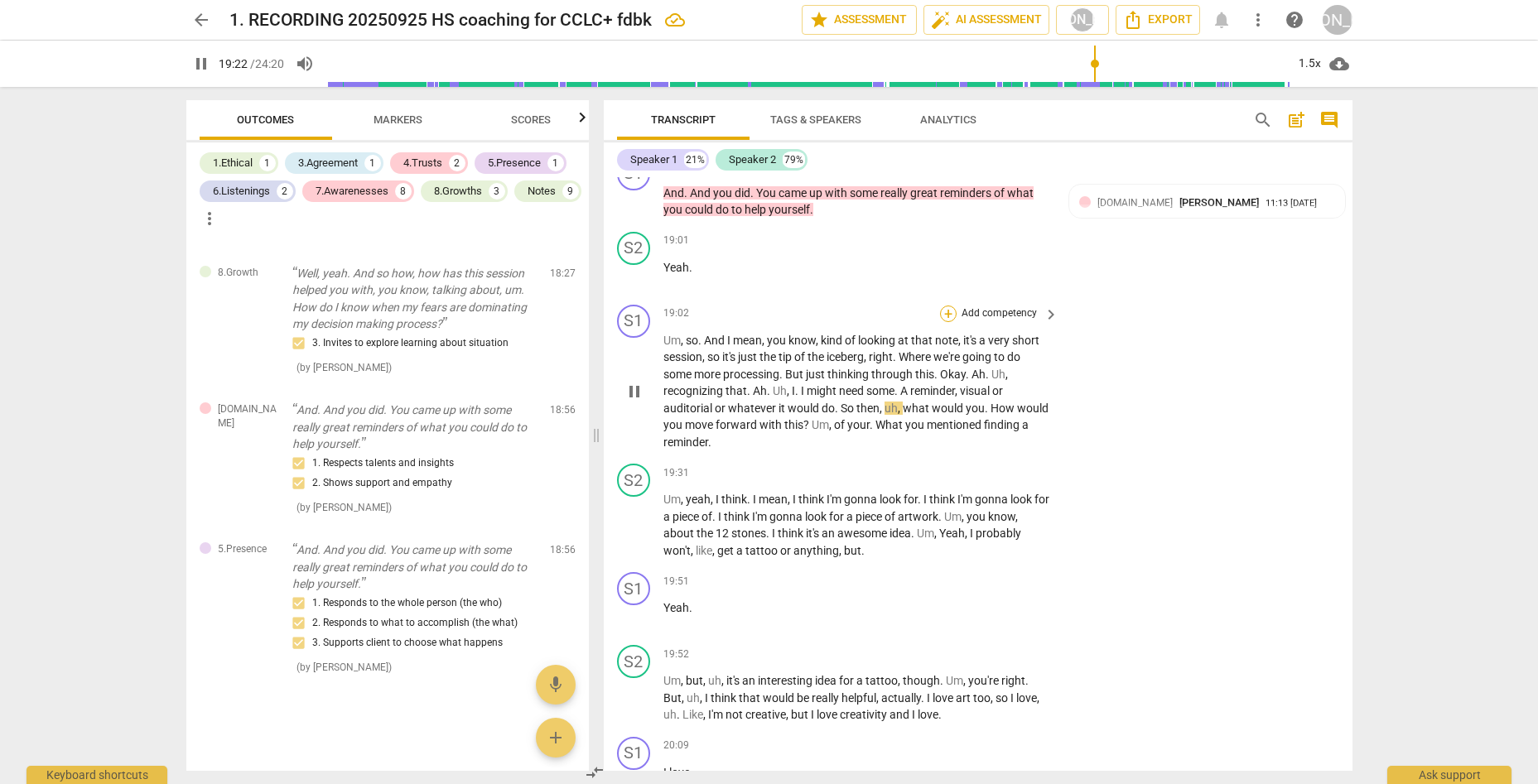
click at [942, 305] on div "+" at bounding box center [947, 313] width 17 height 17
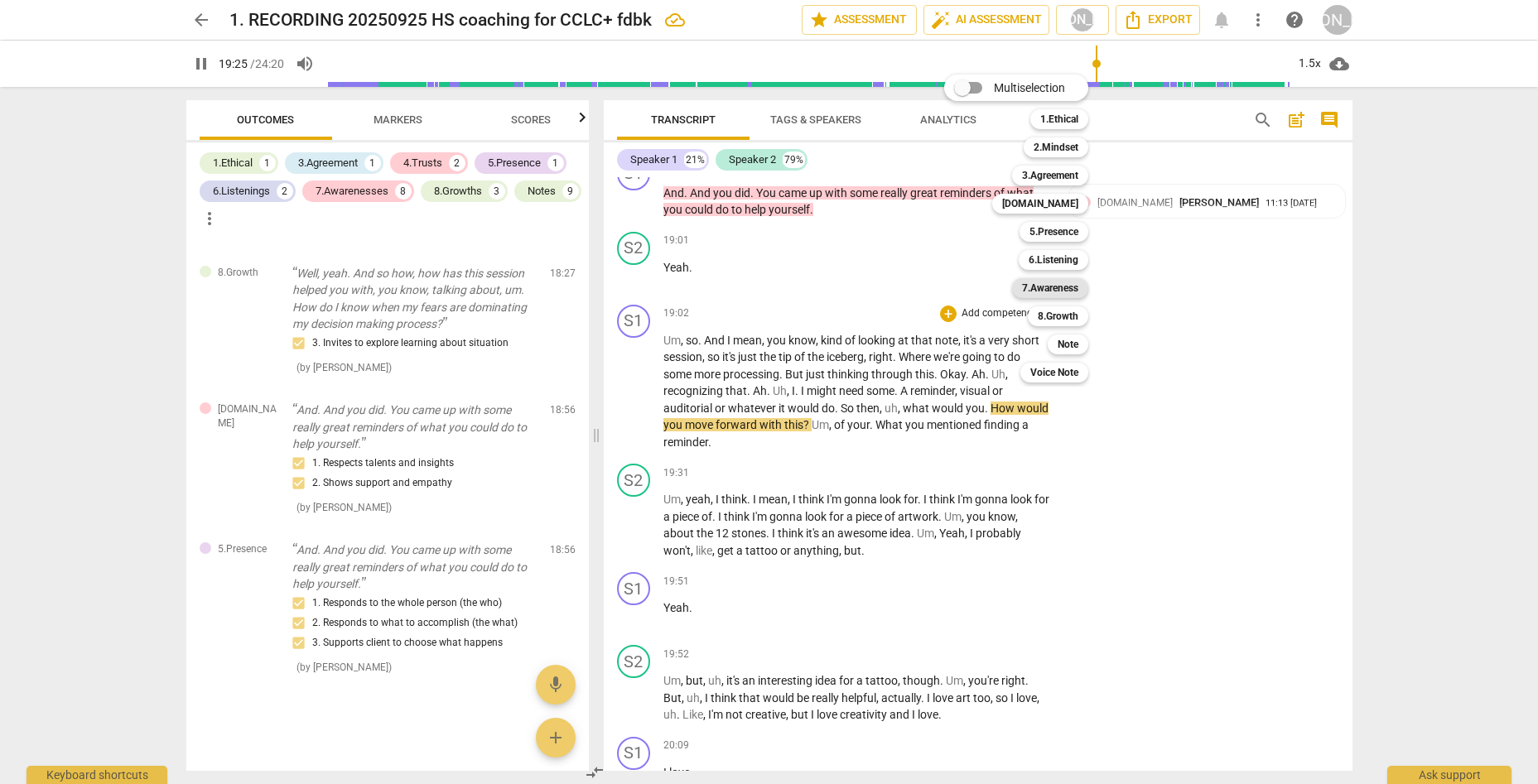
click at [1072, 284] on b "7.Awareness" at bounding box center [1050, 288] width 57 height 20
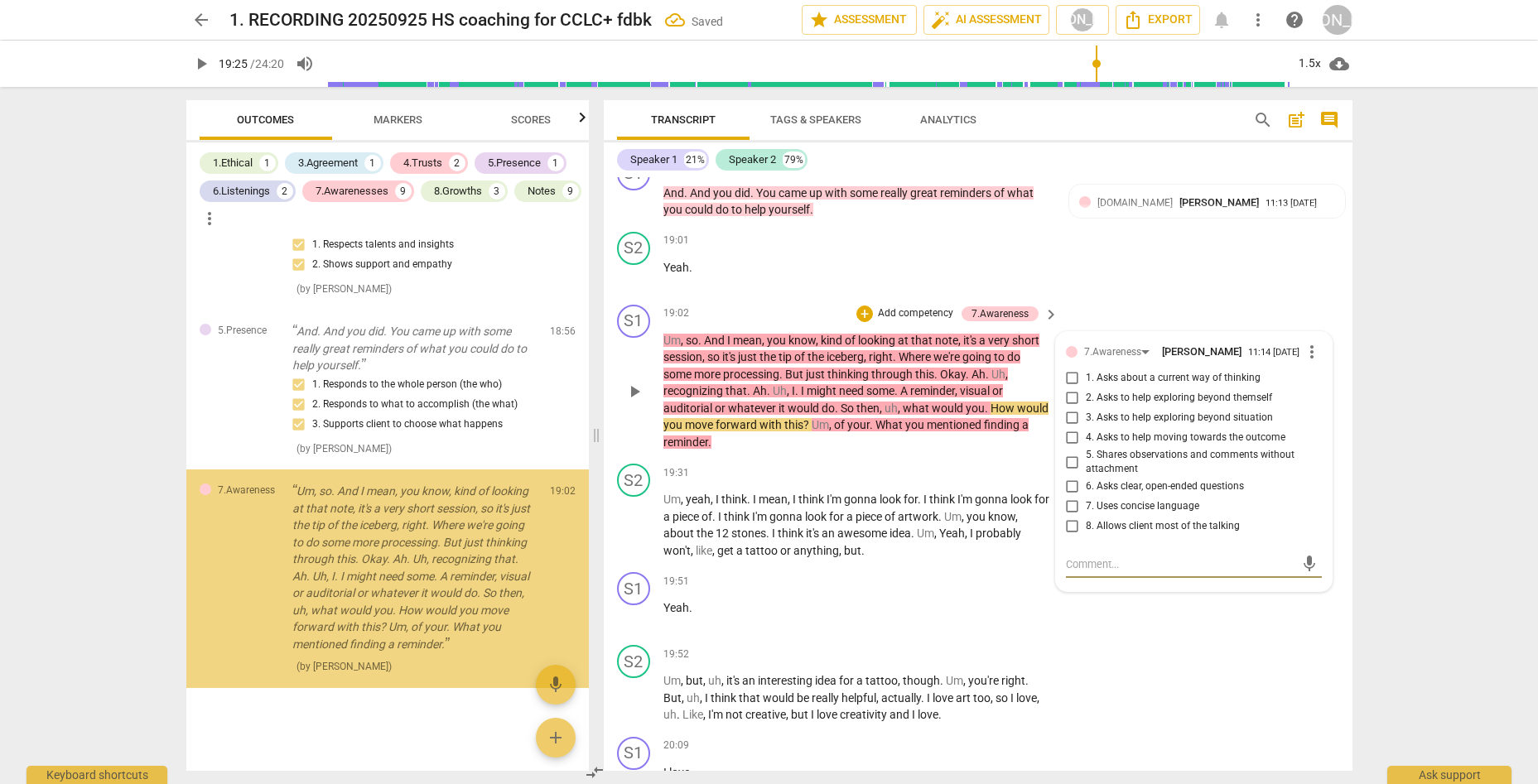
scroll to position [7210, 0]
click at [1071, 477] on input "6. Asks clear, open-ended questions" at bounding box center [1072, 487] width 27 height 20
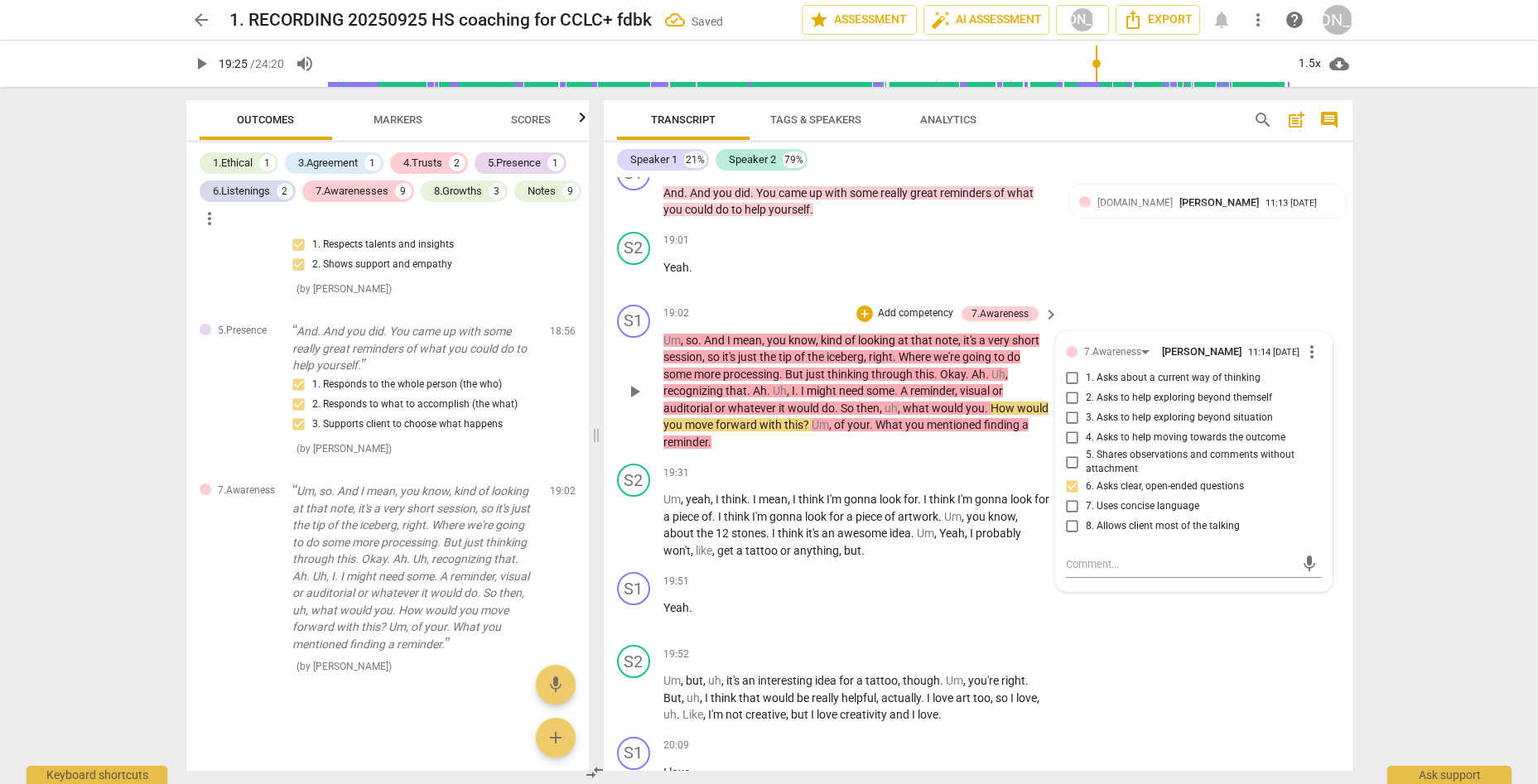
click at [1071, 477] on input "6. Asks clear, open-ended questions" at bounding box center [1072, 487] width 27 height 20
click at [1070, 497] on input "7. Uses concise language" at bounding box center [1072, 507] width 27 height 20
drag, startPoint x: 1090, startPoint y: 492, endPoint x: 1201, endPoint y: 466, distance: 114.0
click at [1096, 556] on textarea at bounding box center [1180, 564] width 230 height 16
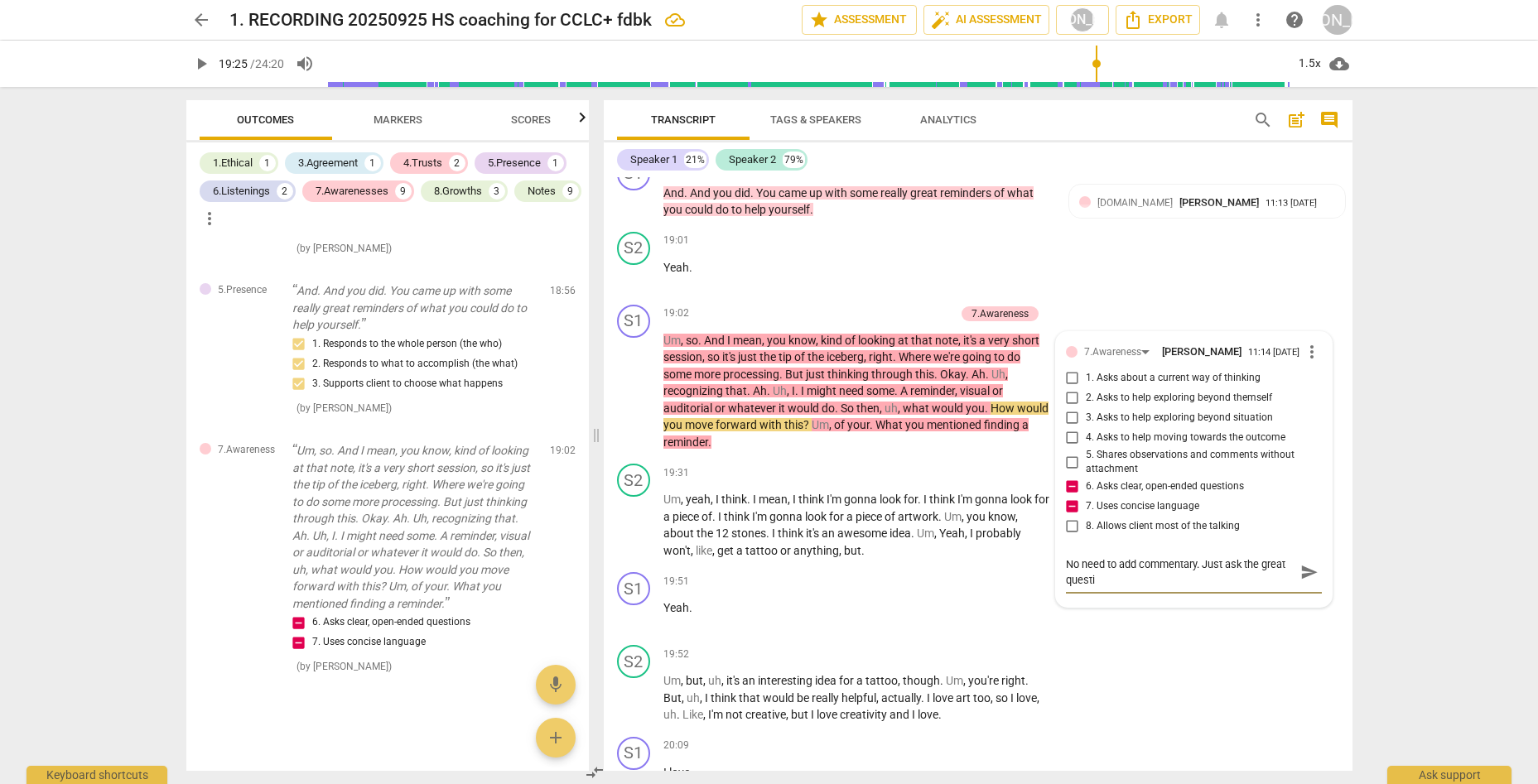
scroll to position [0, 0]
drag, startPoint x: 1303, startPoint y: 492, endPoint x: 1250, endPoint y: 490, distance: 53.0
click at [1232, 562] on span "send" at bounding box center [1309, 571] width 18 height 18
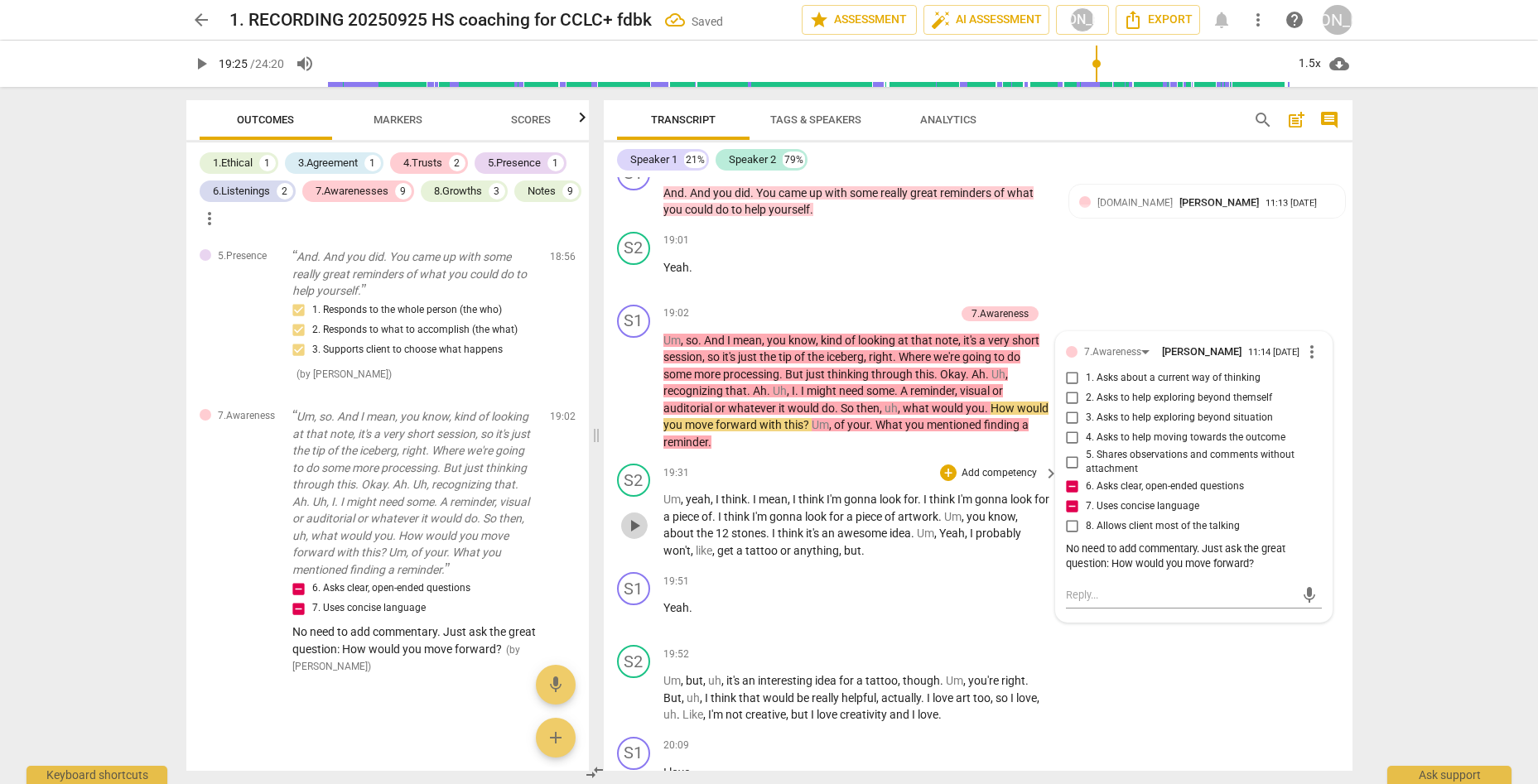
click at [626, 516] on span "play_arrow" at bounding box center [634, 526] width 20 height 20
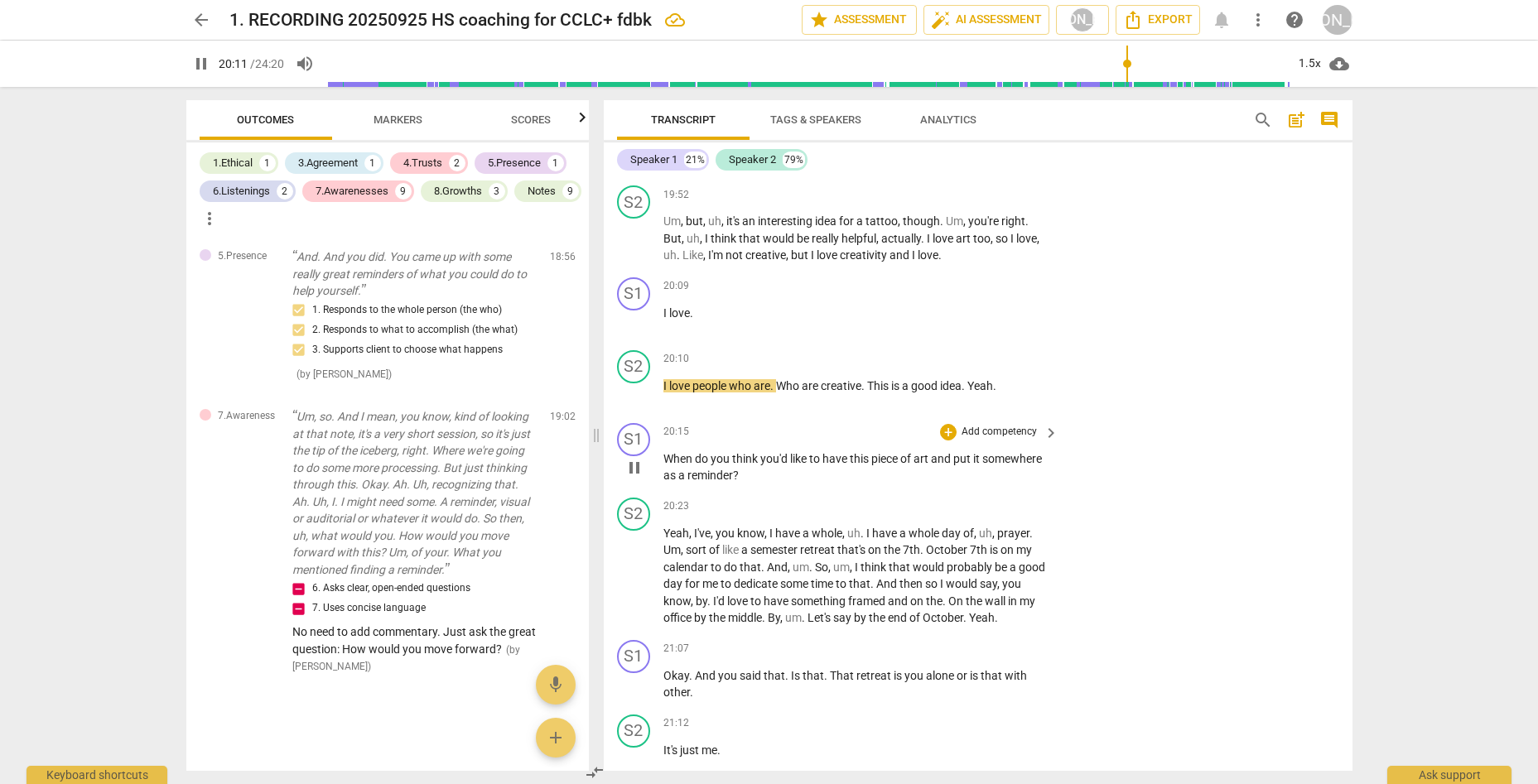
scroll to position [6101, 0]
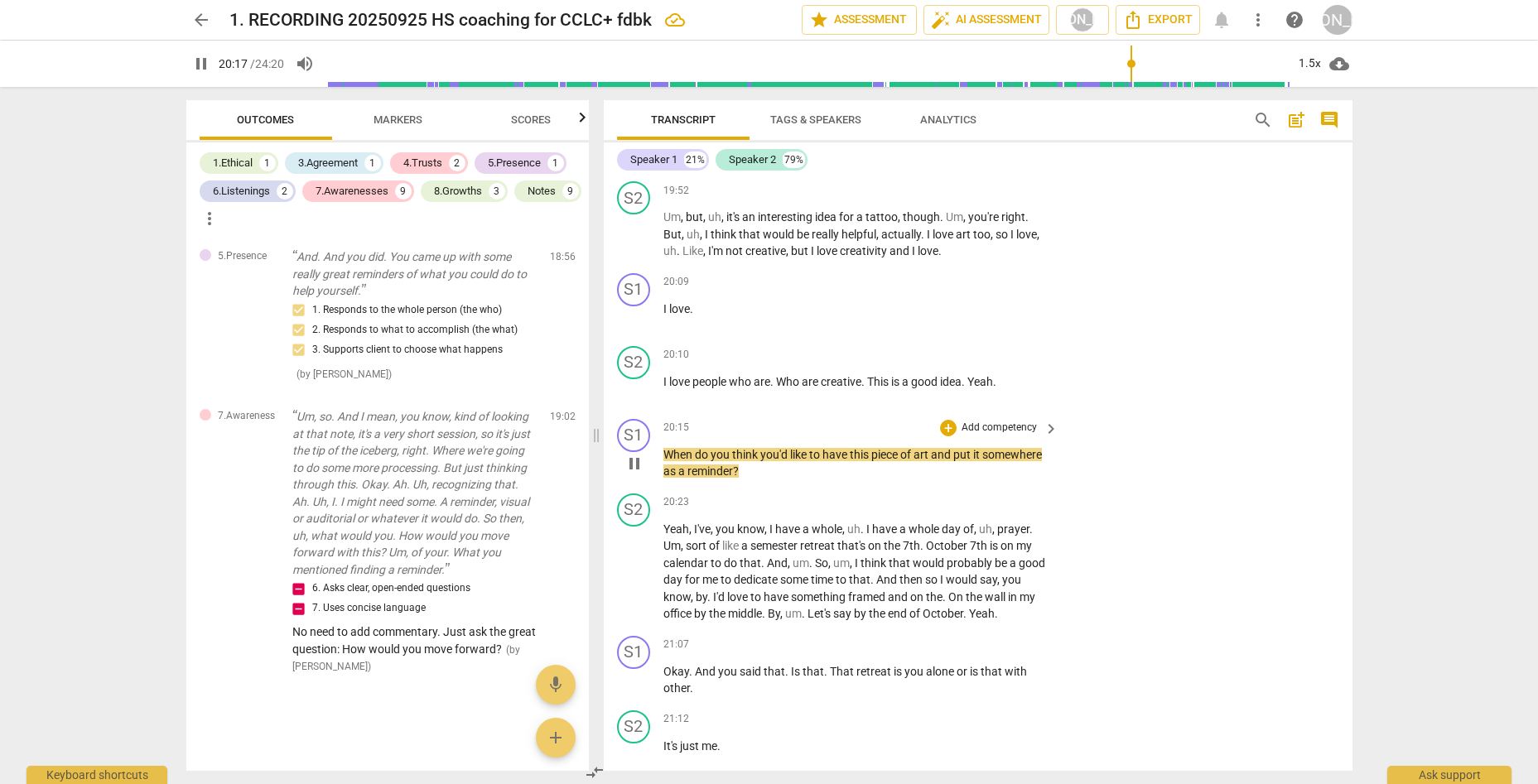
click at [952, 419] on div "+ Add competency" at bounding box center [988, 427] width 98 height 17
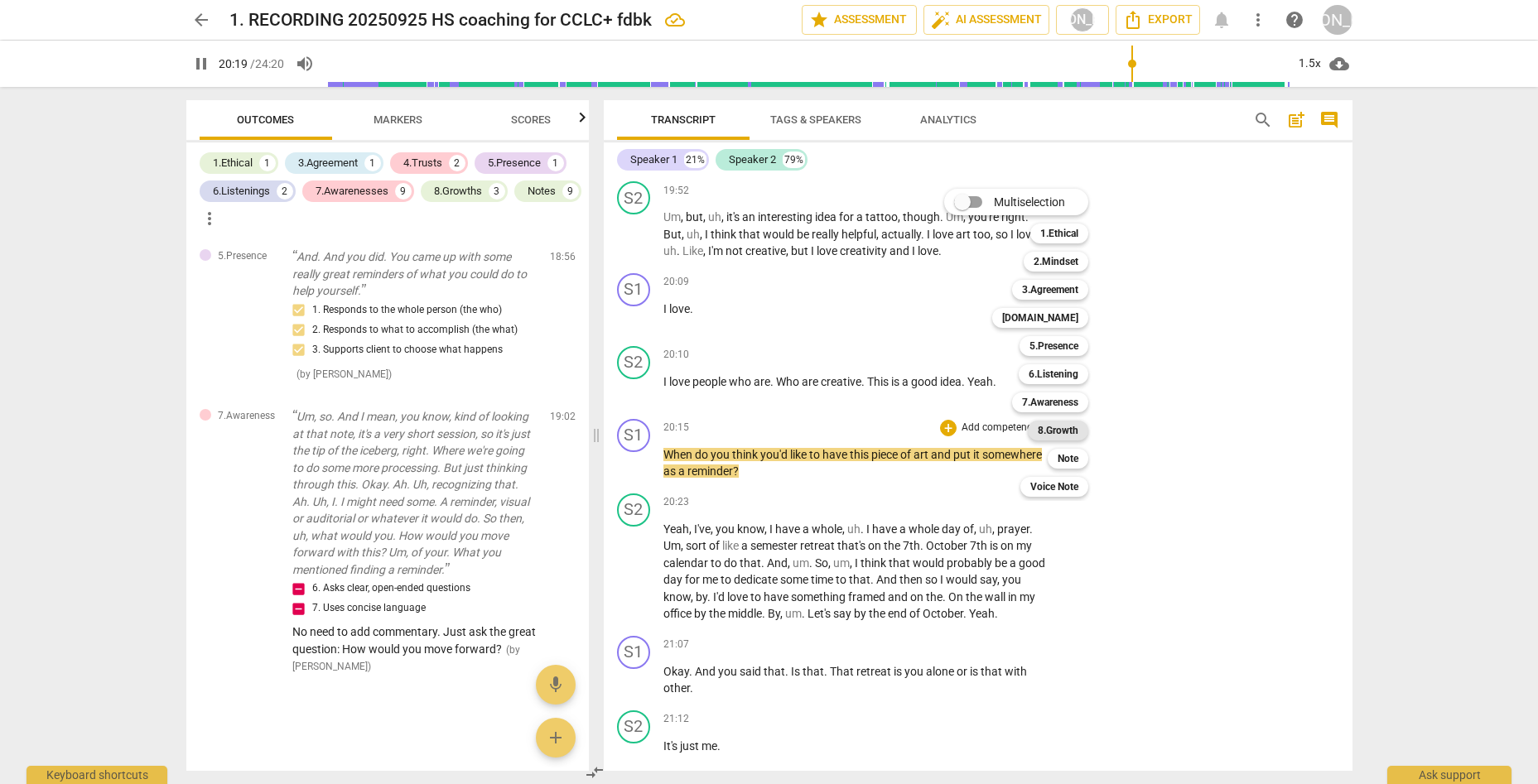
click at [1057, 427] on b "8.Growth" at bounding box center [1058, 430] width 41 height 20
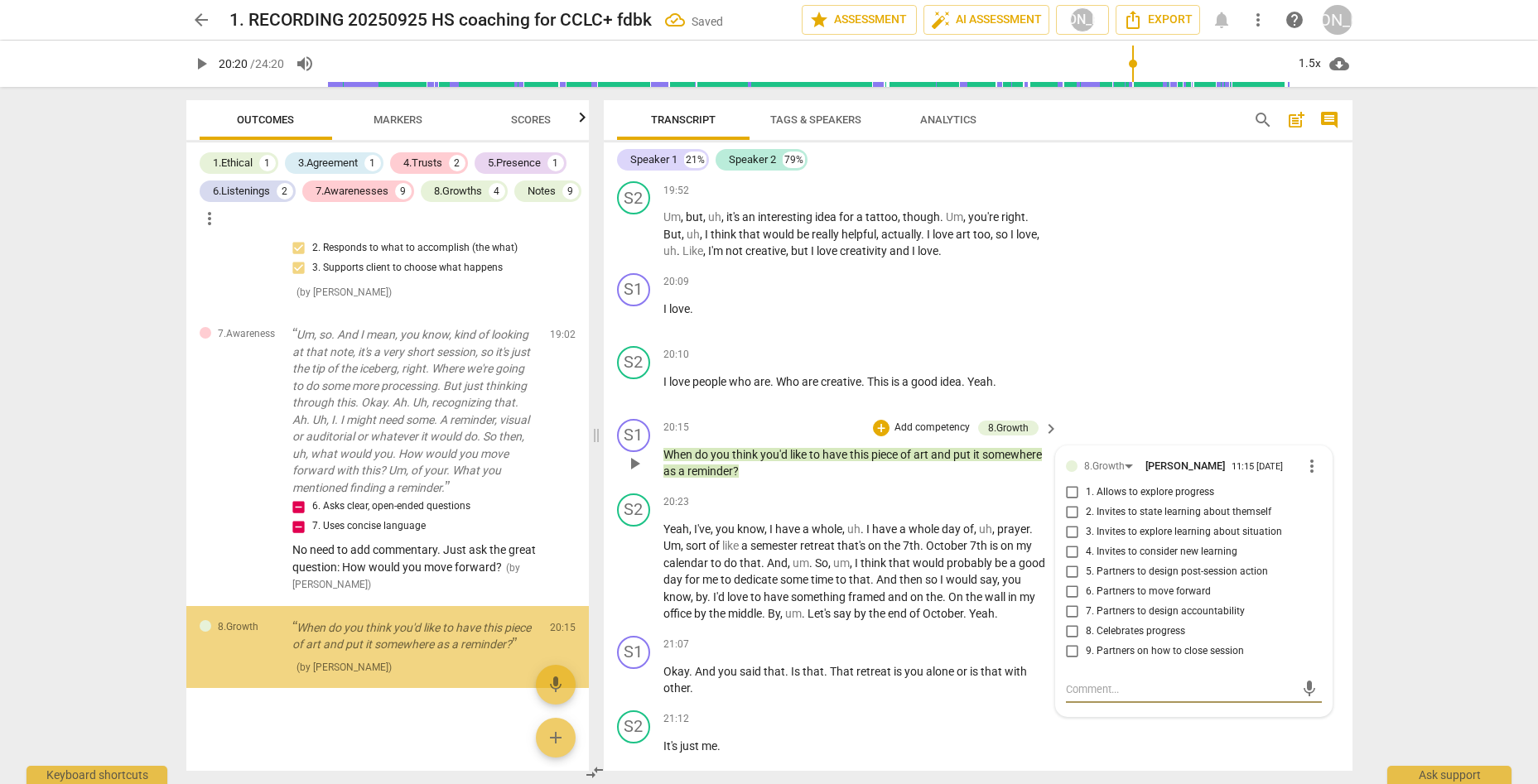
scroll to position [7384, 0]
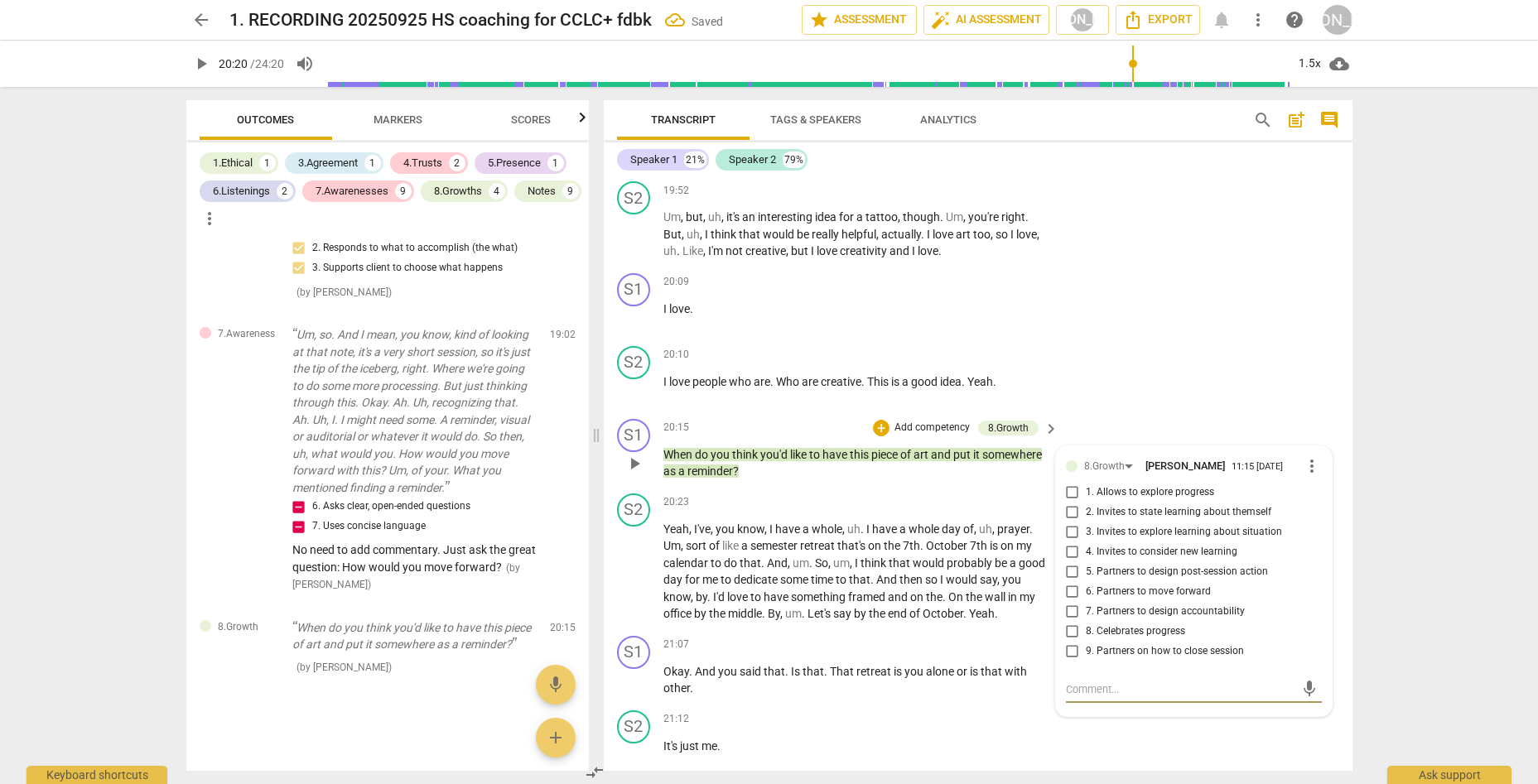
click at [1071, 582] on input "6. Partners to move forward" at bounding box center [1072, 592] width 27 height 20
drag, startPoint x: 1082, startPoint y: 611, endPoint x: 1179, endPoint y: 589, distance: 99.5
click at [1088, 681] on textarea at bounding box center [1180, 689] width 230 height 16
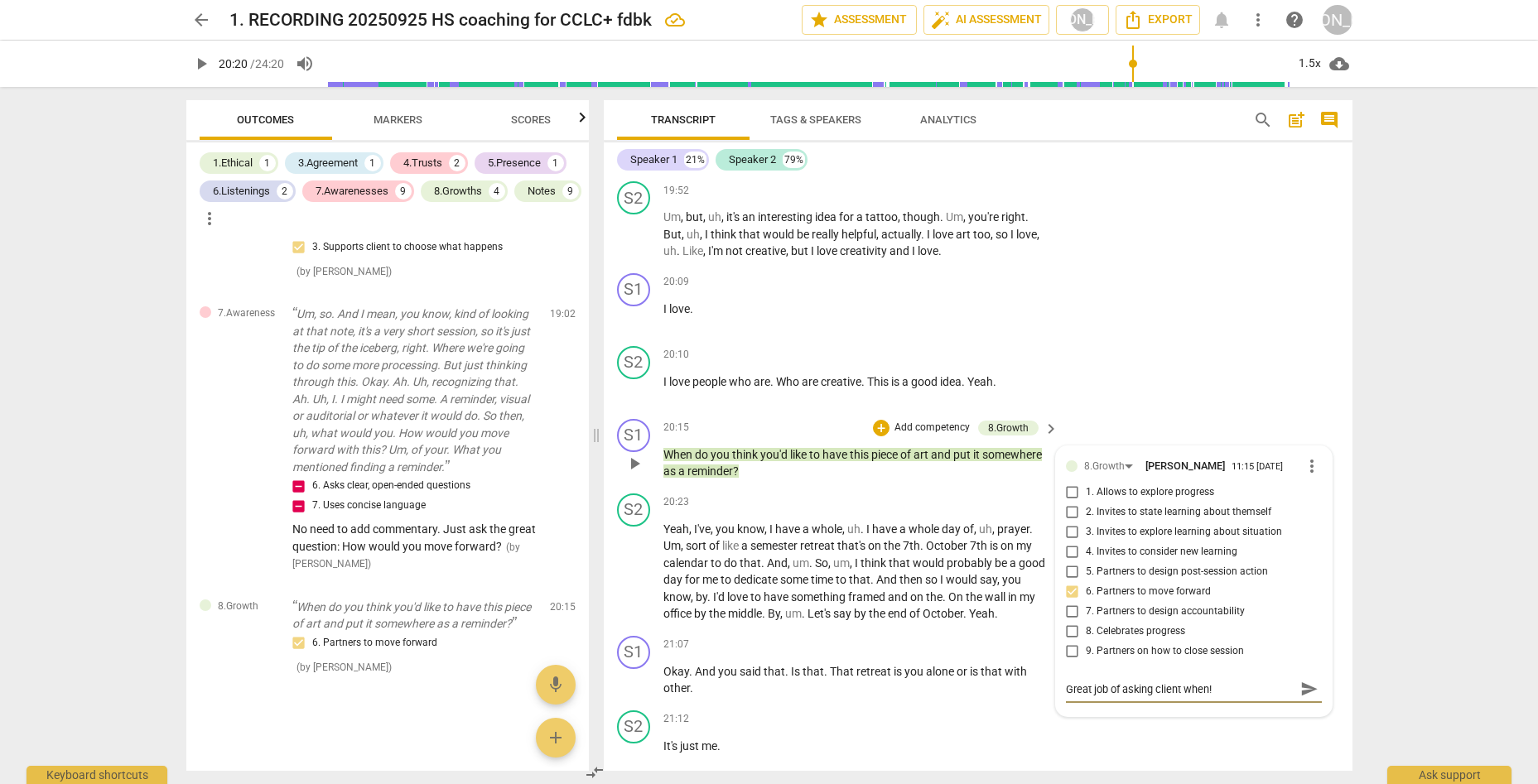
click at [1232, 680] on span "send" at bounding box center [1309, 689] width 18 height 18
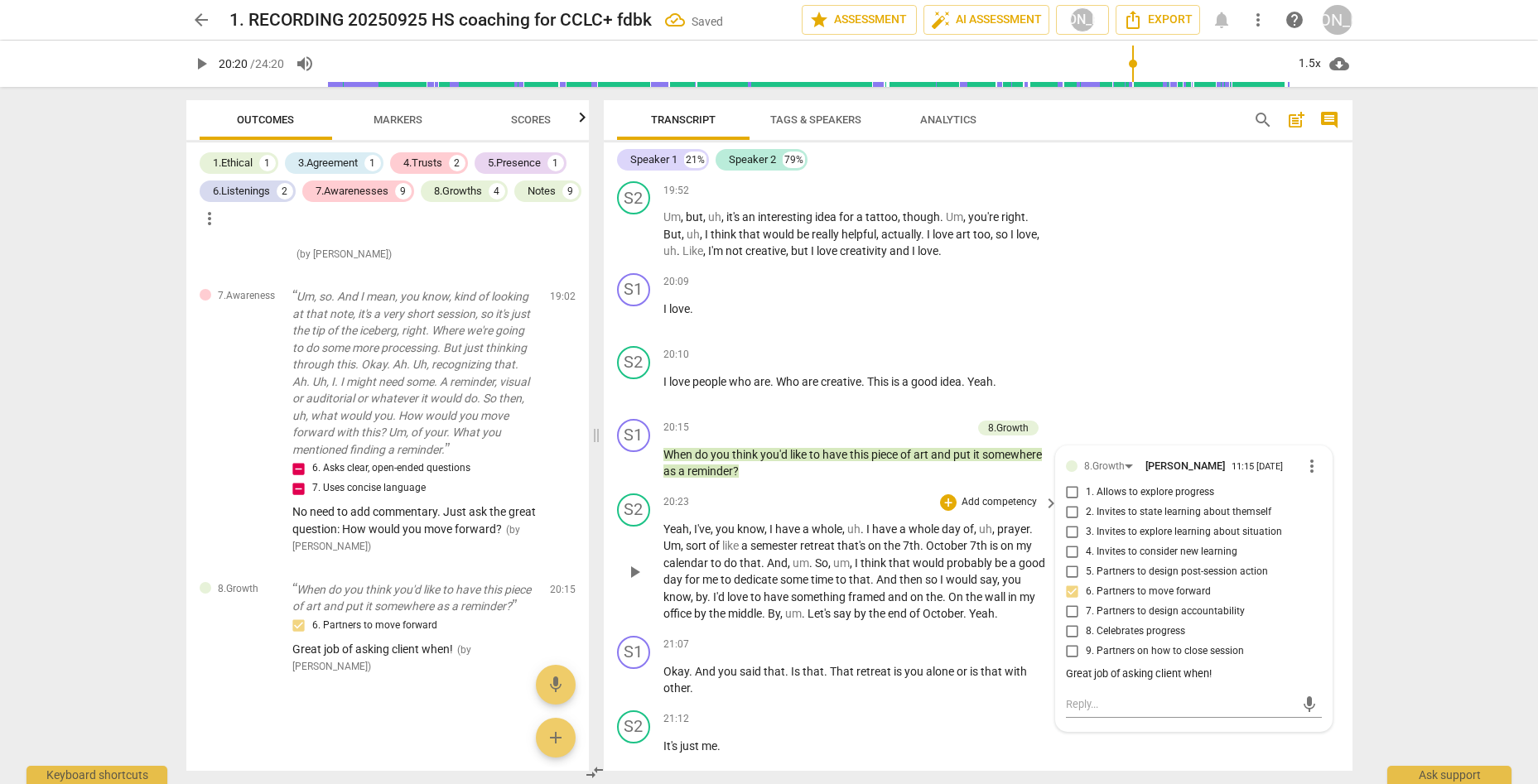
drag, startPoint x: 629, startPoint y: 483, endPoint x: 676, endPoint y: 484, distance: 47.0
click at [629, 562] on span "play_arrow" at bounding box center [634, 572] width 20 height 20
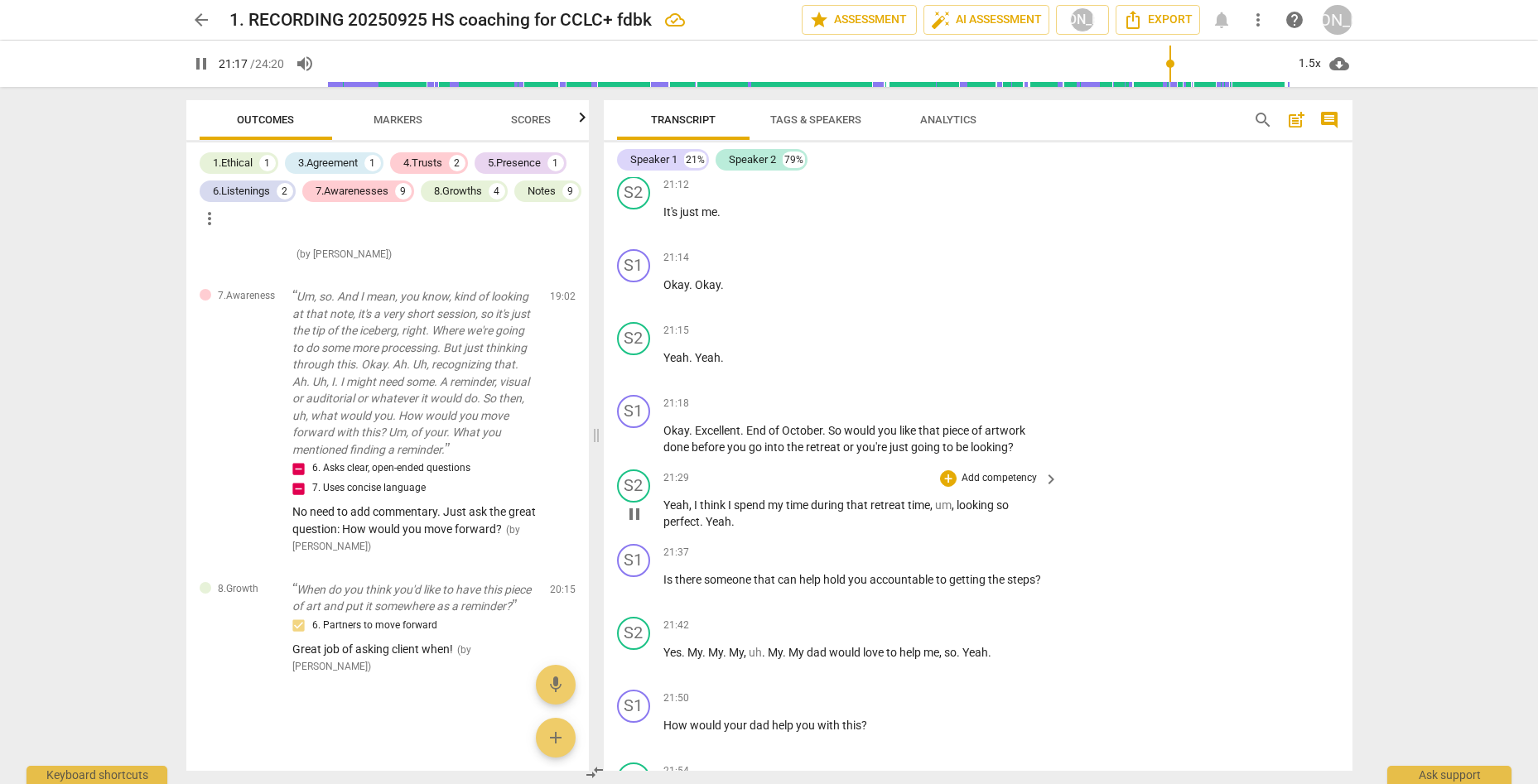
scroll to position [6649, 0]
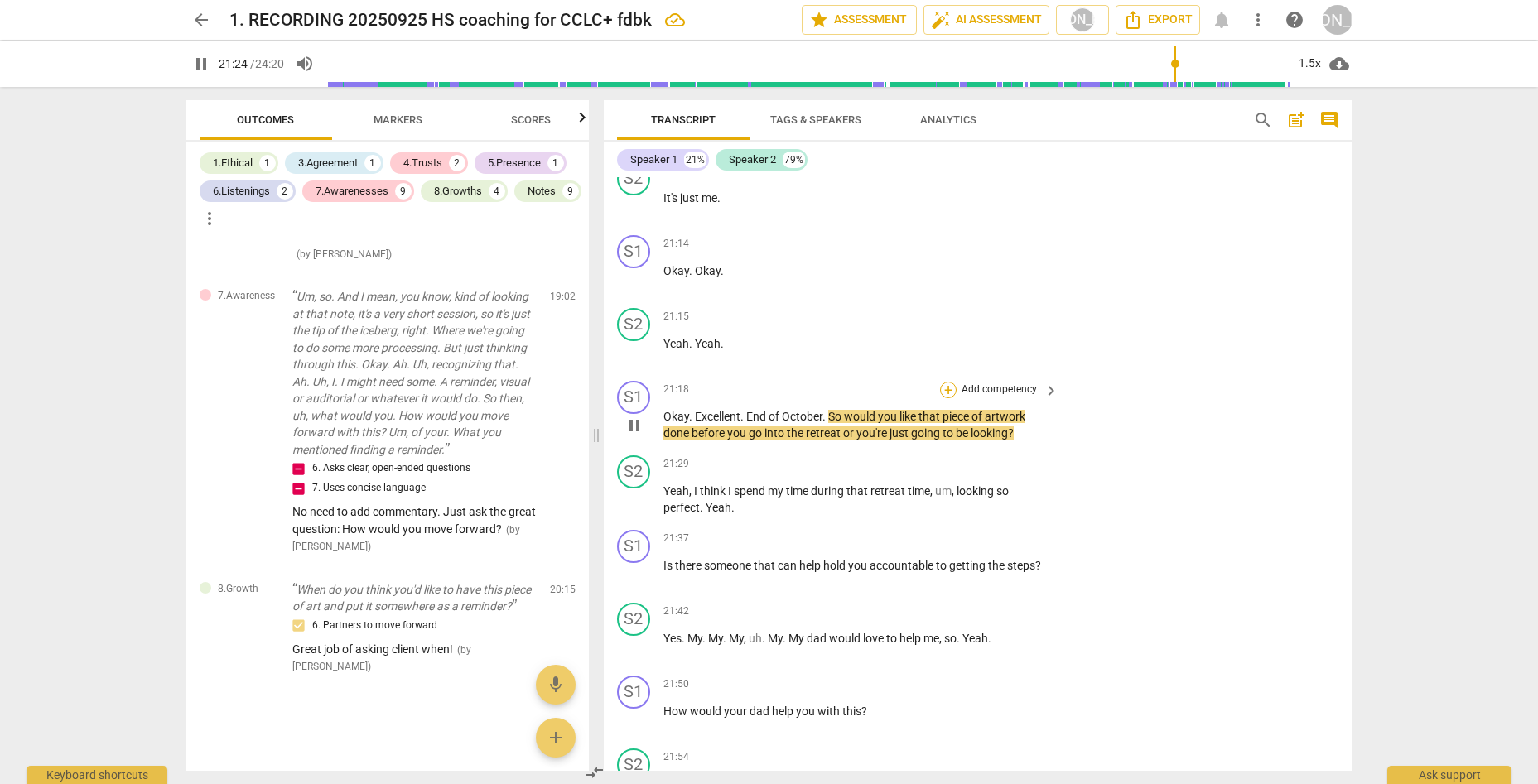
click at [945, 382] on div "+" at bounding box center [947, 390] width 17 height 17
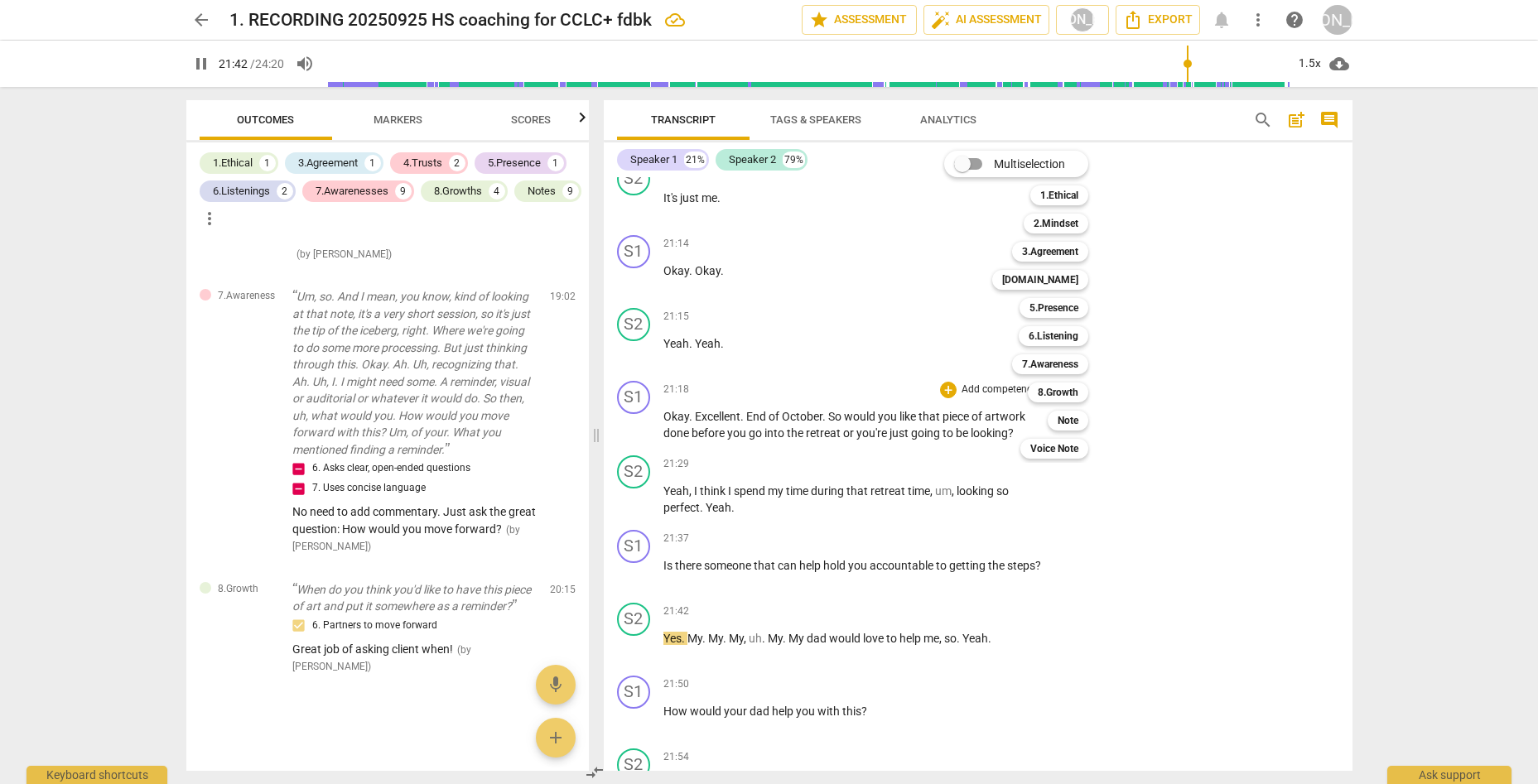
click at [1024, 520] on div at bounding box center [769, 392] width 1538 height 784
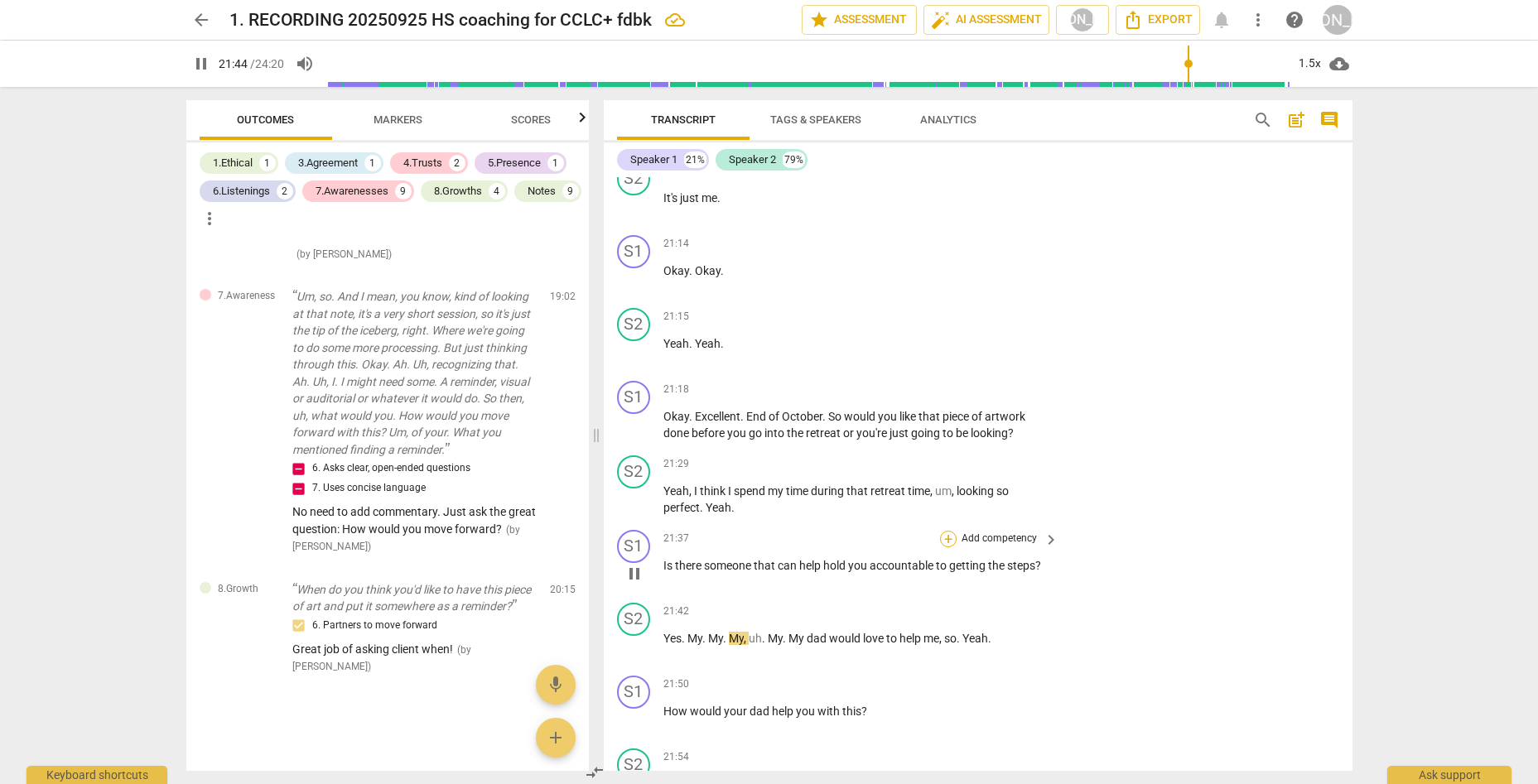
click at [941, 531] on div "+" at bounding box center [947, 539] width 17 height 17
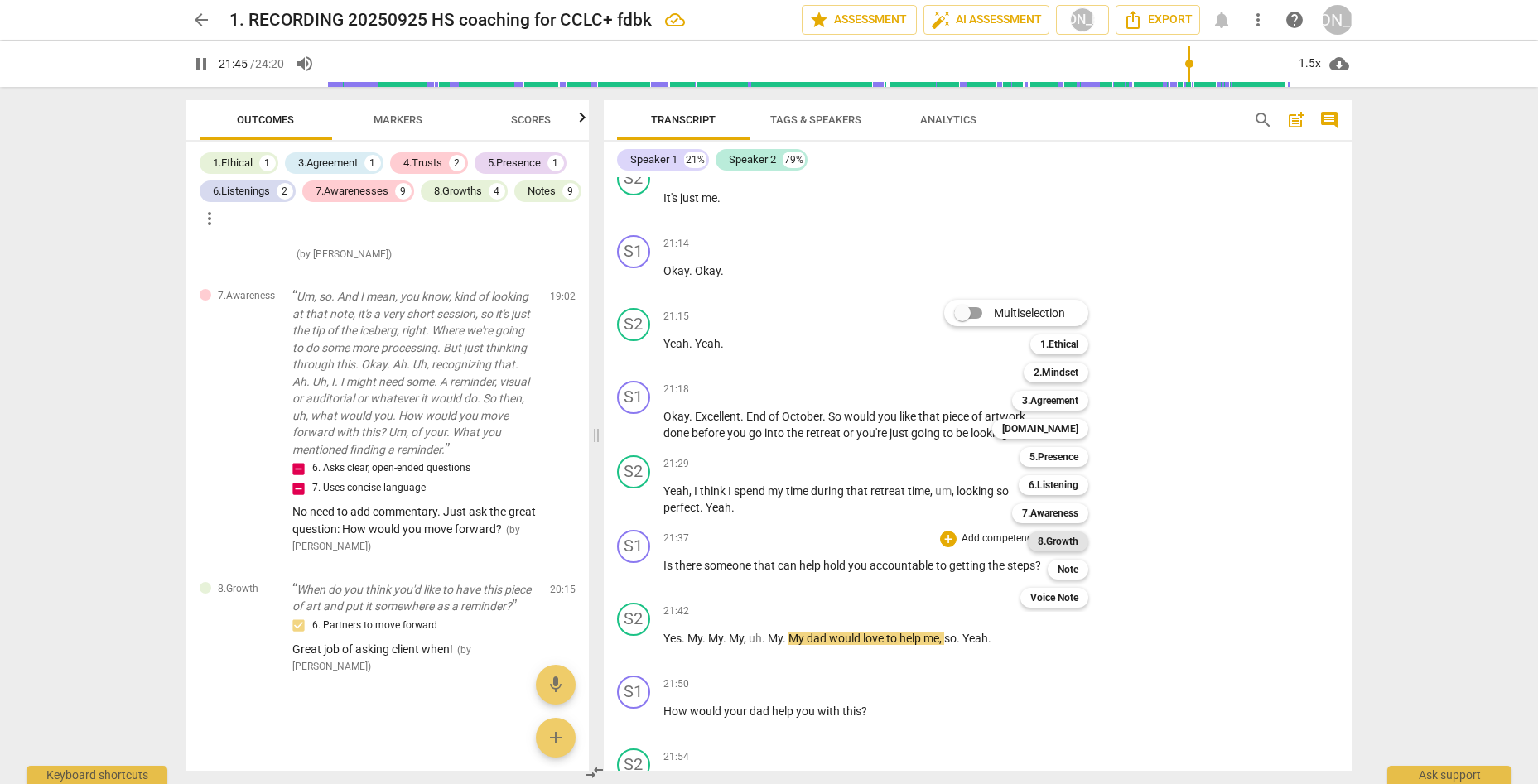
click at [1066, 534] on b "8.Growth" at bounding box center [1058, 542] width 41 height 20
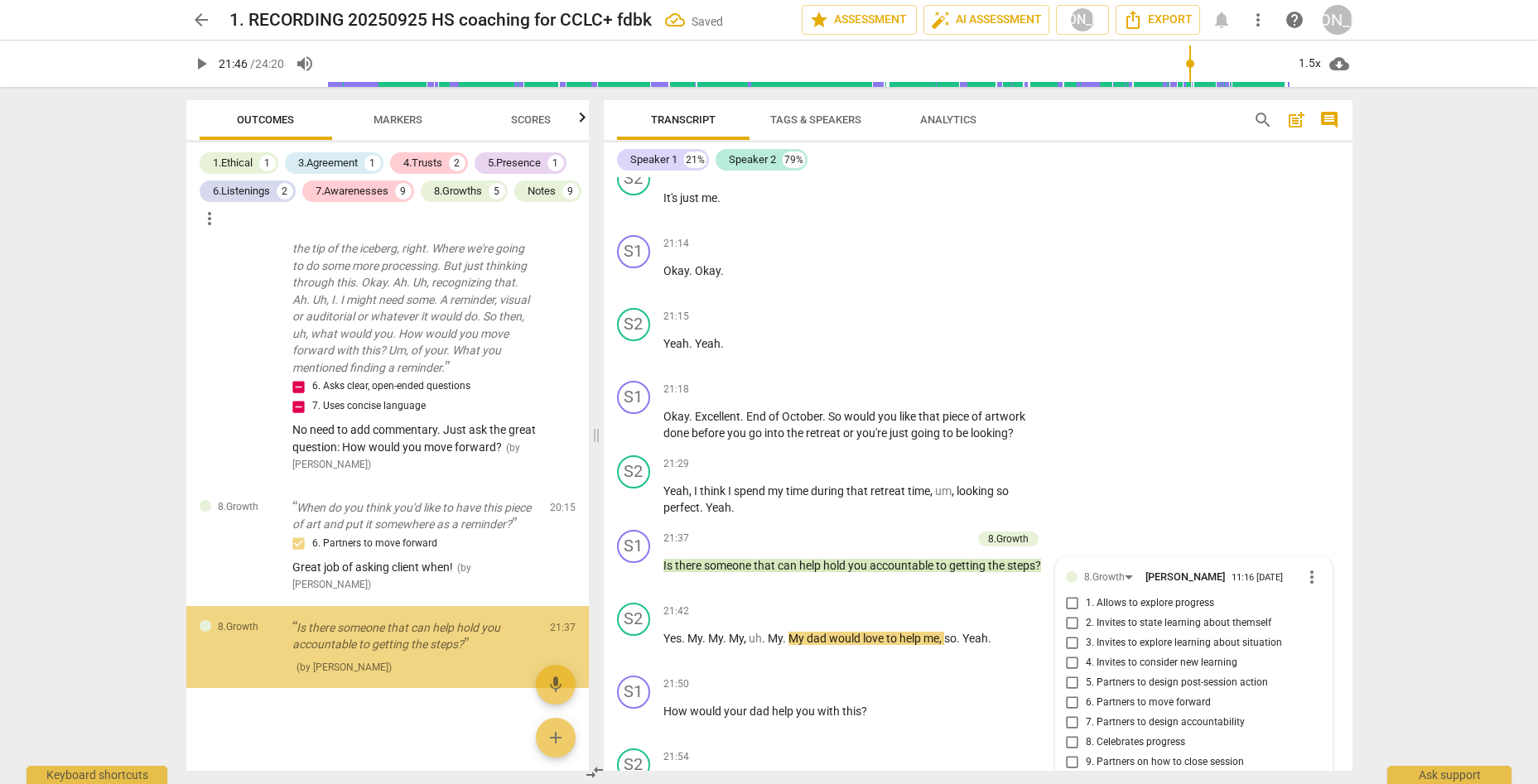
scroll to position [7504, 0]
click at [1068, 712] on input "7. Partners to design accountability" at bounding box center [1072, 722] width 27 height 20
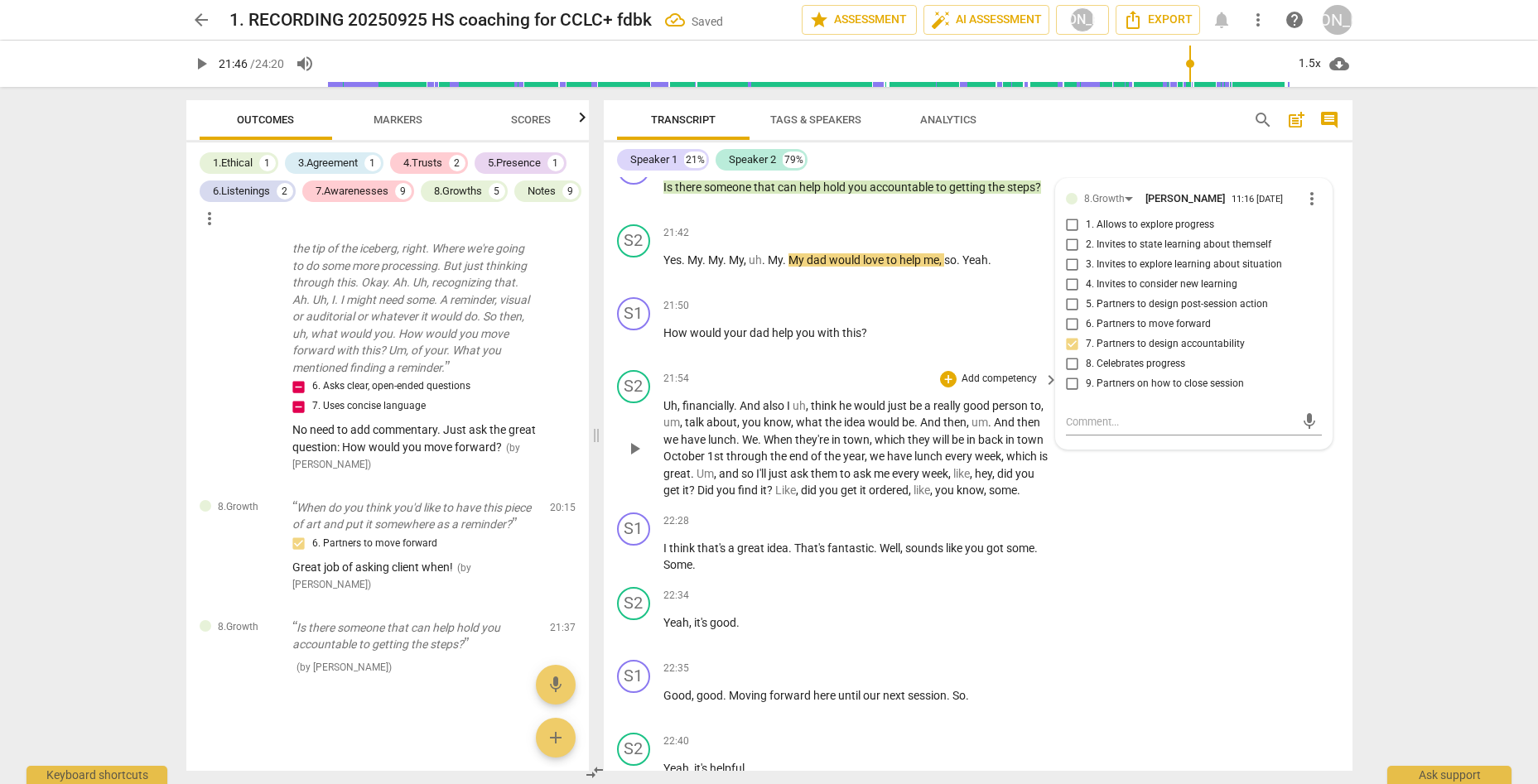
scroll to position [7030, 0]
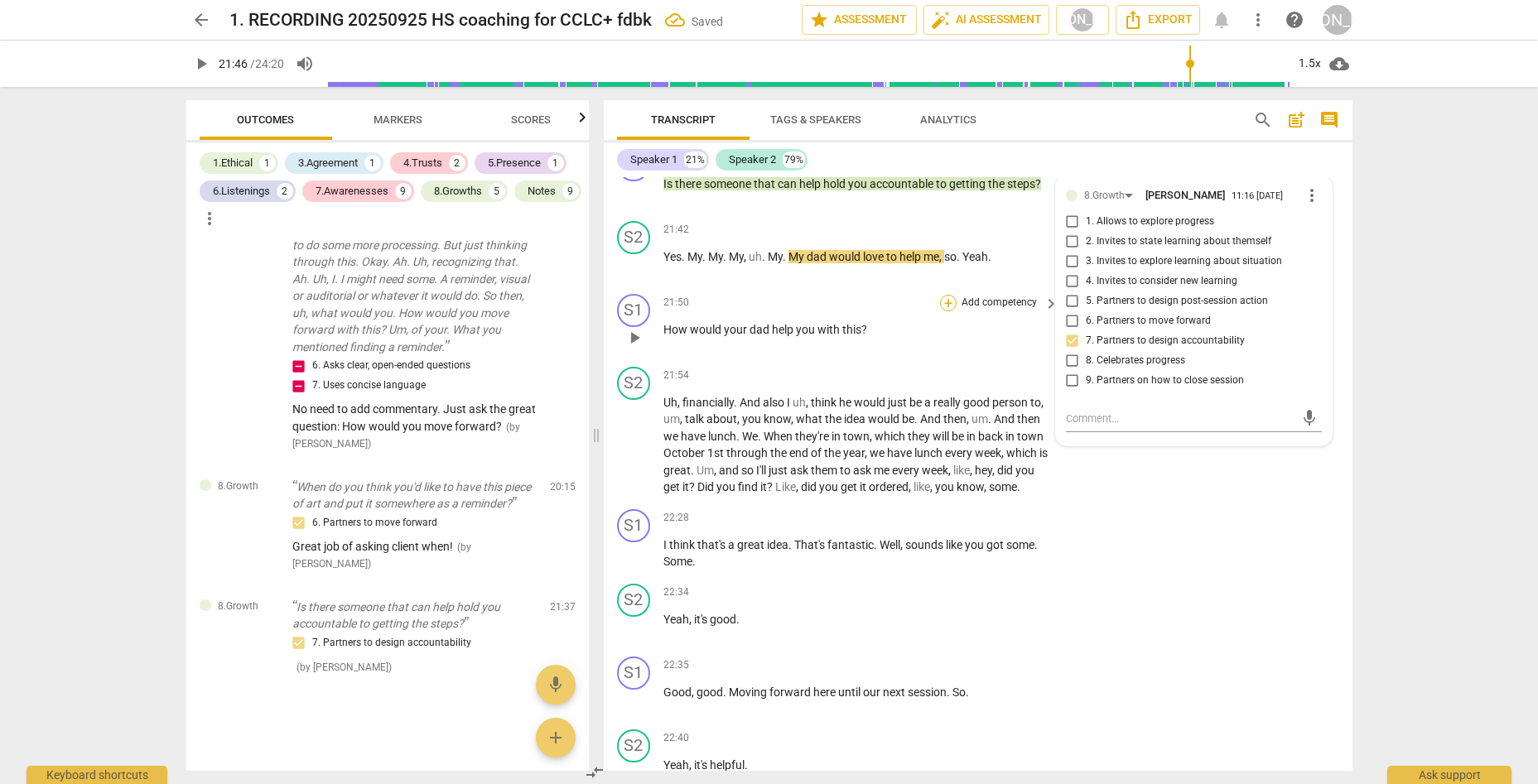
click at [945, 295] on div "+" at bounding box center [947, 303] width 17 height 17
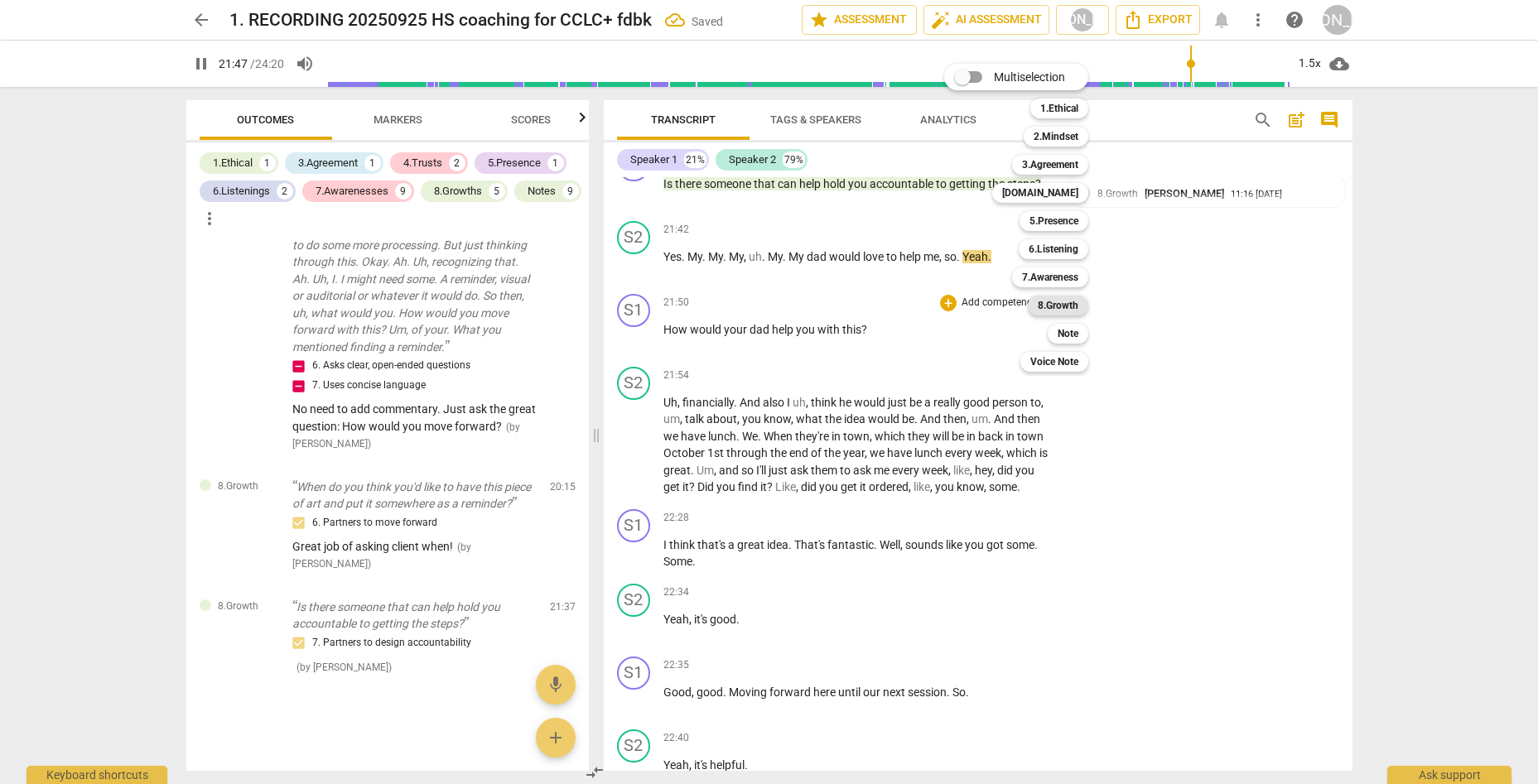
click at [1066, 300] on b "8.Growth" at bounding box center [1058, 305] width 41 height 20
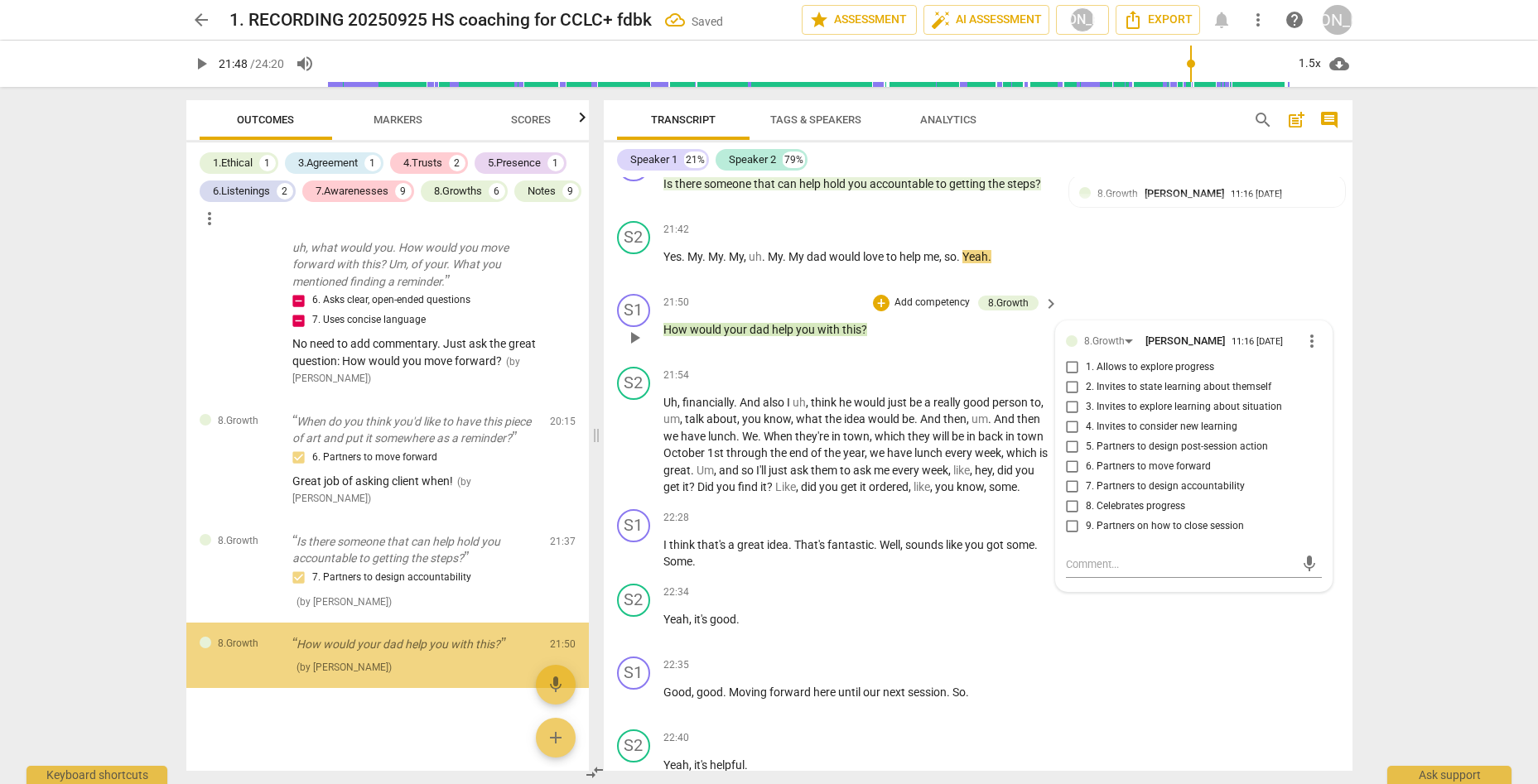
scroll to position [7590, 0]
click at [1071, 477] on input "7. Partners to design accountability" at bounding box center [1072, 487] width 27 height 20
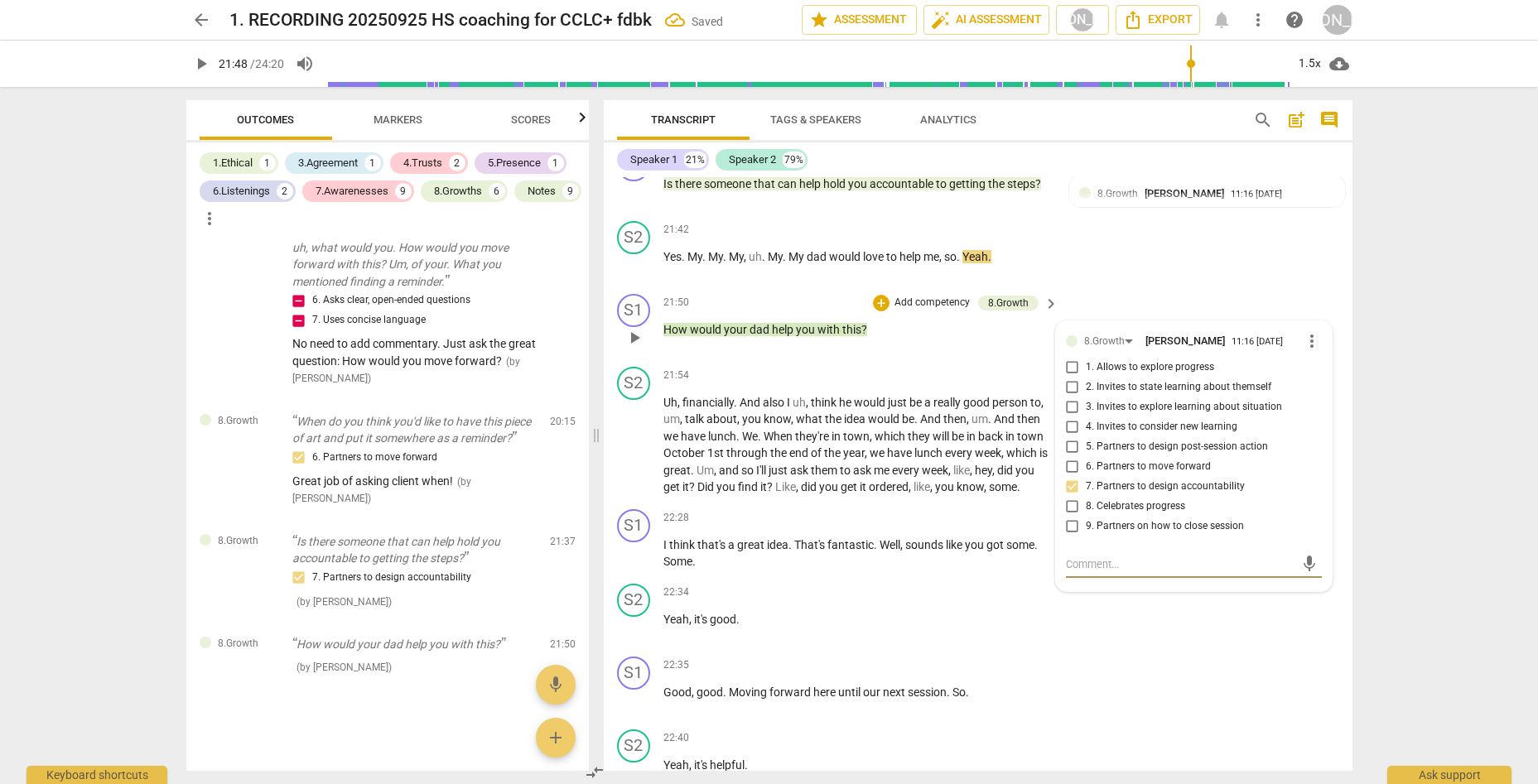
drag, startPoint x: 1093, startPoint y: 487, endPoint x: 1107, endPoint y: 480, distance: 15.7
click at [1099, 556] on textarea at bounding box center [1180, 564] width 230 height 16
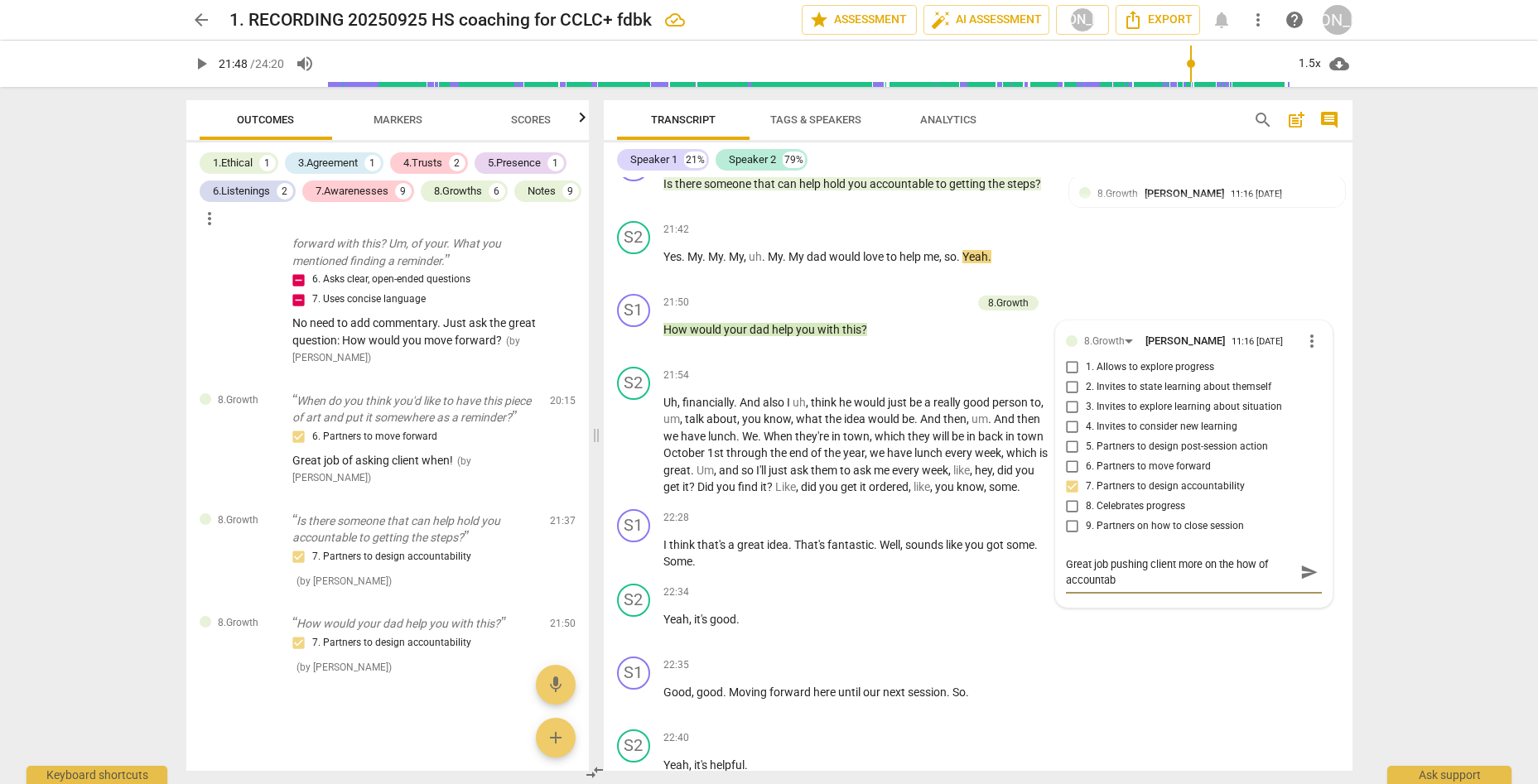
scroll to position [0, 0]
click at [1232, 562] on span "send" at bounding box center [1309, 571] width 18 height 18
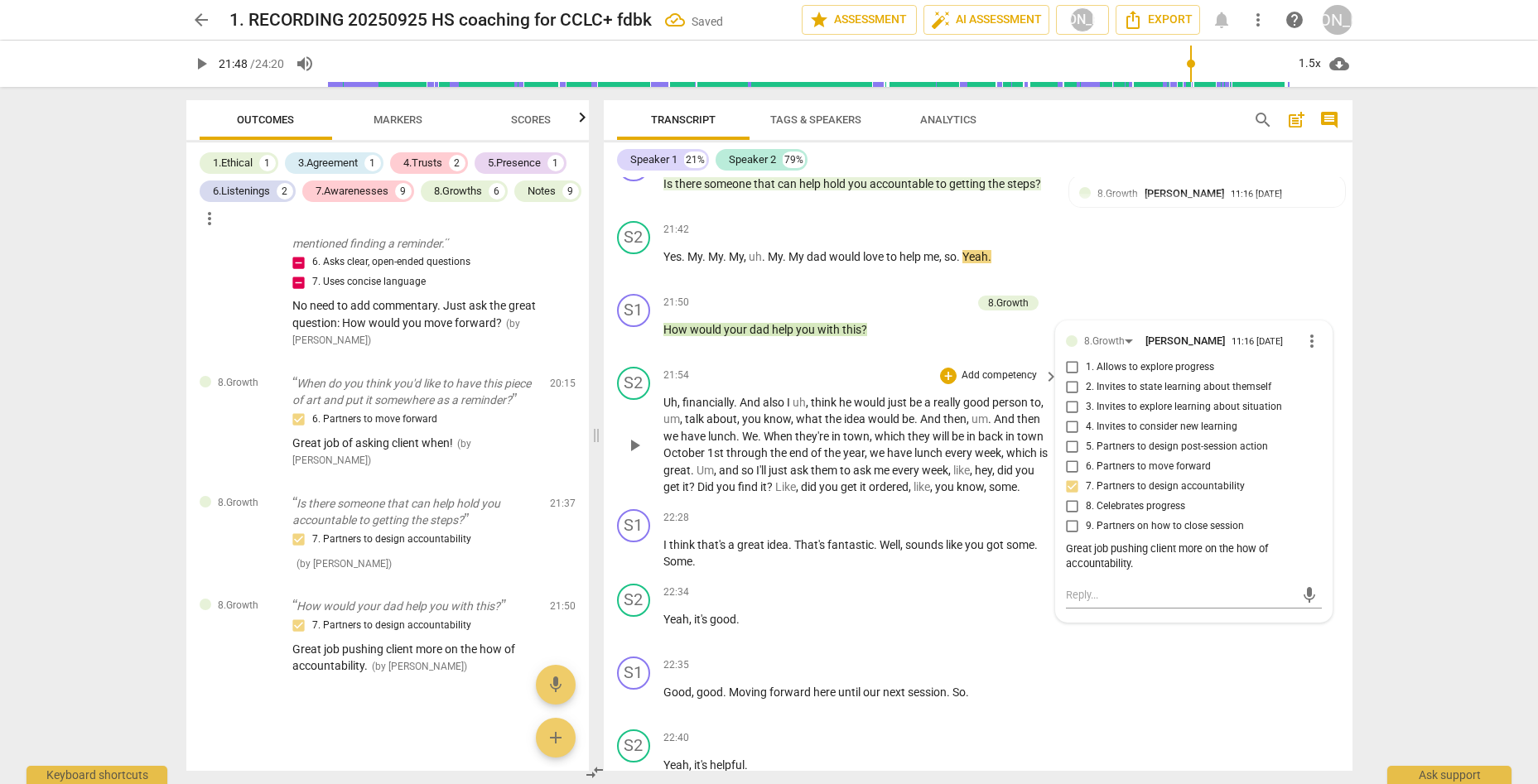
click at [630, 435] on span "play_arrow" at bounding box center [634, 445] width 20 height 20
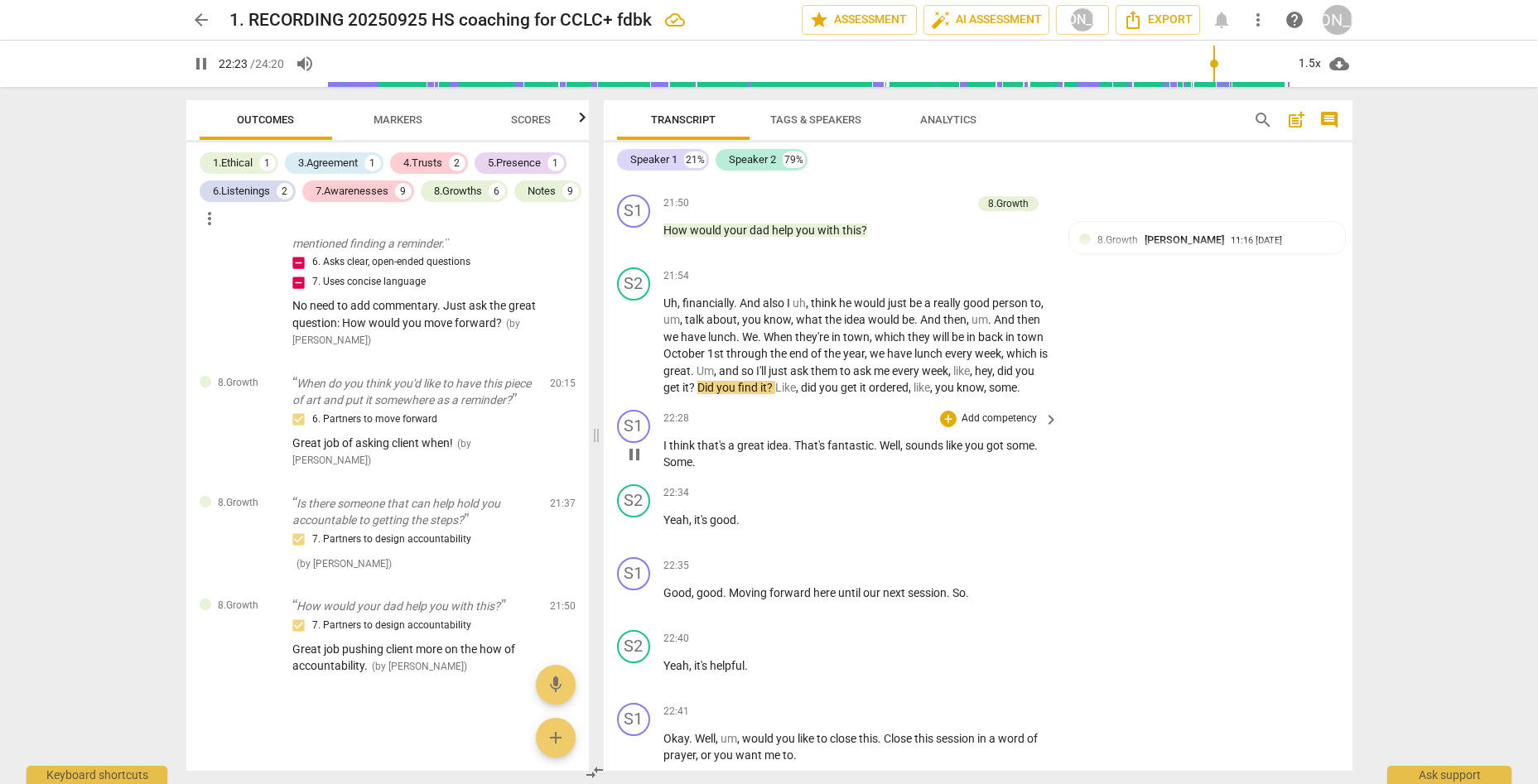
scroll to position [7133, 0]
click at [943, 408] on div "+" at bounding box center [947, 416] width 17 height 17
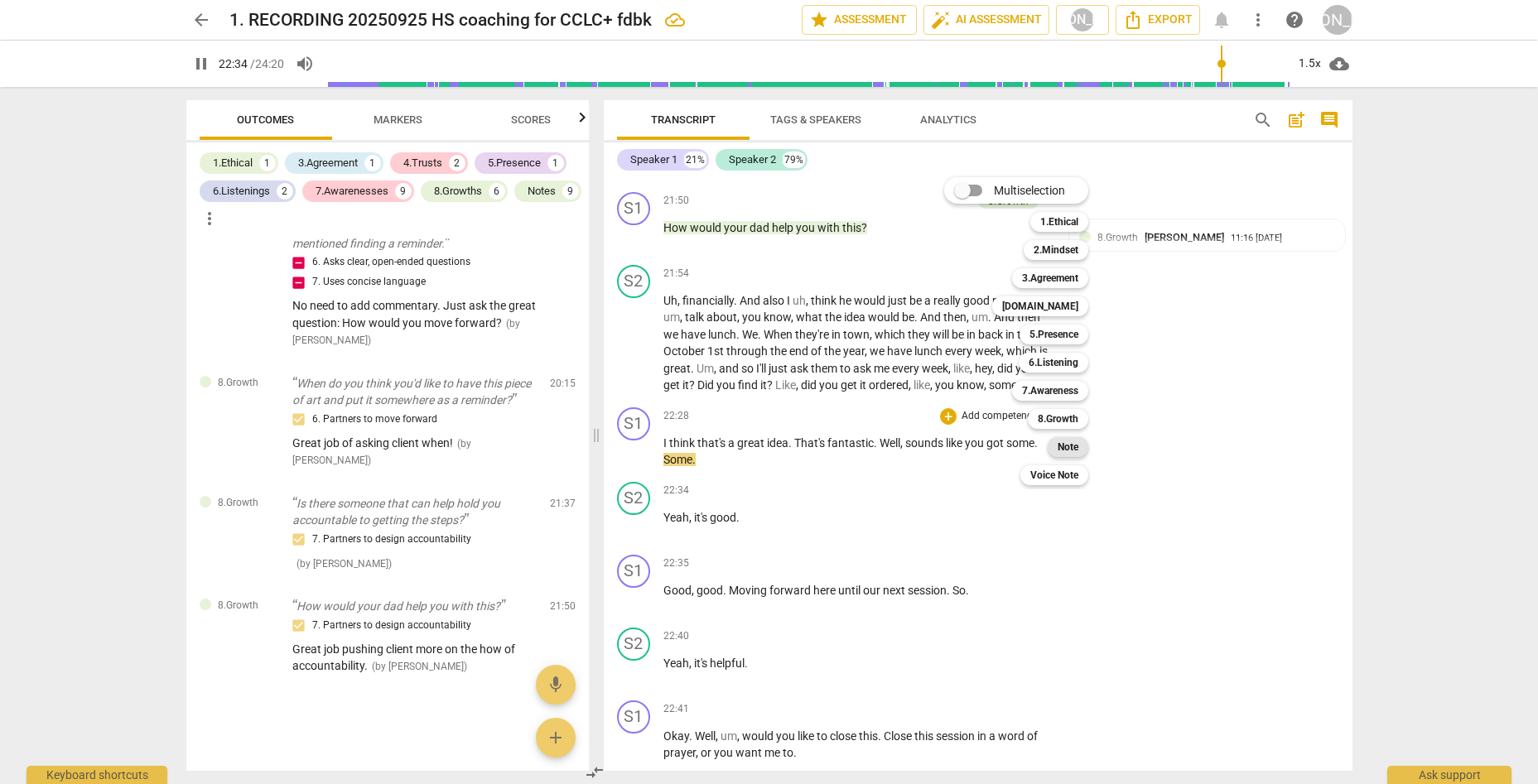
click at [1074, 448] on b "Note" at bounding box center [1068, 447] width 21 height 20
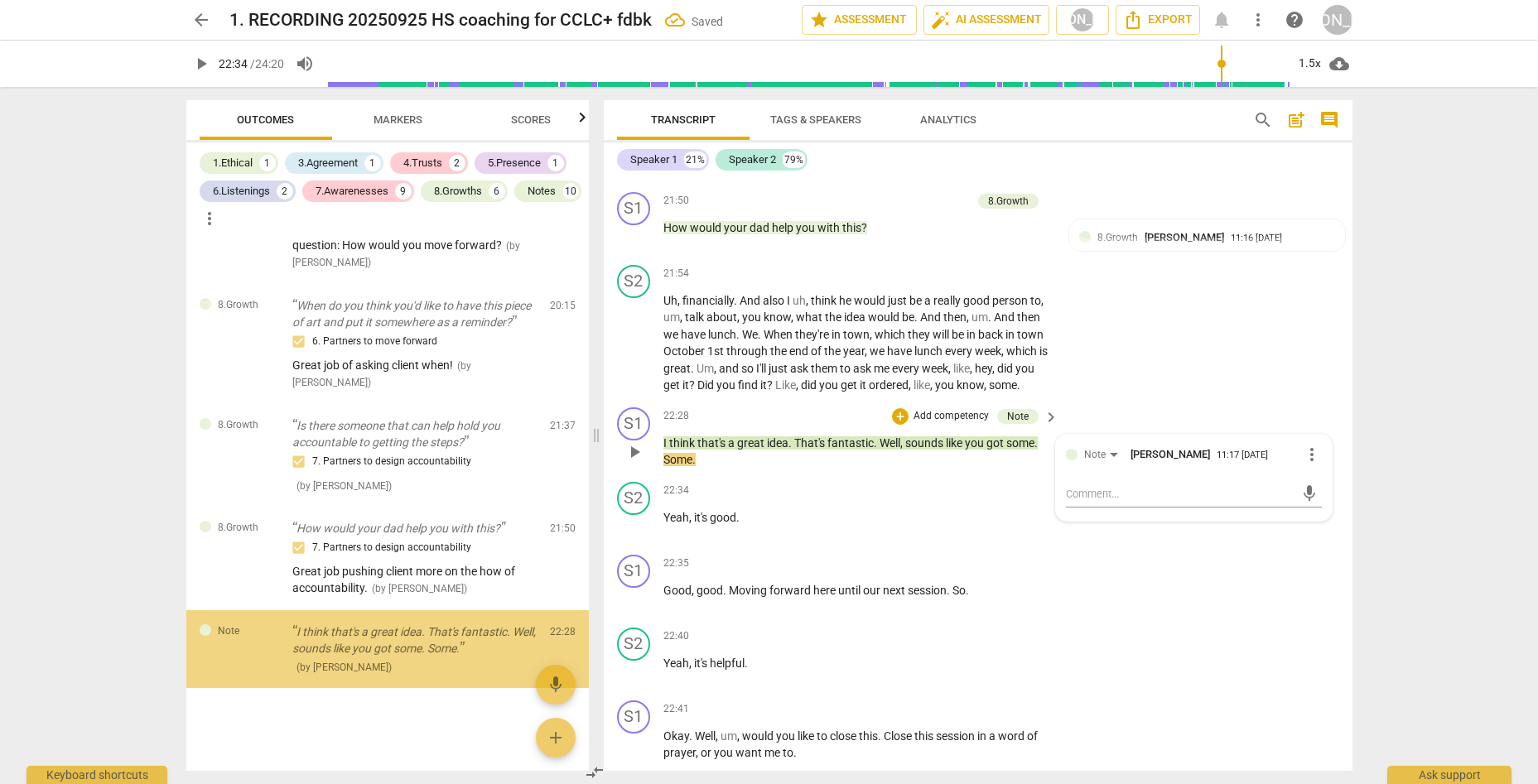
scroll to position [7706, 0]
drag, startPoint x: 1125, startPoint y: 420, endPoint x: 1174, endPoint y: 392, distance: 56.4
click at [1133, 481] on div "mic" at bounding box center [1193, 494] width 256 height 27
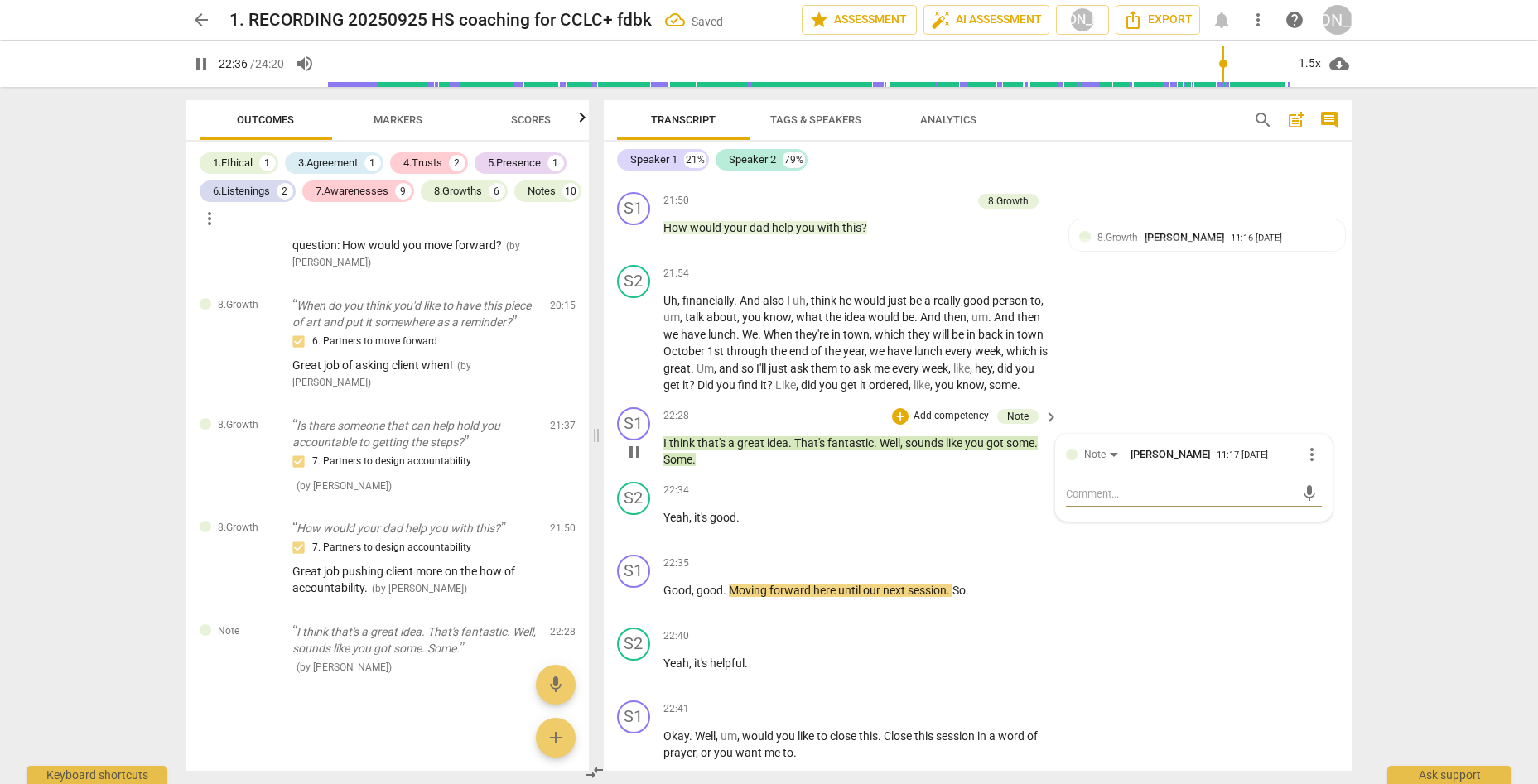
click at [1088, 486] on textarea at bounding box center [1180, 494] width 230 height 16
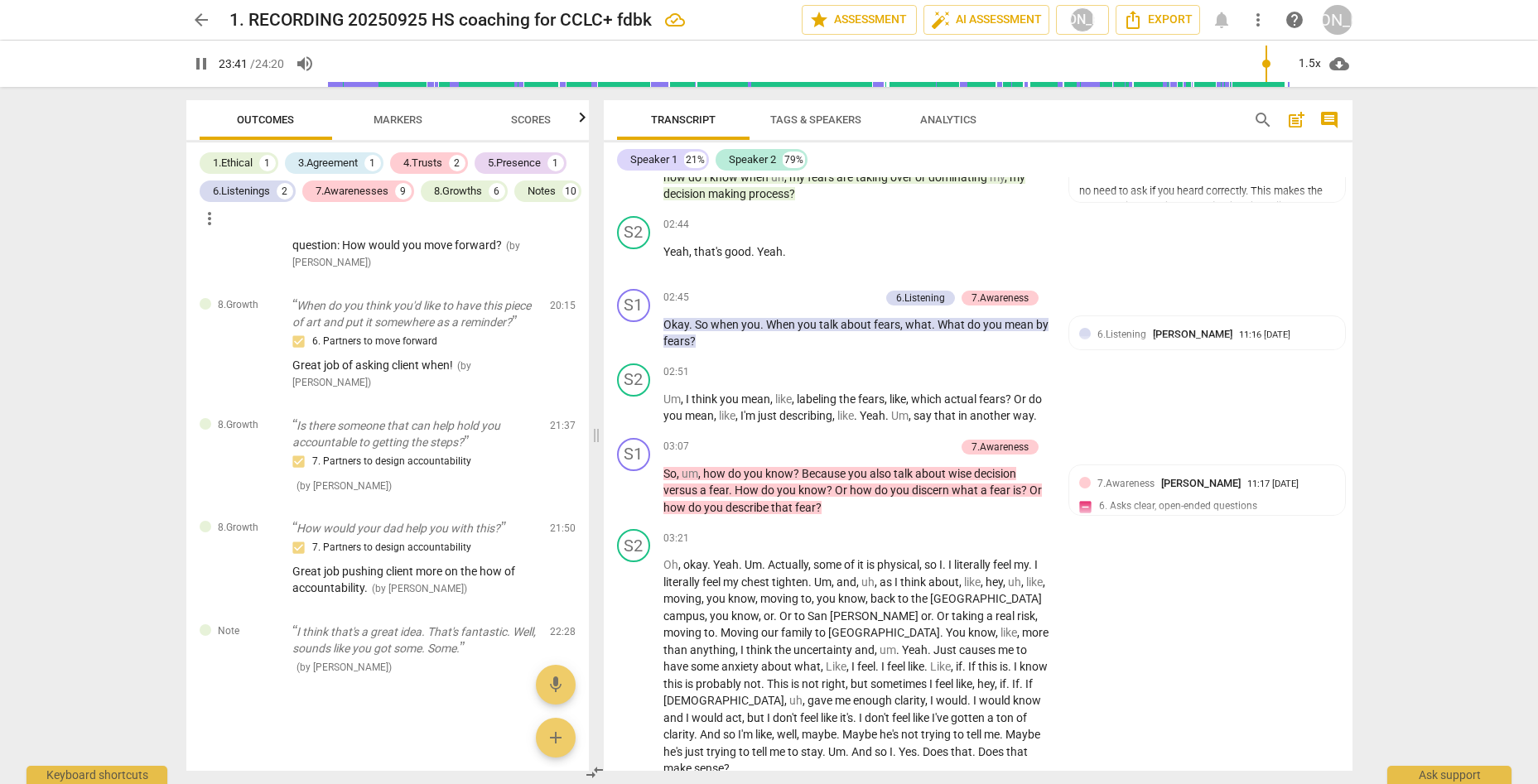
scroll to position [0, 0]
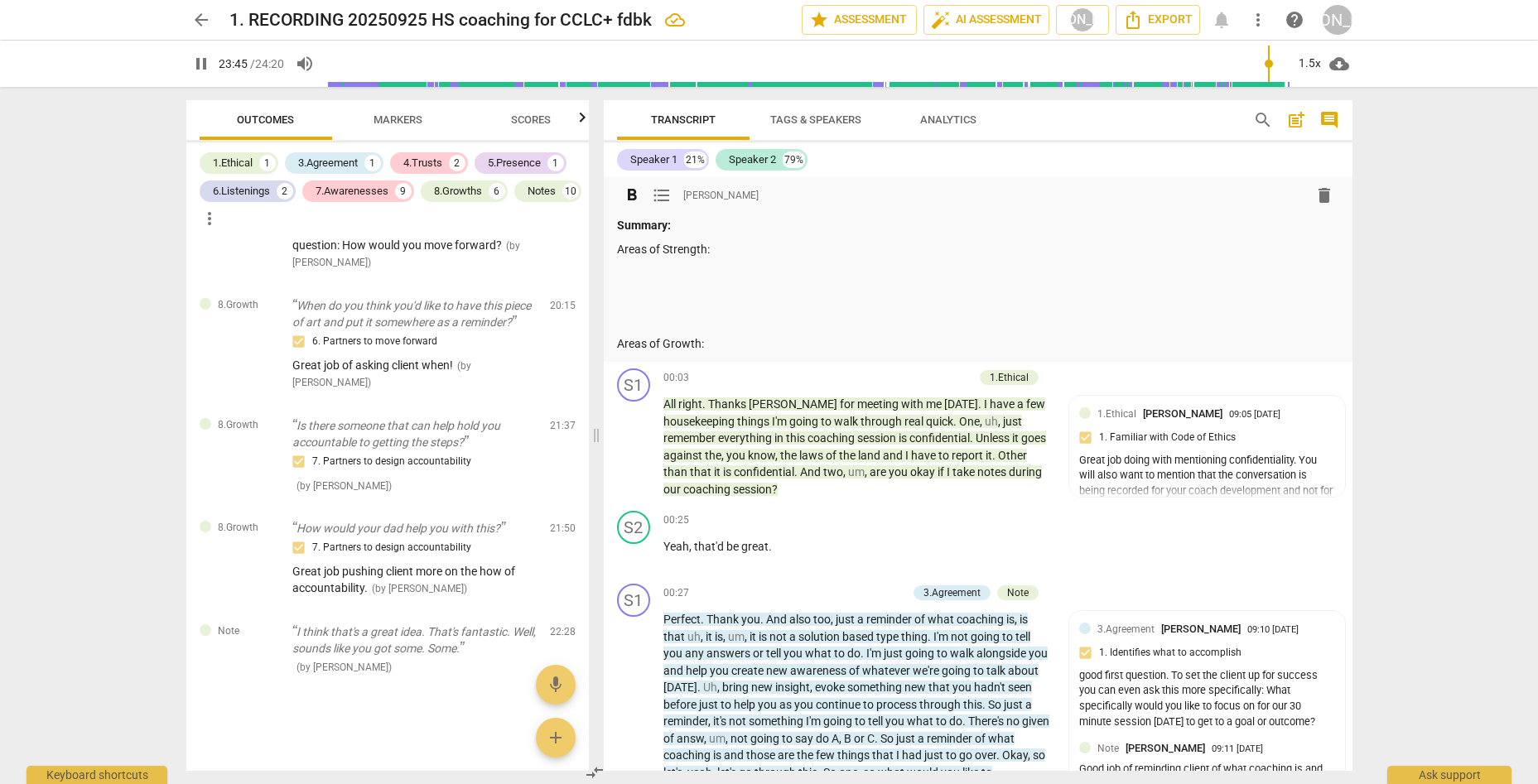
drag, startPoint x: 627, startPoint y: 276, endPoint x: 664, endPoint y: 265, distance: 38.6
click at [629, 275] on p at bounding box center [977, 272] width 722 height 17
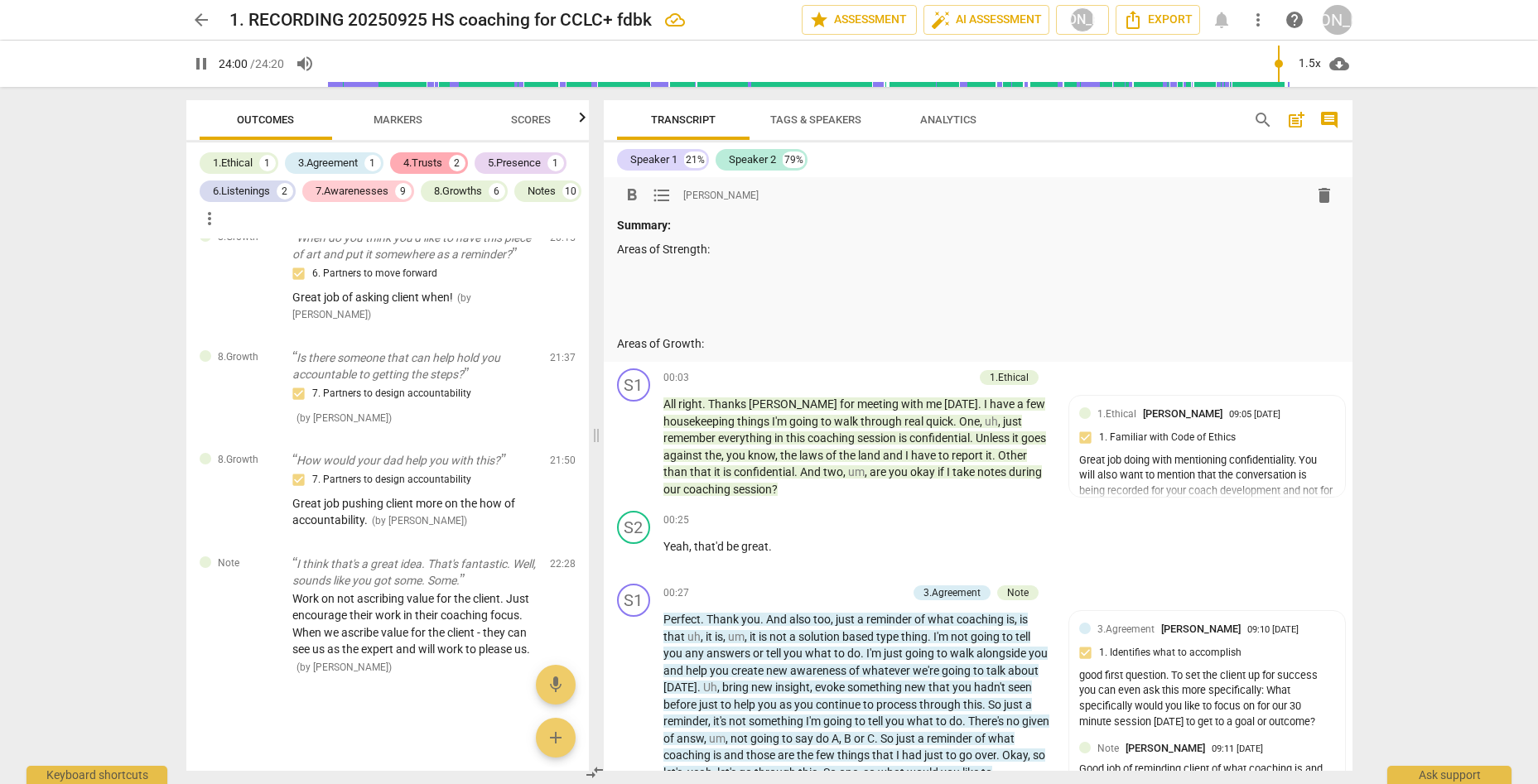
click at [432, 160] on div "4.Trusts" at bounding box center [423, 163] width 39 height 17
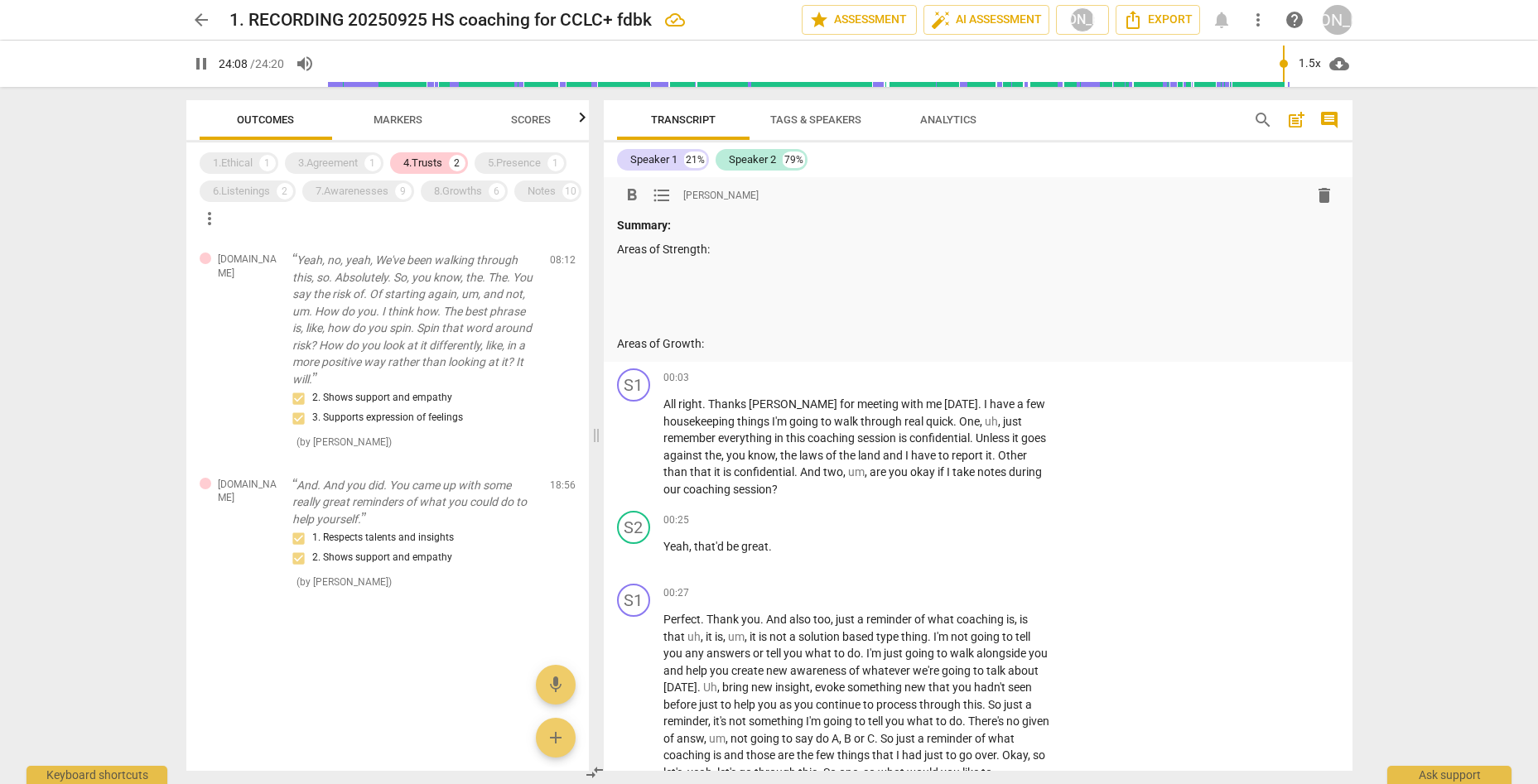
drag, startPoint x: 645, startPoint y: 270, endPoint x: 868, endPoint y: 229, distance: 226.7
click at [647, 269] on p at bounding box center [977, 272] width 722 height 17
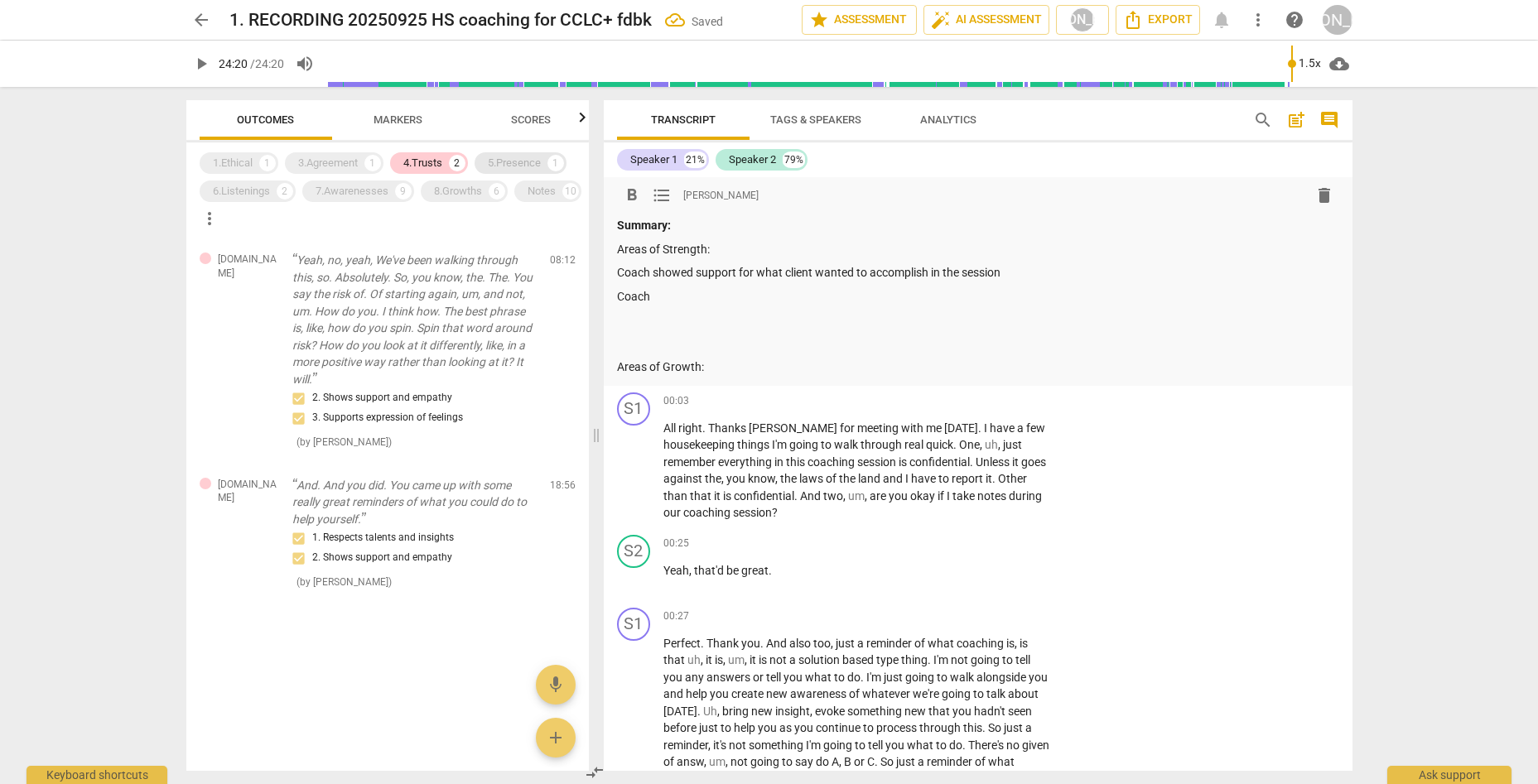
click at [531, 160] on div "5.Presence" at bounding box center [514, 163] width 53 height 17
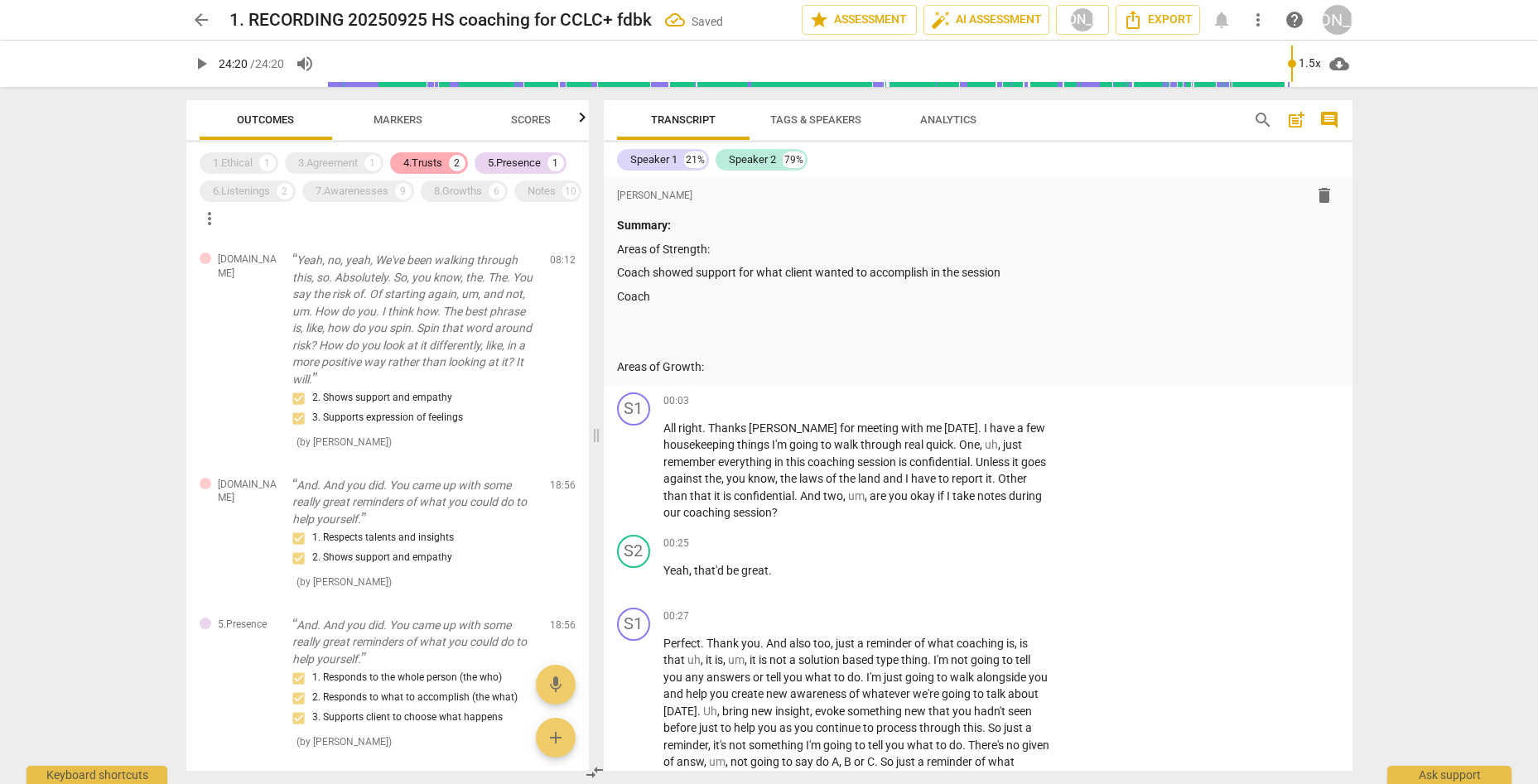
drag, startPoint x: 439, startPoint y: 159, endPoint x: 452, endPoint y: 162, distance: 13.3
click at [440, 159] on div "4.Trusts" at bounding box center [423, 163] width 39 height 17
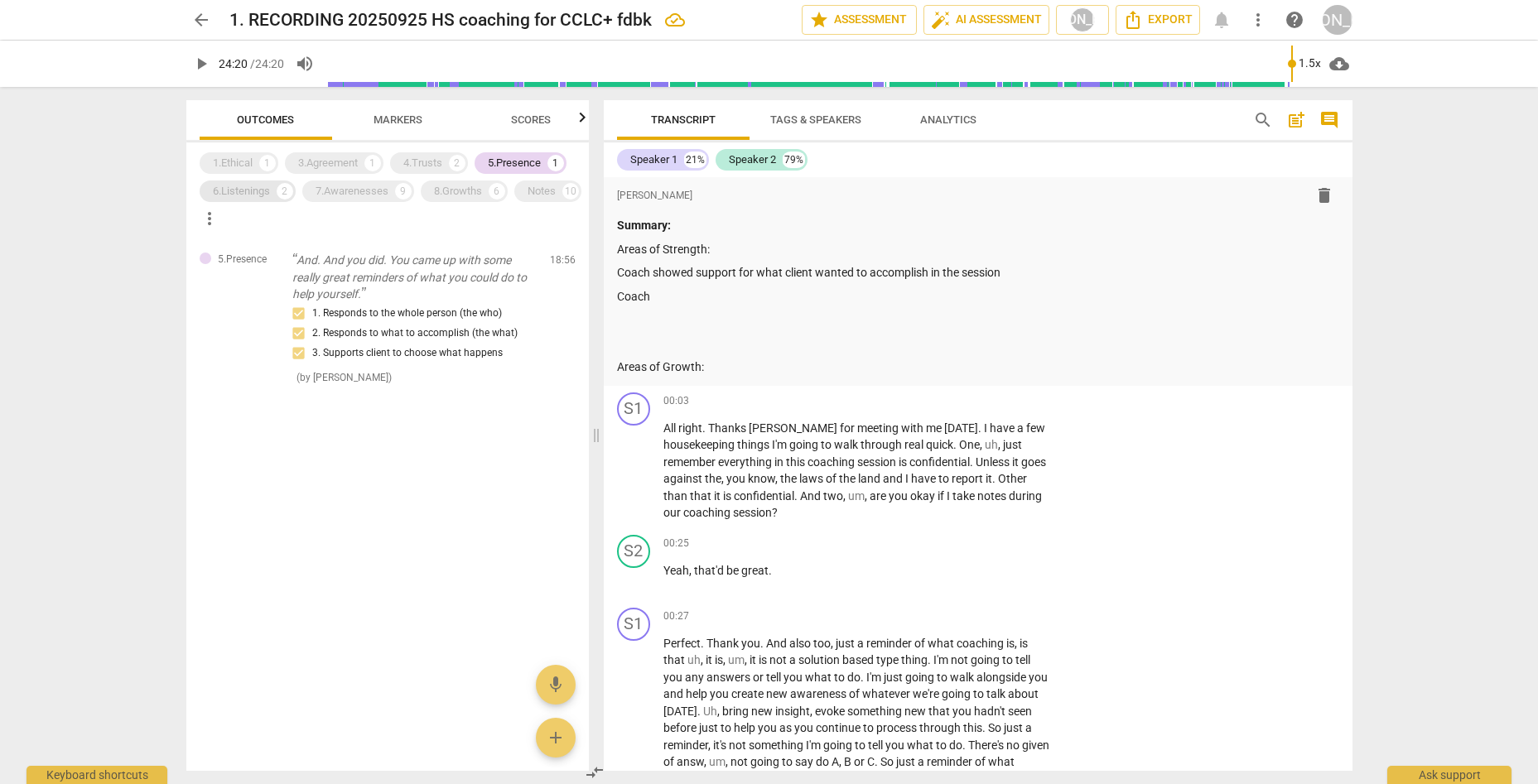
click at [242, 189] on div "6.Listenings" at bounding box center [241, 191] width 57 height 17
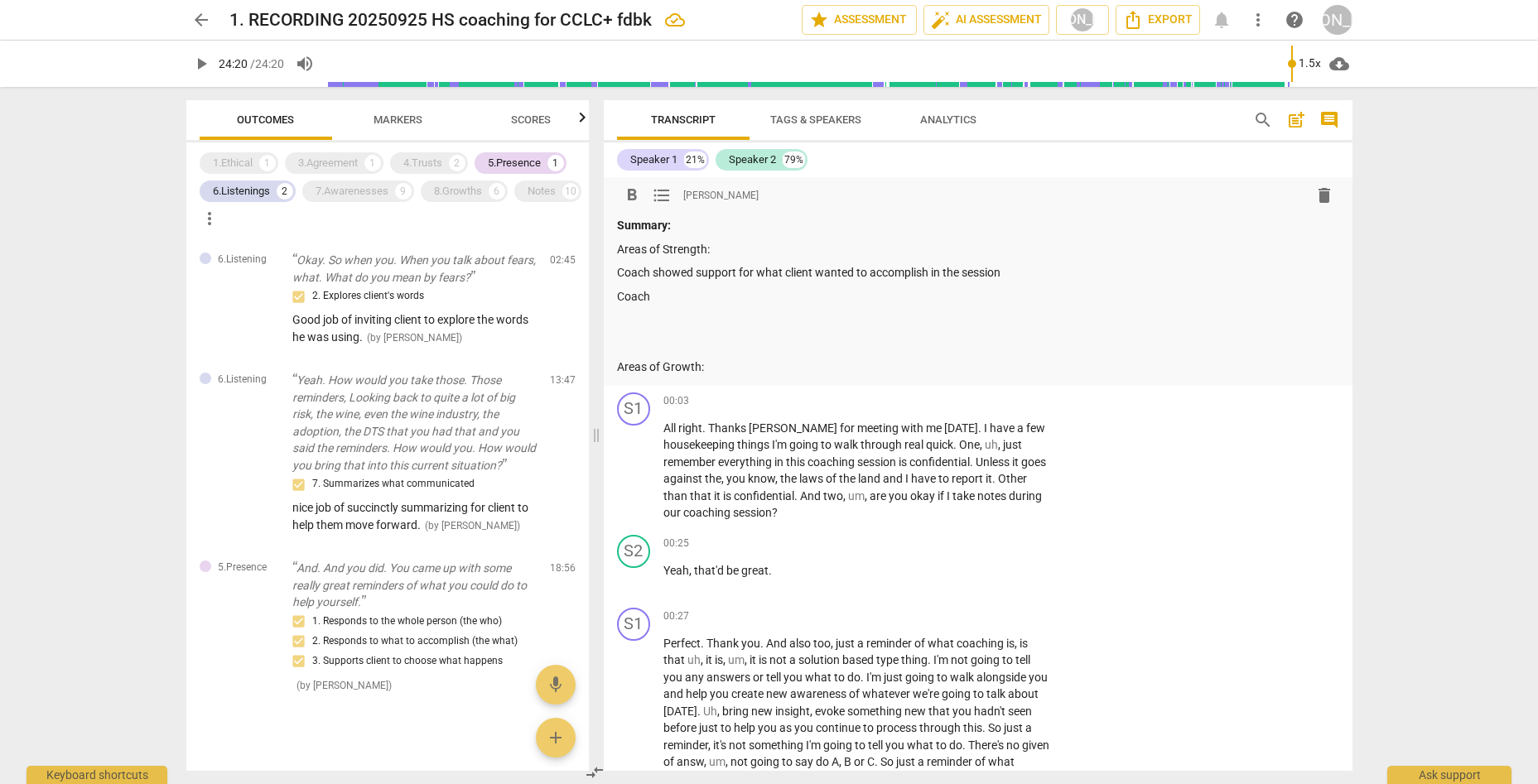
drag, startPoint x: 669, startPoint y: 299, endPoint x: 726, endPoint y: 286, distance: 58.5
click at [686, 294] on p "Coach" at bounding box center [977, 296] width 722 height 17
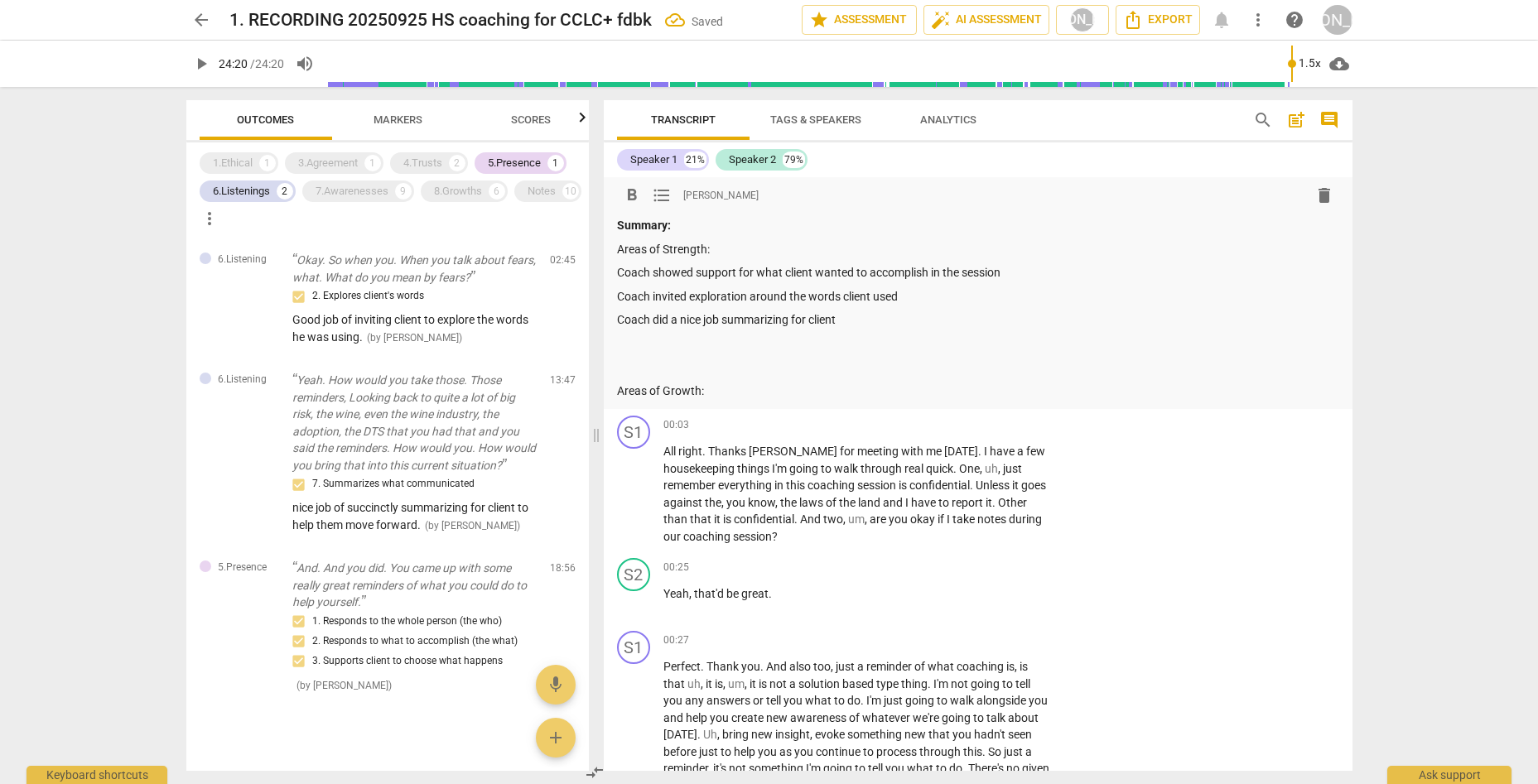
click at [617, 364] on p at bounding box center [977, 367] width 722 height 17
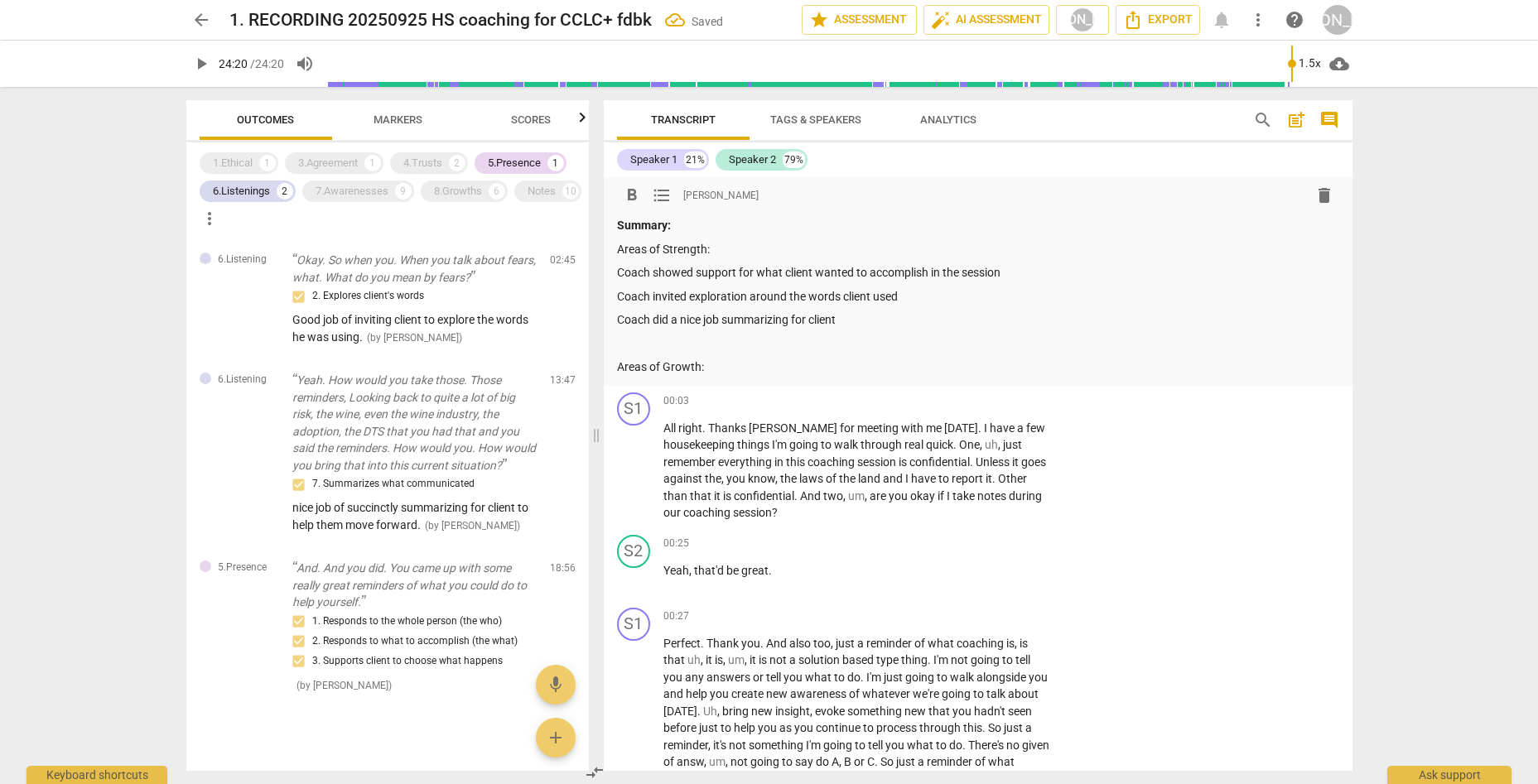
drag, startPoint x: 716, startPoint y: 369, endPoint x: 834, endPoint y: 326, distance: 125.6
click at [725, 366] on p "Areas of Growth:" at bounding box center [977, 367] width 722 height 17
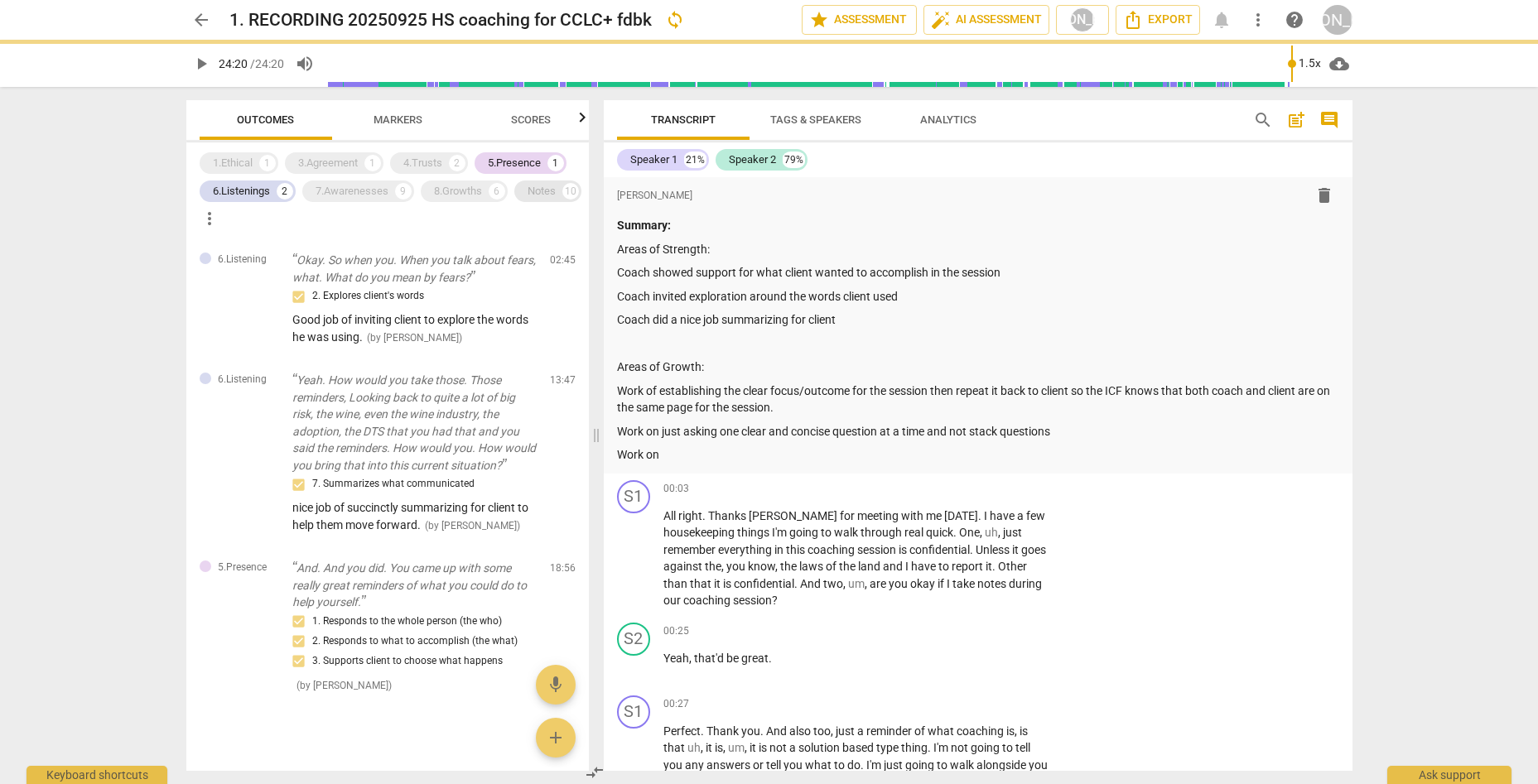
click at [528, 200] on div "Notes" at bounding box center [542, 191] width 28 height 17
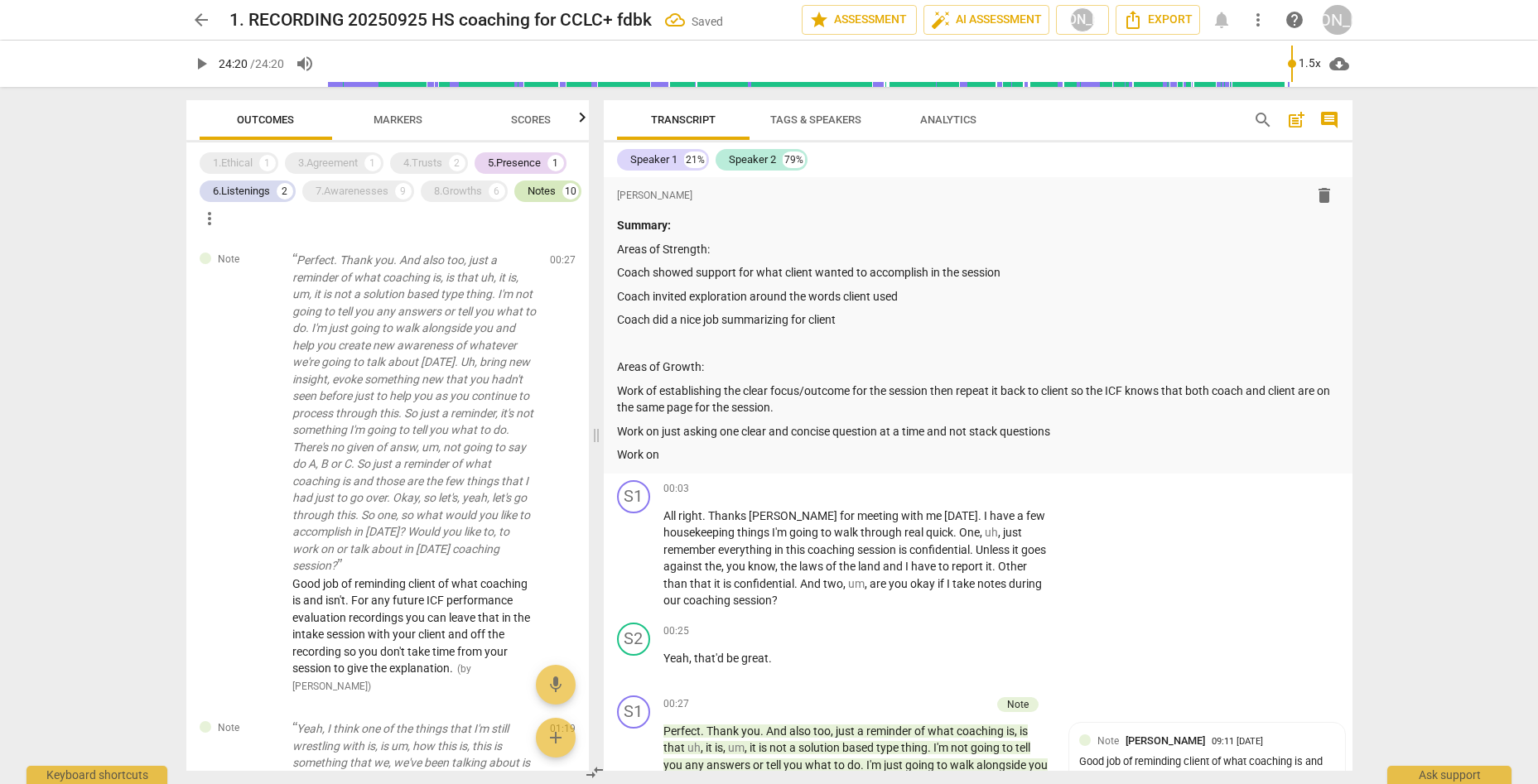
click at [528, 200] on div "Notes" at bounding box center [542, 191] width 28 height 17
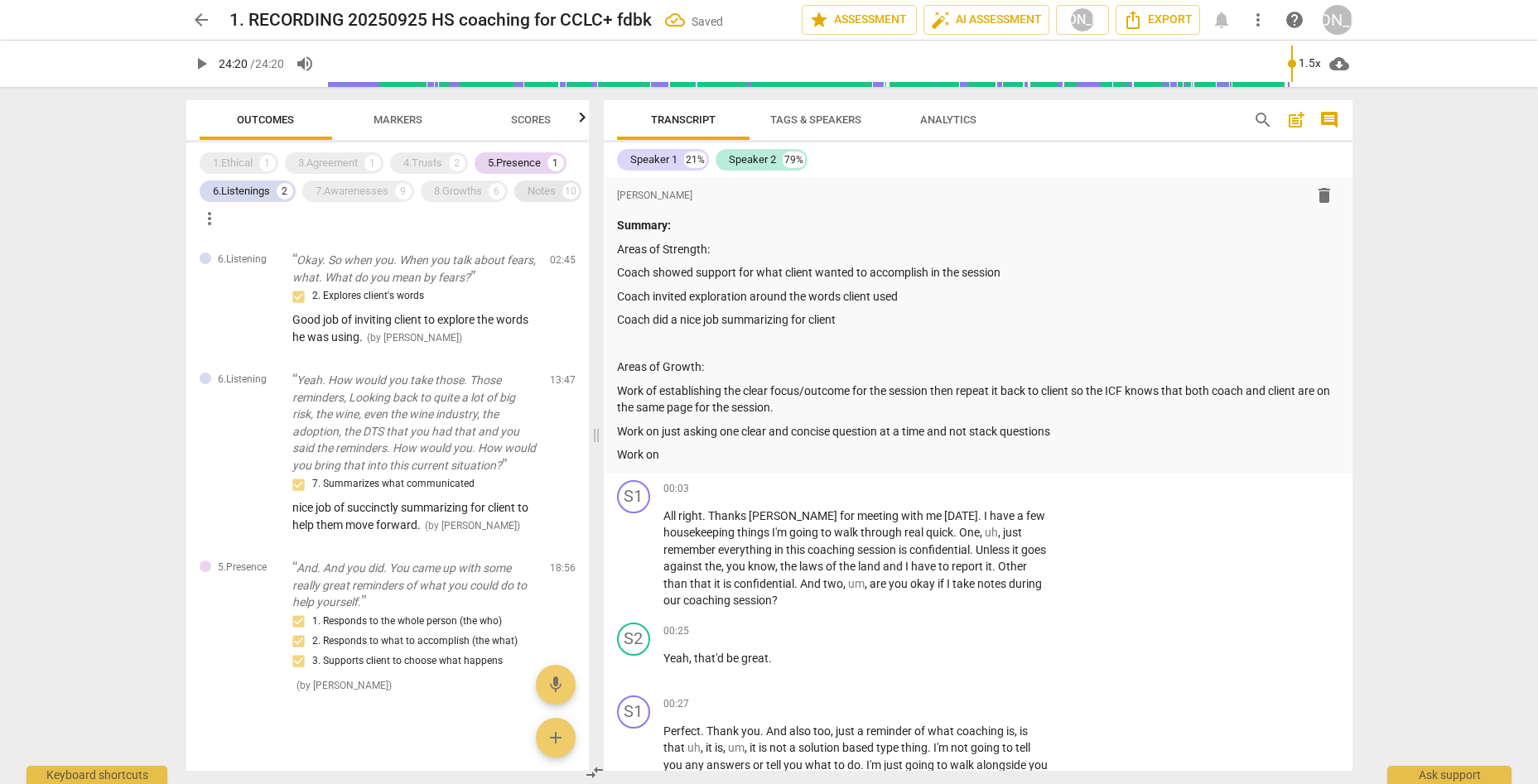
click at [528, 200] on div "Notes" at bounding box center [542, 191] width 28 height 17
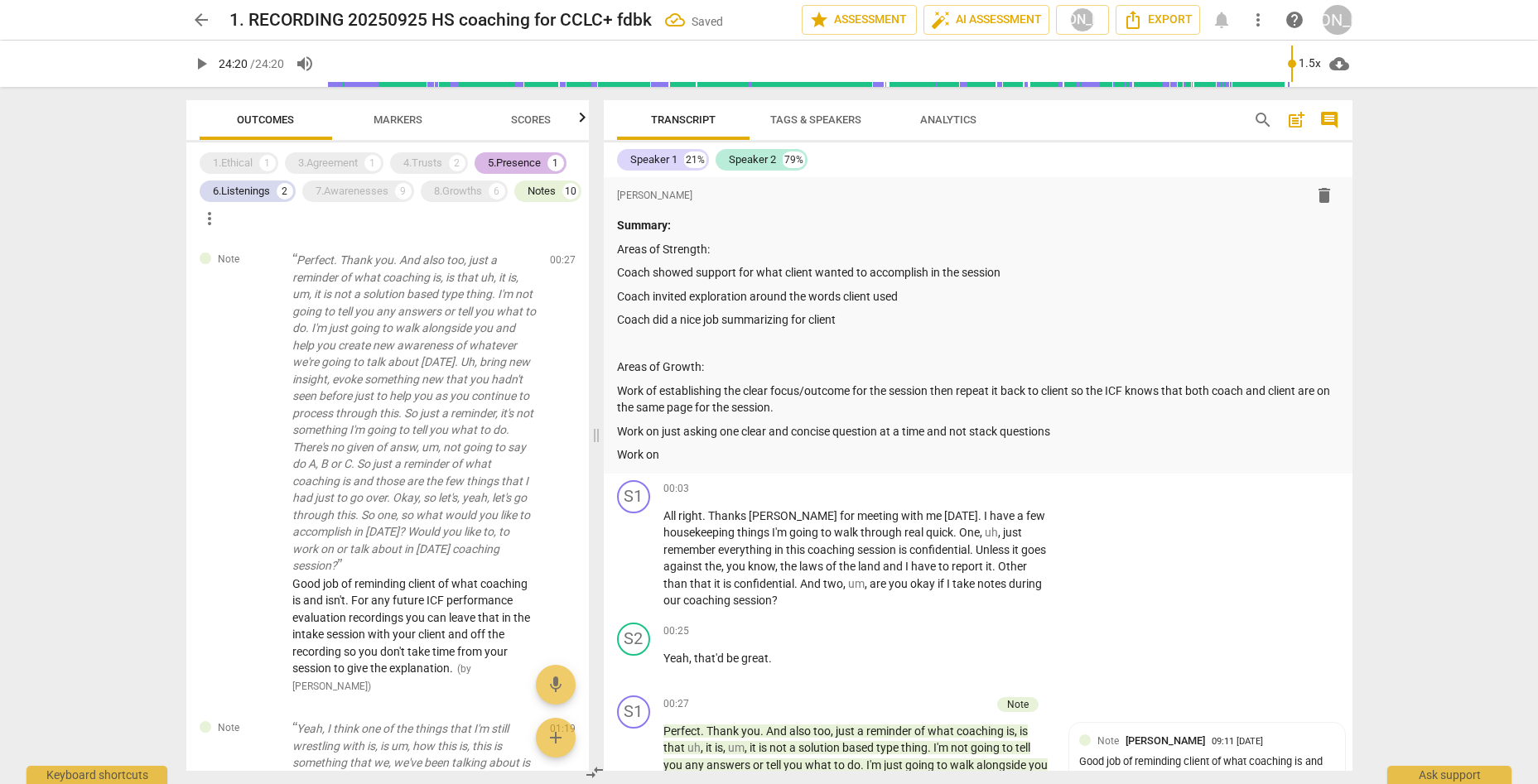
click at [507, 163] on div "5.Presence" at bounding box center [514, 163] width 53 height 17
drag, startPoint x: 253, startPoint y: 190, endPoint x: 265, endPoint y: 196, distance: 13.4
click at [256, 190] on div "6.Listenings" at bounding box center [241, 191] width 57 height 17
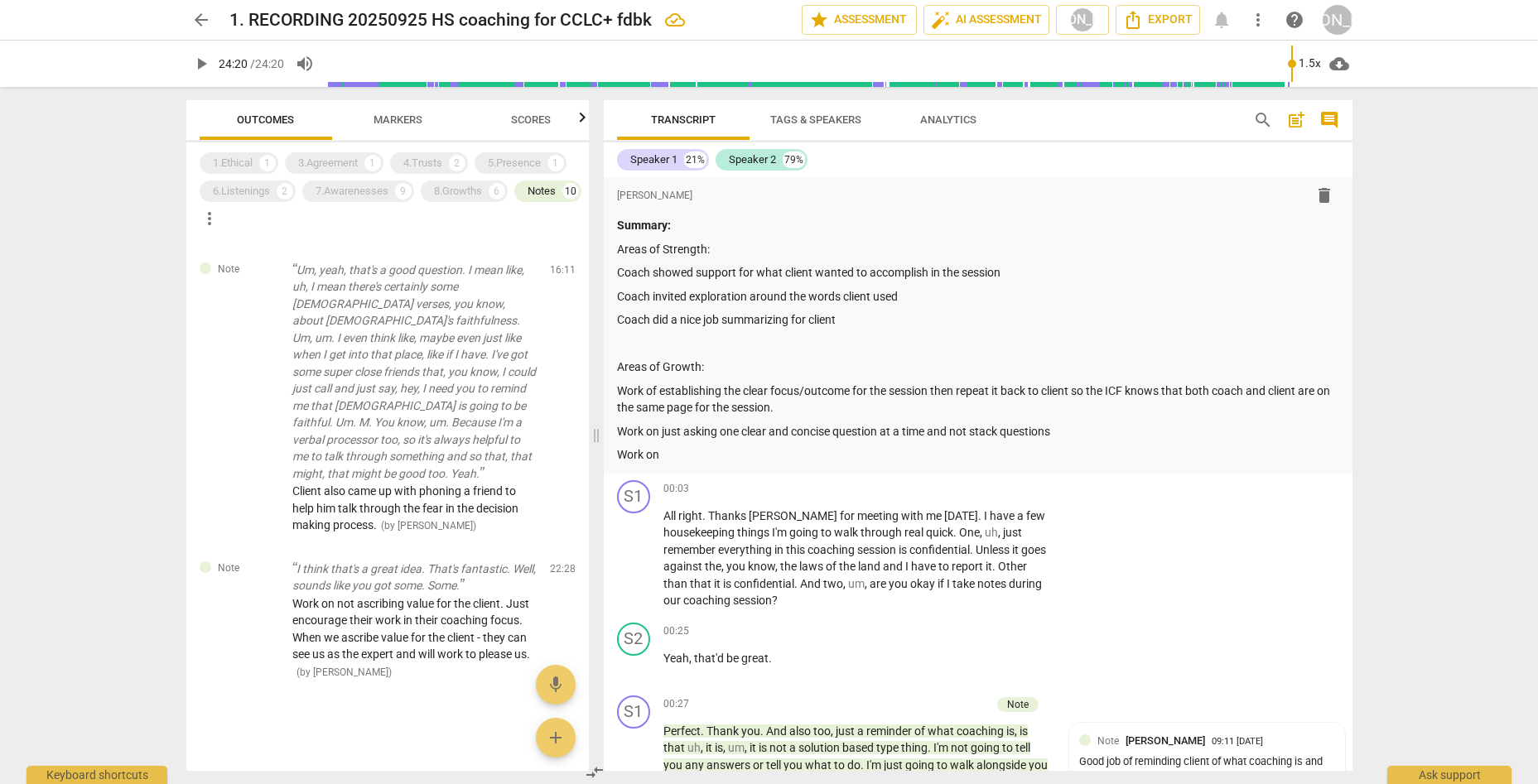
scroll to position [3388, 0]
drag, startPoint x: 683, startPoint y: 453, endPoint x: 763, endPoint y: 433, distance: 82.5
click at [693, 451] on p "Work on" at bounding box center [977, 454] width 722 height 17
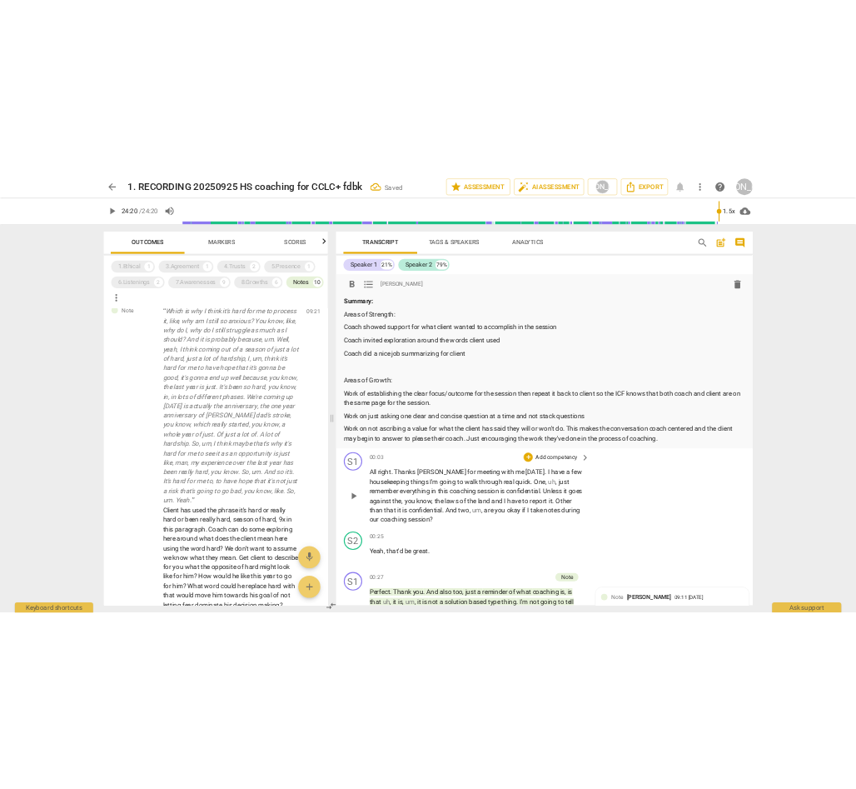
scroll to position [1936, 0]
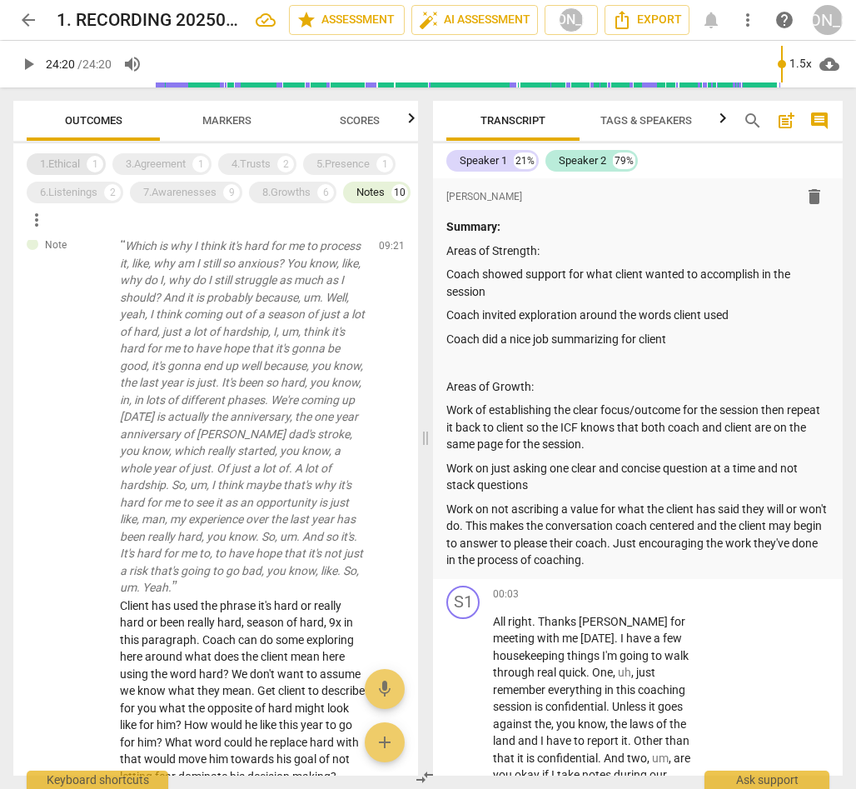
click at [67, 162] on div "1.Ethical" at bounding box center [60, 164] width 40 height 17
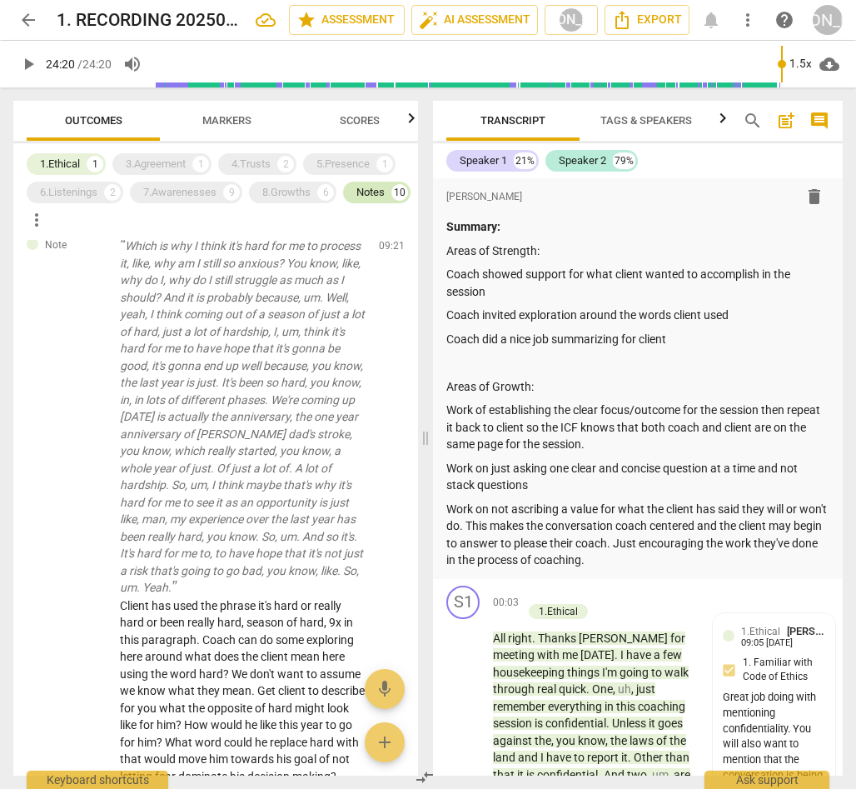
click at [343, 203] on div "Notes 10" at bounding box center [376, 193] width 67 height 22
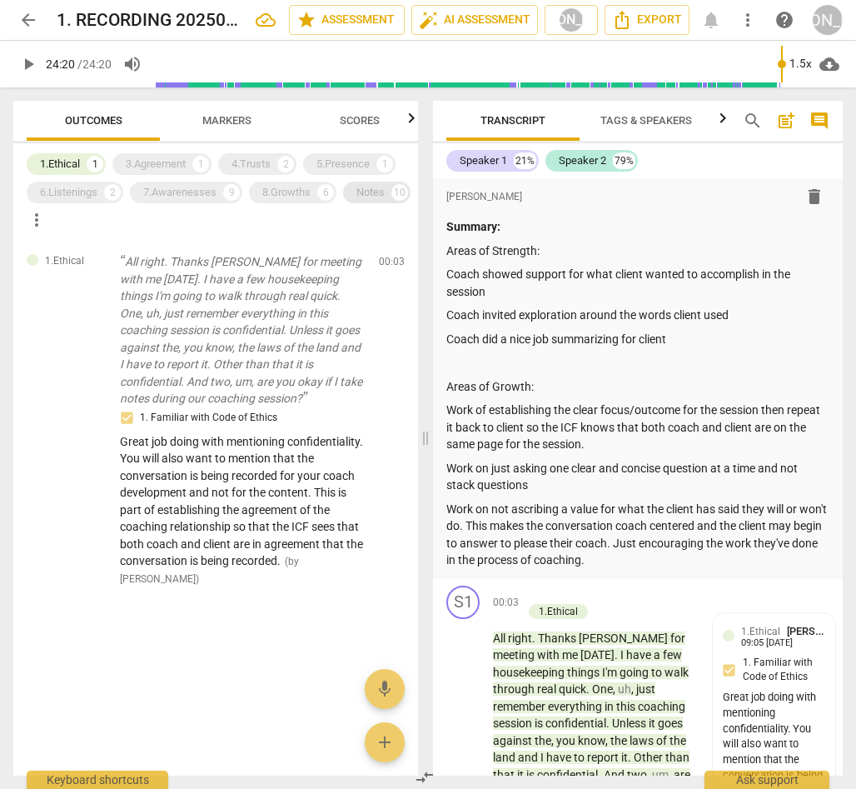
scroll to position [0, 0]
click at [155, 155] on div "3.Agreement 1" at bounding box center [161, 164] width 99 height 22
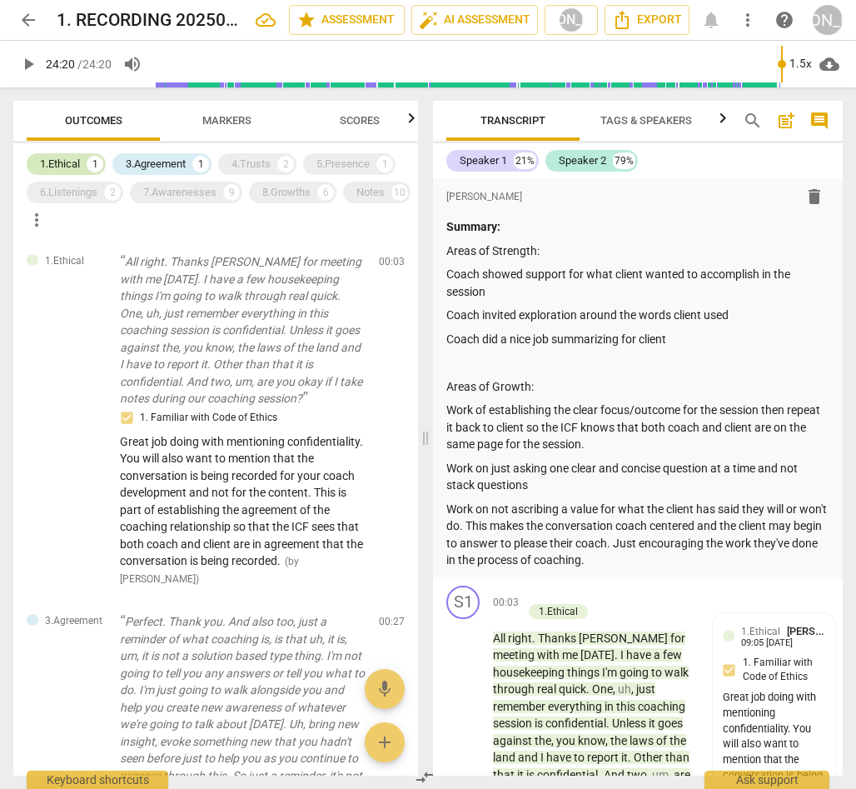
click at [72, 159] on div "1.Ethical" at bounding box center [60, 164] width 40 height 17
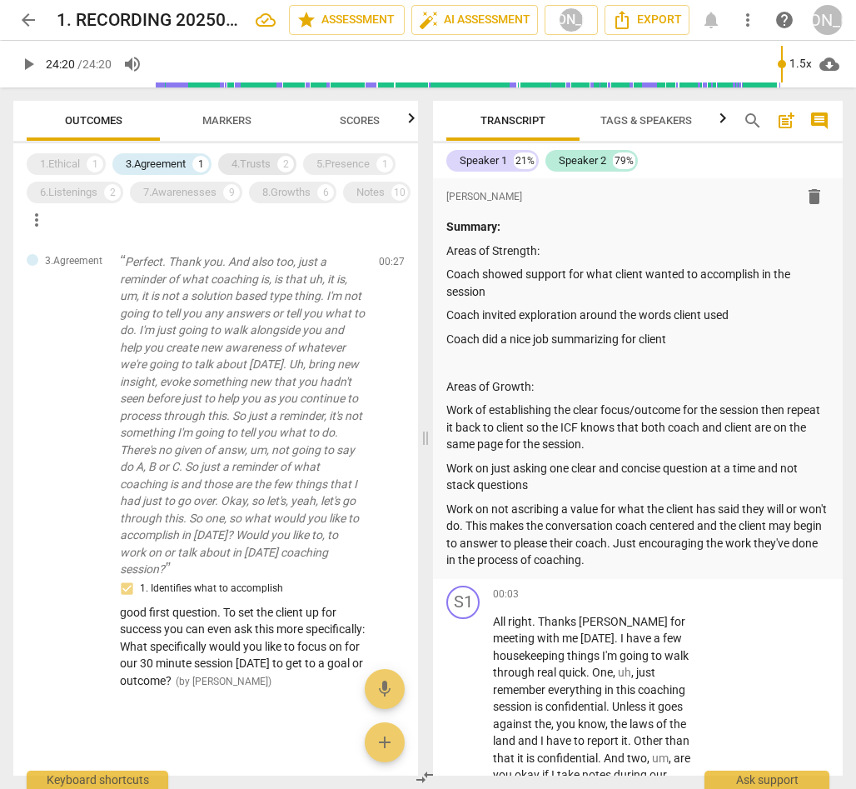
click at [252, 162] on div "4.Trusts" at bounding box center [251, 164] width 39 height 17
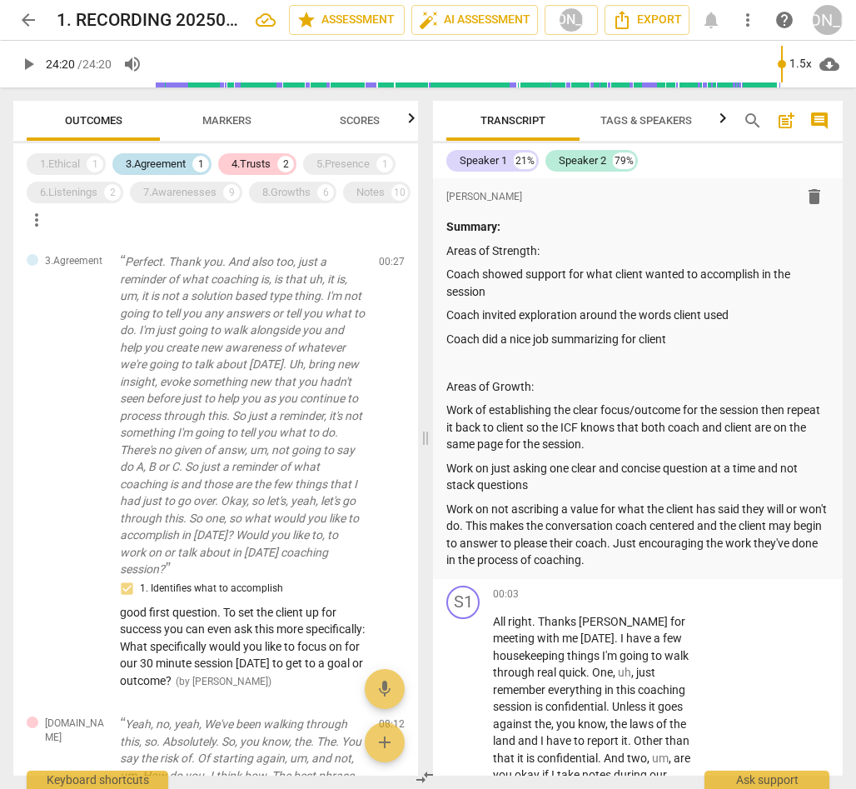
click at [176, 162] on div "3.Agreement" at bounding box center [156, 164] width 60 height 17
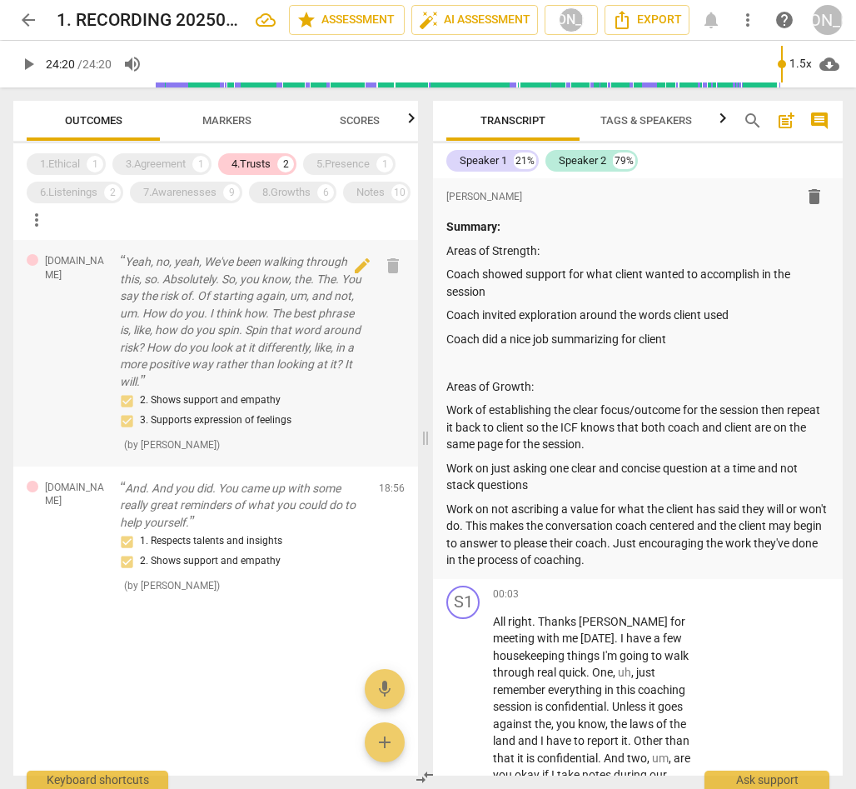
drag, startPoint x: 159, startPoint y: 273, endPoint x: 136, endPoint y: 266, distance: 24.5
click at [158, 273] on p "Yeah, no, yeah, We've been walking through this, so. Absolutely. So, you know, …" at bounding box center [243, 321] width 246 height 137
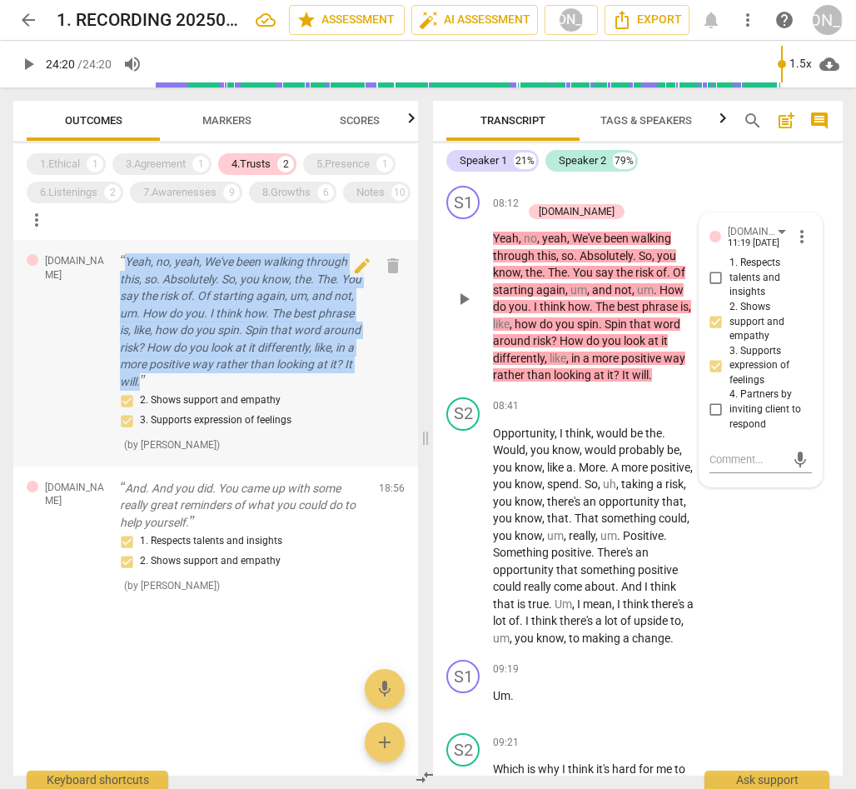
drag, startPoint x: 123, startPoint y: 258, endPoint x: 356, endPoint y: 377, distance: 261.1
click at [356, 377] on p "Yeah, no, yeah, We've been walking through this, so. Absolutely. So, you know, …" at bounding box center [243, 321] width 246 height 137
copy p "Yeah, no, yeah, We've been walking through this, so. Absolutely. So, you know, …"
click at [338, 160] on div "5.Presence" at bounding box center [342, 164] width 53 height 17
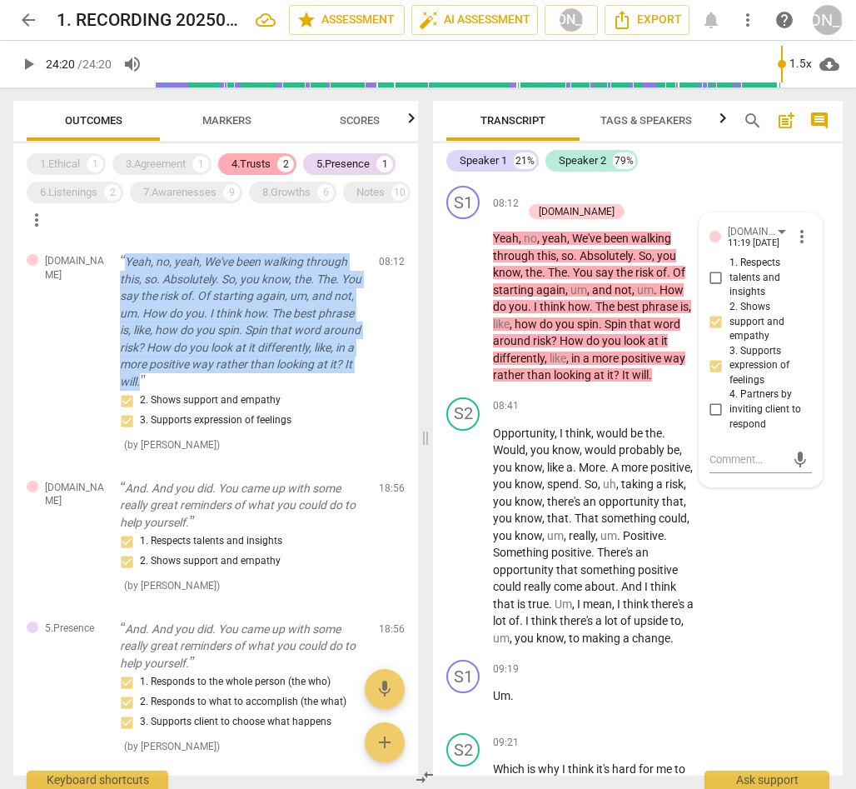
click at [250, 157] on div "4.Trusts" at bounding box center [251, 164] width 39 height 17
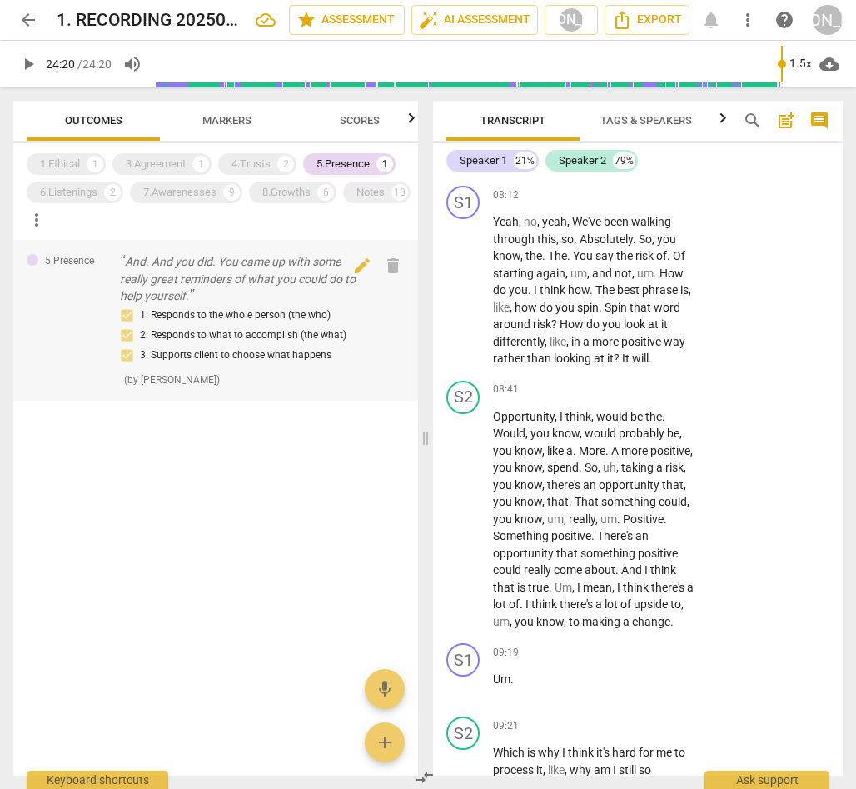
click at [139, 262] on p "And. And you did. You came up with some really great reminders of what you coul…" at bounding box center [243, 279] width 246 height 52
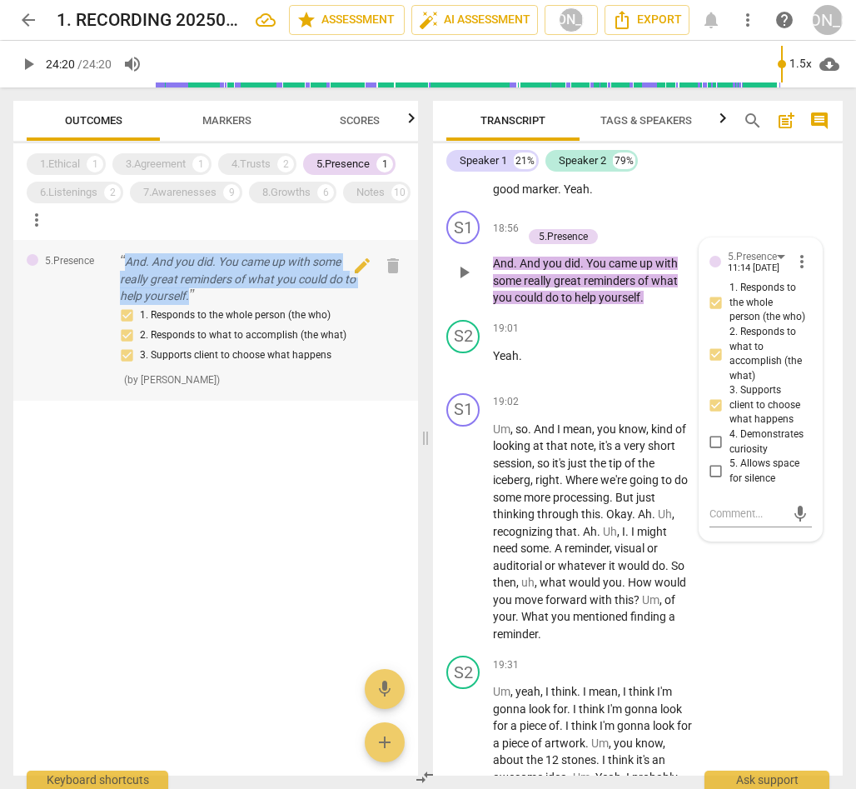
drag, startPoint x: 144, startPoint y: 264, endPoint x: 204, endPoint y: 296, distance: 67.8
click at [204, 296] on p "And. And you did. You came up with some really great reminders of what you coul…" at bounding box center [243, 279] width 246 height 52
copy p "And. And you did. You came up with some really great reminders of what you coul…"
click at [347, 164] on div "5.Presence" at bounding box center [342, 164] width 53 height 17
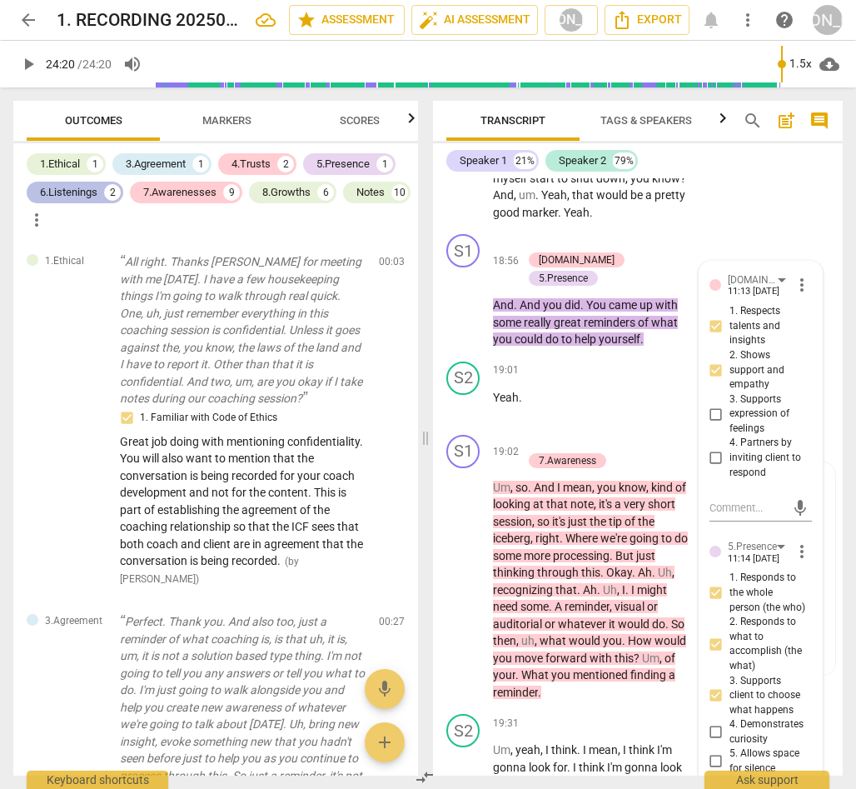
click at [92, 188] on div "6.Listenings" at bounding box center [68, 192] width 57 height 17
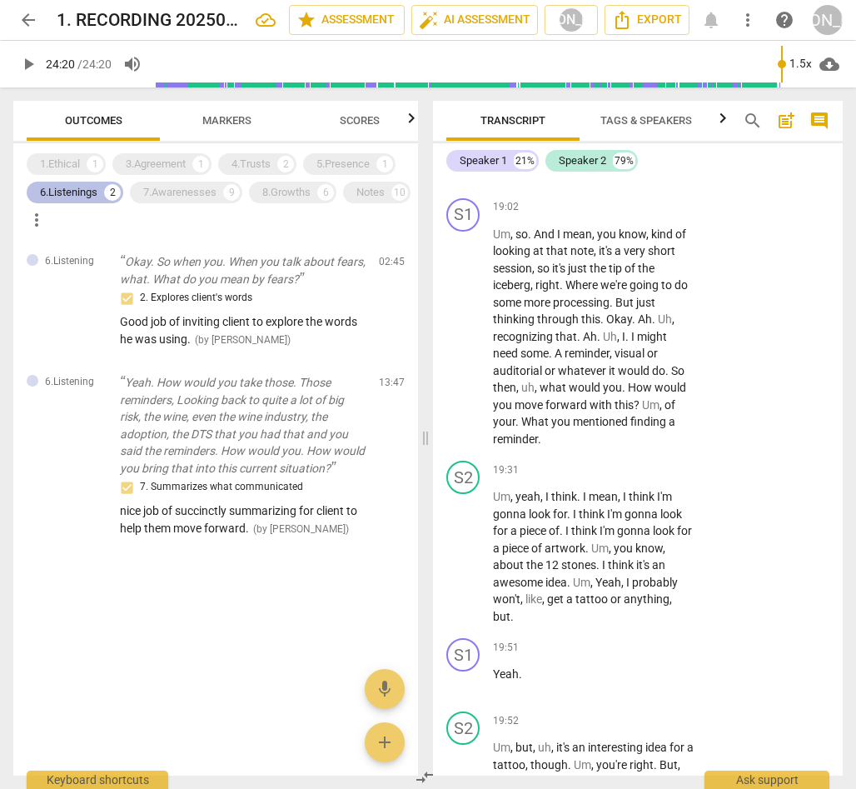
scroll to position [9035, 0]
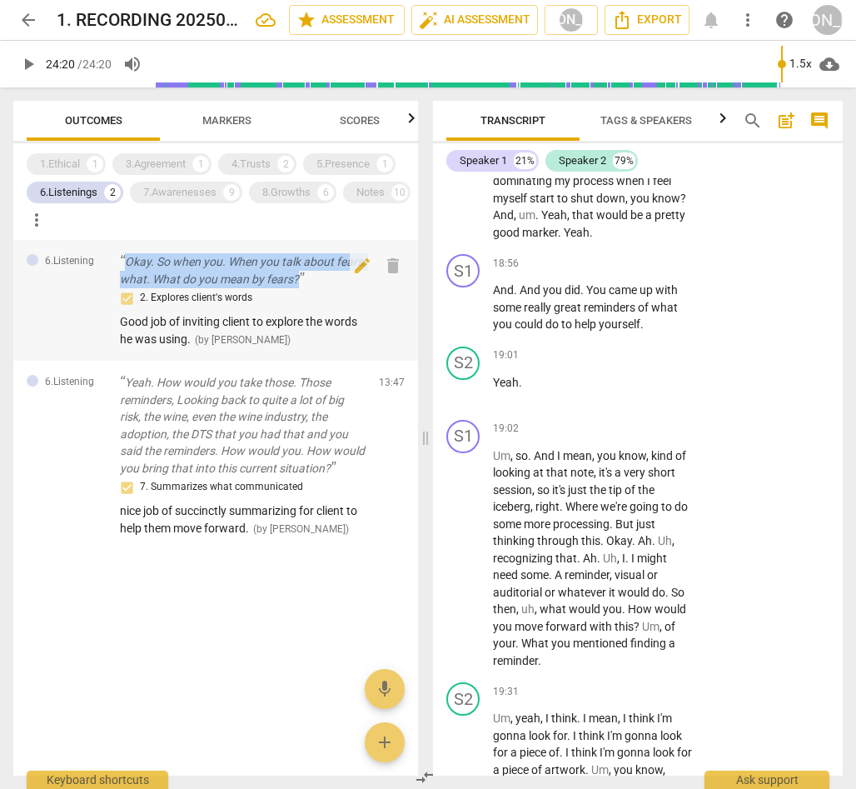
drag, startPoint x: 126, startPoint y: 257, endPoint x: 315, endPoint y: 285, distance: 191.2
click at [315, 285] on p "Okay. So when you. When you talk about fears, what. What do you mean by fears?" at bounding box center [243, 270] width 246 height 34
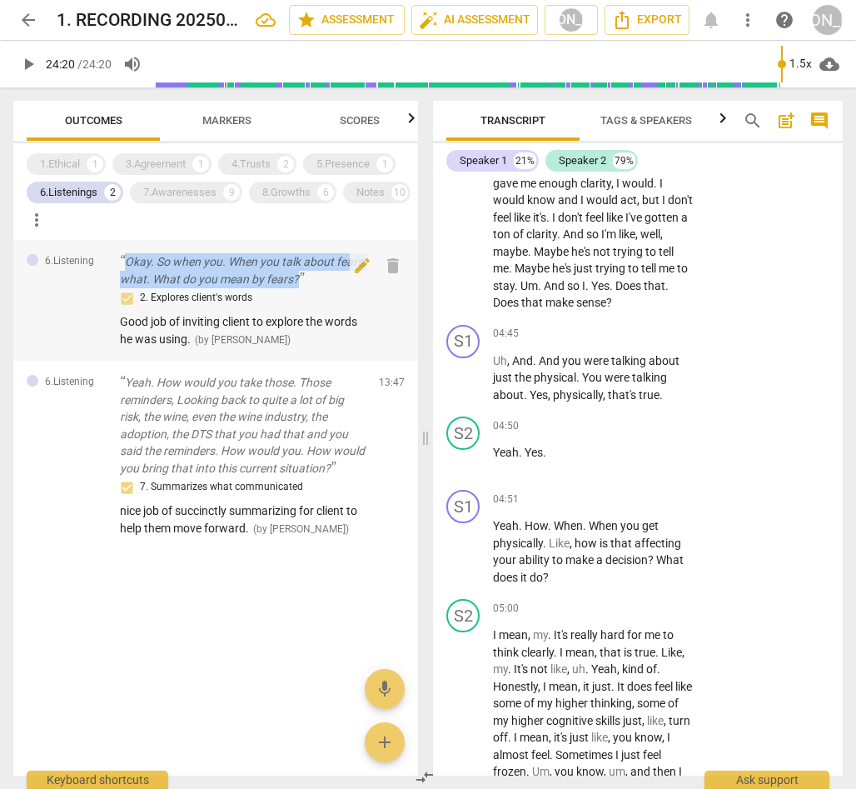
copy p "Okay. So when you. When you talk about fears, what. What do you mean by fears?"
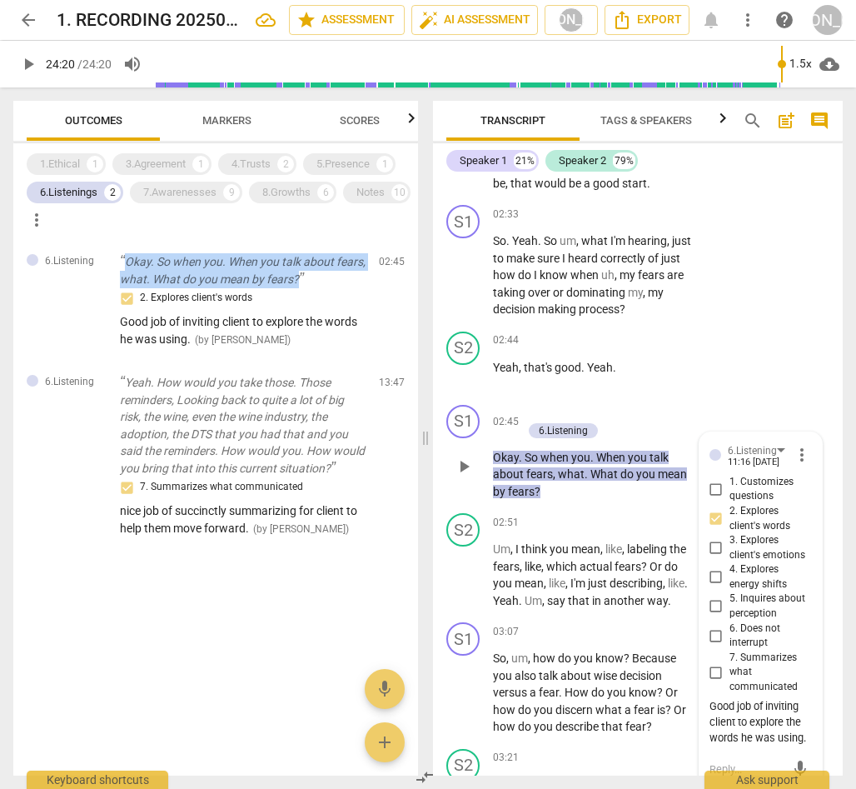
scroll to position [1542, 0]
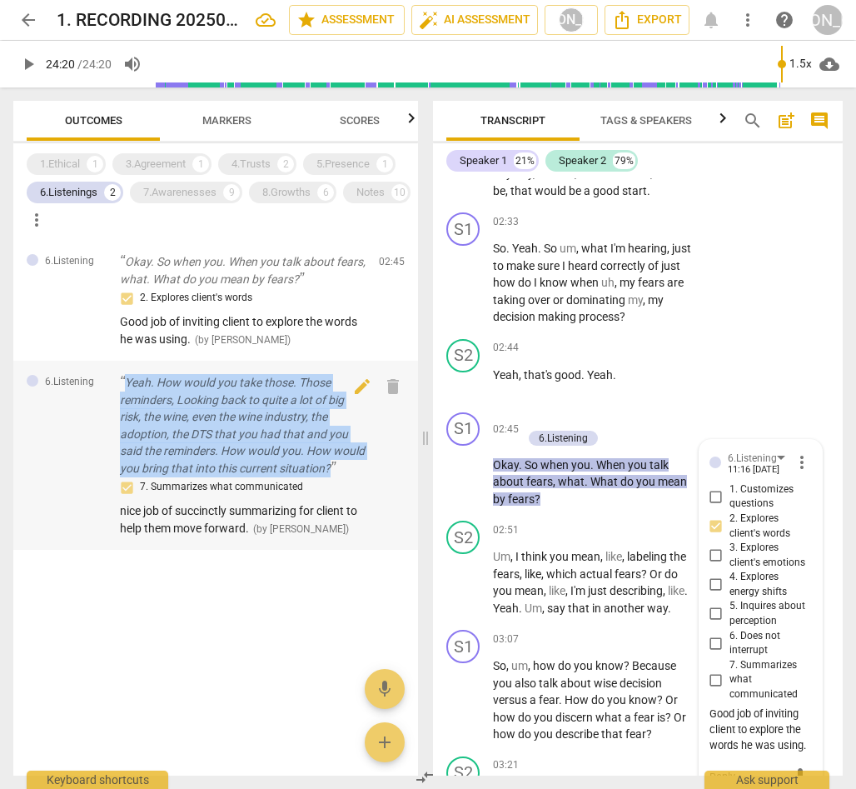
drag, startPoint x: 120, startPoint y: 370, endPoint x: 346, endPoint y: 474, distance: 249.3
click at [346, 474] on div "6.Listening Yeah. How would you take those. Those reminders, Looking back to qu…" at bounding box center [215, 455] width 405 height 189
copy p "Yeah. How would you take those. Those reminders, Looking back to quite a lot of…"
drag, startPoint x: 72, startPoint y: 189, endPoint x: 161, endPoint y: 166, distance: 91.3
click at [74, 189] on div "6.Listenings" at bounding box center [68, 192] width 57 height 17
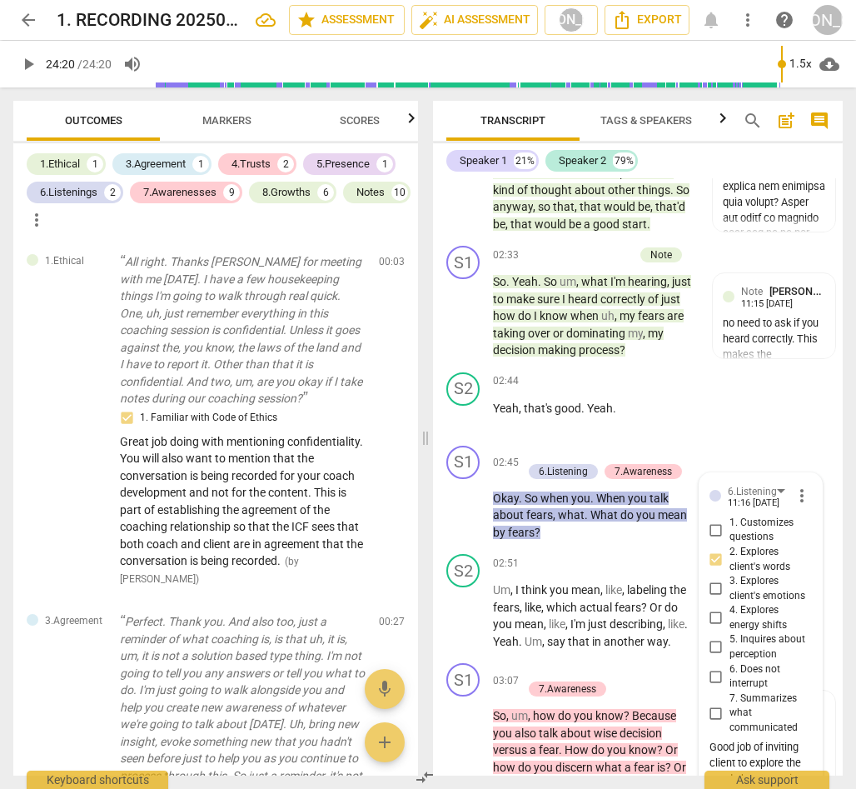
scroll to position [1575, 0]
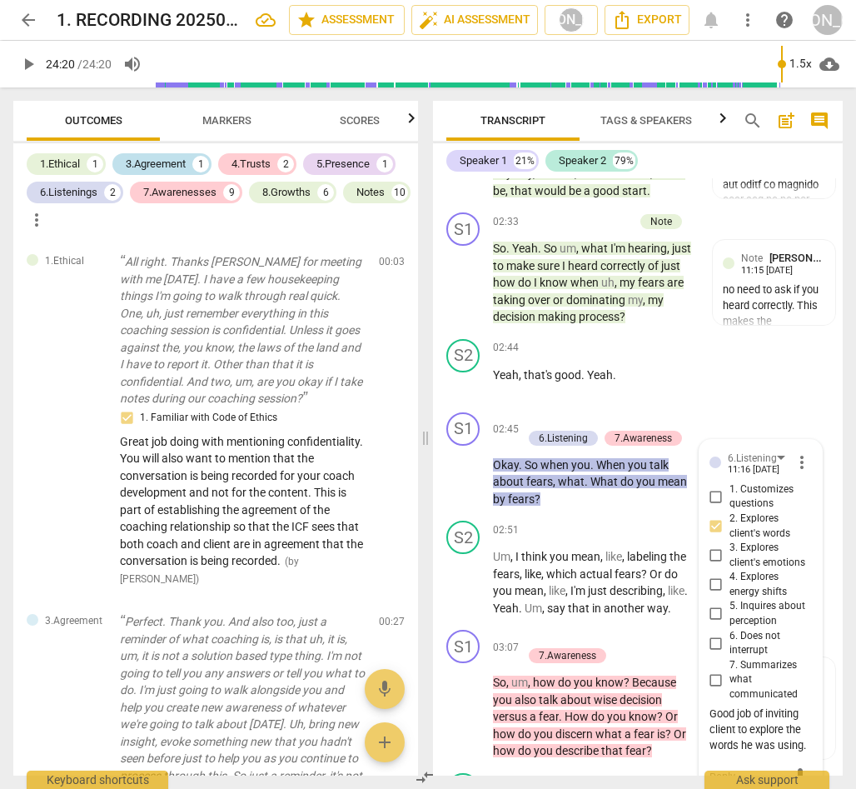
click at [159, 160] on div "3.Agreement" at bounding box center [156, 164] width 60 height 17
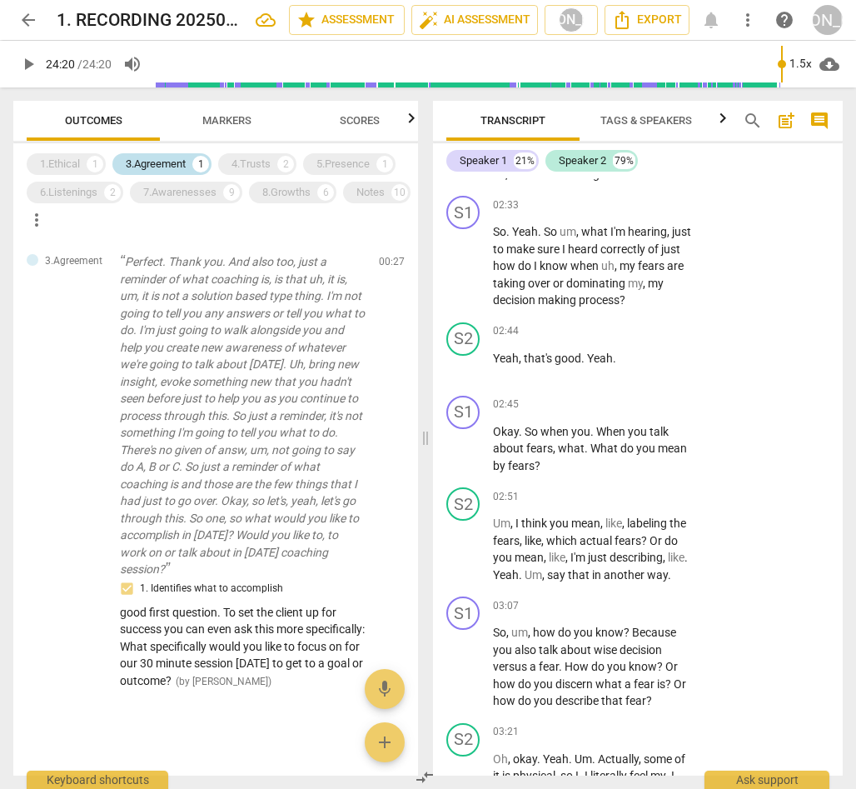
scroll to position [1558, 0]
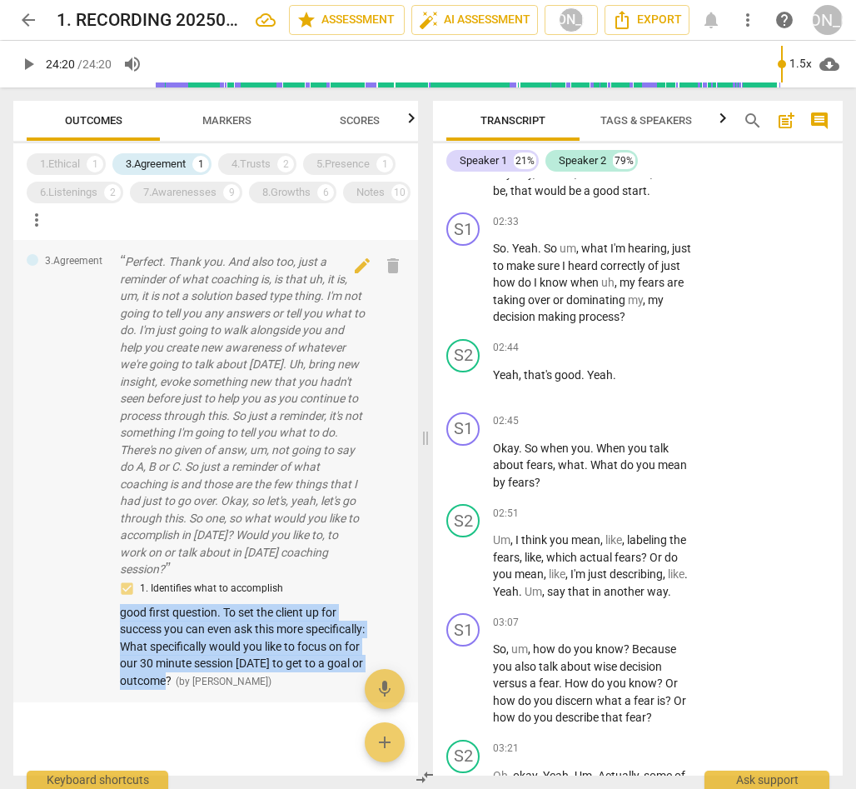
drag, startPoint x: 121, startPoint y: 610, endPoint x: 253, endPoint y: 677, distance: 148.6
click at [253, 677] on div "1. Identifies what to accomplish good first question. To set the client up for …" at bounding box center [243, 634] width 246 height 111
copy span "good first question. To set the client up for success you can even ask this mor…"
click at [175, 192] on div "7.Awarenesses" at bounding box center [179, 192] width 73 height 17
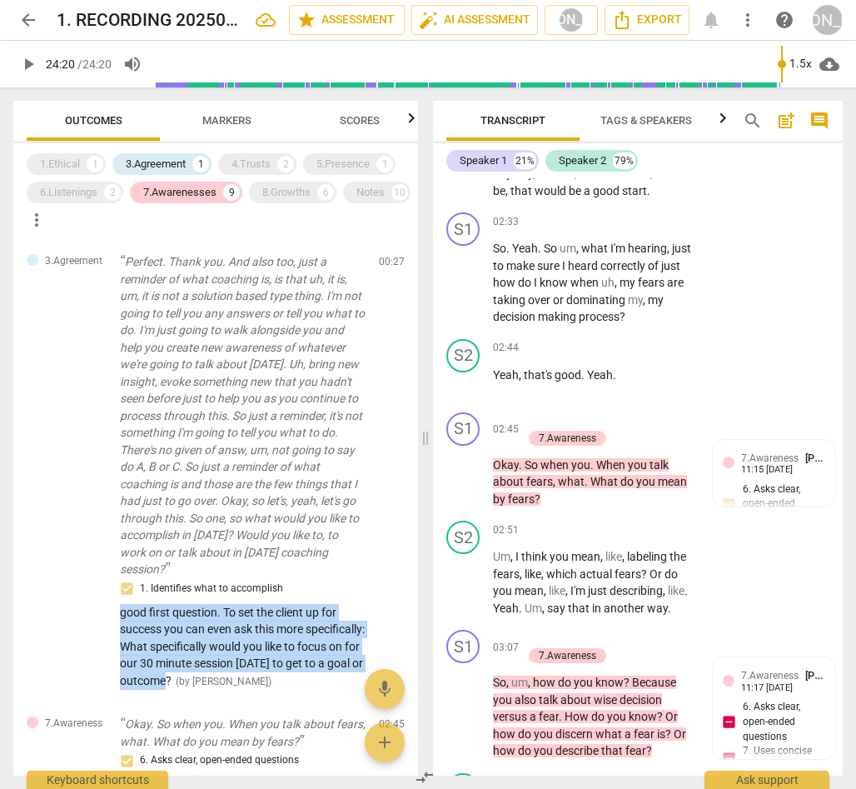
click at [161, 150] on div "1.Ethical 1 3.Agreement 1 4.Trusts 2 5.Presence 1 6.Listenings 2 7.Awarenesses …" at bounding box center [222, 191] width 391 height 83
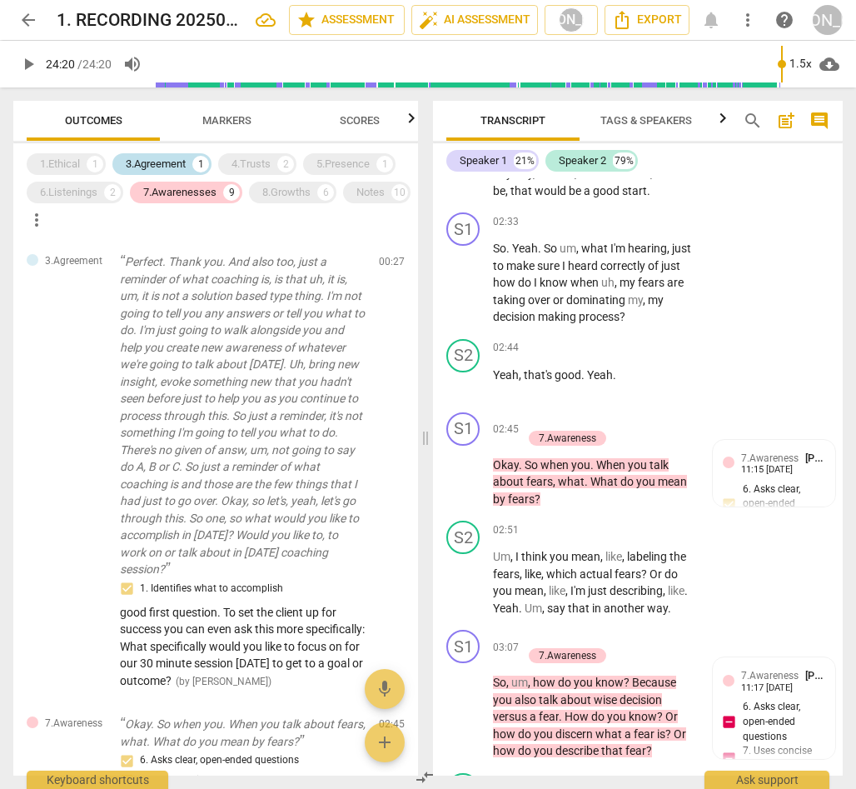
click at [172, 162] on div "3.Agreement" at bounding box center [156, 164] width 60 height 17
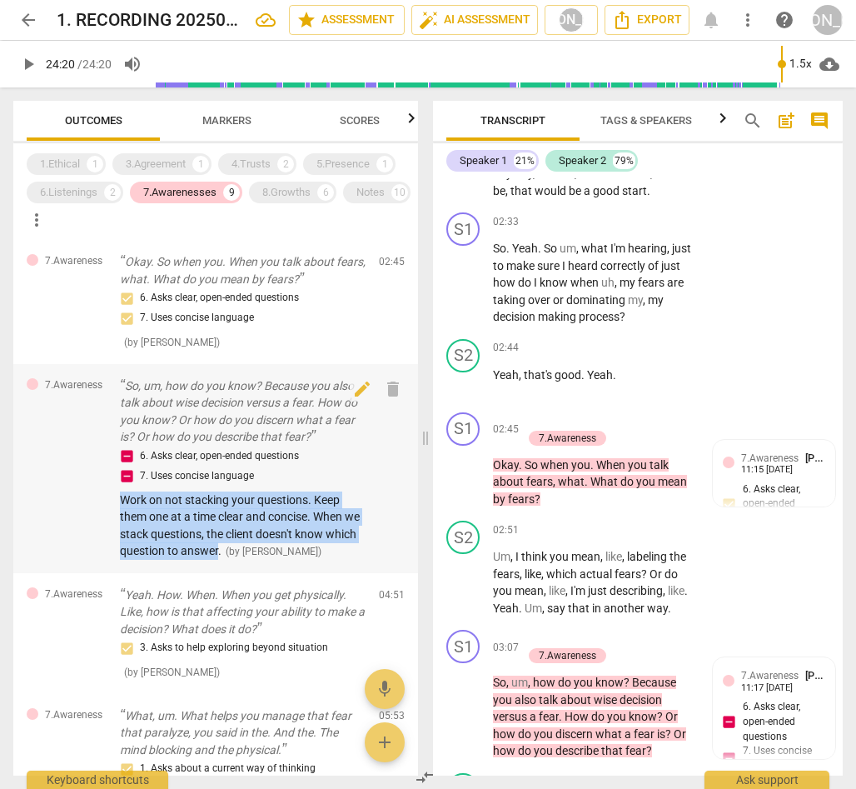
drag, startPoint x: 120, startPoint y: 501, endPoint x: 252, endPoint y: 552, distance: 142.1
click at [252, 552] on span "Work on not stacking your questions. Keep them one at a time clear and concise.…" at bounding box center [240, 525] width 240 height 65
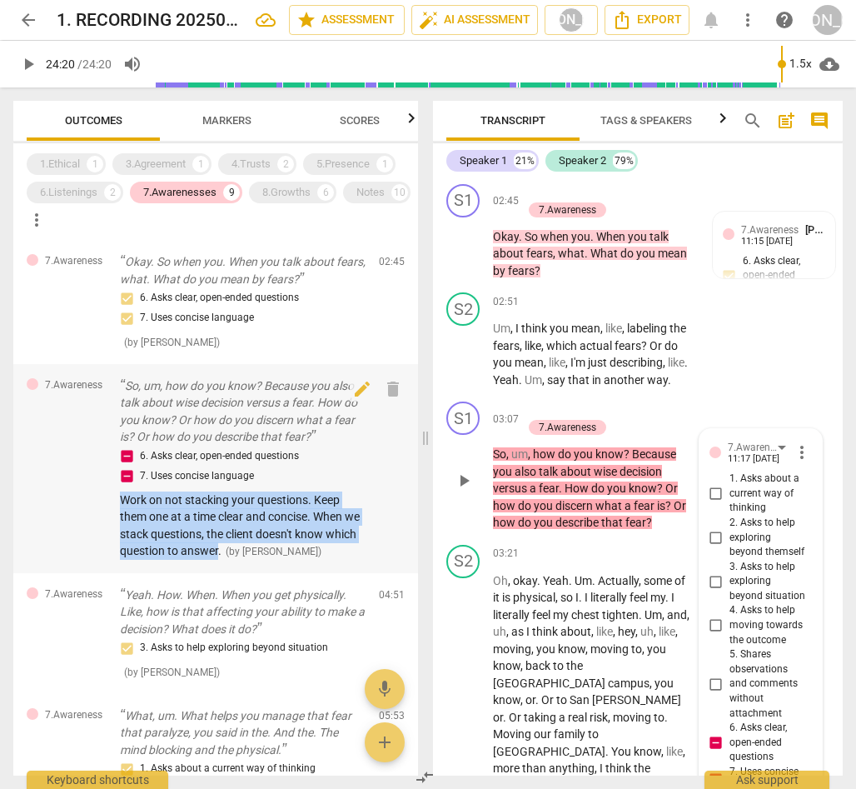
copy span "Work on not stacking your questions. Keep them one at a time clear and concise.…"
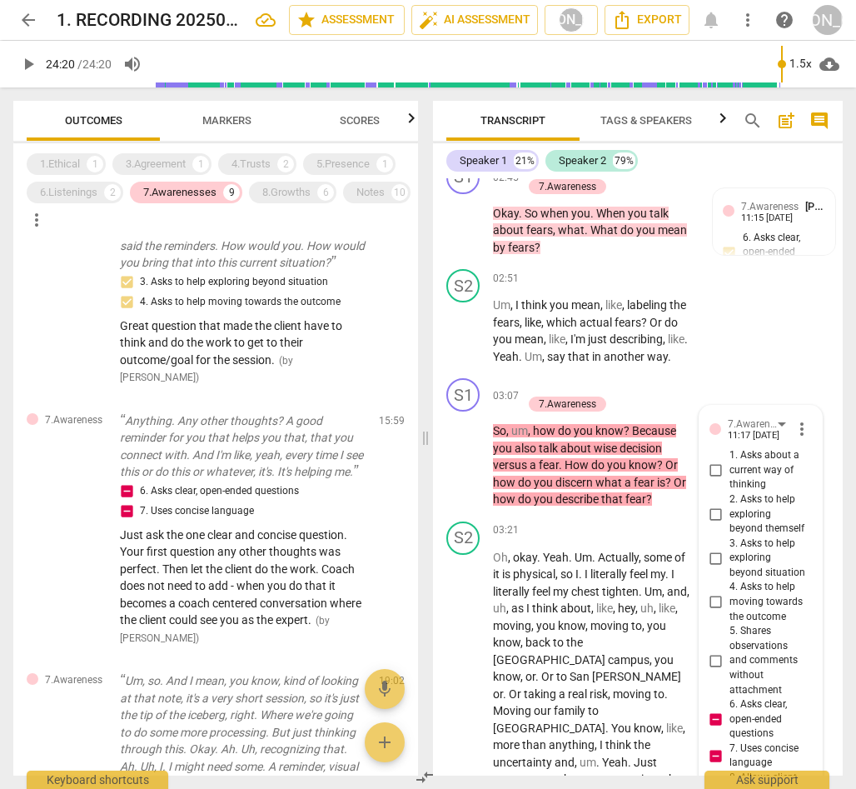
scroll to position [1562, 0]
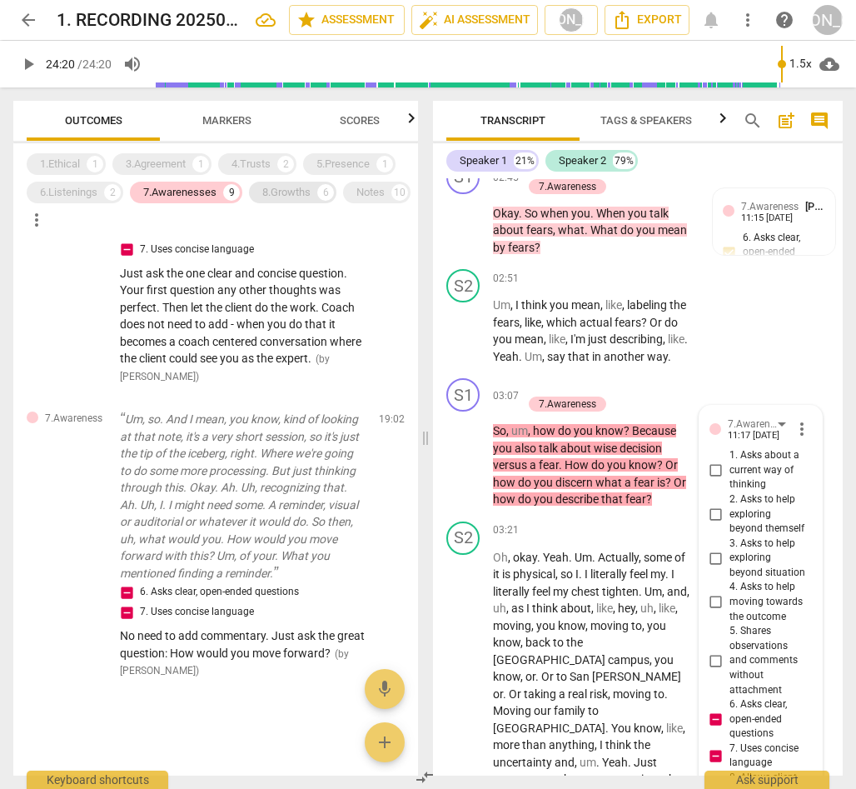
click at [287, 190] on div "8.Growths" at bounding box center [286, 192] width 48 height 17
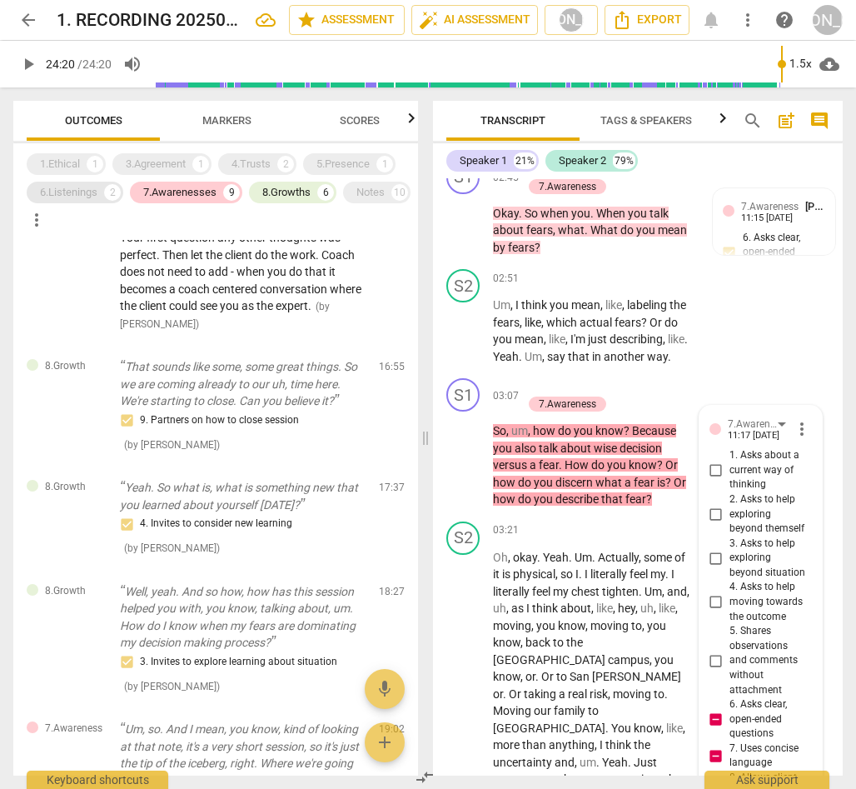
click at [89, 189] on div "6.Listenings" at bounding box center [68, 192] width 57 height 17
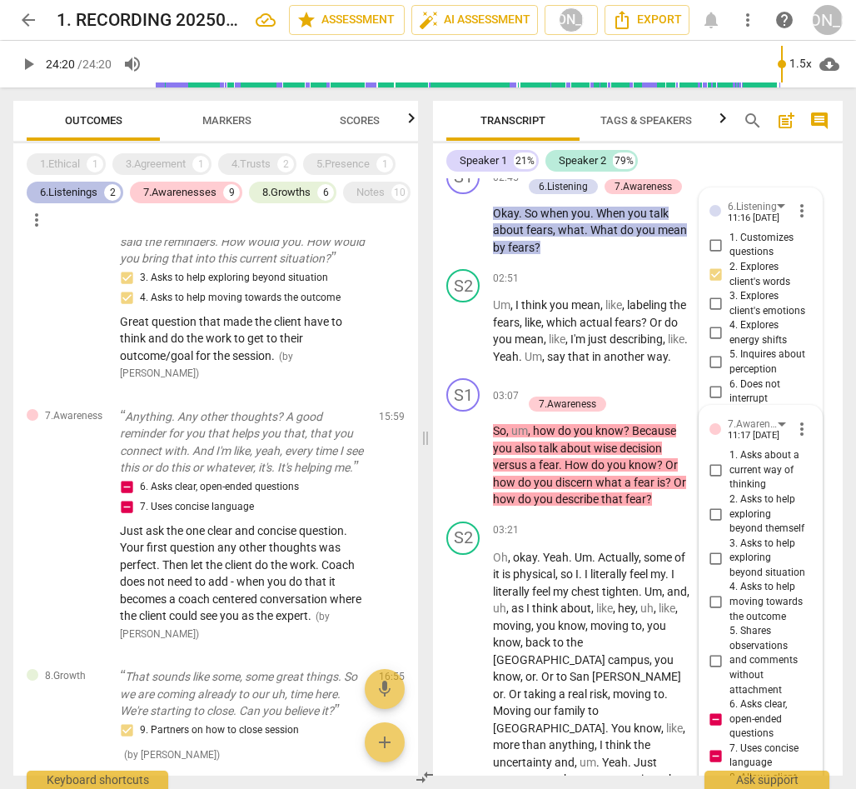
scroll to position [1906, 0]
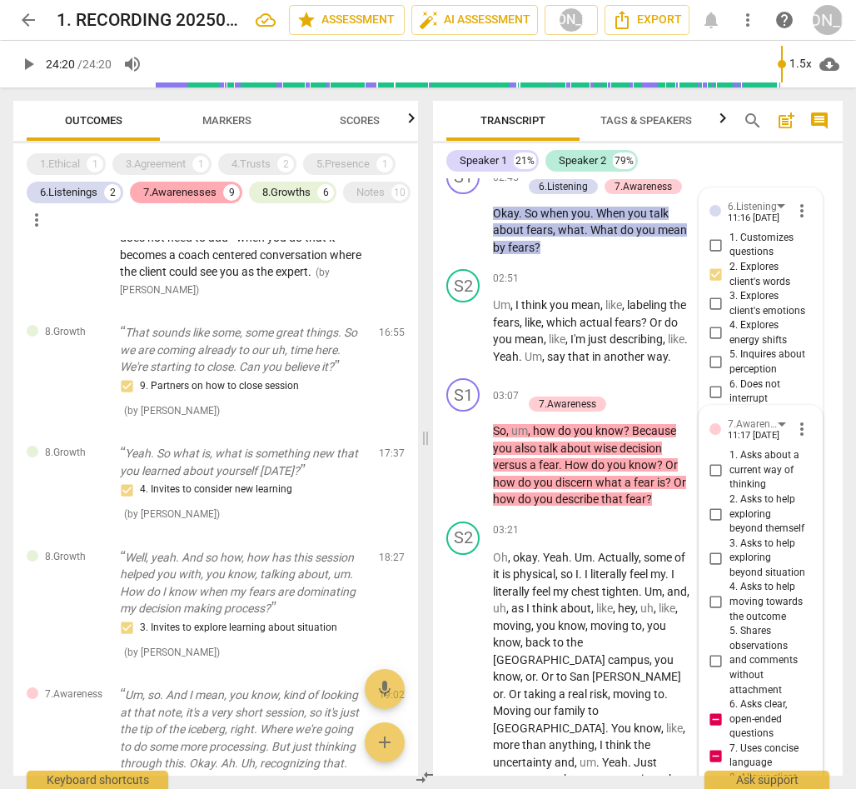
click at [162, 191] on div "7.Awarenesses" at bounding box center [179, 192] width 73 height 17
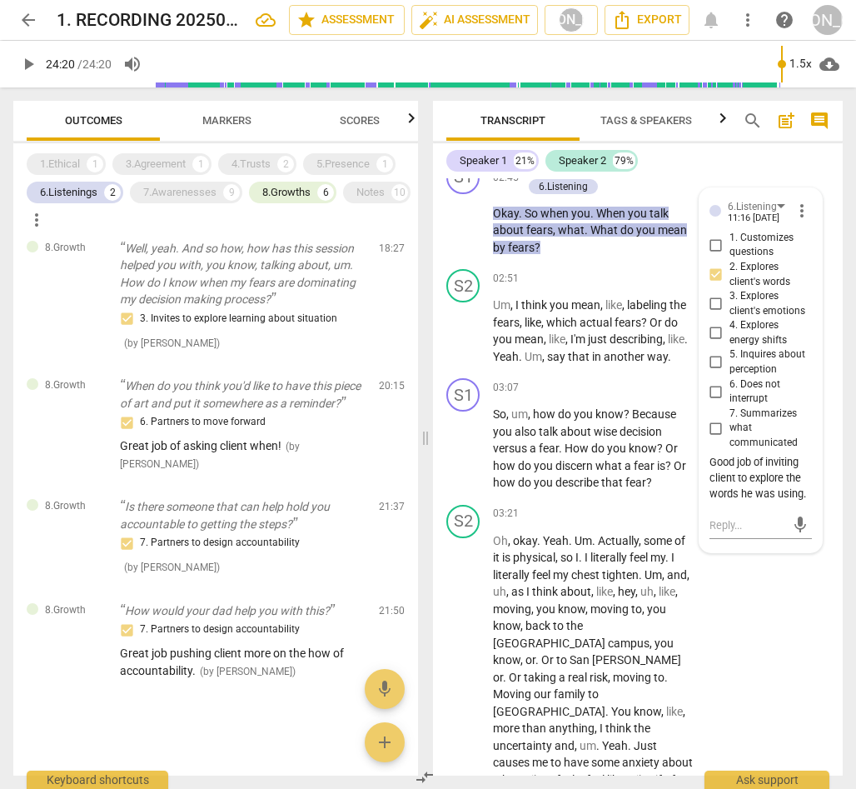
scroll to position [187, 0]
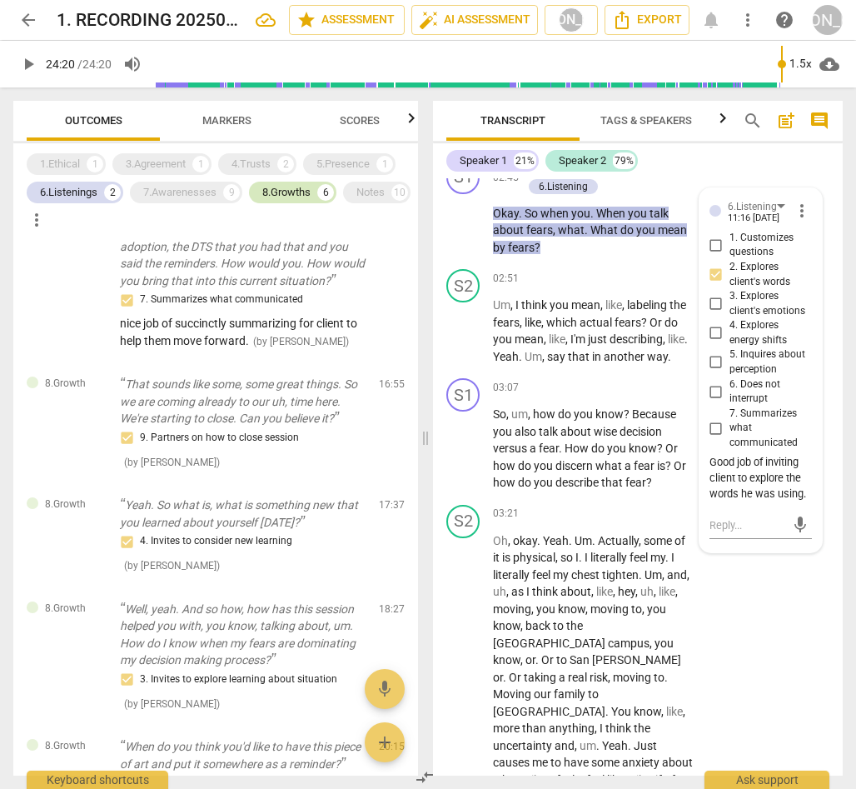
click at [276, 191] on div "8.Growths" at bounding box center [286, 192] width 48 height 17
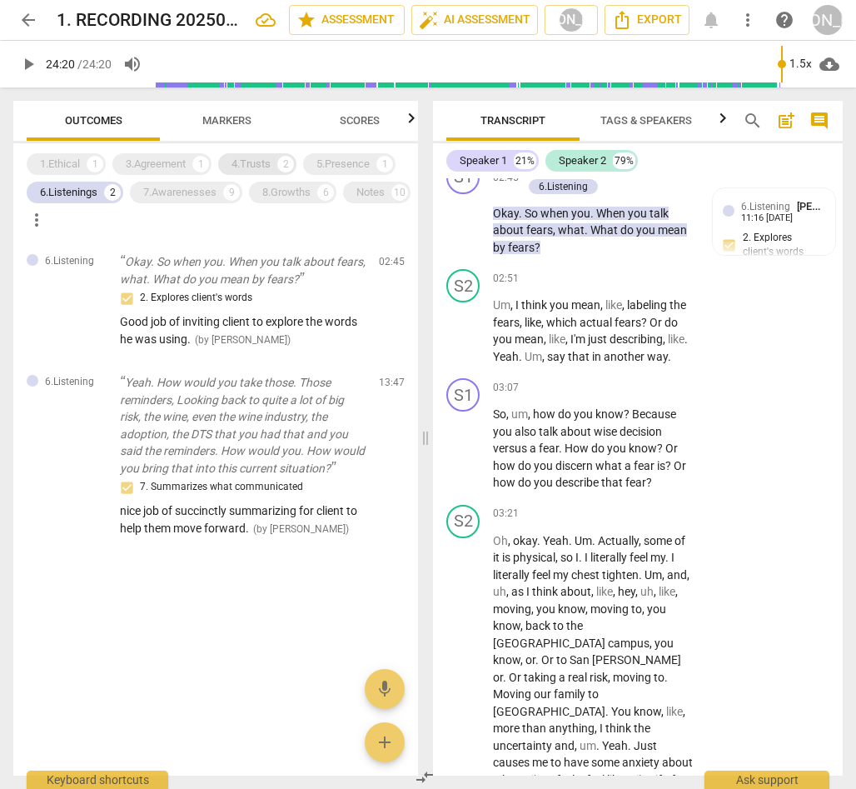
click at [246, 161] on div "4.Trusts" at bounding box center [251, 164] width 39 height 17
drag, startPoint x: 92, startPoint y: 192, endPoint x: 304, endPoint y: 177, distance: 212.9
click at [92, 192] on div "6.Listenings" at bounding box center [68, 192] width 57 height 17
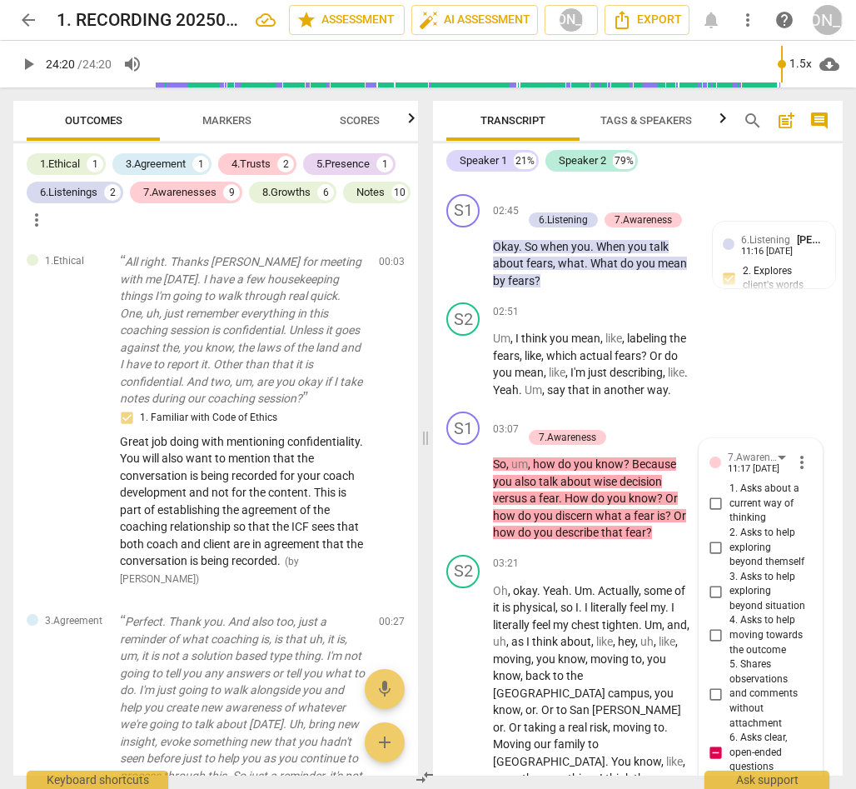
scroll to position [1826, 0]
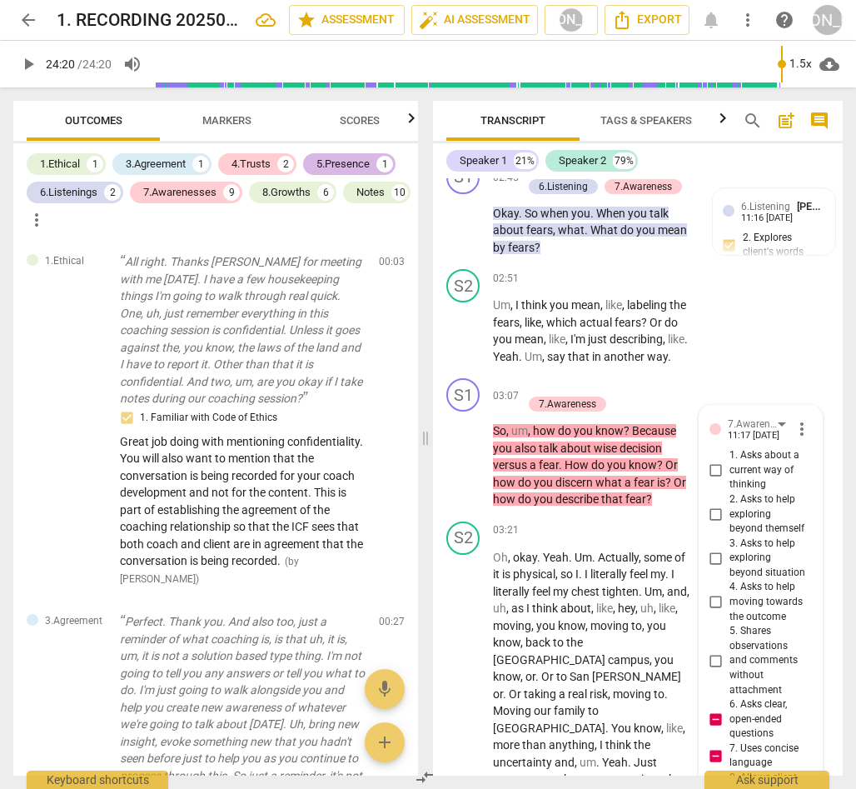
click at [339, 159] on div "5.Presence" at bounding box center [342, 164] width 53 height 17
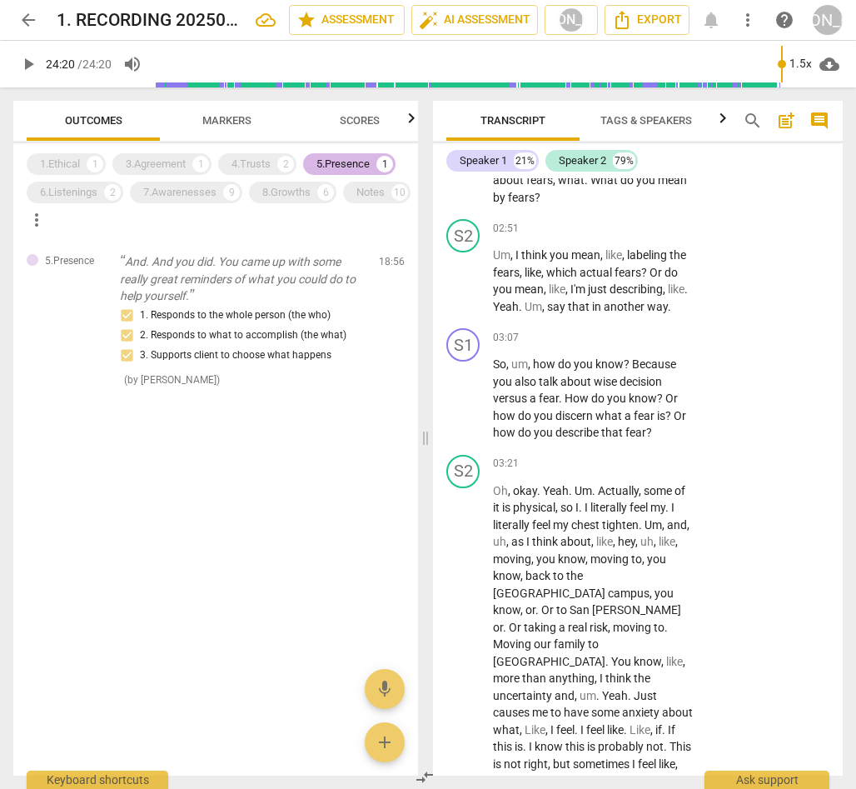
scroll to position [1793, 0]
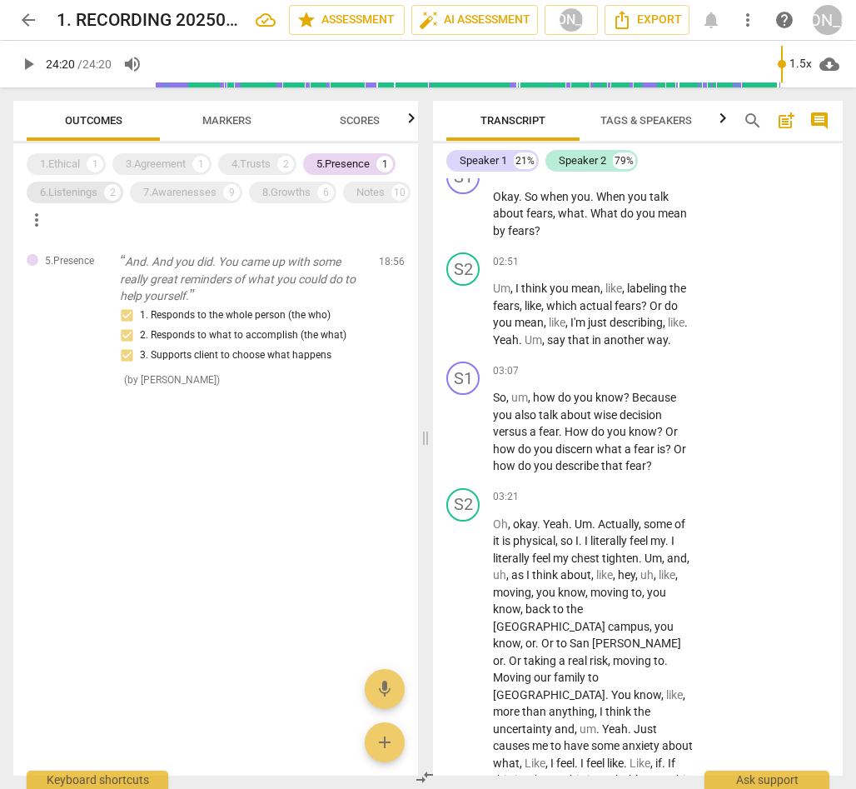
click at [72, 189] on div "6.Listenings" at bounding box center [68, 192] width 57 height 17
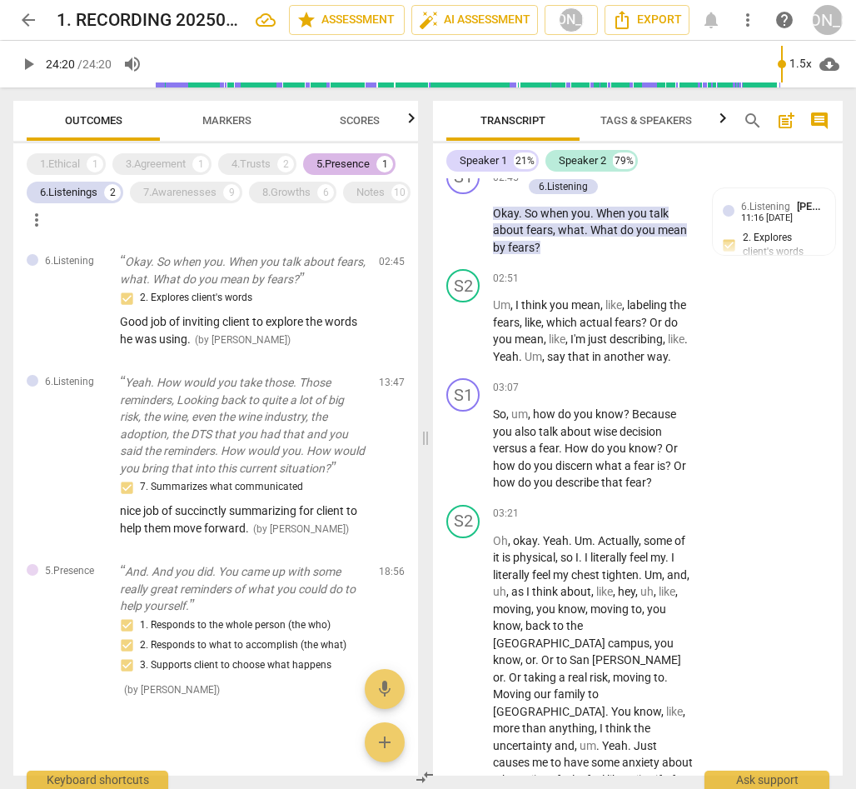
click at [346, 161] on div "5.Presence" at bounding box center [342, 164] width 53 height 17
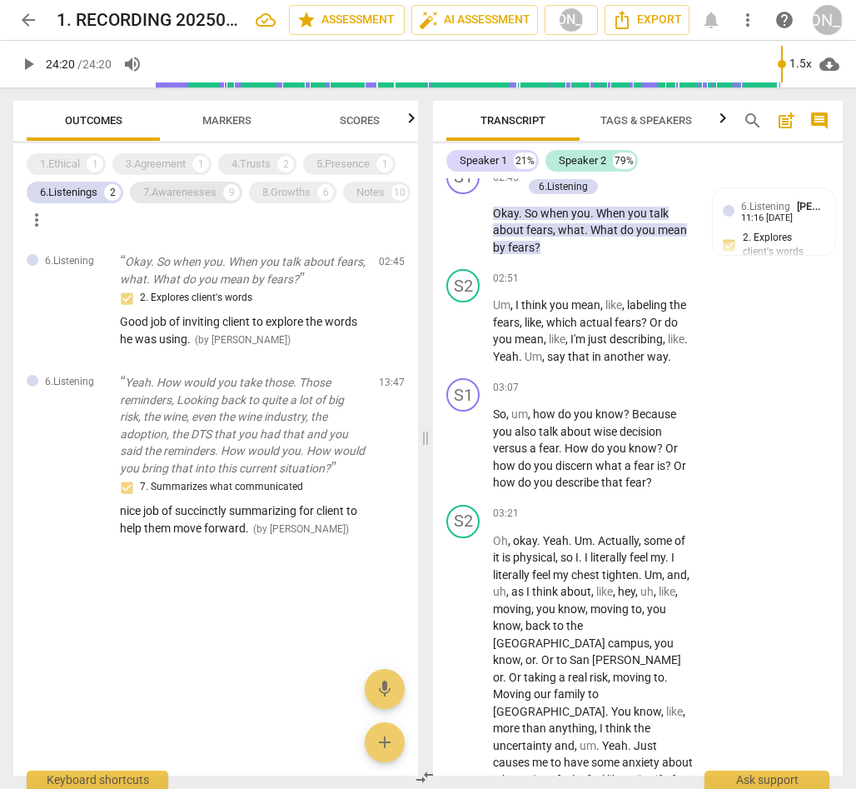
drag, startPoint x: 78, startPoint y: 190, endPoint x: 175, endPoint y: 199, distance: 97.0
click at [78, 190] on div "6.Listenings" at bounding box center [68, 192] width 57 height 17
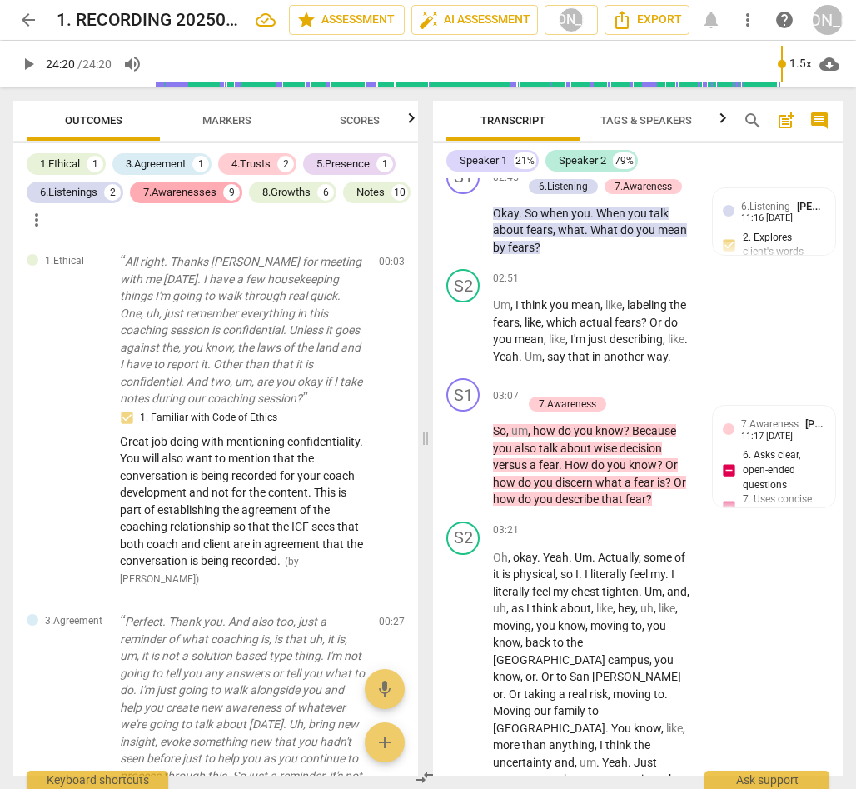
click at [180, 192] on div "7.Awarenesses" at bounding box center [179, 192] width 73 height 17
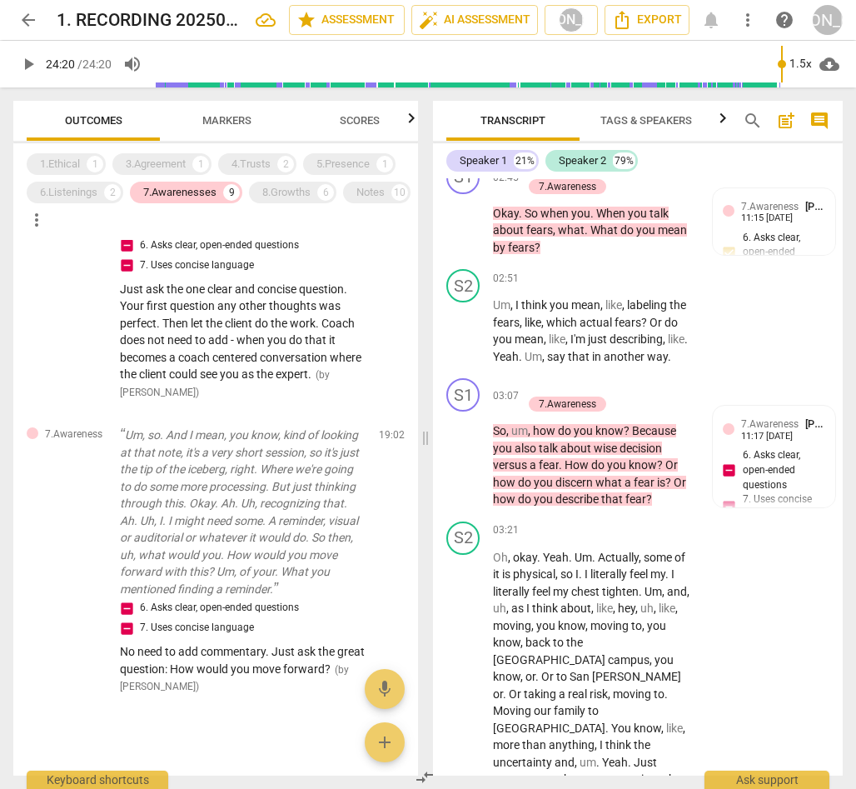
scroll to position [1562, 0]
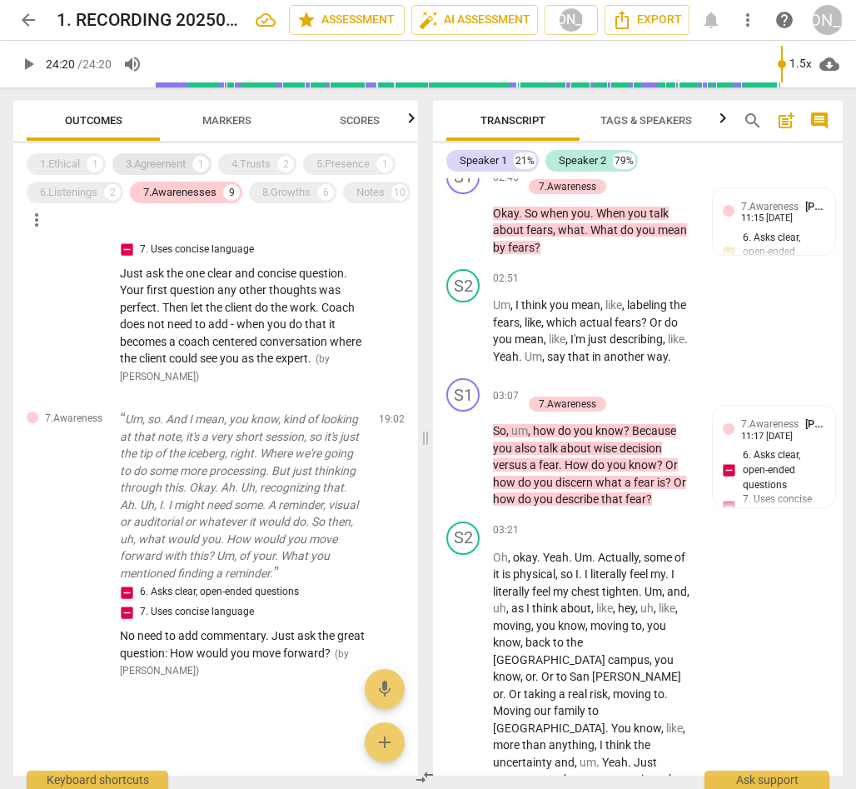
click at [157, 162] on div "3.Agreement" at bounding box center [156, 164] width 60 height 17
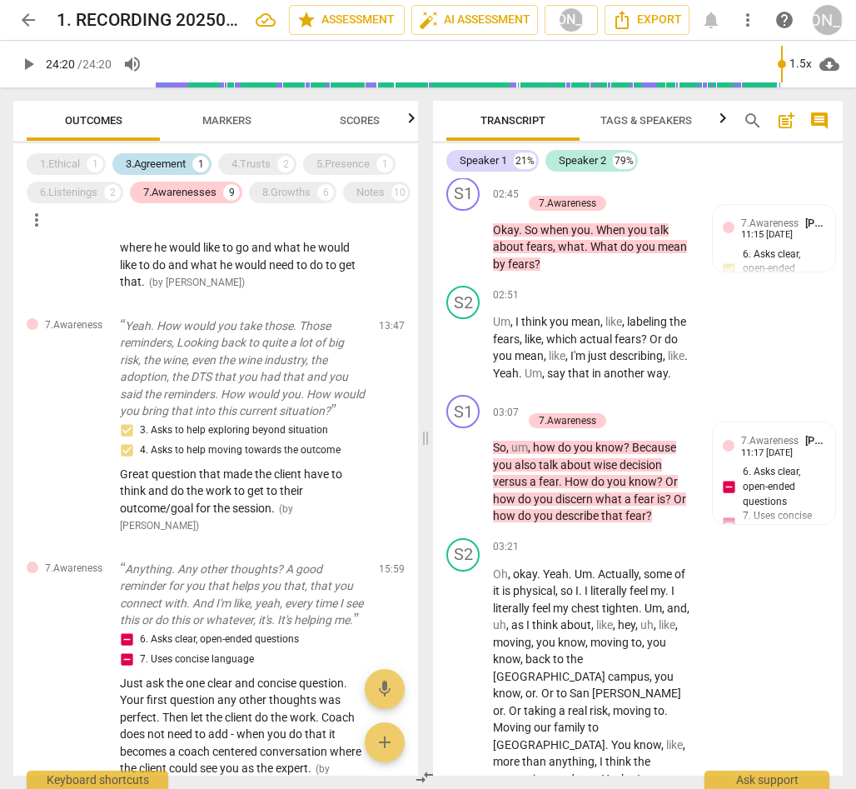
scroll to position [1810, 0]
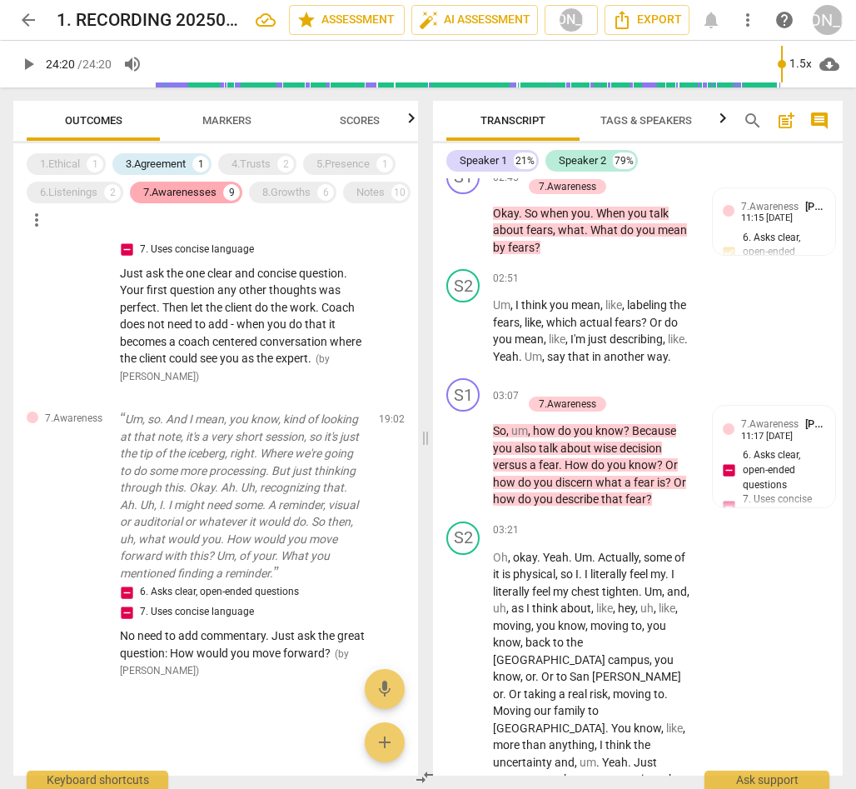
click at [174, 191] on div "7.Awarenesses" at bounding box center [179, 192] width 73 height 17
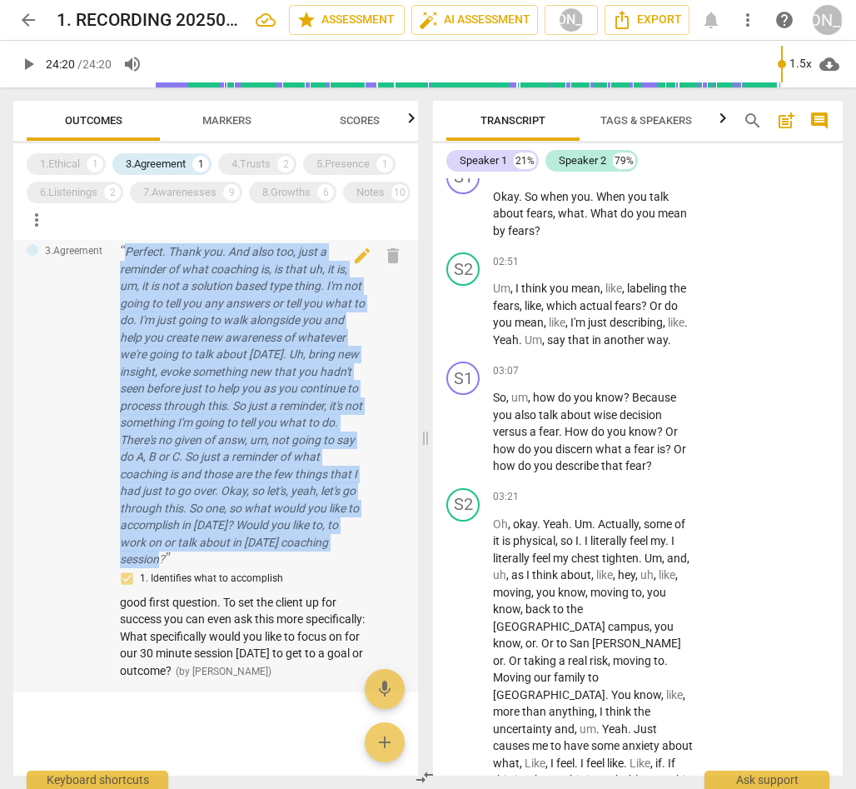
drag, startPoint x: 129, startPoint y: 251, endPoint x: 343, endPoint y: 555, distance: 371.8
click at [343, 555] on p "Perfect. Thank you. And also too, just a reminder of what coaching is, is that …" at bounding box center [243, 405] width 246 height 325
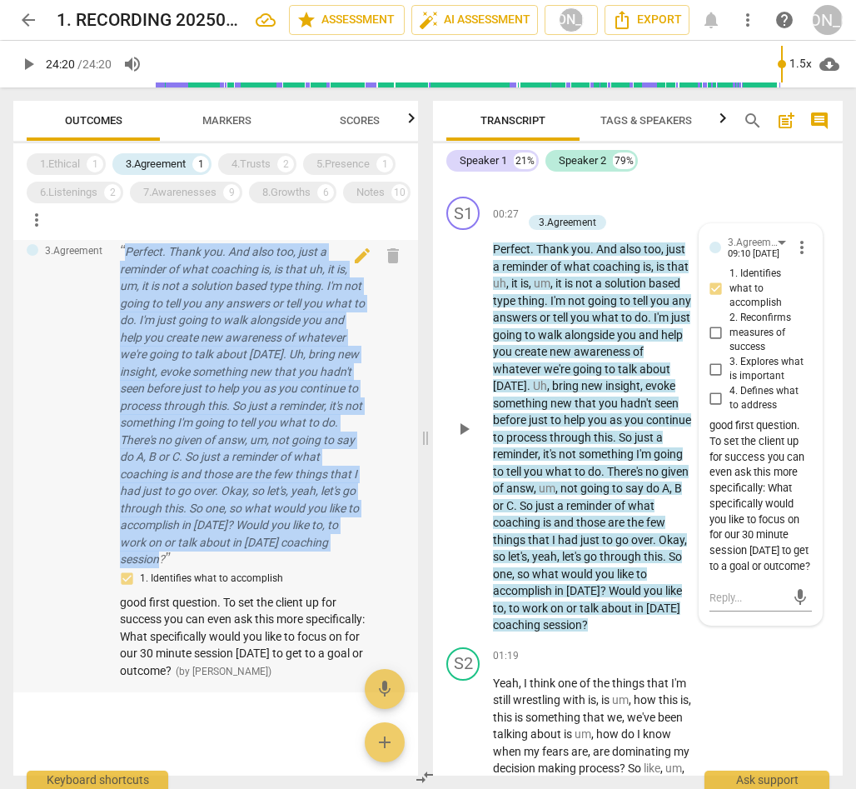
copy p "Perfect. Thank you. And also too, just a reminder of what coaching is, is that …"
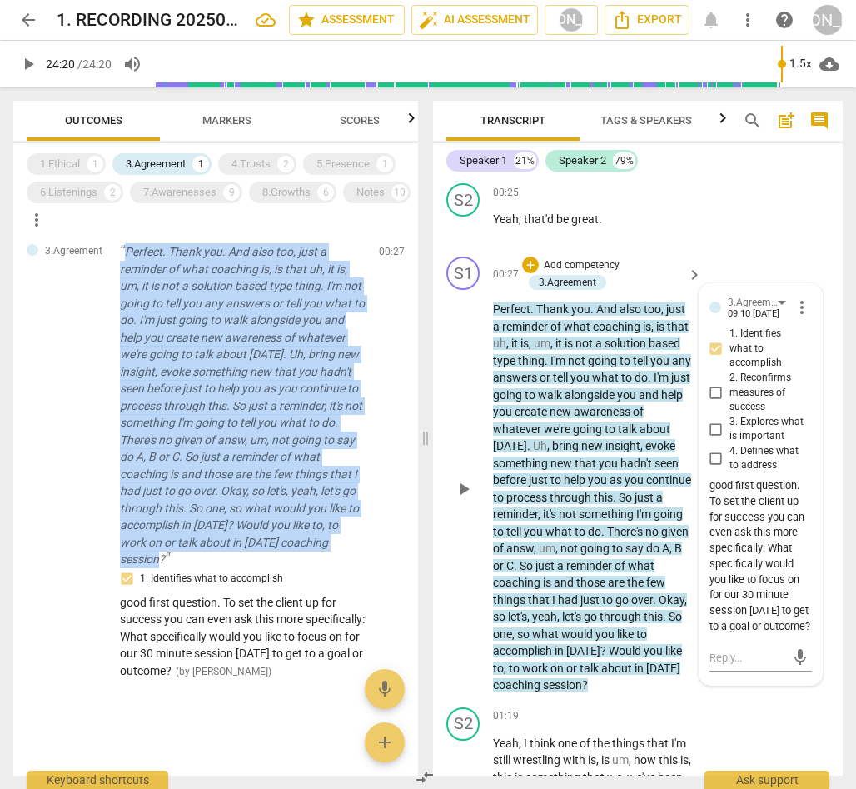
scroll to position [629, 0]
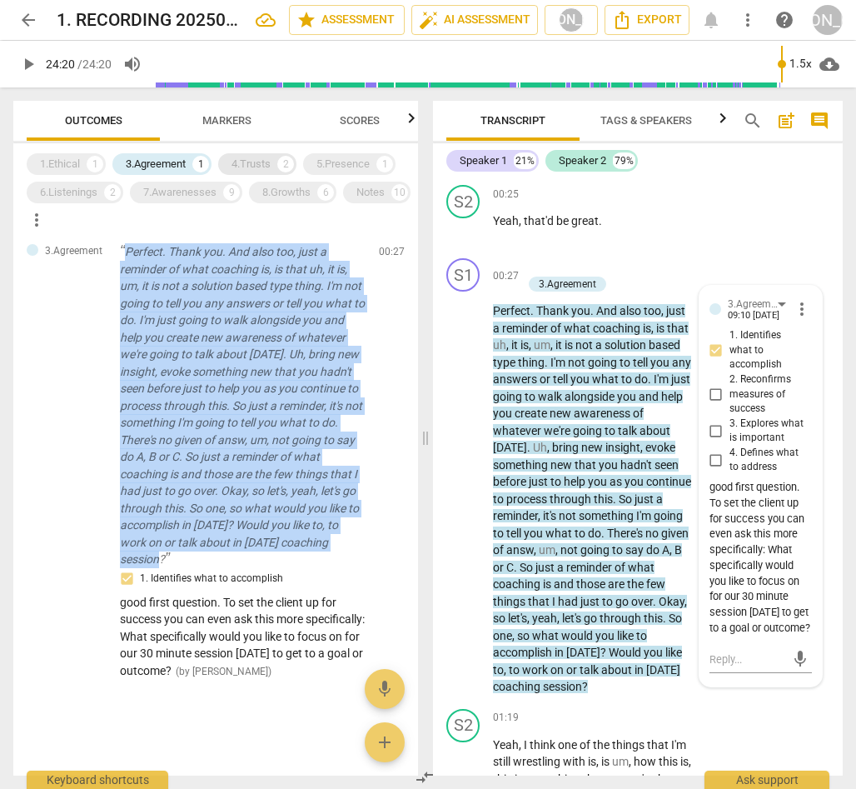
click at [250, 162] on div "4.Trusts" at bounding box center [251, 164] width 39 height 17
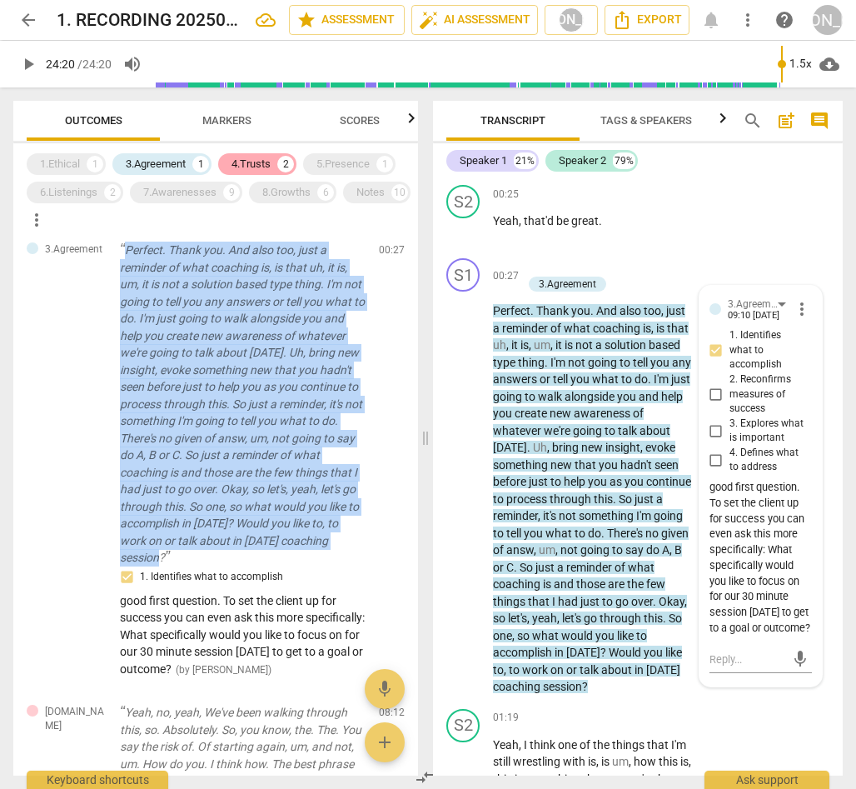
scroll to position [378, 0]
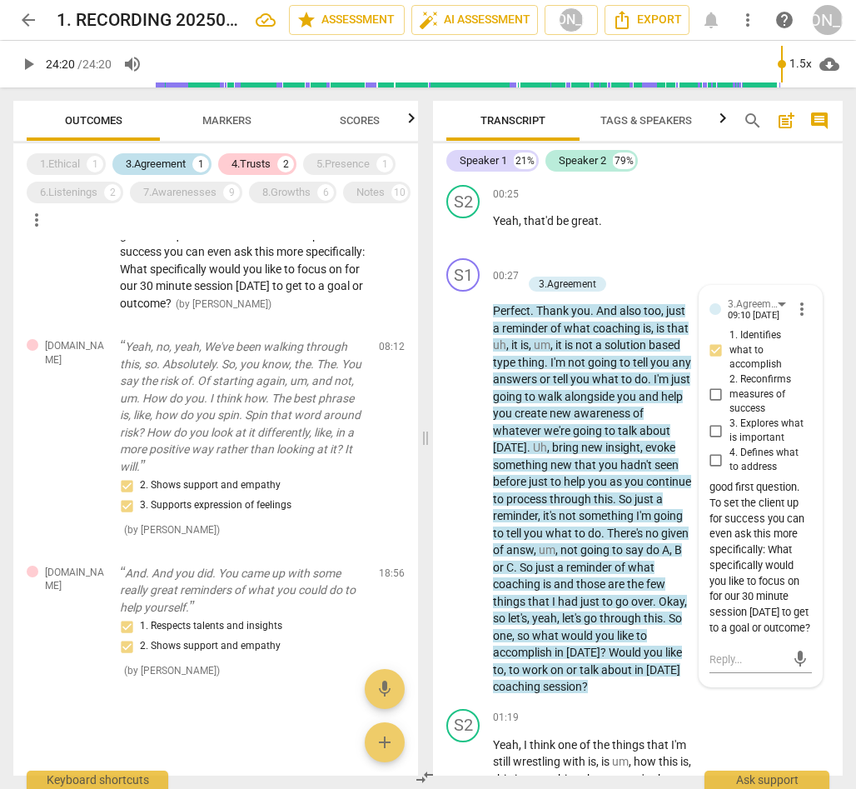
click at [176, 156] on div "3.Agreement" at bounding box center [156, 164] width 60 height 17
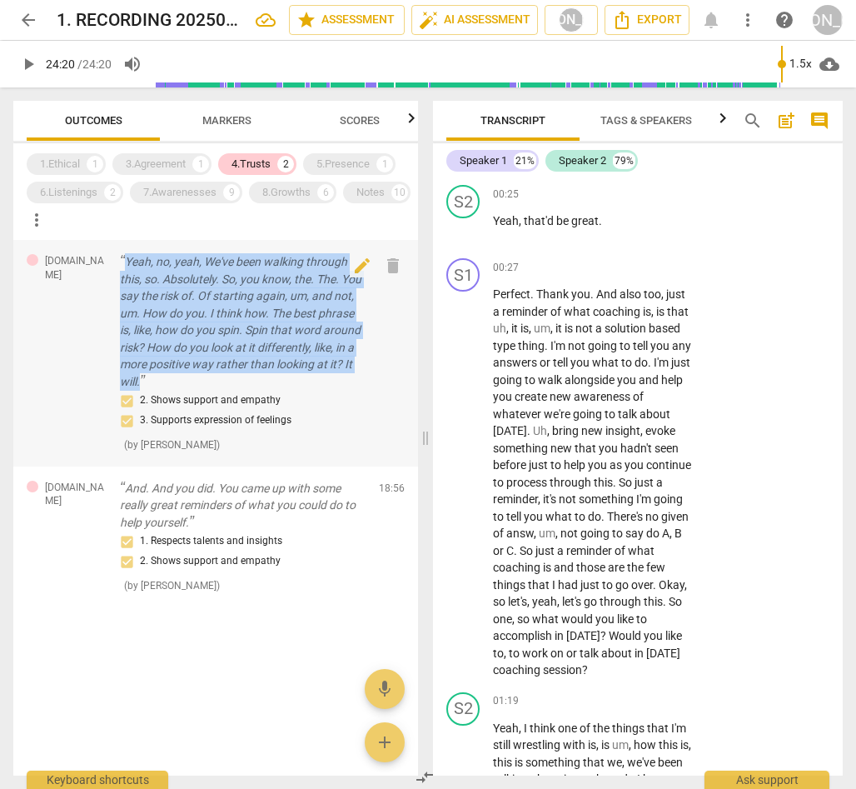
drag, startPoint x: 127, startPoint y: 259, endPoint x: 260, endPoint y: 384, distance: 182.7
click at [259, 385] on p "Yeah, no, yeah, We've been walking through this, so. Absolutely. So, you know, …" at bounding box center [243, 321] width 246 height 137
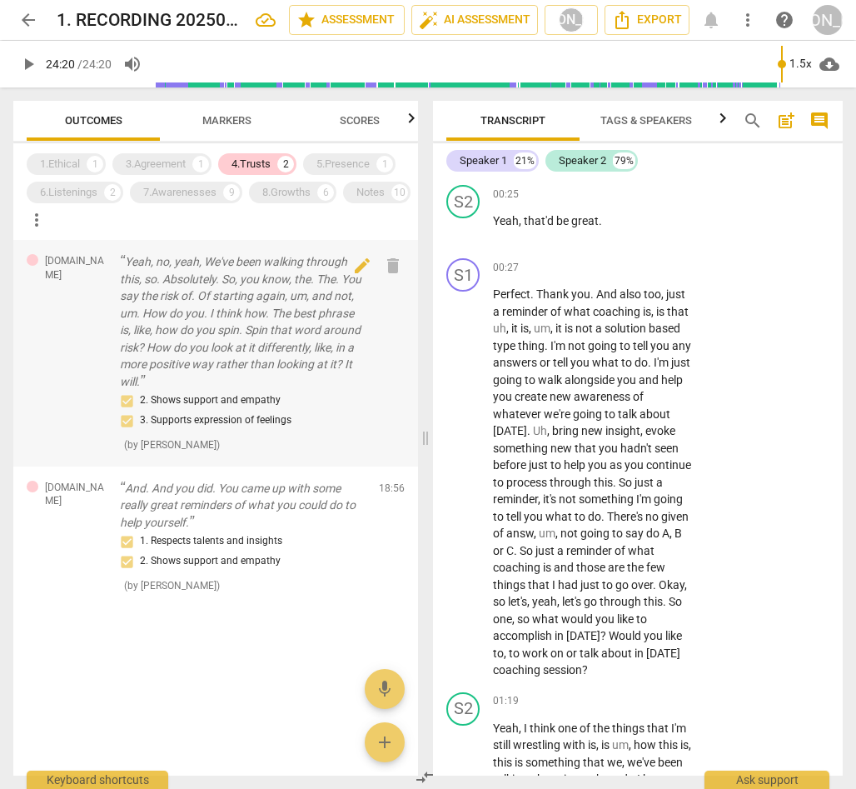
scroll to position [4151, 0]
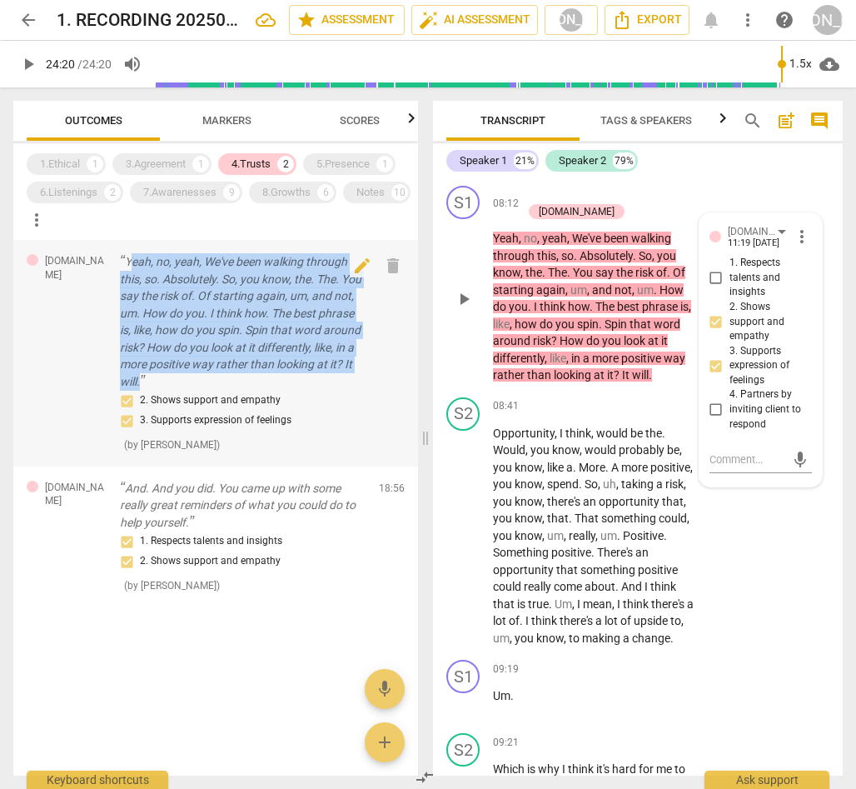
drag, startPoint x: 128, startPoint y: 258, endPoint x: 199, endPoint y: 378, distance: 139.3
click at [197, 378] on p "Yeah, no, yeah, We've been walking through this, so. Absolutely. So, you know, …" at bounding box center [243, 321] width 246 height 137
drag, startPoint x: 198, startPoint y: 376, endPoint x: 116, endPoint y: 272, distance: 132.8
click at [198, 376] on p "Yeah, no, yeah, We've been walking through this, so. Absolutely. So, you know, …" at bounding box center [243, 321] width 246 height 137
drag, startPoint x: 125, startPoint y: 258, endPoint x: 235, endPoint y: 376, distance: 160.9
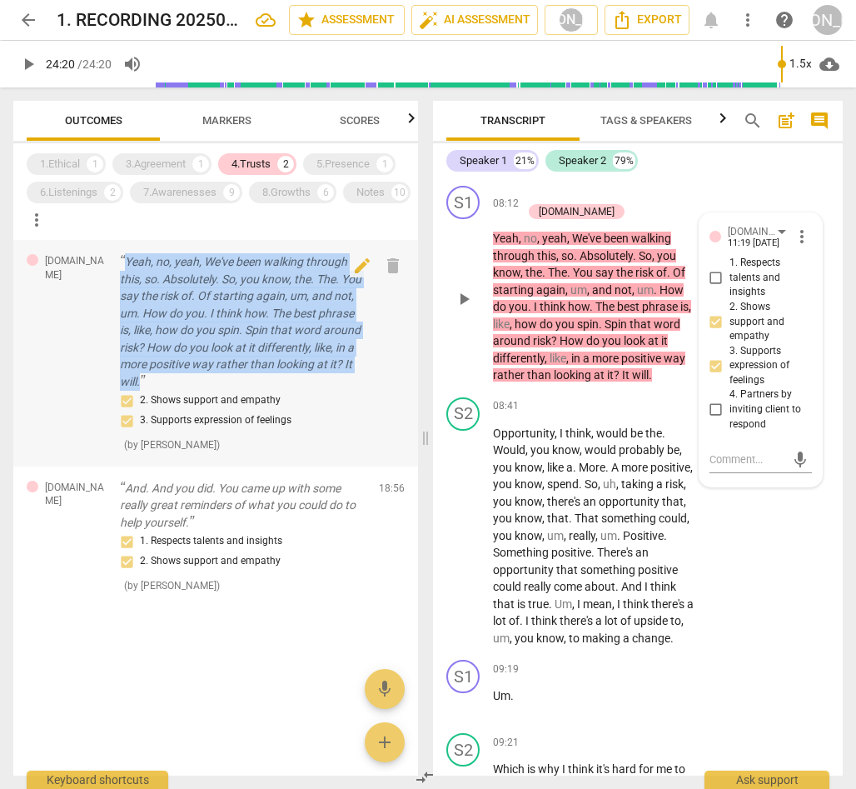
click at [235, 376] on p "Yeah, no, yeah, We've been walking through this, so. Absolutely. So, you know, …" at bounding box center [243, 321] width 246 height 137
copy p "Yeah, no, yeah, We've been walking through this, so. Absolutely. So, you know, …"
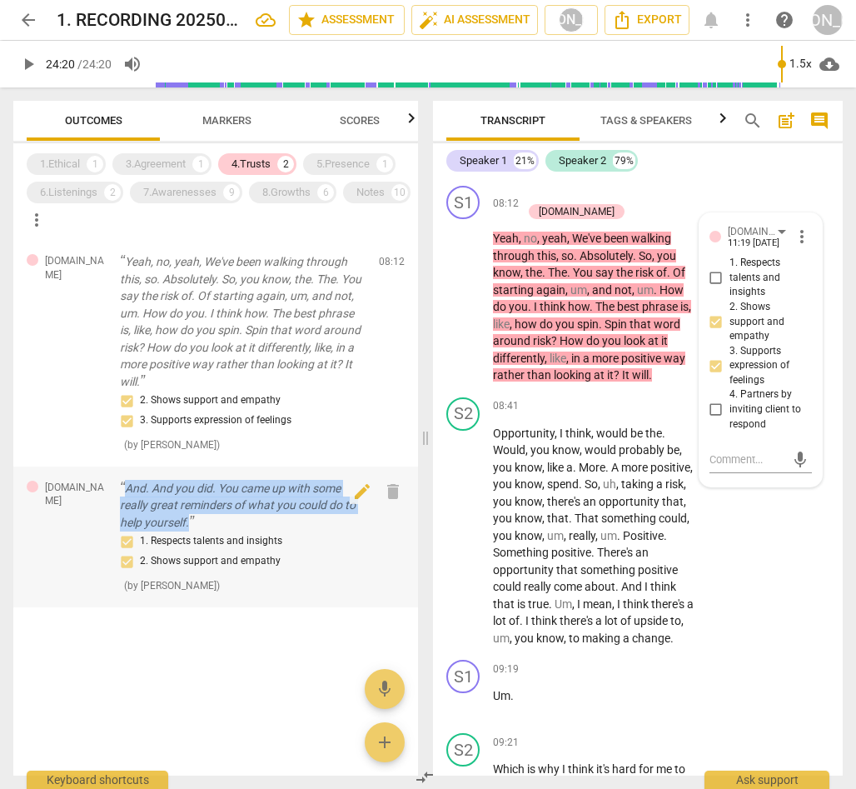
drag, startPoint x: 126, startPoint y: 481, endPoint x: 224, endPoint y: 525, distance: 107.4
click at [223, 526] on p "And. And you did. You came up with some really great reminders of what you coul…" at bounding box center [243, 506] width 246 height 52
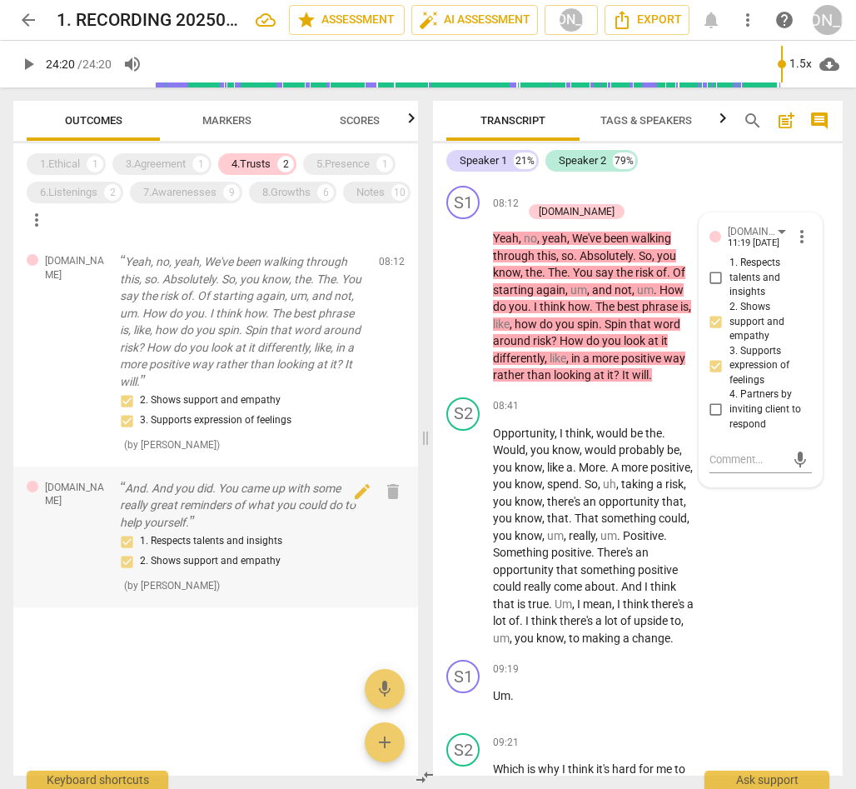
scroll to position [9002, 0]
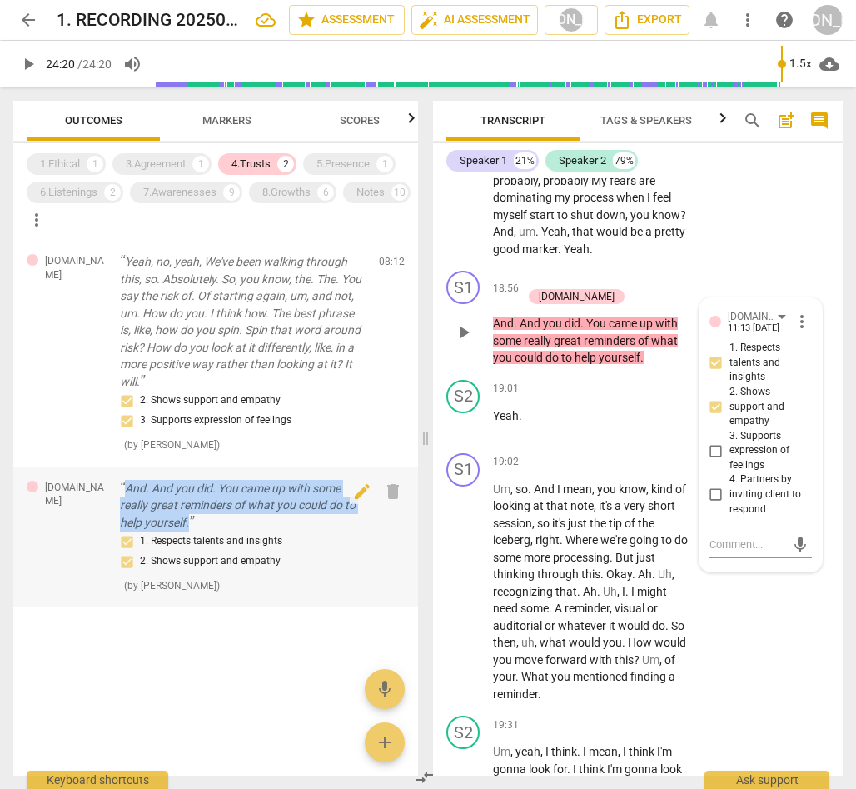
drag, startPoint x: 125, startPoint y: 481, endPoint x: 214, endPoint y: 521, distance: 97.3
click at [208, 522] on p "And. And you did. You came up with some really great reminders of what you coul…" at bounding box center [243, 506] width 246 height 52
copy p "And. And you did. You came up with some really great reminders of what you coul…"
click at [351, 162] on div "5.Presence" at bounding box center [342, 164] width 53 height 17
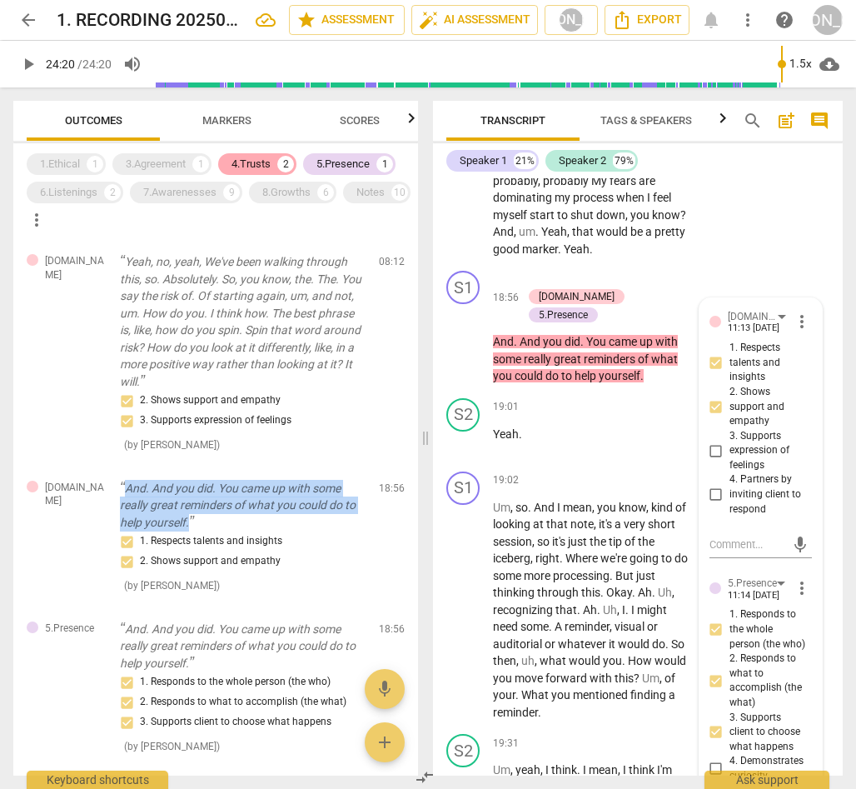
click at [256, 153] on div "4.Trusts 2" at bounding box center [257, 164] width 78 height 22
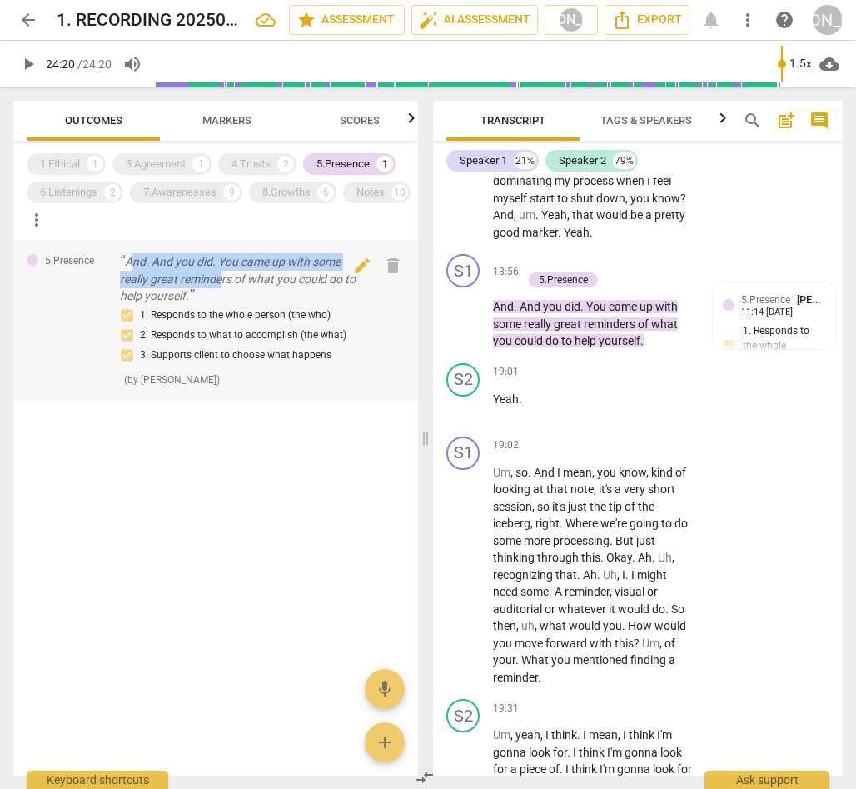
drag, startPoint x: 133, startPoint y: 258, endPoint x: 191, endPoint y: 279, distance: 61.1
click at [220, 284] on p "And. And you did. You came up with some really great reminders of what you coul…" at bounding box center [243, 279] width 246 height 52
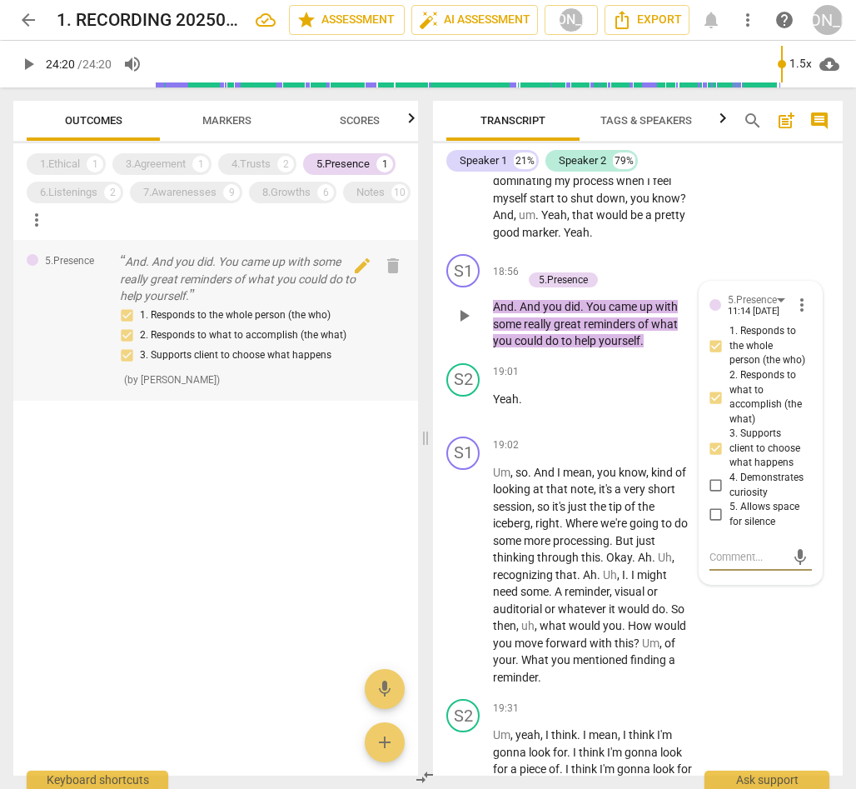
drag, startPoint x: 217, startPoint y: 295, endPoint x: 125, endPoint y: 259, distance: 98.4
click at [216, 295] on p "And. And you did. You came up with some really great reminders of what you coul…" at bounding box center [243, 279] width 246 height 52
drag, startPoint x: 120, startPoint y: 254, endPoint x: 137, endPoint y: 262, distance: 19.4
click at [214, 297] on p "And. And you did. You came up with some really great reminders of what you coul…" at bounding box center [243, 279] width 246 height 52
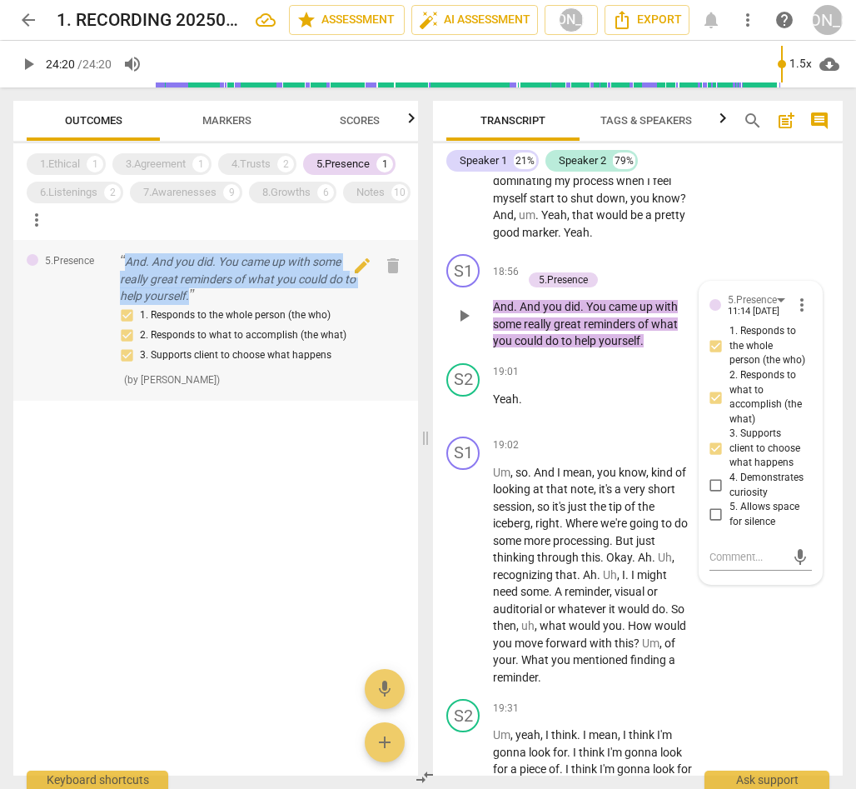
drag, startPoint x: 124, startPoint y: 258, endPoint x: 216, endPoint y: 298, distance: 100.0
click at [216, 298] on p "And. And you did. You came up with some really great reminders of what you coul…" at bounding box center [243, 279] width 246 height 52
copy p "And. And you did. You came up with some really great reminders of what you coul…"
drag, startPoint x: 72, startPoint y: 184, endPoint x: 81, endPoint y: 185, distance: 9.2
click at [72, 184] on div "6.Listenings" at bounding box center [68, 192] width 57 height 17
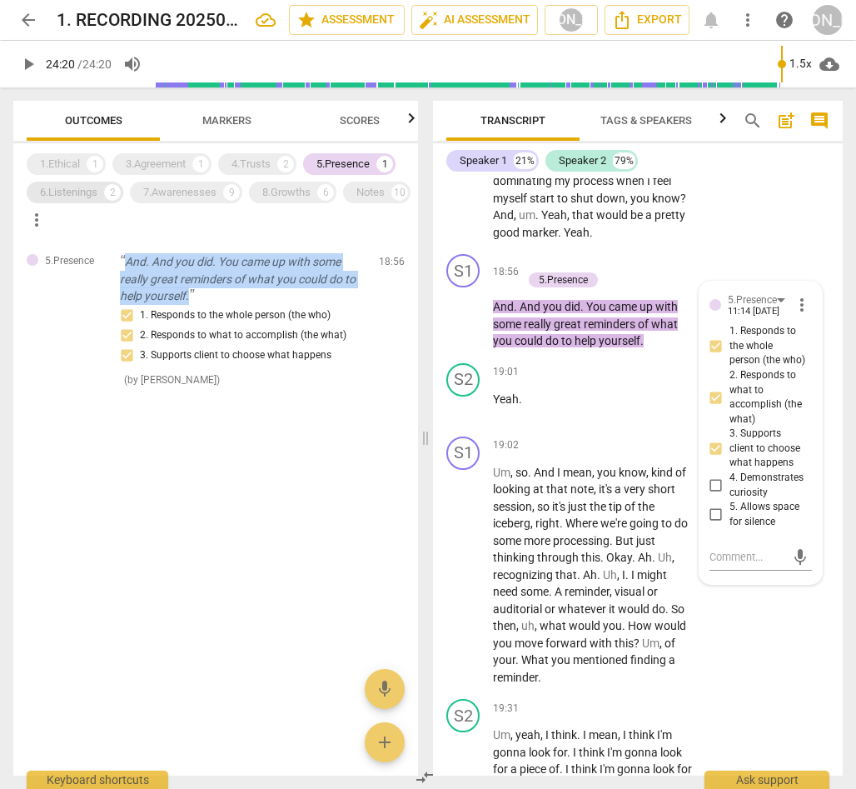
scroll to position [9035, 0]
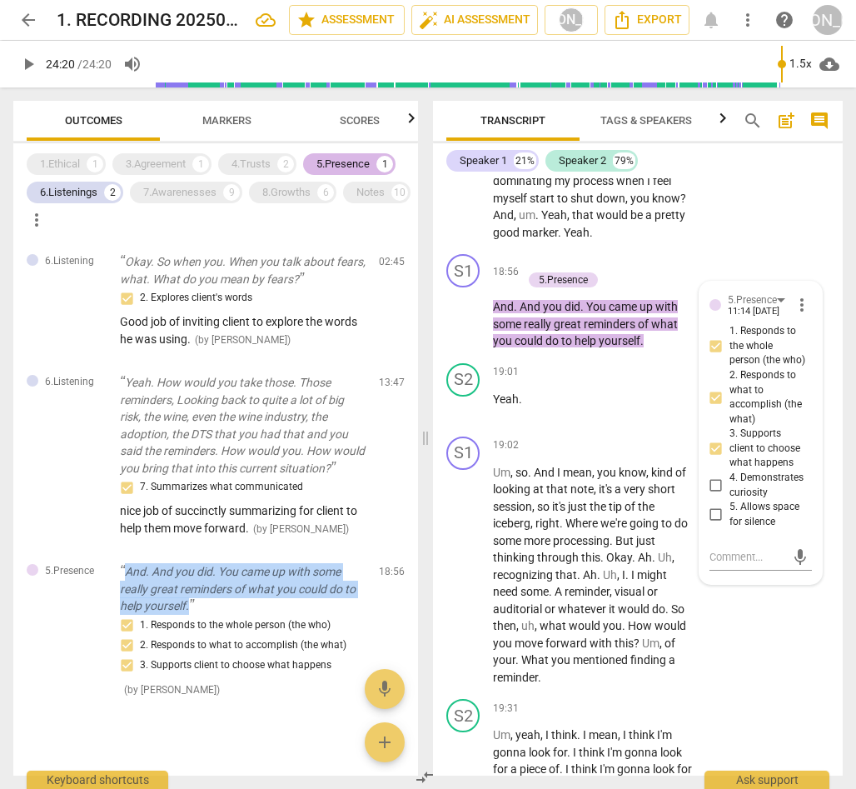
click at [351, 155] on div "5.Presence 1" at bounding box center [349, 164] width 92 height 22
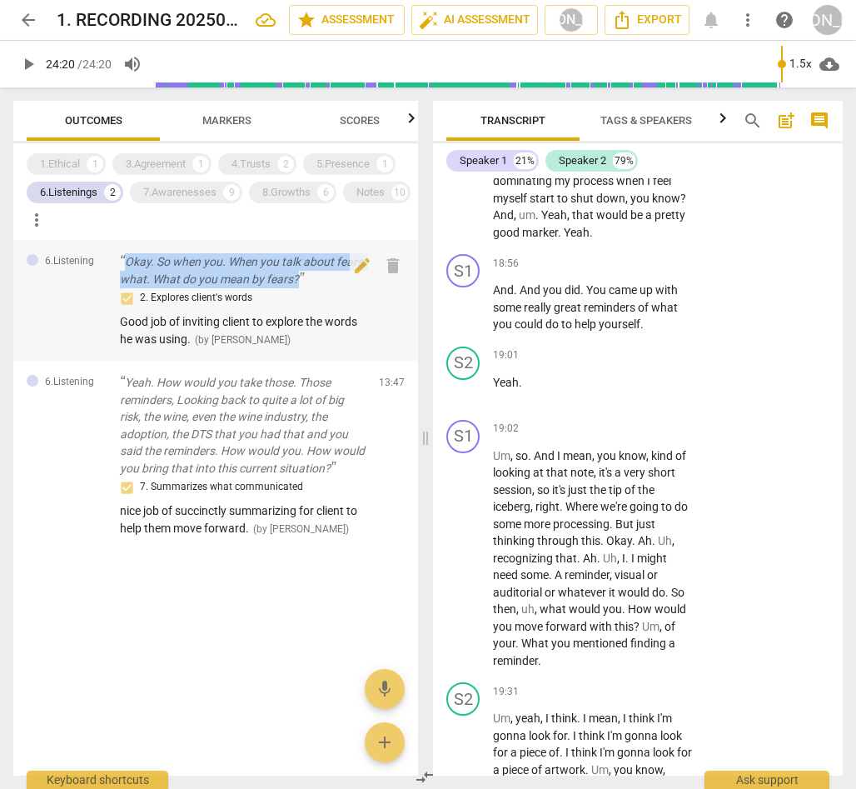
drag, startPoint x: 121, startPoint y: 253, endPoint x: 325, endPoint y: 284, distance: 206.4
click at [323, 282] on div "6.Listening Okay. So when you. When you talk about fears, what. What do you mea…" at bounding box center [215, 300] width 405 height 121
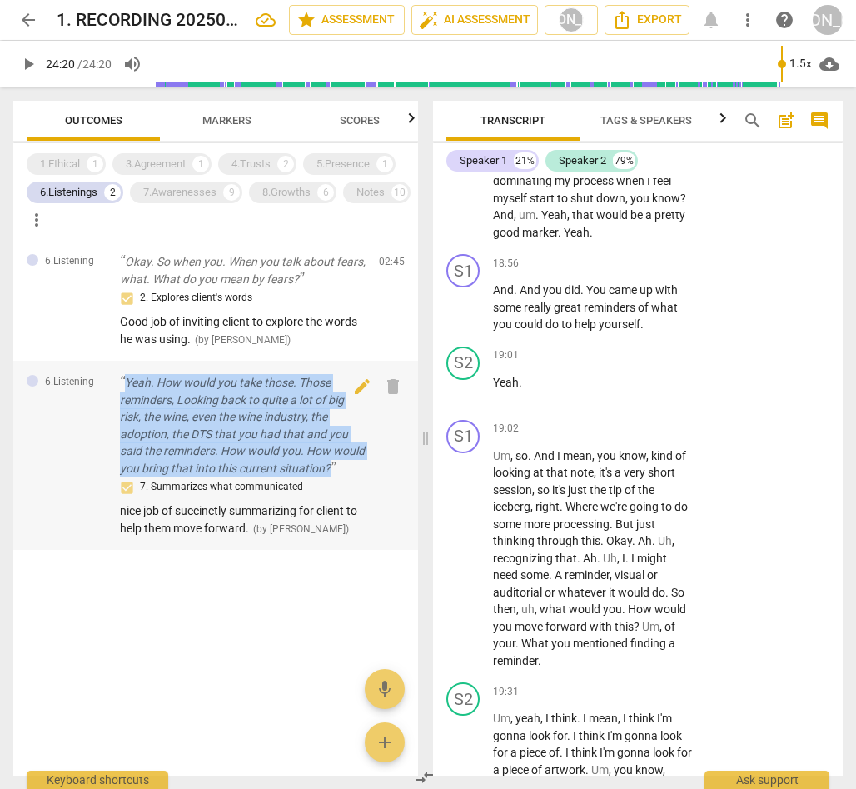
drag, startPoint x: 123, startPoint y: 381, endPoint x: 366, endPoint y: 468, distance: 258.4
click at [366, 468] on div "6.Listening Yeah. How would you take those. Those reminders, Looking back to qu…" at bounding box center [215, 455] width 405 height 189
drag, startPoint x: 177, startPoint y: 189, endPoint x: 159, endPoint y: 194, distance: 18.2
click at [176, 189] on div "7.Awarenesses" at bounding box center [179, 192] width 73 height 17
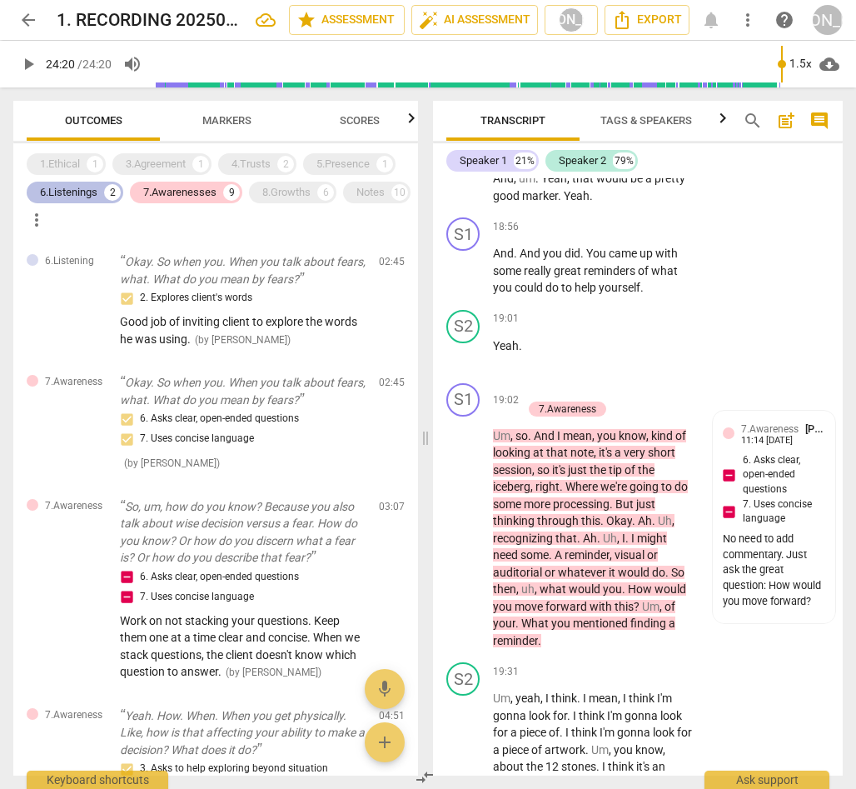
click at [86, 187] on div "6.Listenings" at bounding box center [68, 192] width 57 height 17
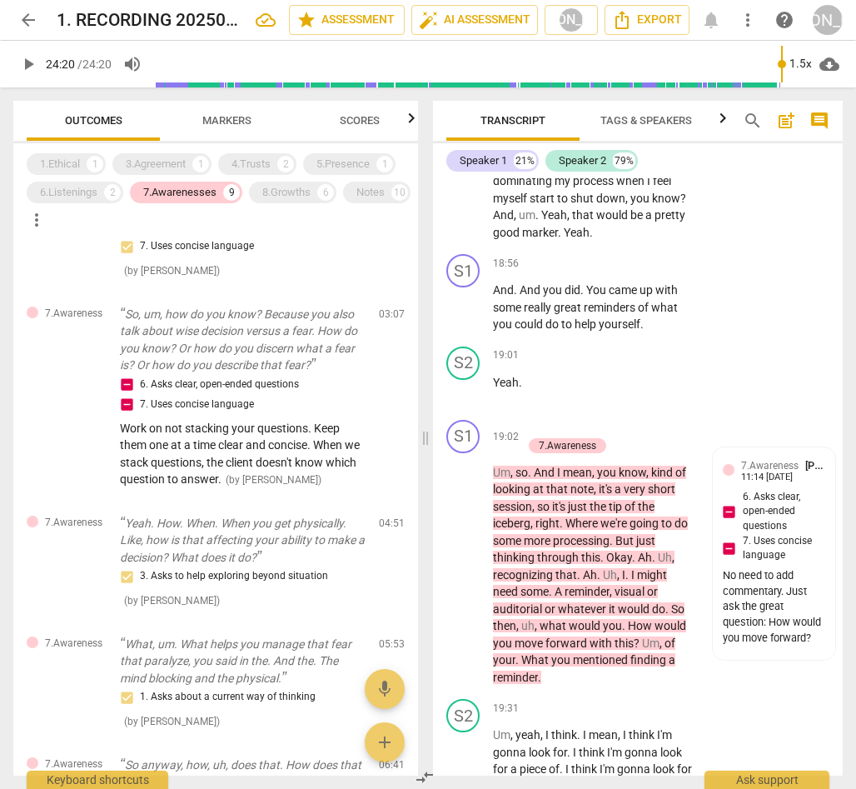
scroll to position [0, 0]
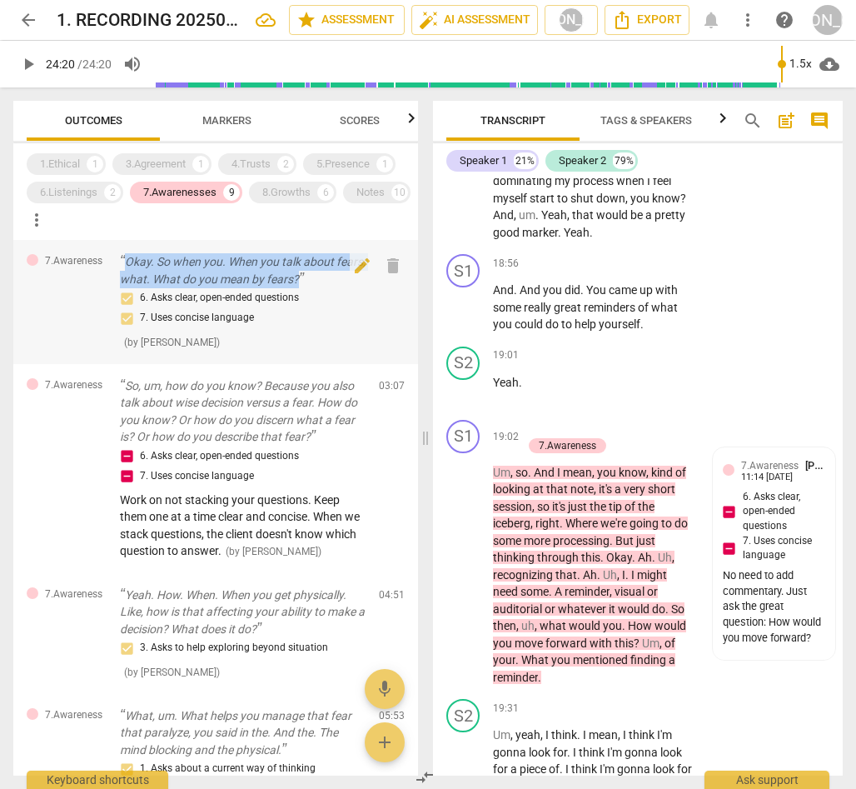
drag, startPoint x: 127, startPoint y: 260, endPoint x: 335, endPoint y: 284, distance: 209.6
click at [335, 284] on p "Okay. So when you. When you talk about fears, what. What do you mean by fears?" at bounding box center [243, 270] width 246 height 34
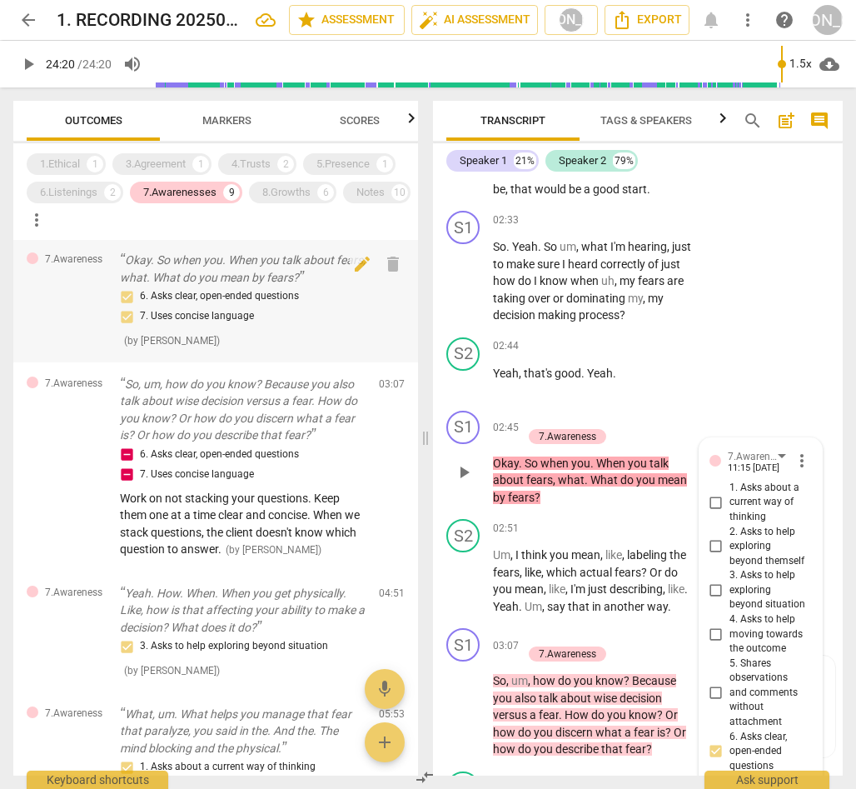
scroll to position [1542, 0]
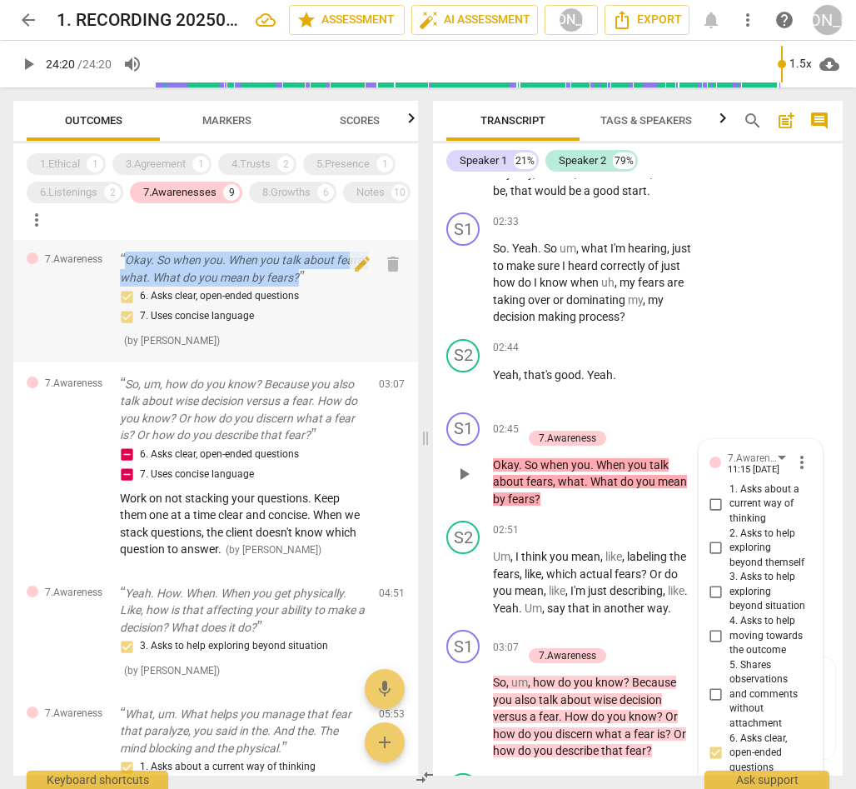
drag, startPoint x: 127, startPoint y: 257, endPoint x: 341, endPoint y: 275, distance: 213.9
click at [341, 275] on p "Okay. So when you. When you talk about fears, what. What do you mean by fears?" at bounding box center [243, 269] width 246 height 34
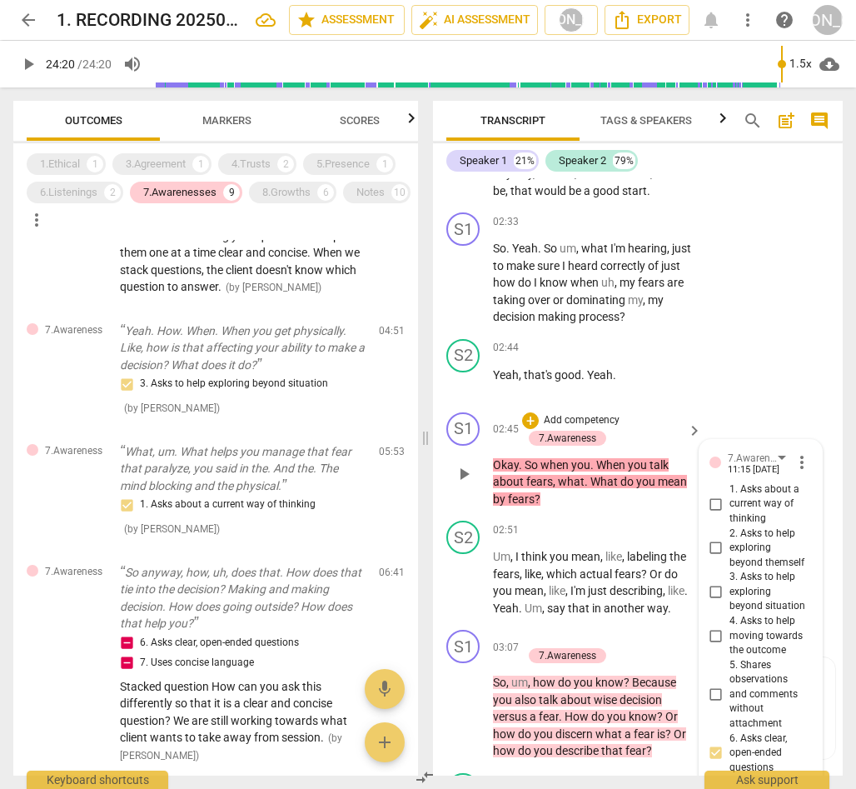
scroll to position [293, 0]
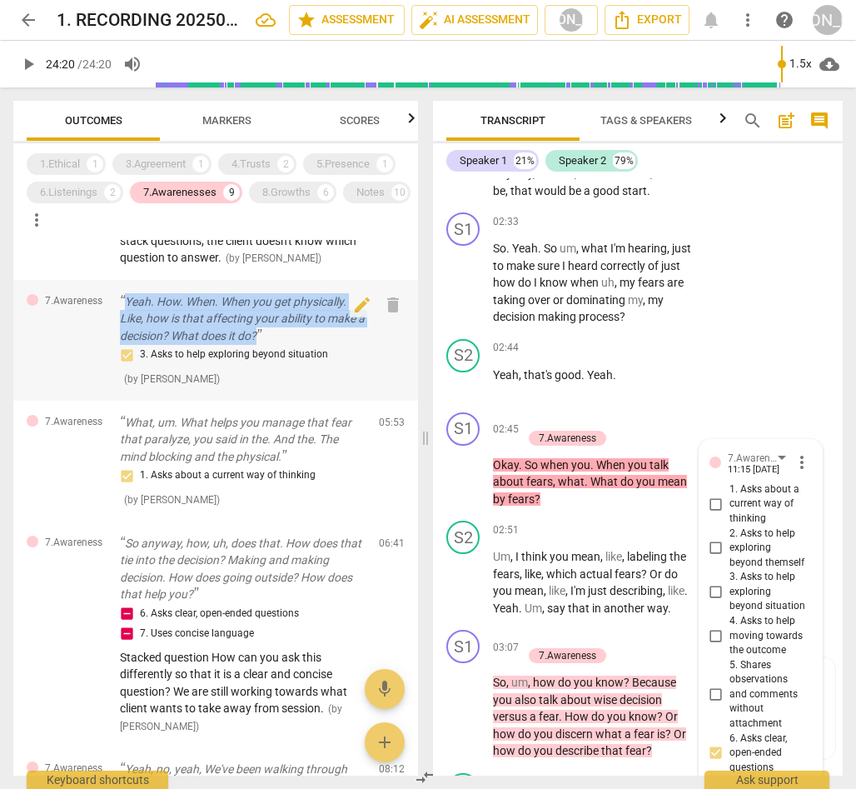
drag, startPoint x: 122, startPoint y: 313, endPoint x: 300, endPoint y: 349, distance: 181.0
click at [300, 345] on p "Yeah. How. When. When you get physically. Like, how is that affecting your abil…" at bounding box center [243, 319] width 246 height 52
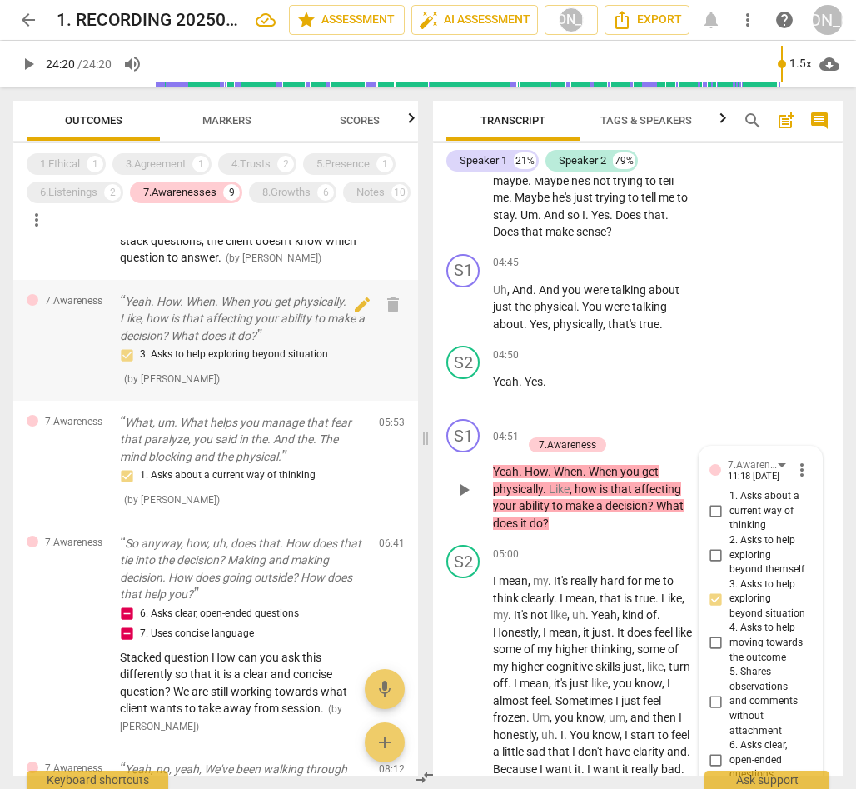
scroll to position [2544, 0]
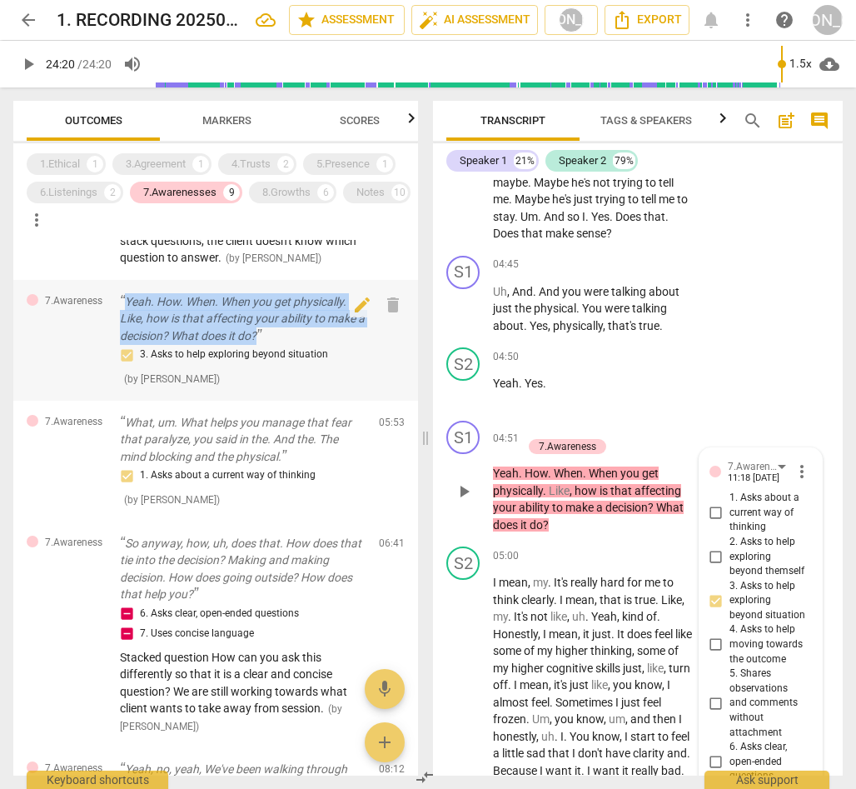
drag, startPoint x: 123, startPoint y: 314, endPoint x: 308, endPoint y: 361, distance: 190.9
click at [298, 345] on p "Yeah. How. When. When you get physically. Like, how is that affecting your abil…" at bounding box center [243, 319] width 246 height 52
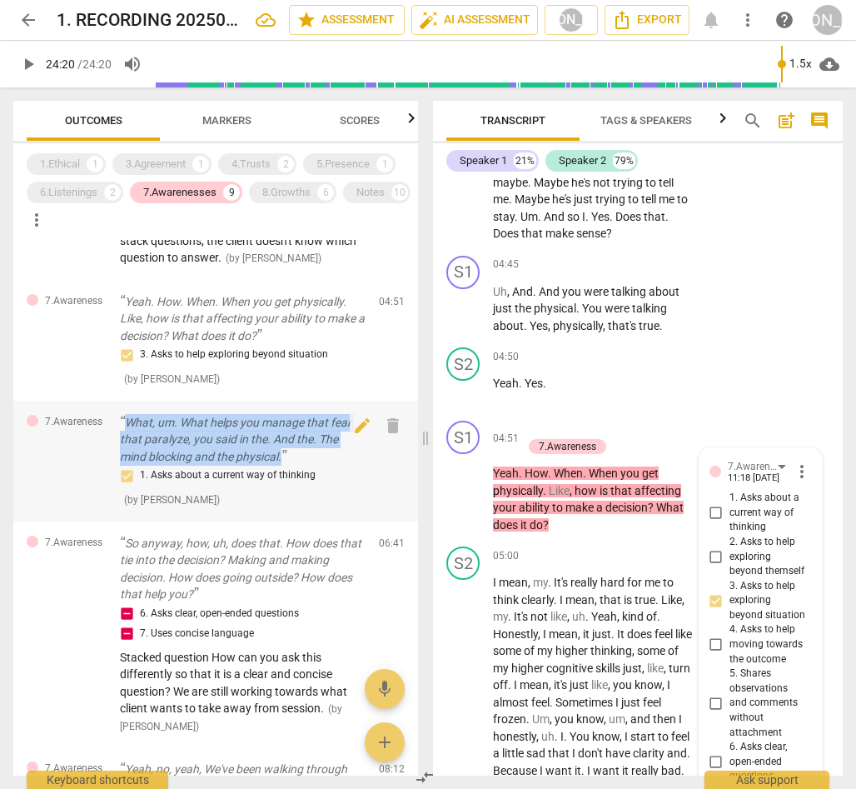
drag, startPoint x: 122, startPoint y: 434, endPoint x: 310, endPoint y: 471, distance: 190.9
click at [310, 466] on p "What, um. What helps you manage that fear that paralyze, you said in the. And t…" at bounding box center [243, 440] width 246 height 52
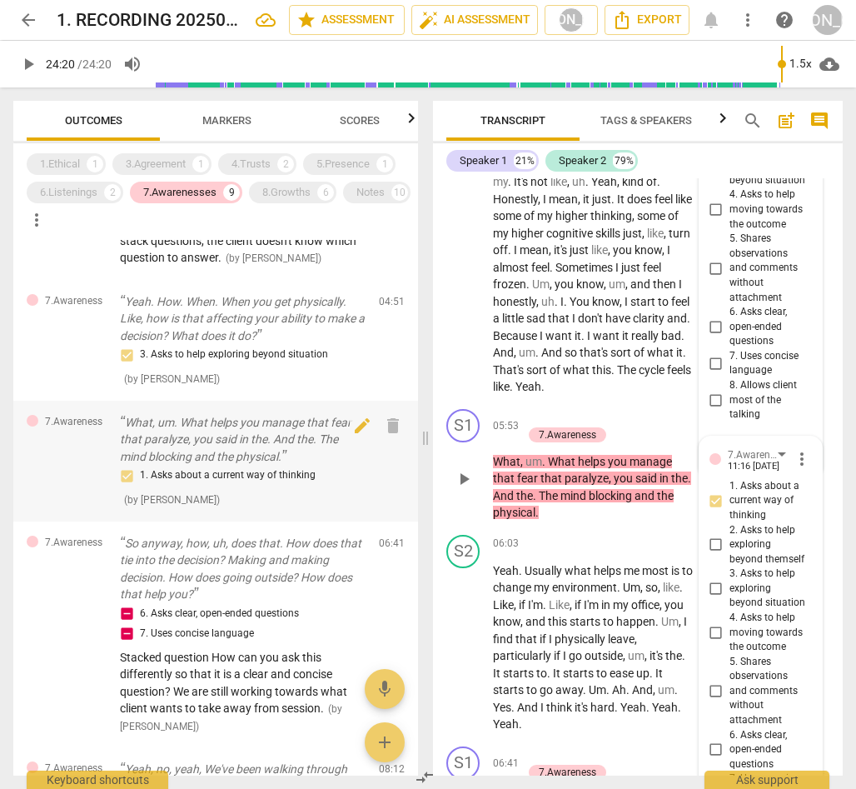
scroll to position [2966, 0]
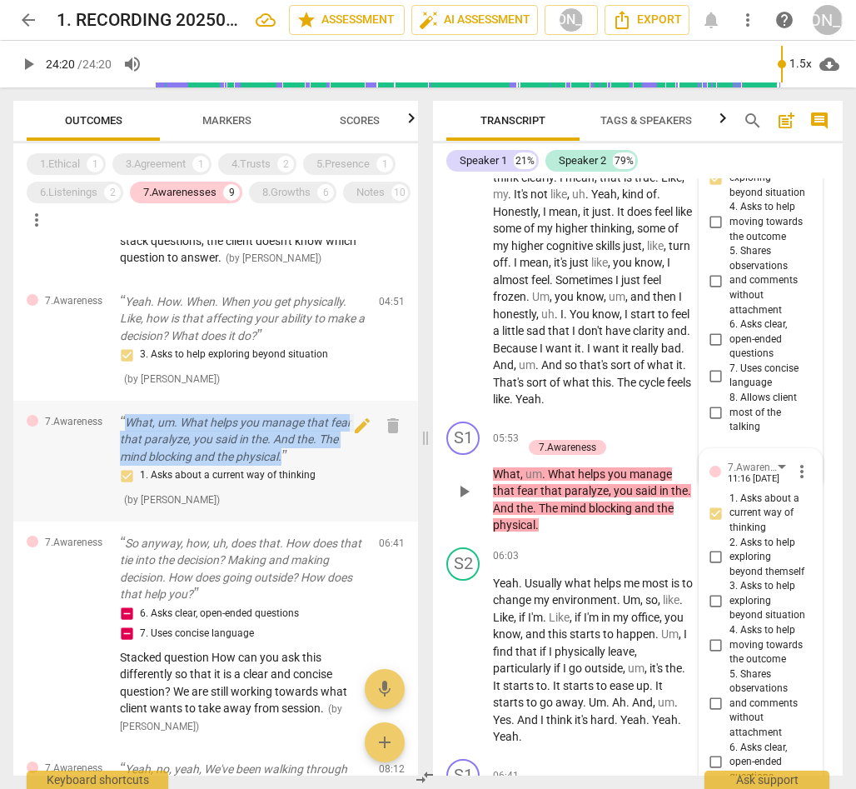
drag, startPoint x: 126, startPoint y: 435, endPoint x: 314, endPoint y: 476, distance: 192.8
click at [314, 466] on p "What, um. What helps you manage that fear that paralyze, you said in the. And t…" at bounding box center [243, 440] width 246 height 52
click at [282, 192] on div "8.Growths" at bounding box center [286, 192] width 48 height 17
drag, startPoint x: 193, startPoint y: 193, endPoint x: 202, endPoint y: 201, distance: 11.8
click at [194, 193] on div "7.Awarenesses" at bounding box center [179, 192] width 73 height 17
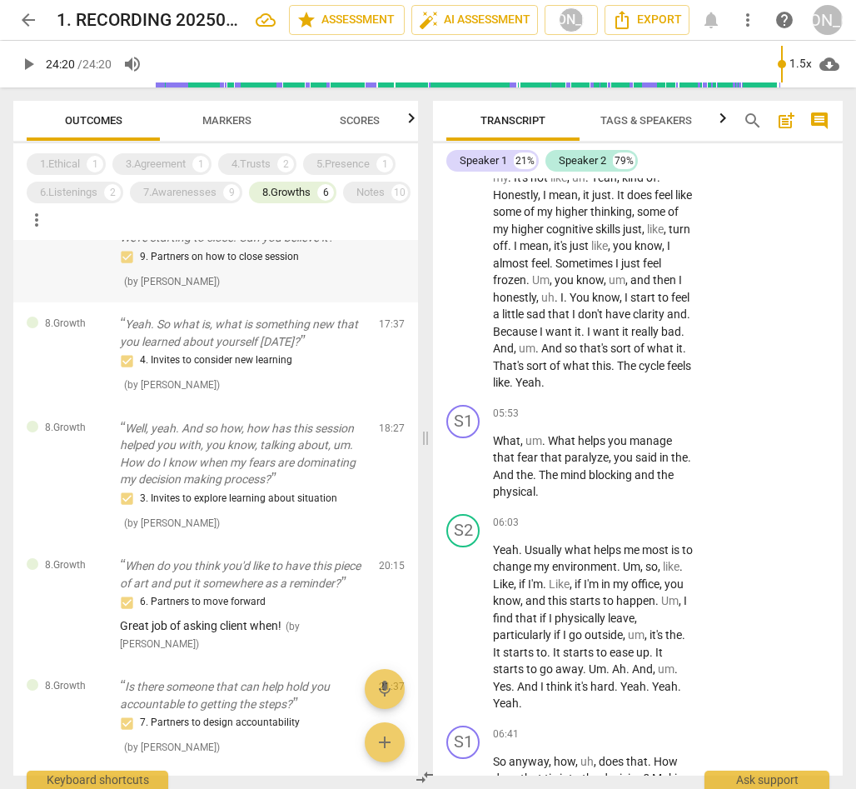
scroll to position [0, 0]
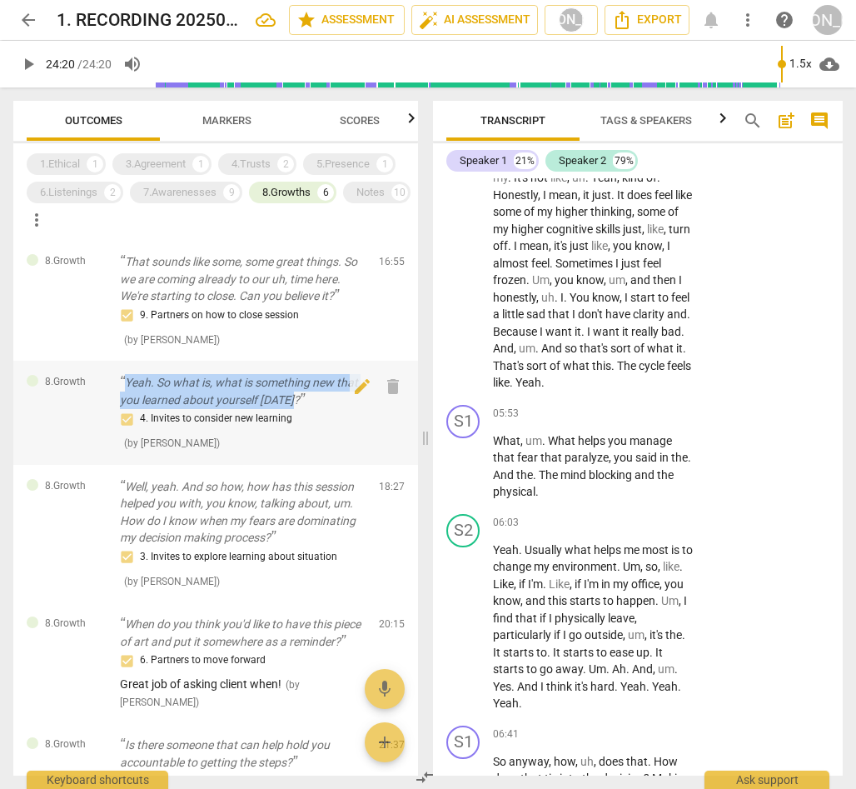
drag, startPoint x: 127, startPoint y: 378, endPoint x: 331, endPoint y: 403, distance: 205.6
click at [331, 403] on p "Yeah. So what is, what is something new that you learned about yourself [DATE]?" at bounding box center [243, 391] width 246 height 34
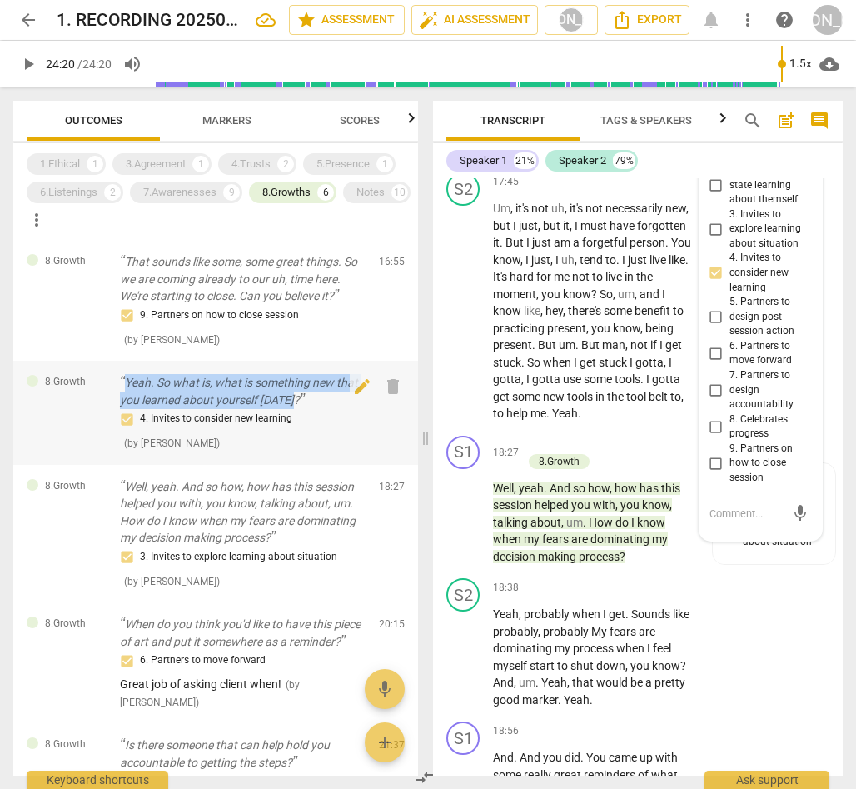
drag, startPoint x: 124, startPoint y: 376, endPoint x: 329, endPoint y: 403, distance: 206.6
click at [326, 402] on p "Yeah. So what is, what is something new that you learned about yourself [DATE]?" at bounding box center [243, 391] width 246 height 34
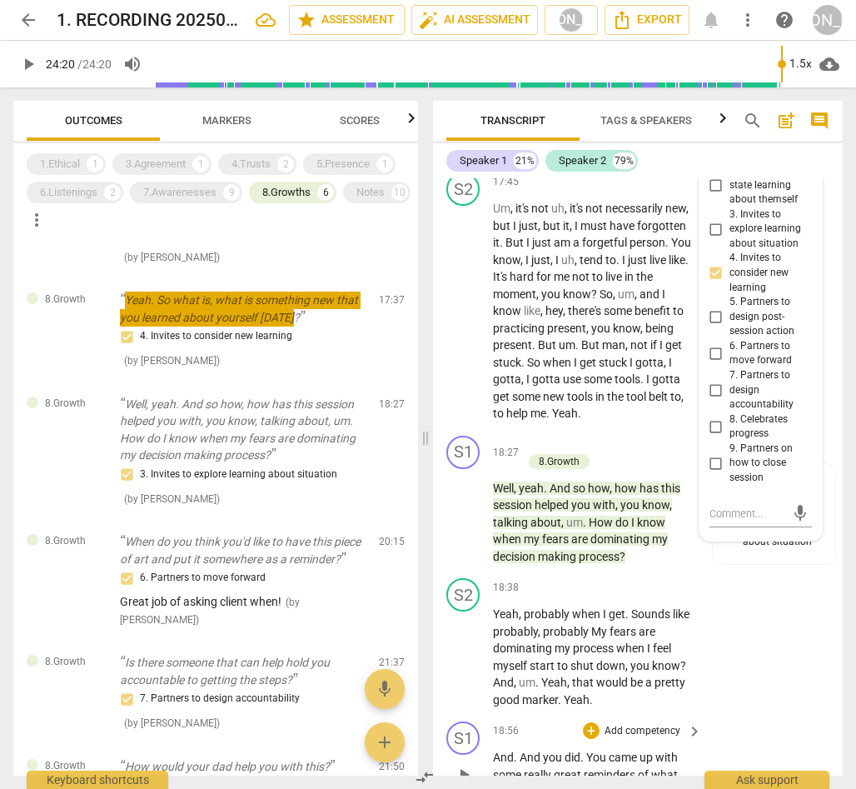
scroll to position [84, 0]
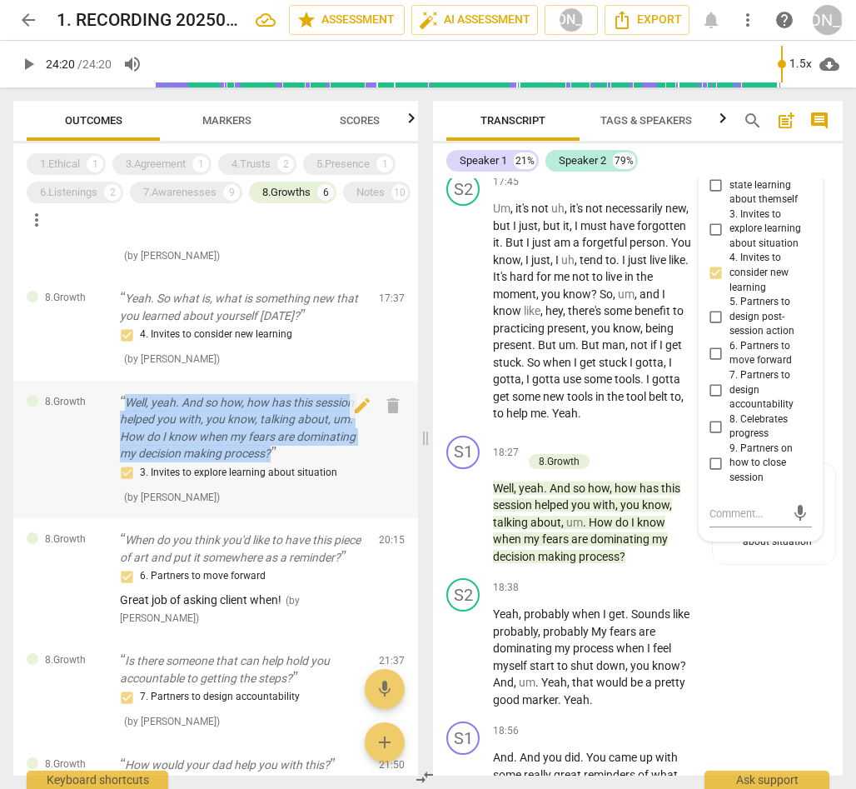
drag, startPoint x: 127, startPoint y: 401, endPoint x: 310, endPoint y: 455, distance: 191.1
click at [310, 455] on p "Well, yeah. And so how, how has this session helped you with, you know, talking…" at bounding box center [243, 428] width 246 height 68
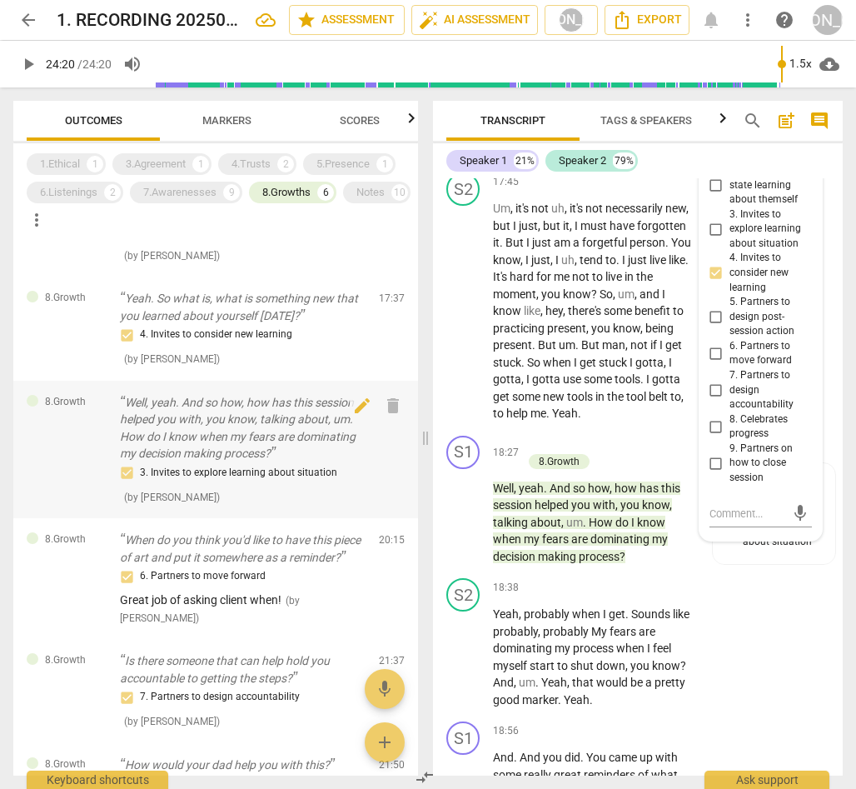
scroll to position [8956, 0]
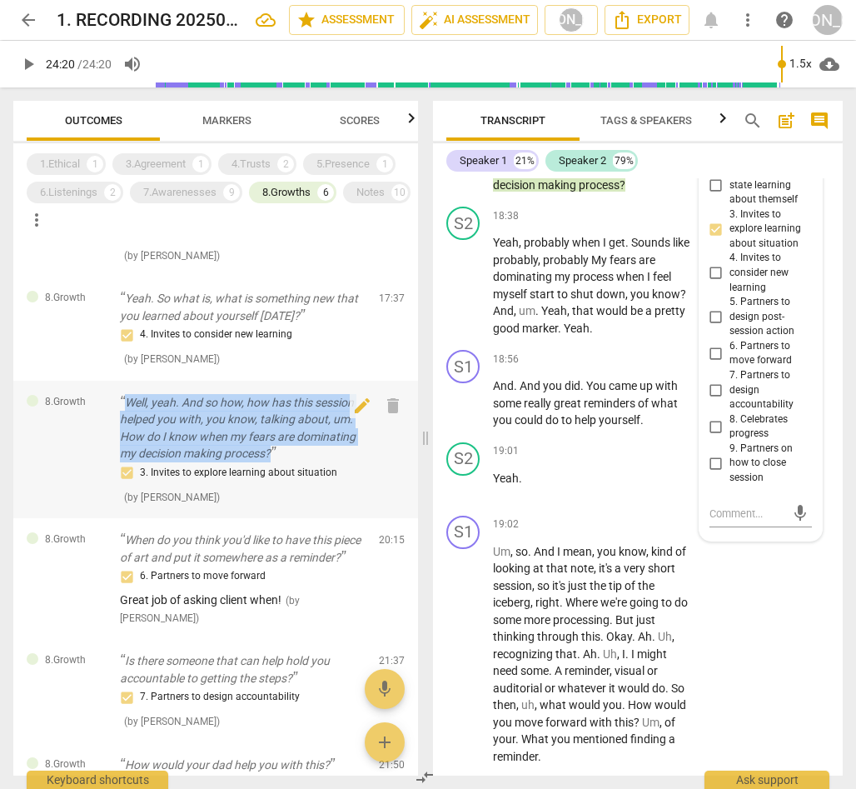
drag, startPoint x: 125, startPoint y: 398, endPoint x: 309, endPoint y: 456, distance: 192.8
click at [309, 456] on p "Well, yeah. And so how, how has this session helped you with, you know, talking…" at bounding box center [243, 428] width 246 height 68
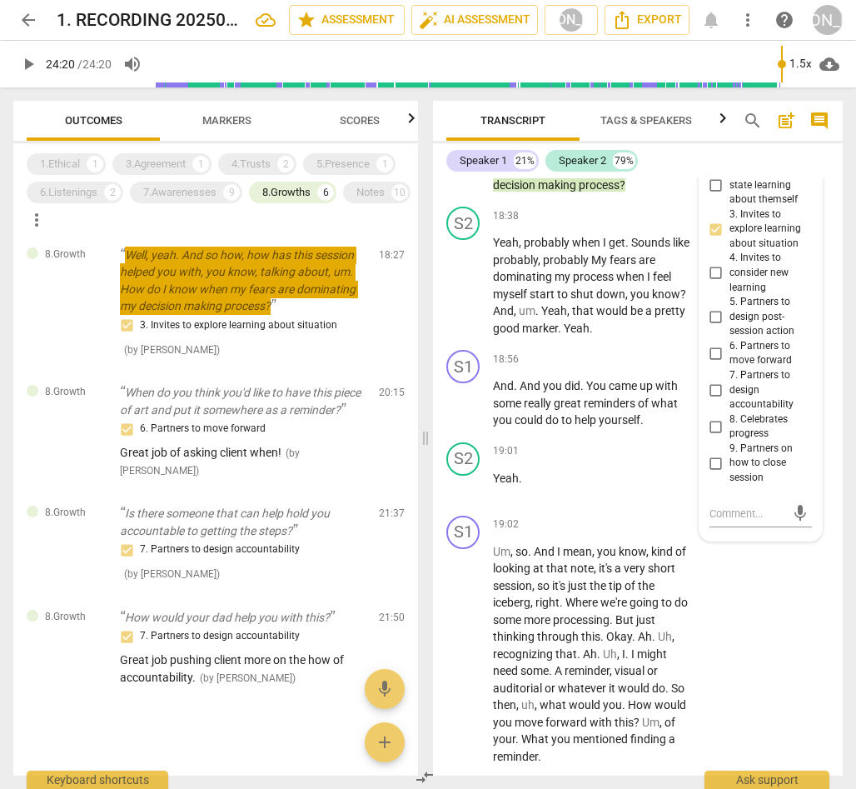
scroll to position [241, 0]
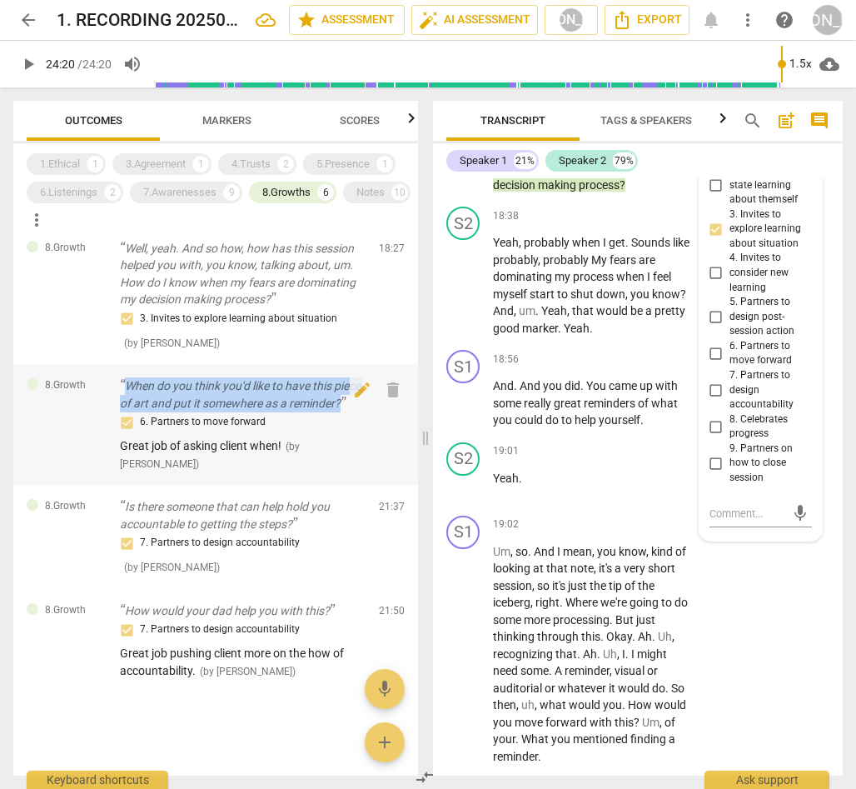
drag, startPoint x: 123, startPoint y: 383, endPoint x: 191, endPoint y: 419, distance: 76.4
click at [190, 411] on p "When do you think you'd like to have this piece of art and put it somewhere as …" at bounding box center [243, 394] width 246 height 34
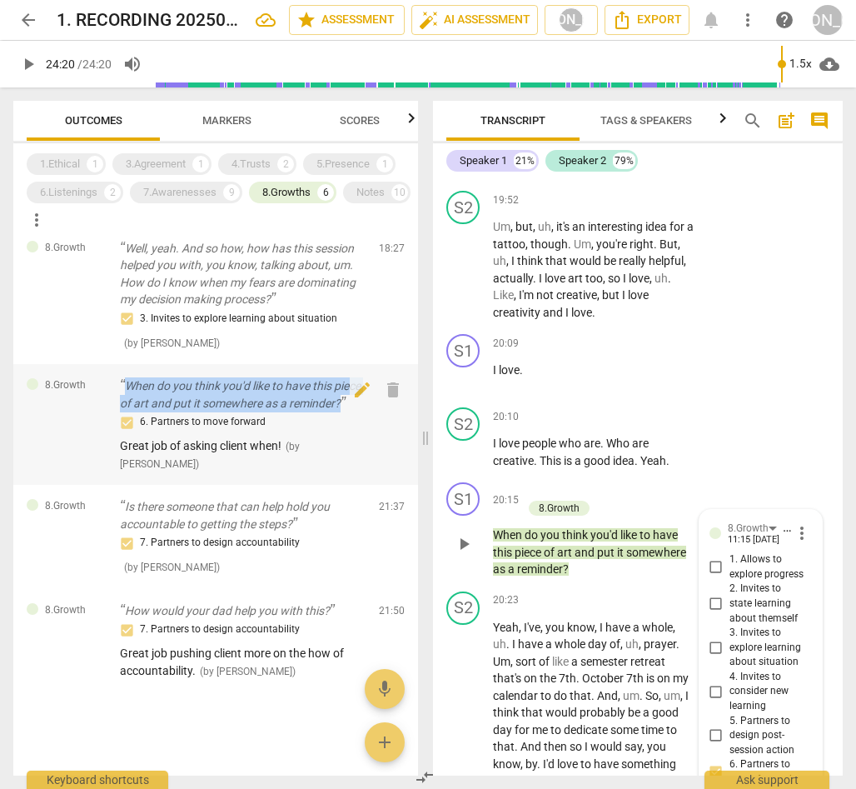
scroll to position [9795, 0]
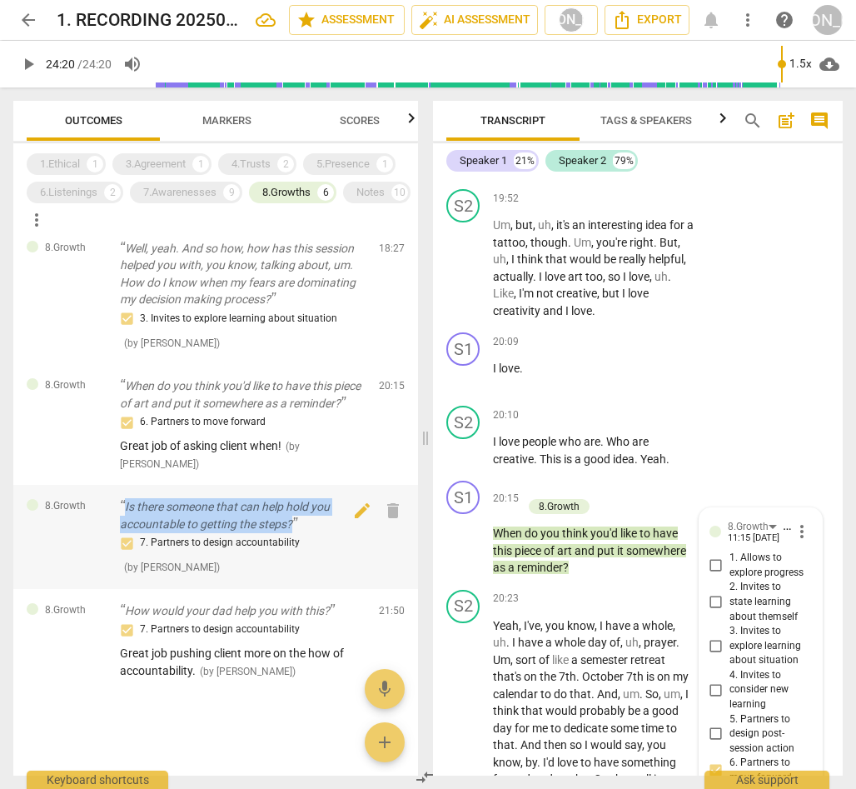
drag, startPoint x: 124, startPoint y: 514, endPoint x: 308, endPoint y: 537, distance: 185.5
click at [308, 532] on p "Is there someone that can help hold you accountable to getting the steps?" at bounding box center [243, 515] width 246 height 34
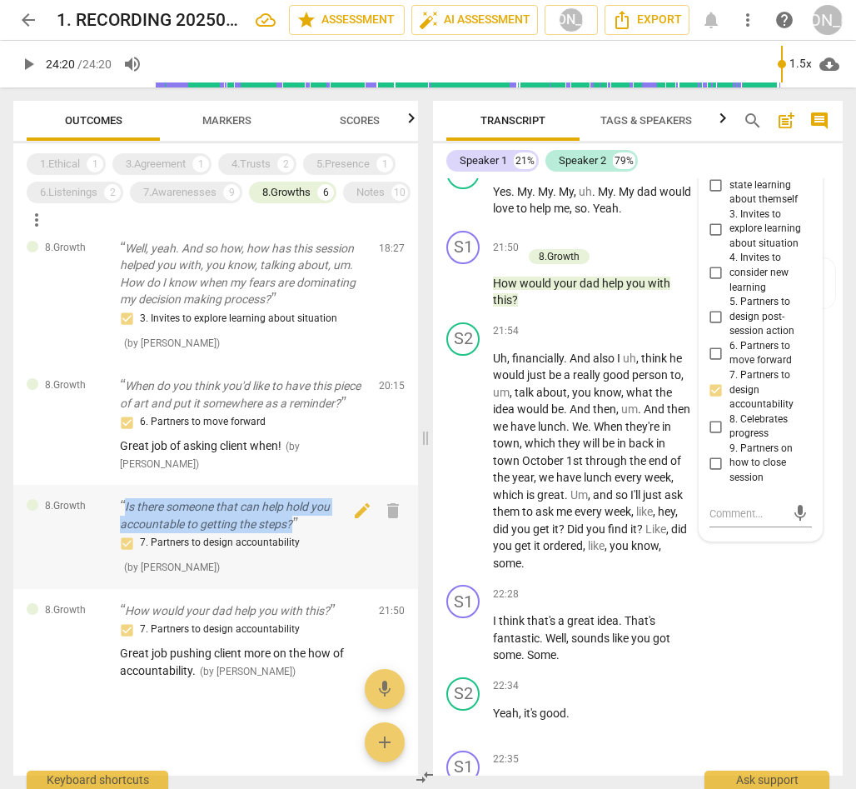
drag, startPoint x: 123, startPoint y: 516, endPoint x: 331, endPoint y: 539, distance: 208.7
click at [329, 532] on p "Is there someone that can help hold you accountable to getting the steps?" at bounding box center [243, 515] width 246 height 34
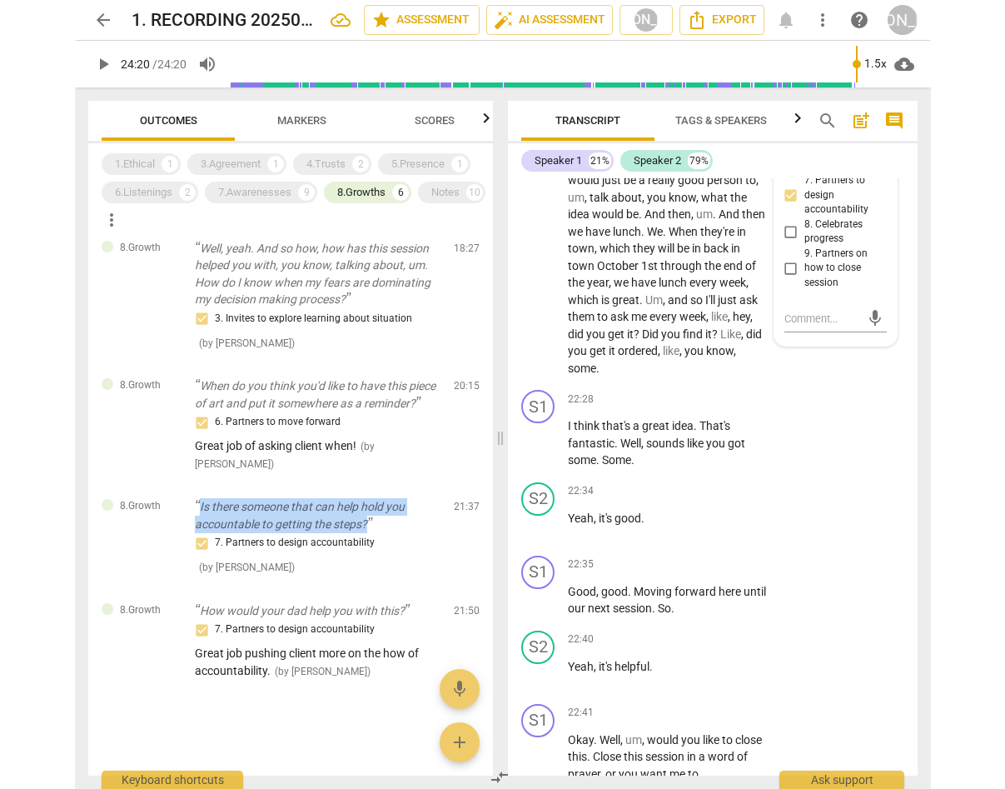
scroll to position [11986, 0]
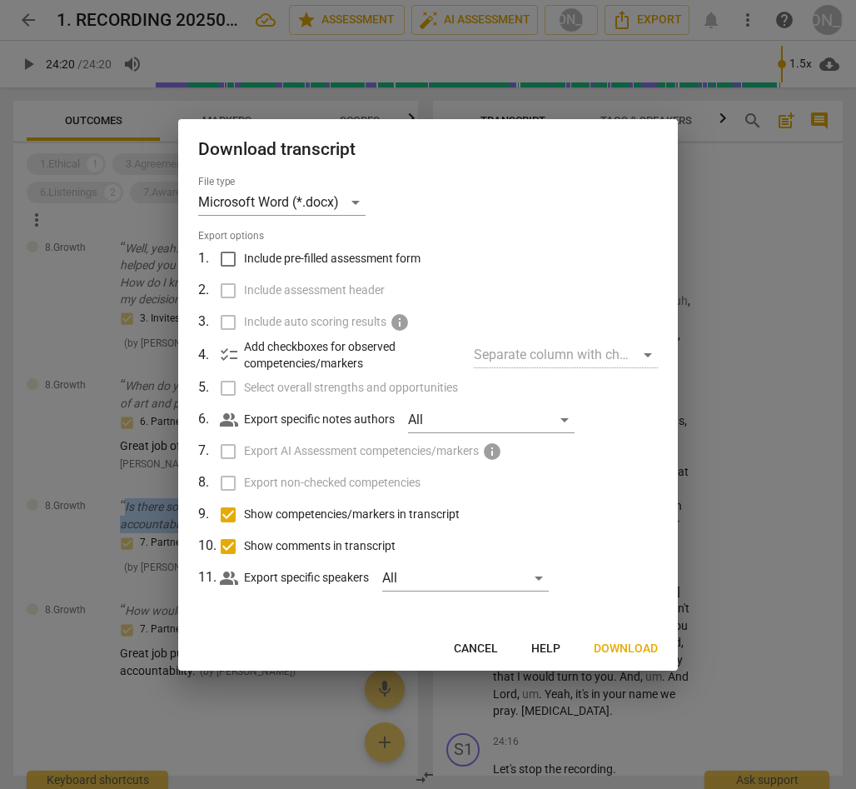
click at [626, 645] on span "Download" at bounding box center [626, 648] width 64 height 17
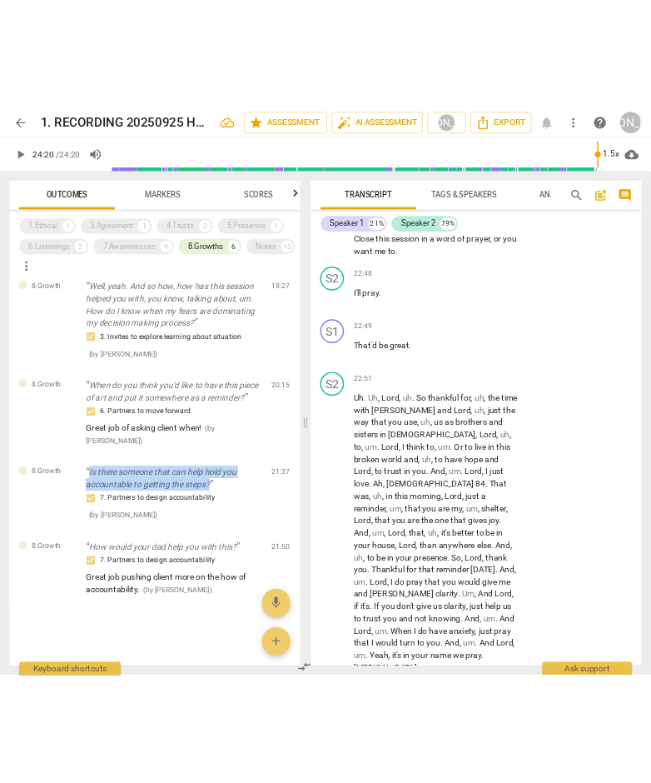
scroll to position [15607, 0]
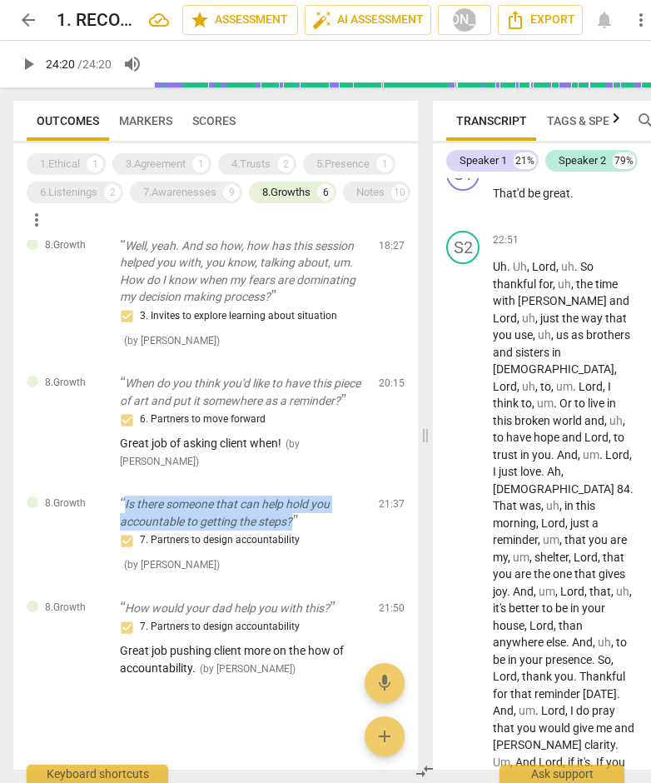
click at [22, 18] on span "arrow_back" at bounding box center [28, 20] width 20 height 20
